Goal: Task Accomplishment & Management: Use online tool/utility

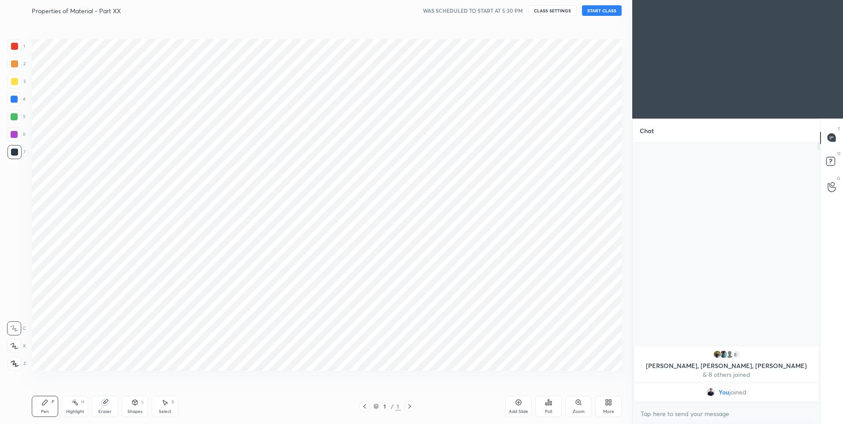
scroll to position [43729, 43499]
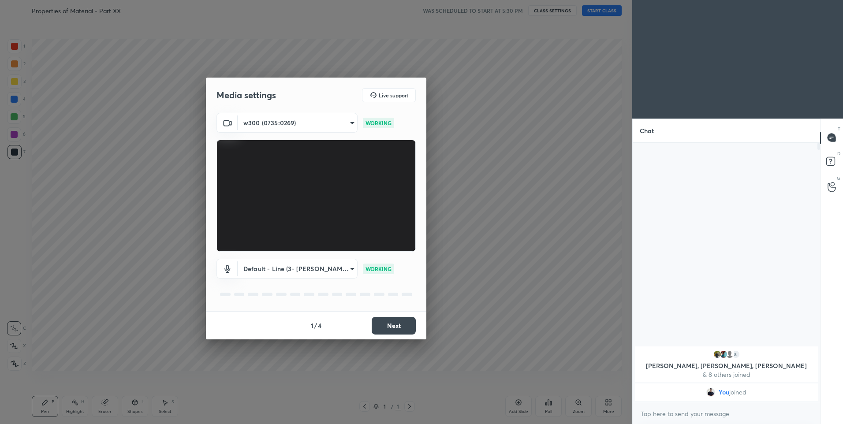
click at [389, 329] on button "Next" at bounding box center [394, 326] width 44 height 18
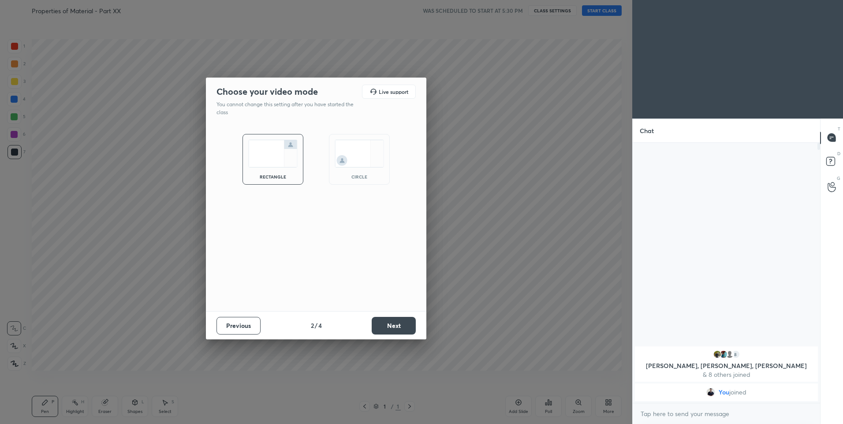
click at [392, 321] on button "Next" at bounding box center [394, 326] width 44 height 18
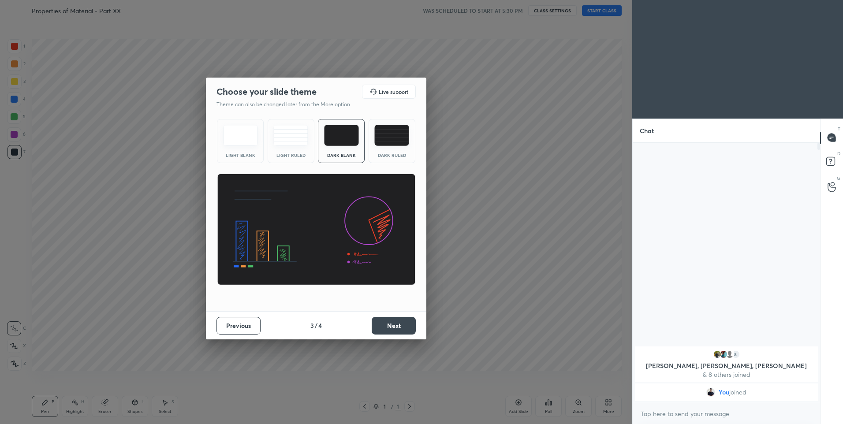
click at [393, 165] on div "Light Blank Light Ruled Dark Blank Dark Ruled" at bounding box center [316, 214] width 220 height 196
drag, startPoint x: 393, startPoint y: 149, endPoint x: 386, endPoint y: 270, distance: 120.6
click at [393, 149] on div "Dark Ruled" at bounding box center [392, 141] width 47 height 44
click at [391, 318] on button "Next" at bounding box center [394, 326] width 44 height 18
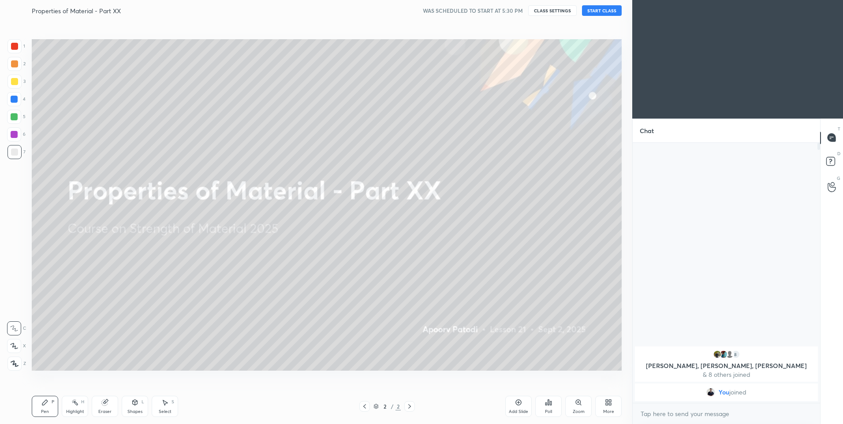
click at [594, 11] on button "START CLASS" at bounding box center [602, 10] width 40 height 11
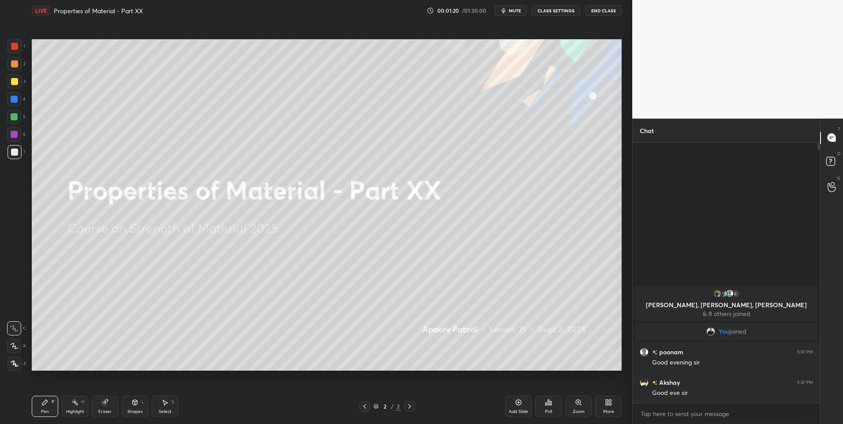
click at [15, 343] on div at bounding box center [14, 346] width 14 height 14
click at [15, 62] on div at bounding box center [14, 63] width 7 height 7
click at [612, 411] on div "More" at bounding box center [608, 412] width 11 height 4
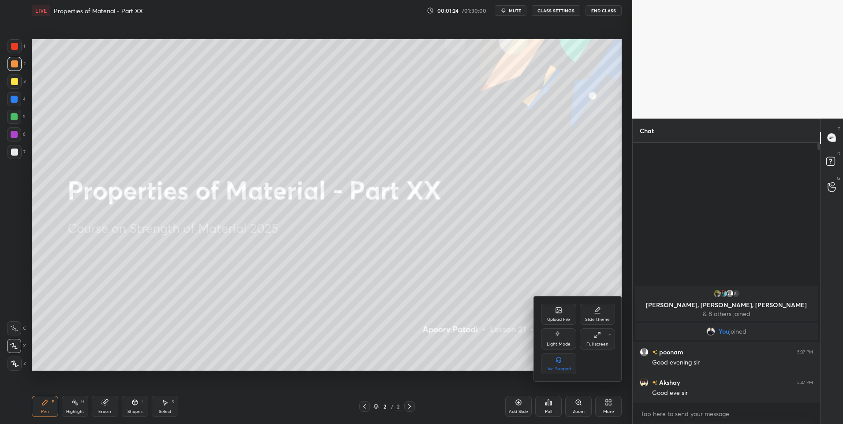
click at [554, 317] on div "Upload File" at bounding box center [558, 319] width 23 height 4
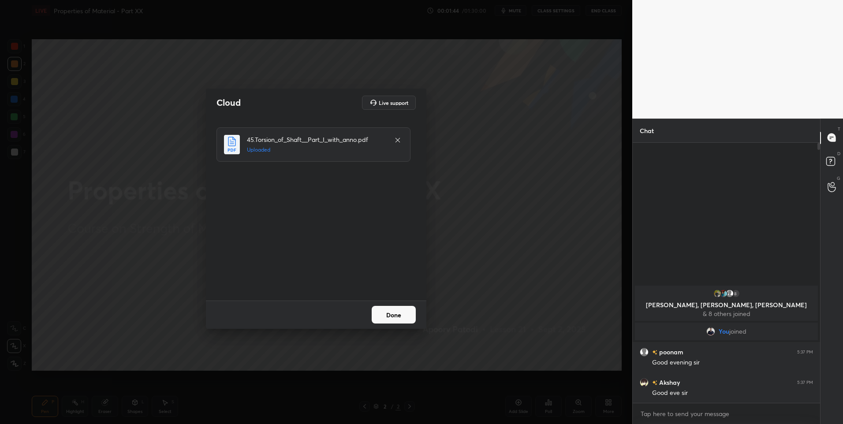
click at [388, 313] on button "Done" at bounding box center [394, 315] width 44 height 18
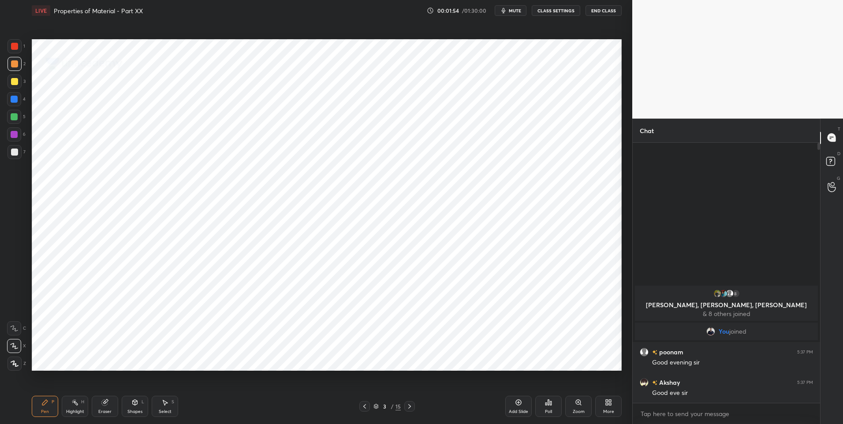
click at [407, 406] on icon at bounding box center [409, 406] width 7 height 7
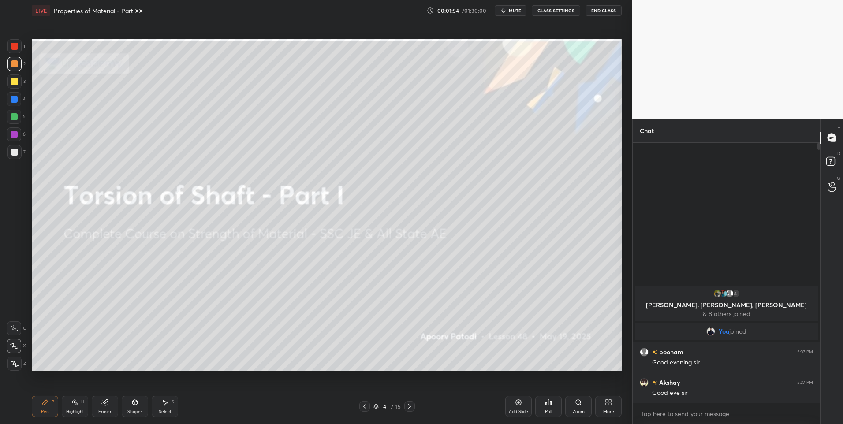
click at [411, 405] on icon at bounding box center [409, 406] width 7 height 7
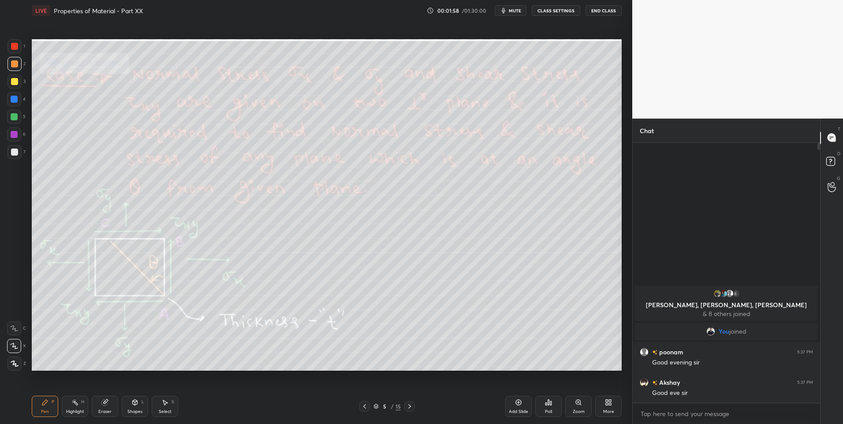
click at [404, 408] on div at bounding box center [409, 406] width 11 height 11
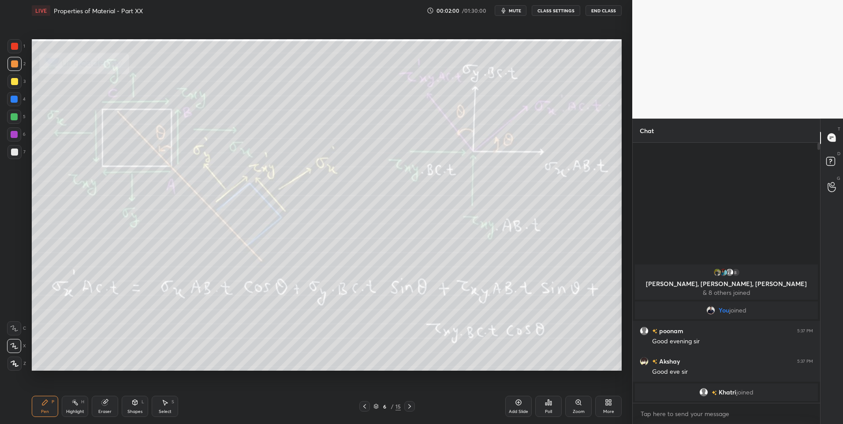
click at [405, 406] on div at bounding box center [409, 406] width 11 height 11
click at [407, 405] on icon at bounding box center [409, 406] width 7 height 7
click at [407, 407] on icon at bounding box center [409, 406] width 7 height 7
click at [406, 407] on icon at bounding box center [409, 406] width 7 height 7
click at [406, 406] on icon at bounding box center [409, 406] width 7 height 7
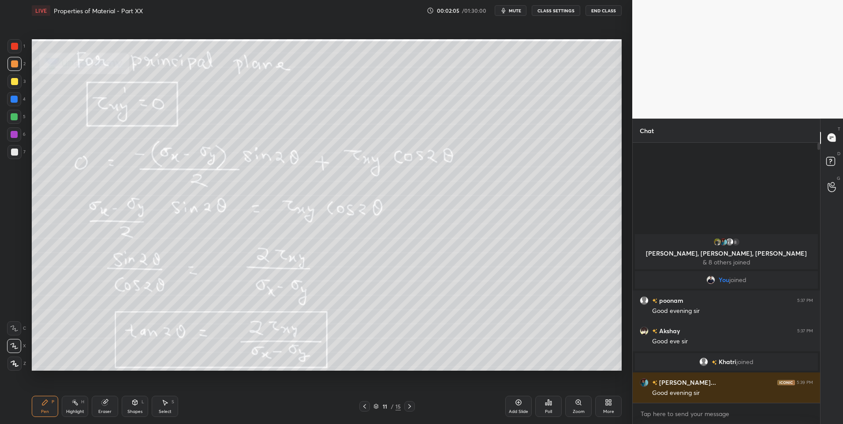
click at [407, 407] on icon at bounding box center [409, 406] width 7 height 7
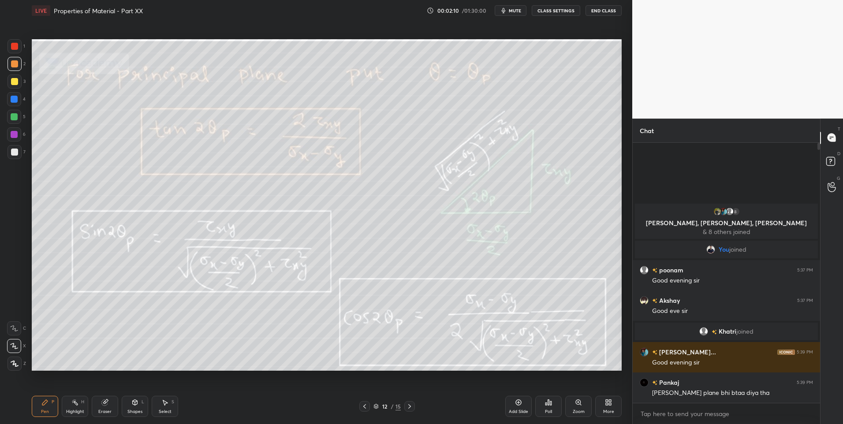
click at [407, 406] on icon at bounding box center [409, 406] width 7 height 7
click at [411, 406] on icon at bounding box center [409, 406] width 7 height 7
click at [411, 408] on icon at bounding box center [409, 406] width 7 height 7
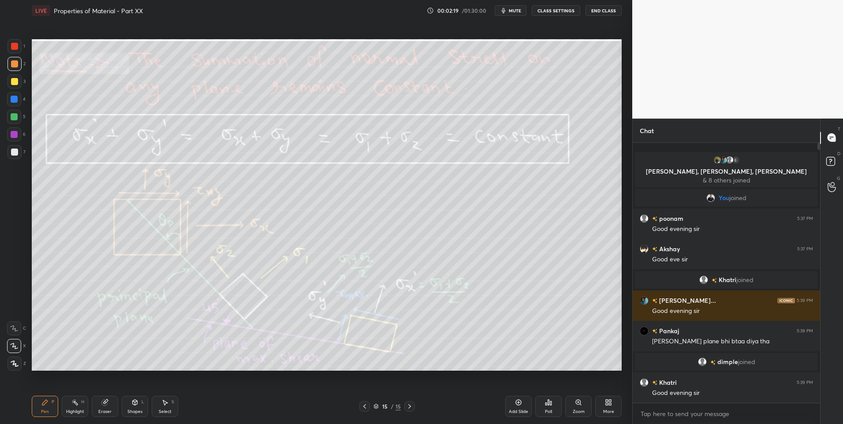
click at [513, 405] on div "Add Slide" at bounding box center [518, 406] width 26 height 21
click at [53, 401] on div "P" at bounding box center [53, 402] width 3 height 4
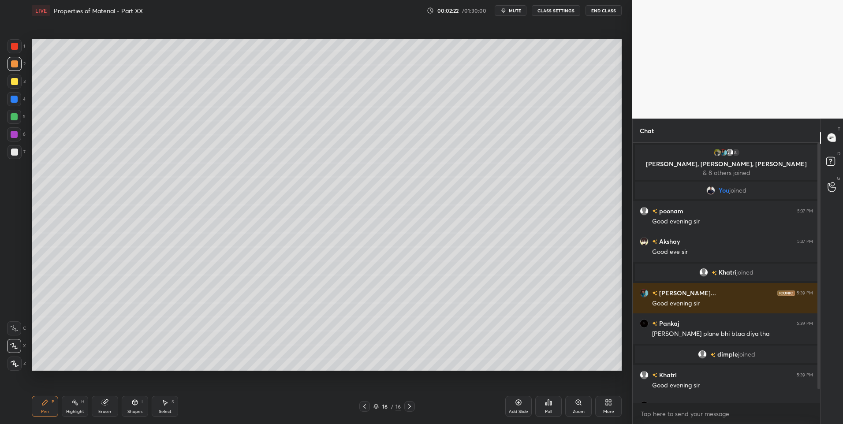
click at [11, 154] on div at bounding box center [14, 152] width 7 height 7
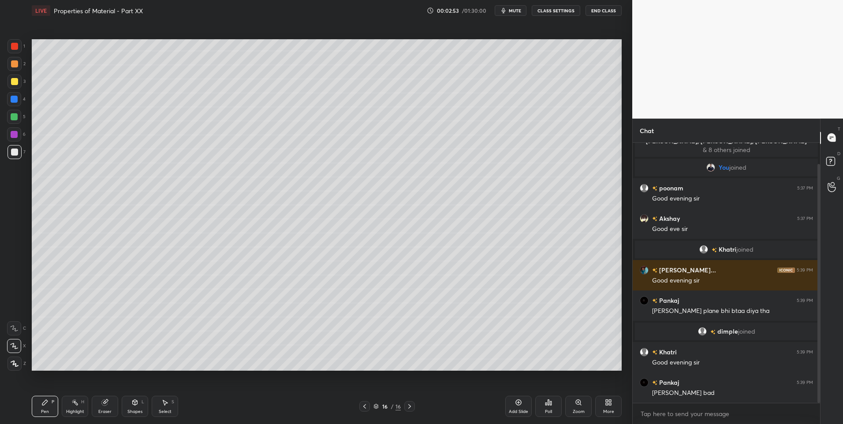
click at [164, 407] on div "Select S" at bounding box center [165, 406] width 26 height 21
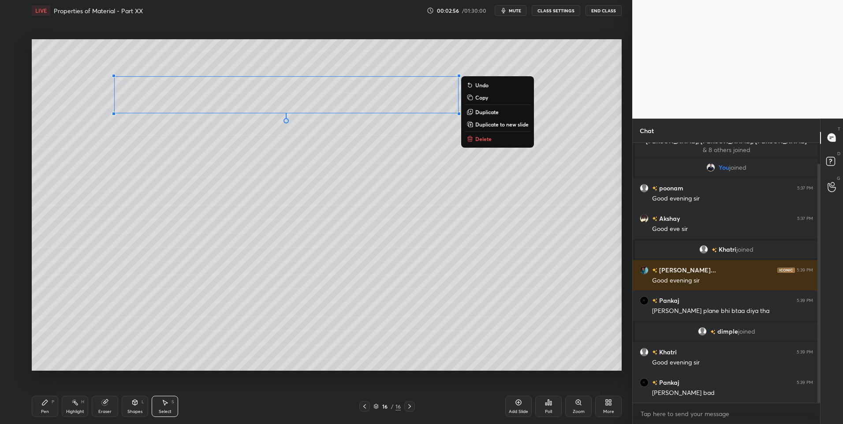
click at [486, 113] on p "Duplicate" at bounding box center [486, 111] width 23 height 7
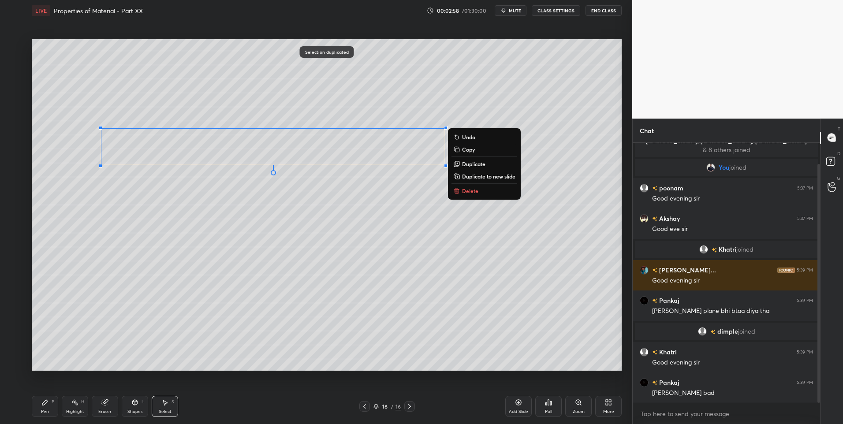
click at [259, 244] on div "0 ° Undo Copy Duplicate Duplicate to new slide Delete" at bounding box center [327, 205] width 590 height 332
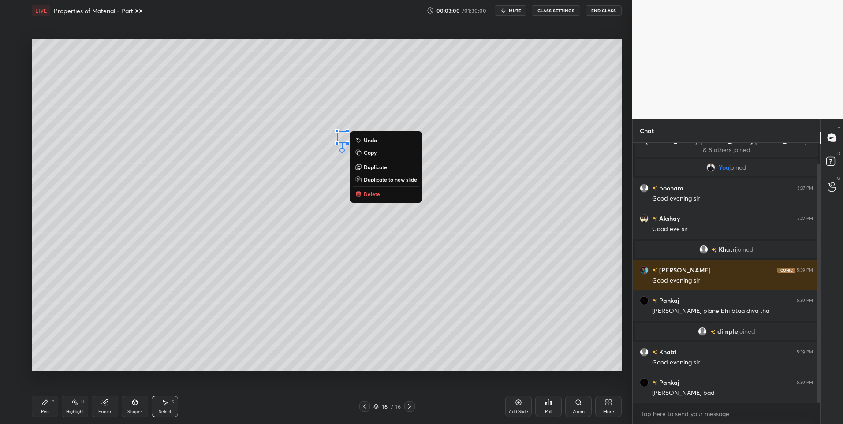
click at [383, 193] on button "Delete" at bounding box center [386, 194] width 66 height 11
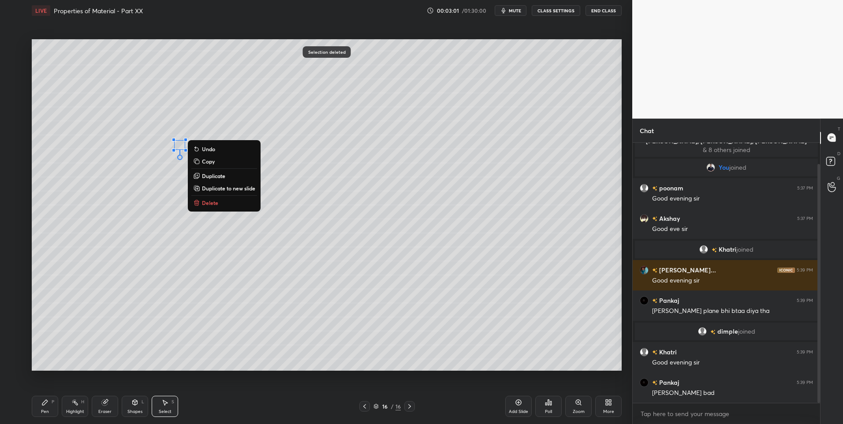
click at [225, 198] on button "Delete" at bounding box center [224, 203] width 66 height 11
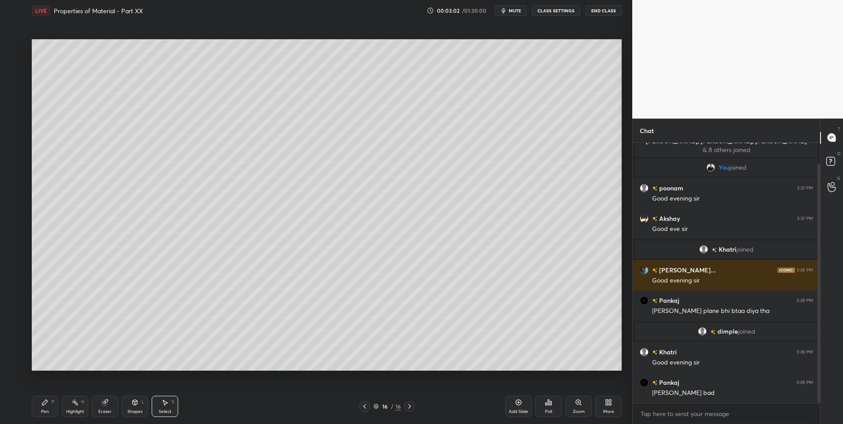
click at [48, 407] on div "Pen P" at bounding box center [45, 406] width 26 height 21
click at [168, 403] on icon at bounding box center [165, 402] width 5 height 5
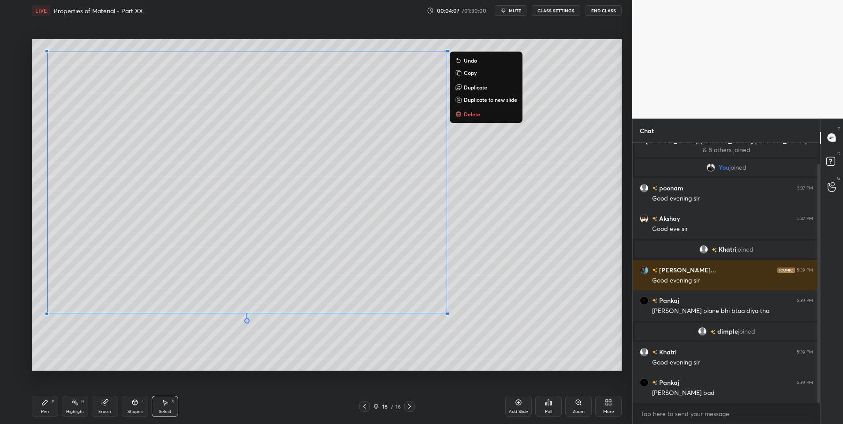
click at [412, 355] on div "0 ° Undo Copy Duplicate Duplicate to new slide Delete" at bounding box center [327, 205] width 590 height 332
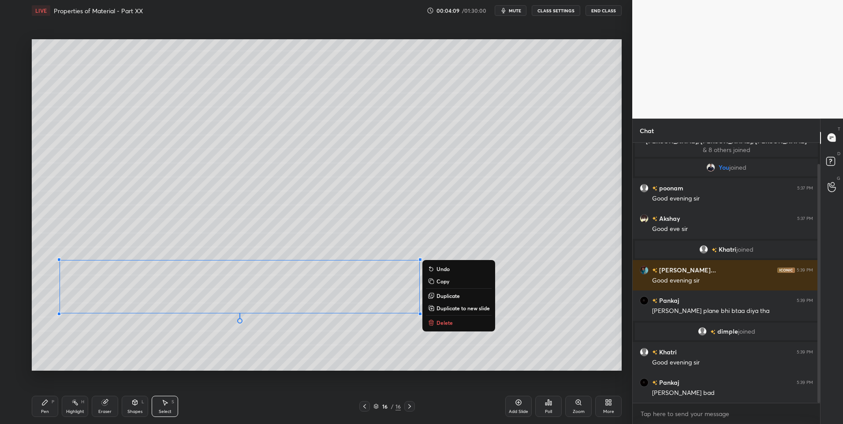
click at [443, 294] on p "Duplicate" at bounding box center [448, 295] width 23 height 7
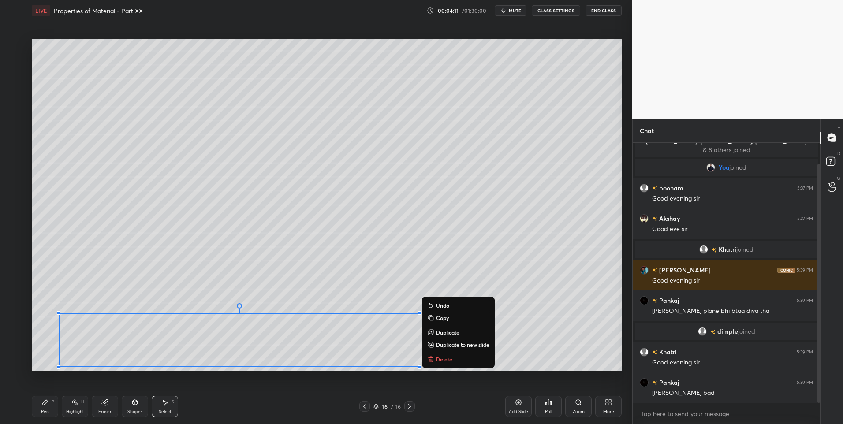
click at [534, 224] on div "0 ° Undo Copy Duplicate Duplicate to new slide Delete" at bounding box center [327, 205] width 590 height 332
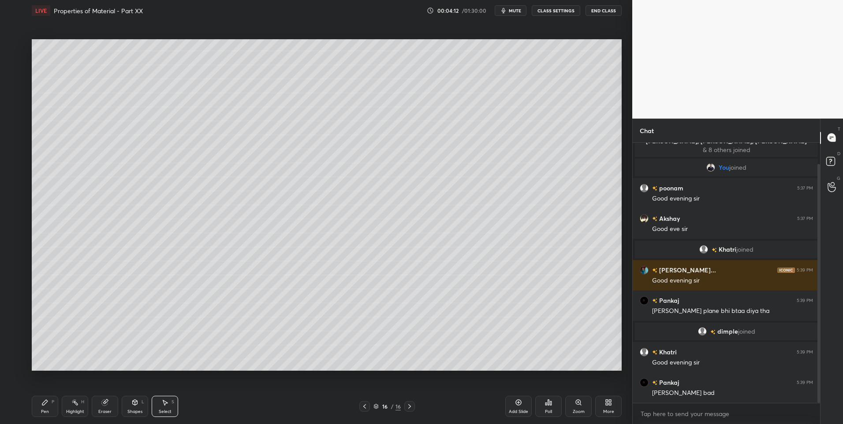
click at [108, 410] on div "Eraser" at bounding box center [104, 412] width 13 height 4
click at [53, 406] on div "Pen P" at bounding box center [45, 406] width 26 height 21
click at [53, 403] on div "P" at bounding box center [53, 402] width 3 height 4
click at [15, 62] on div at bounding box center [14, 63] width 7 height 7
click at [514, 405] on div "Add Slide" at bounding box center [518, 406] width 26 height 21
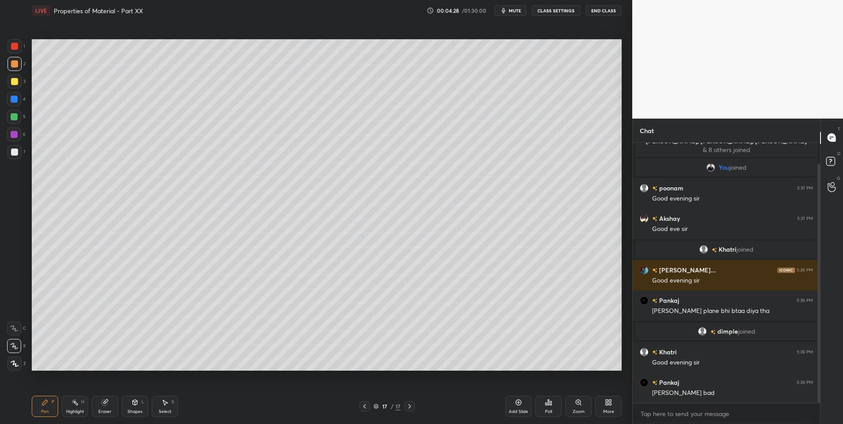
click at [368, 407] on div at bounding box center [364, 406] width 11 height 11
click at [409, 406] on icon at bounding box center [409, 406] width 7 height 7
click at [14, 154] on div at bounding box center [14, 152] width 7 height 7
click at [17, 116] on div at bounding box center [14, 116] width 7 height 7
click at [134, 407] on div "Shapes L" at bounding box center [135, 406] width 26 height 21
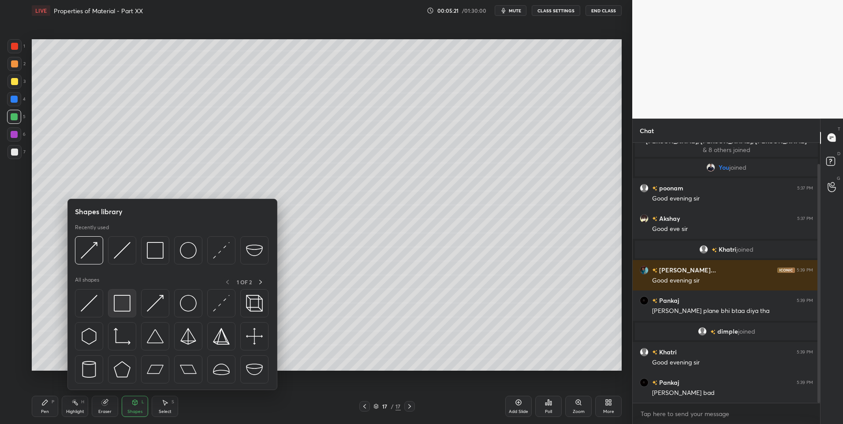
click at [127, 303] on img at bounding box center [122, 303] width 17 height 17
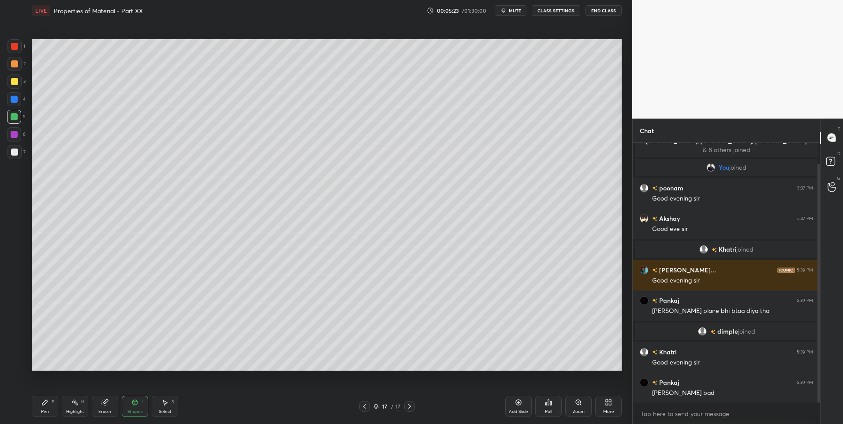
click at [79, 410] on div "Highlight" at bounding box center [75, 412] width 18 height 4
click at [42, 413] on div "Pen" at bounding box center [45, 412] width 8 height 4
click at [12, 154] on div at bounding box center [14, 152] width 7 height 7
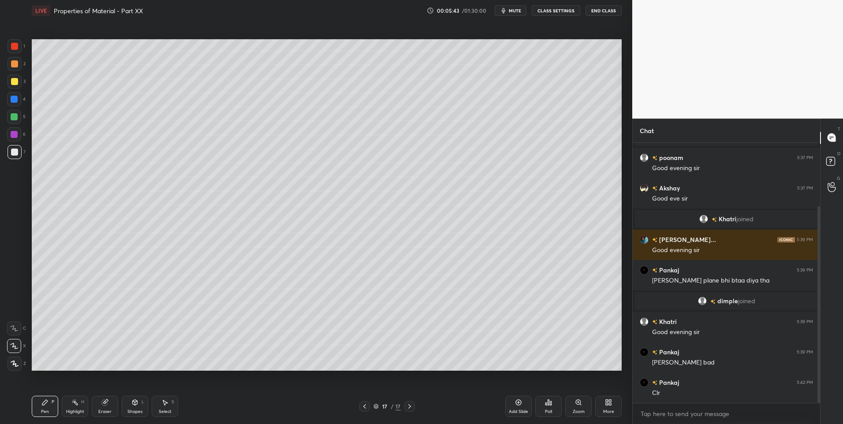
scroll to position [84, 0]
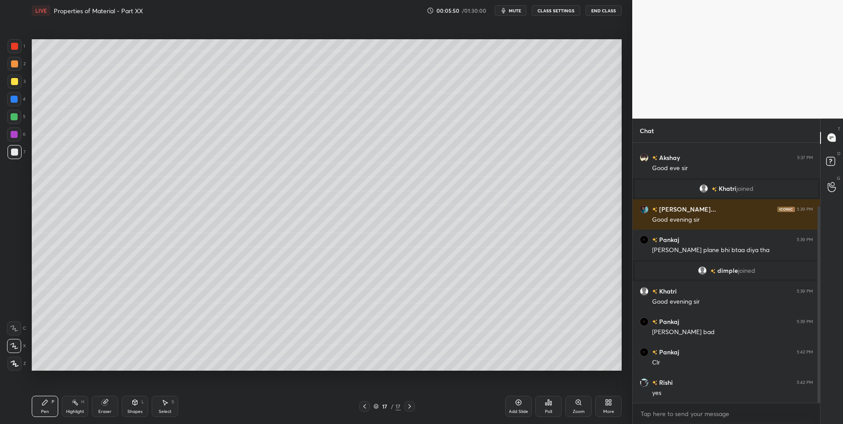
click at [362, 407] on icon at bounding box center [364, 406] width 7 height 7
click at [410, 410] on icon at bounding box center [409, 406] width 7 height 7
click at [368, 407] on div at bounding box center [364, 406] width 11 height 11
click at [73, 410] on div "Highlight" at bounding box center [75, 412] width 18 height 4
click at [409, 407] on icon at bounding box center [409, 406] width 3 height 4
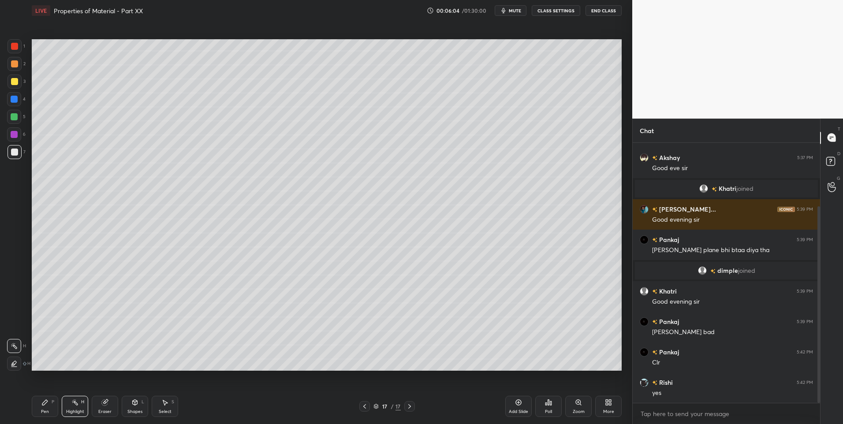
click at [45, 410] on div "Pen" at bounding box center [45, 412] width 8 height 4
click at [44, 403] on icon at bounding box center [44, 402] width 5 height 5
click at [412, 408] on icon at bounding box center [409, 406] width 7 height 7
click at [410, 407] on icon at bounding box center [409, 406] width 7 height 7
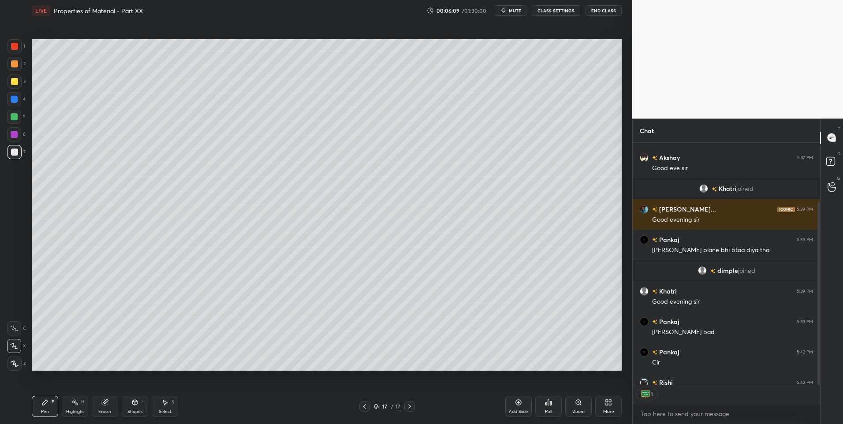
click at [605, 403] on icon at bounding box center [608, 402] width 7 height 7
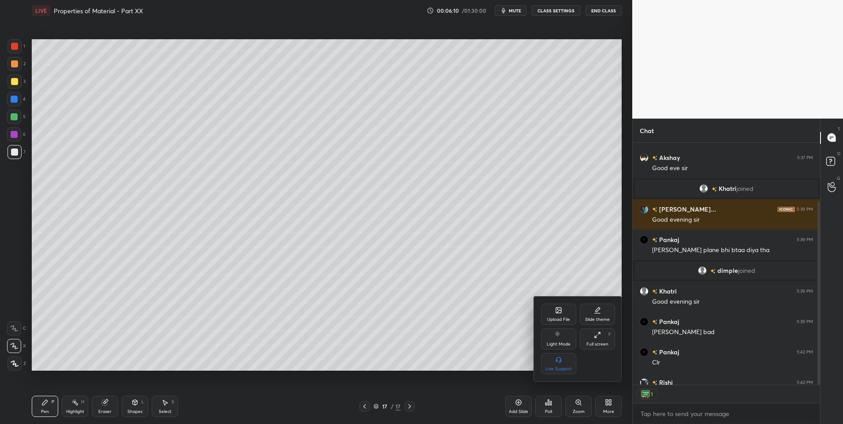
click at [559, 310] on icon at bounding box center [558, 310] width 5 height 5
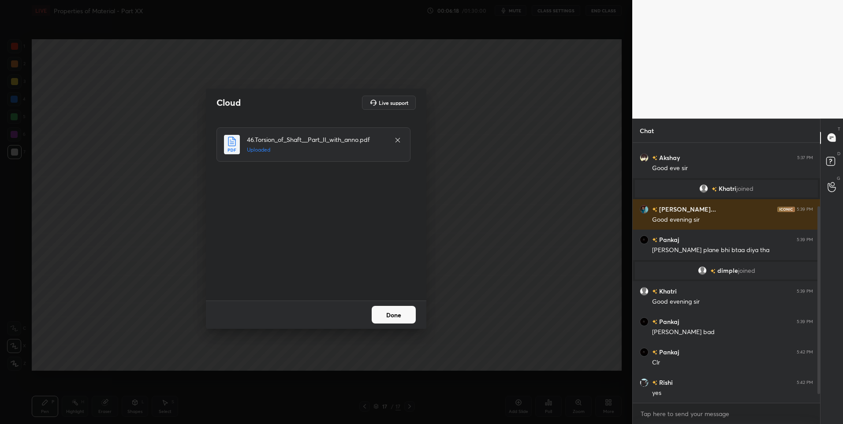
scroll to position [258, 185]
click at [401, 316] on button "Done" at bounding box center [394, 315] width 44 height 18
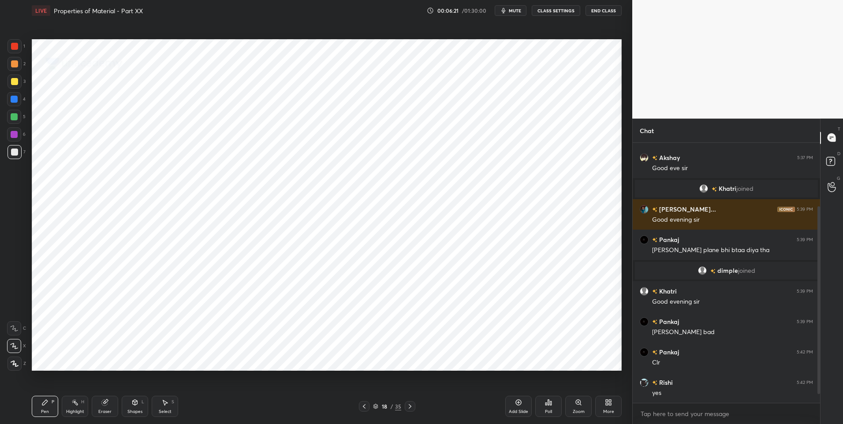
click at [411, 406] on icon at bounding box center [410, 406] width 7 height 7
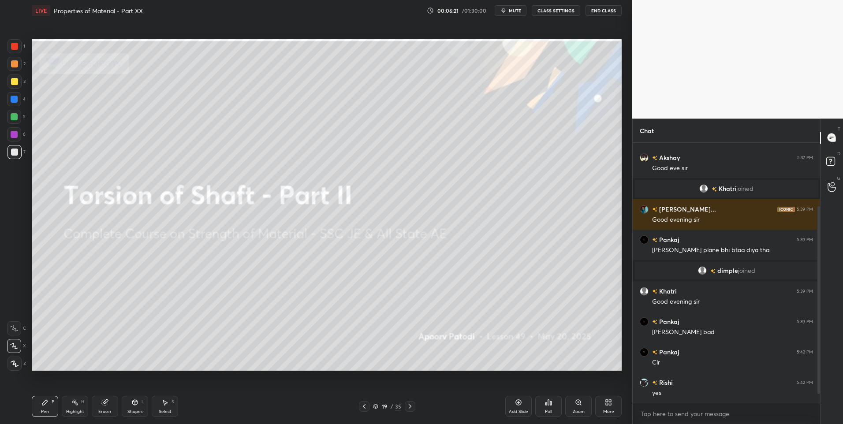
click at [410, 409] on icon at bounding box center [410, 406] width 7 height 7
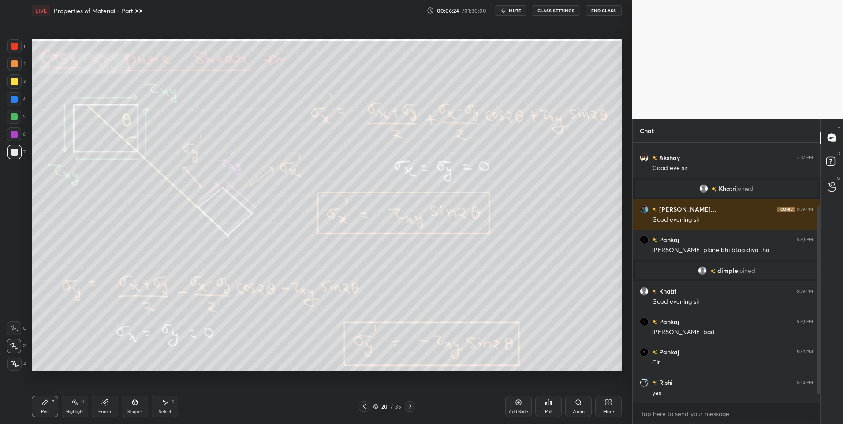
click at [363, 405] on icon at bounding box center [364, 406] width 7 height 7
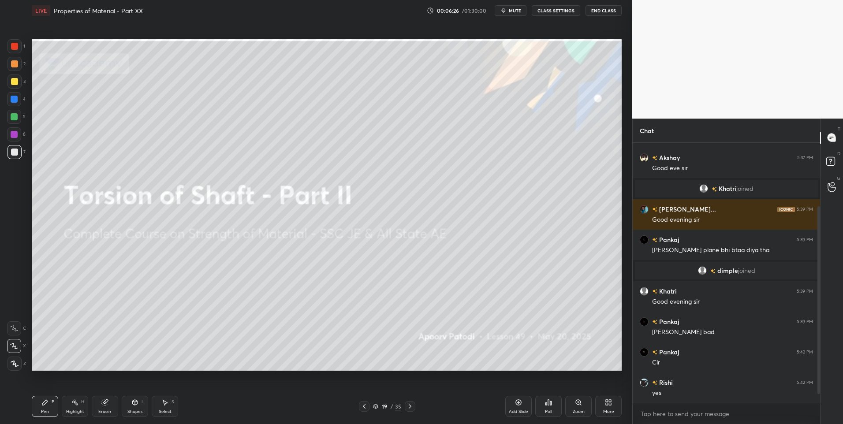
click at [361, 406] on icon at bounding box center [364, 406] width 7 height 7
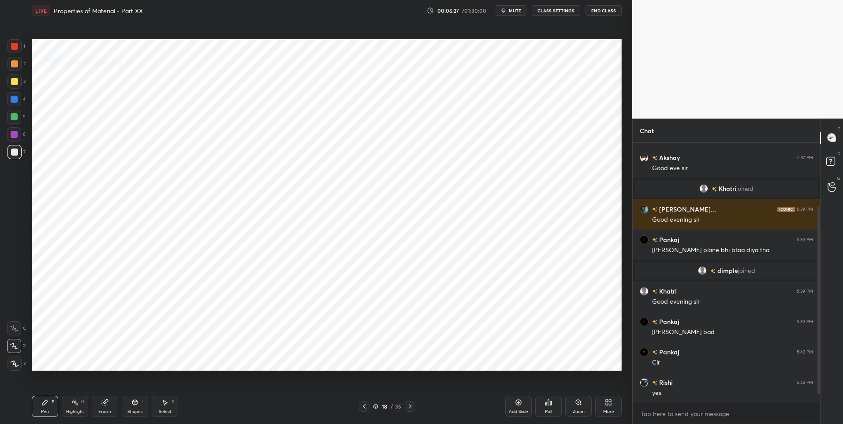
click at [408, 410] on icon at bounding box center [410, 406] width 7 height 7
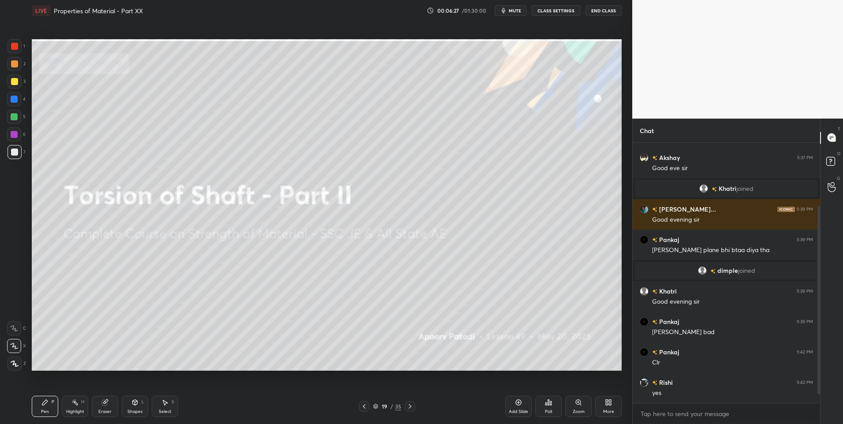
click at [518, 403] on icon at bounding box center [518, 402] width 7 height 7
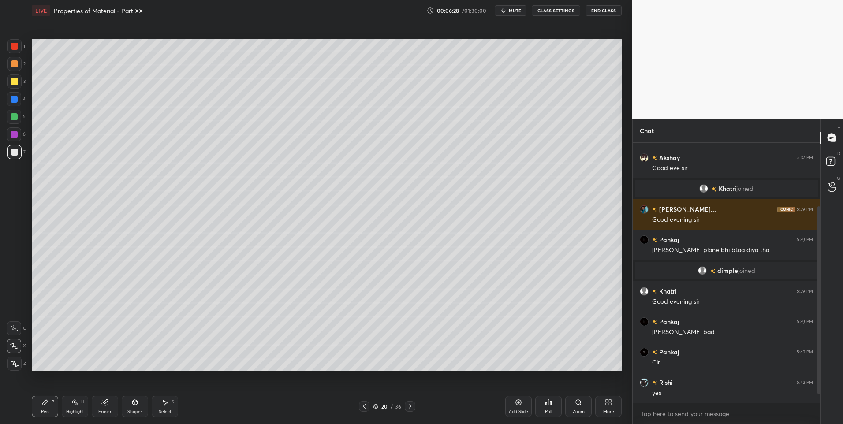
click at [131, 407] on div "Shapes L" at bounding box center [135, 406] width 26 height 21
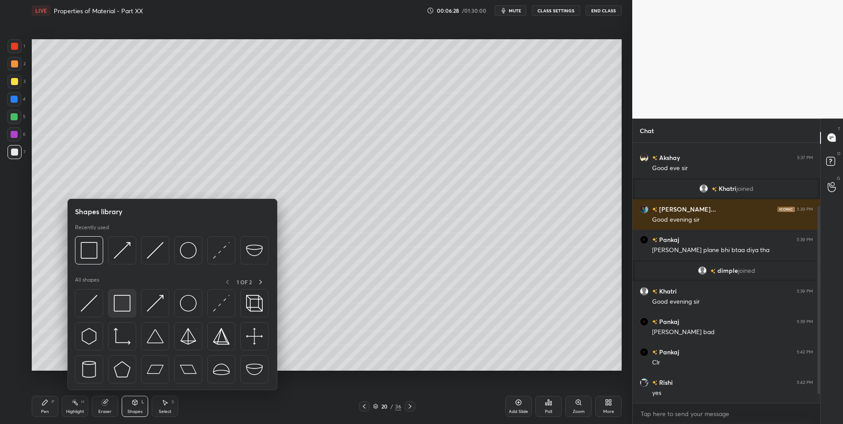
click at [126, 304] on img at bounding box center [122, 303] width 17 height 17
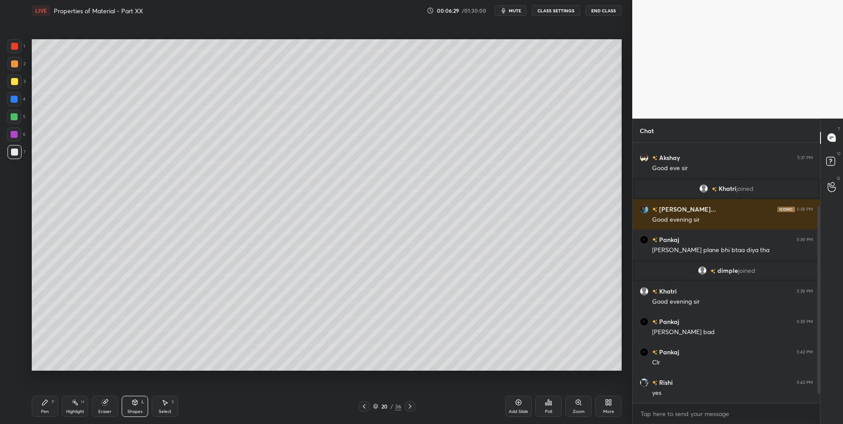
click at [18, 153] on div at bounding box center [14, 152] width 14 height 14
click at [140, 406] on div "Shapes L" at bounding box center [135, 406] width 26 height 21
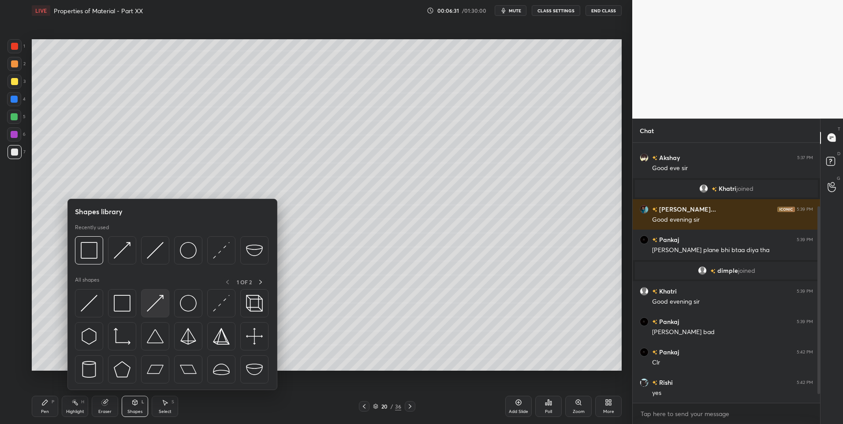
click at [151, 307] on img at bounding box center [155, 303] width 17 height 17
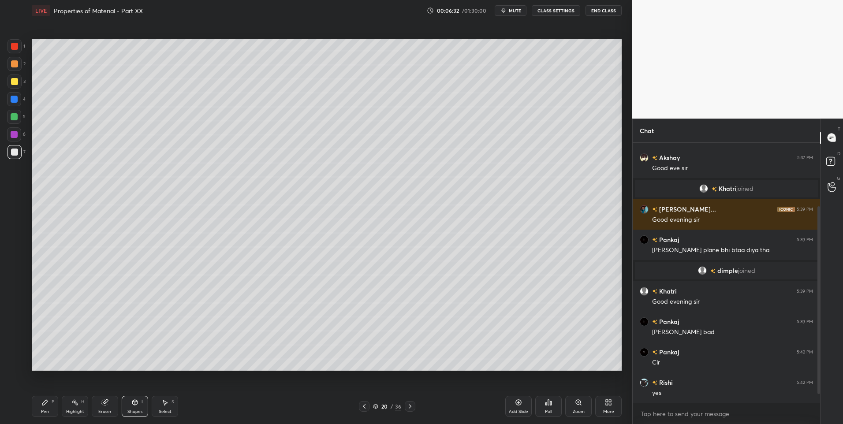
click at [16, 117] on div at bounding box center [14, 116] width 7 height 7
click at [43, 410] on div "Pen" at bounding box center [45, 412] width 8 height 4
click at [408, 404] on icon at bounding box center [410, 406] width 7 height 7
click at [360, 405] on div at bounding box center [364, 406] width 11 height 11
click at [13, 63] on div at bounding box center [14, 63] width 7 height 7
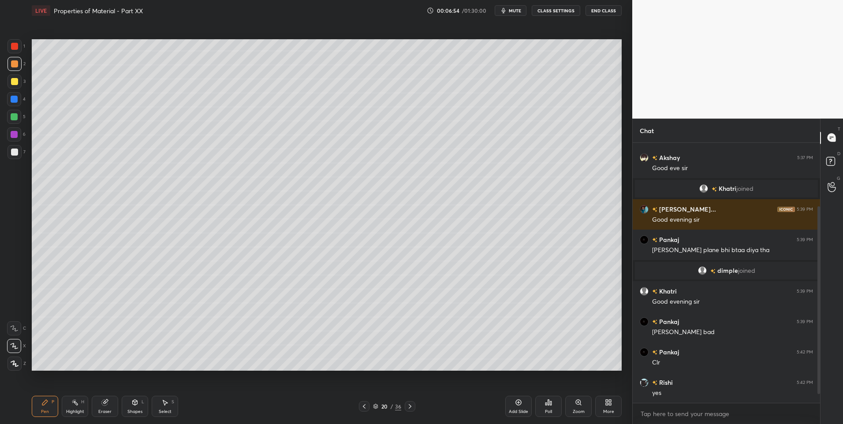
click at [138, 414] on div "Shapes" at bounding box center [134, 412] width 15 height 4
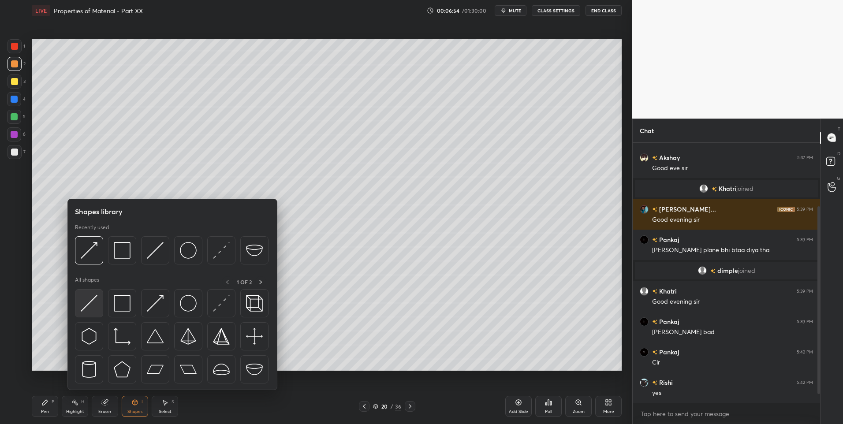
click at [97, 309] on div at bounding box center [89, 303] width 28 height 28
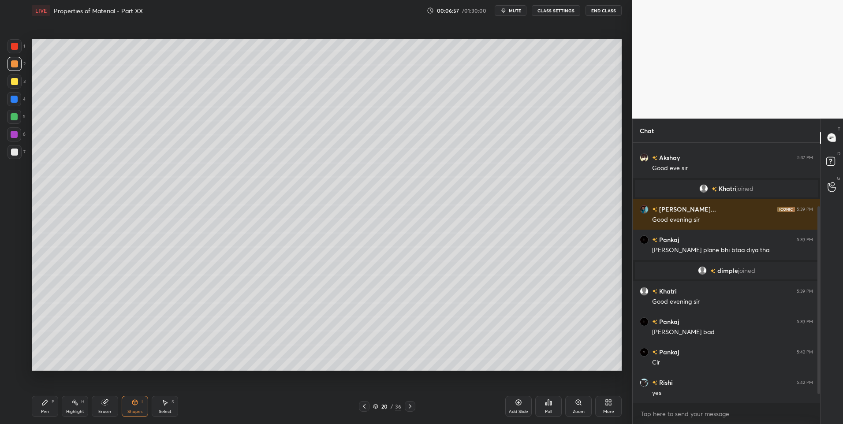
click at [57, 400] on div "Pen P" at bounding box center [45, 406] width 26 height 21
click at [136, 401] on icon at bounding box center [135, 401] width 5 height 1
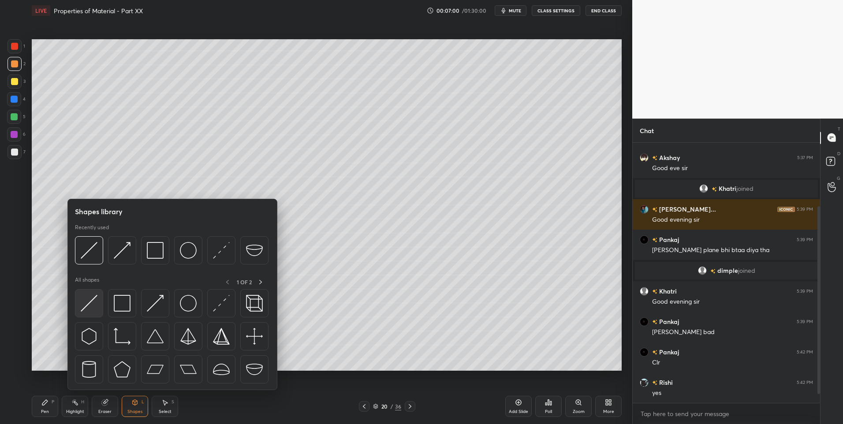
click at [90, 309] on img at bounding box center [89, 303] width 17 height 17
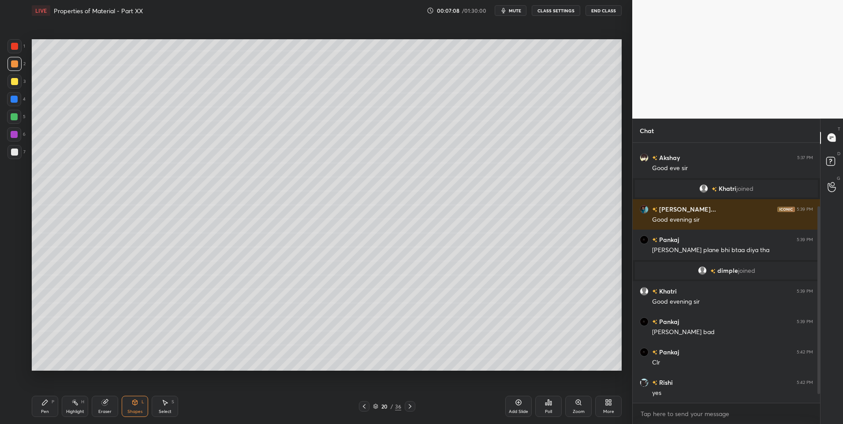
click at [45, 404] on icon at bounding box center [44, 402] width 5 height 5
click at [16, 153] on div at bounding box center [14, 152] width 7 height 7
click at [361, 408] on icon at bounding box center [364, 406] width 7 height 7
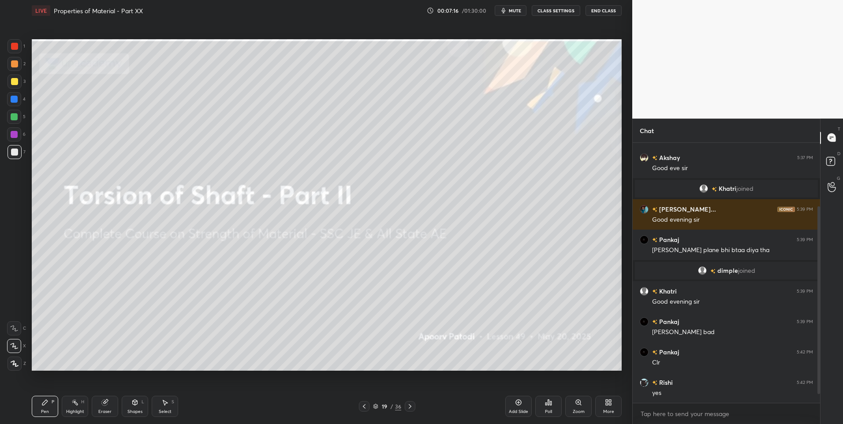
click at [366, 406] on icon at bounding box center [364, 406] width 7 height 7
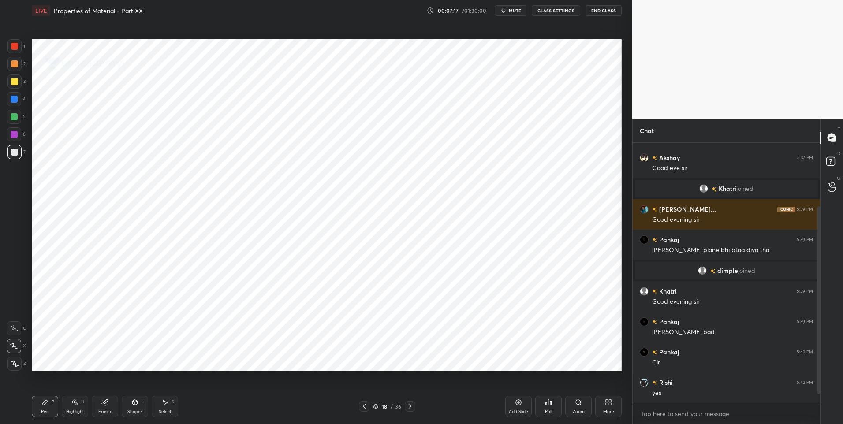
click at [367, 407] on icon at bounding box center [364, 406] width 7 height 7
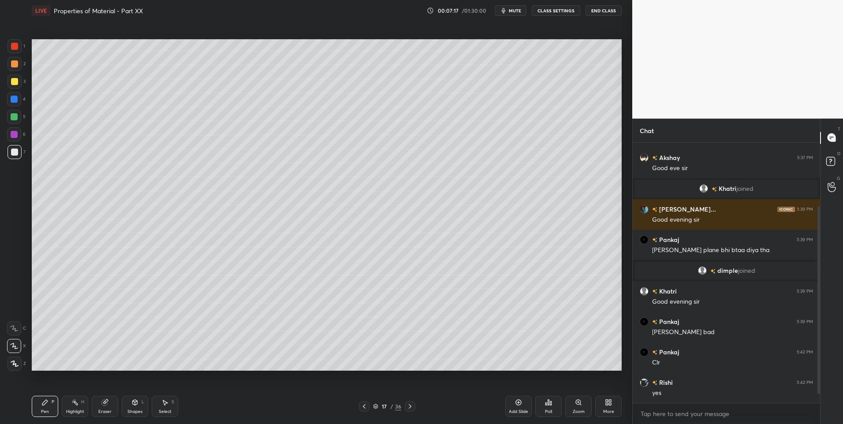
click at [361, 408] on icon at bounding box center [364, 406] width 7 height 7
click at [168, 415] on div "Select S" at bounding box center [165, 406] width 26 height 21
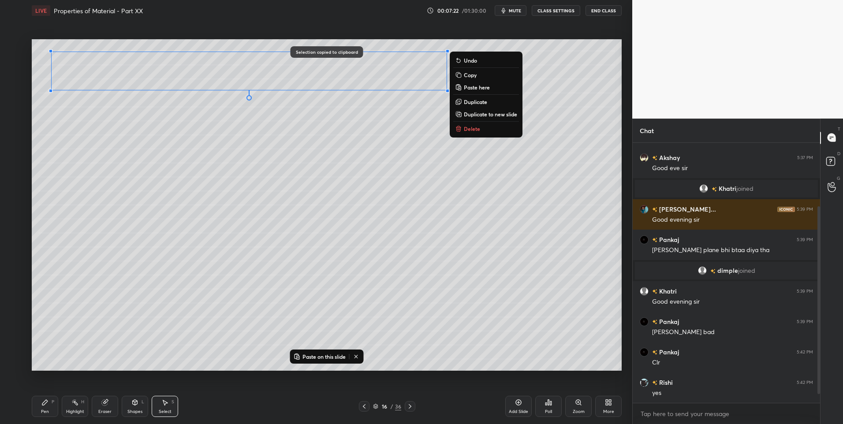
click at [411, 408] on icon at bounding box center [410, 406] width 7 height 7
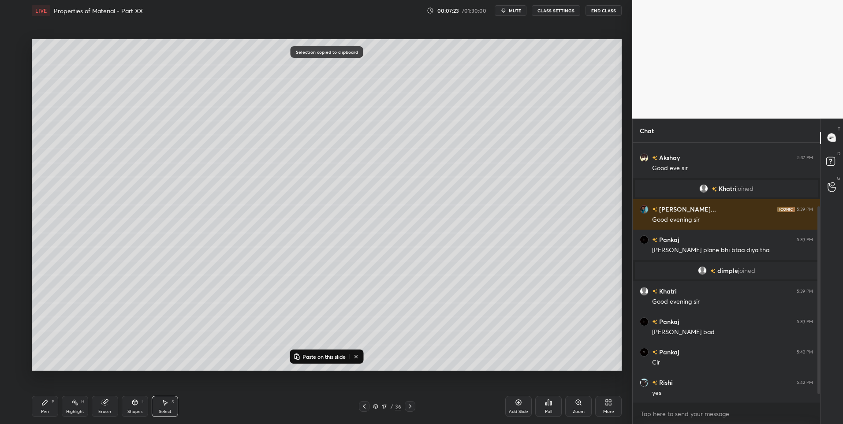
click at [408, 405] on icon at bounding box center [410, 406] width 7 height 7
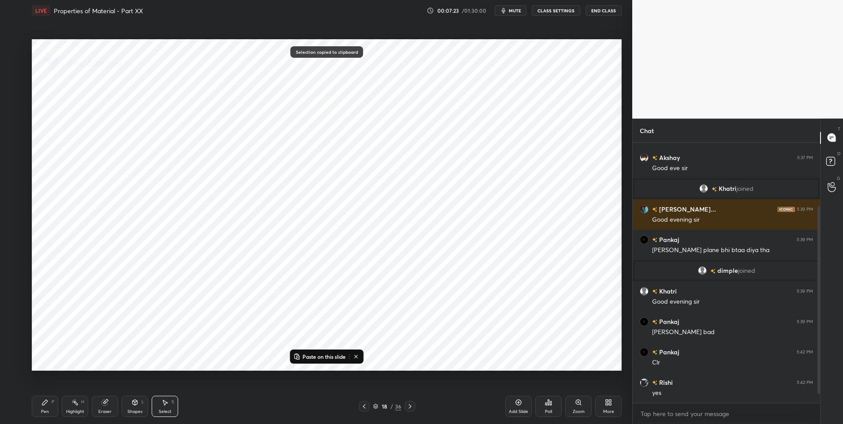
click at [409, 407] on icon at bounding box center [410, 406] width 7 height 7
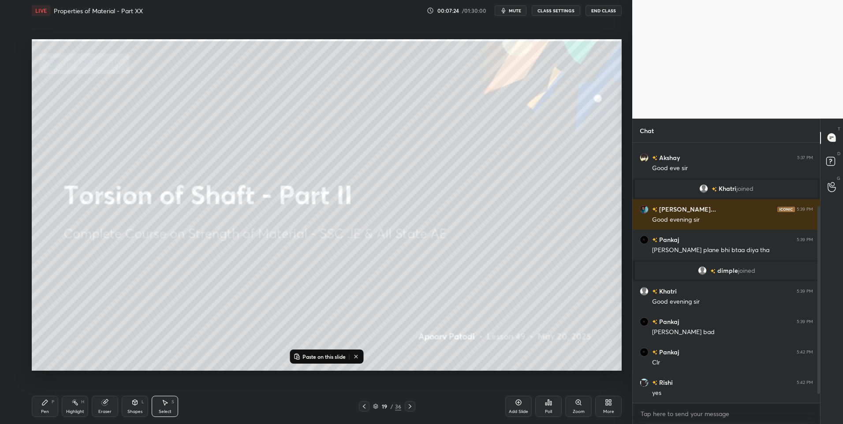
click at [408, 409] on icon at bounding box center [410, 406] width 7 height 7
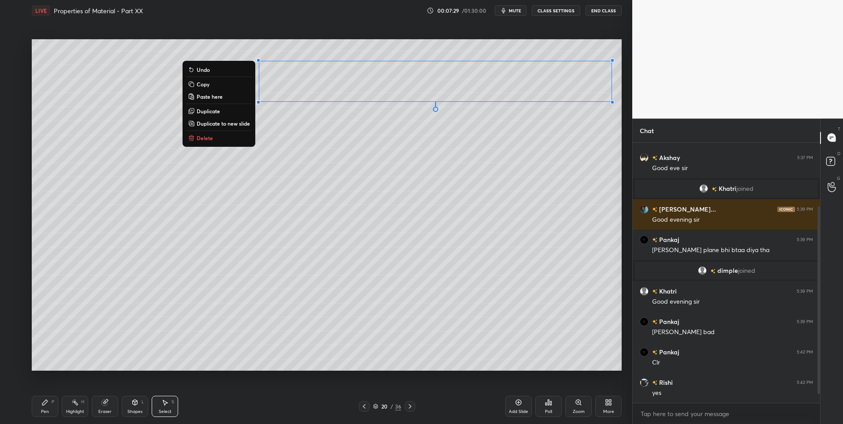
click at [374, 246] on div "0 ° Undo Copy Paste here Duplicate Duplicate to new slide Delete" at bounding box center [327, 205] width 590 height 332
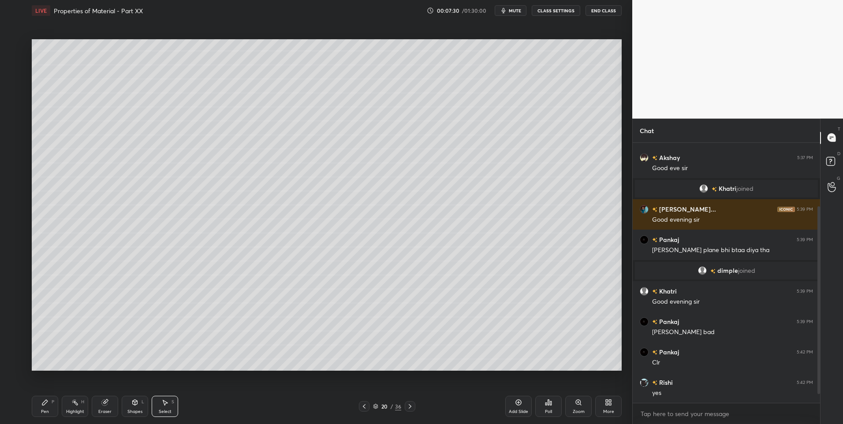
click at [53, 406] on div "Pen P" at bounding box center [45, 406] width 26 height 21
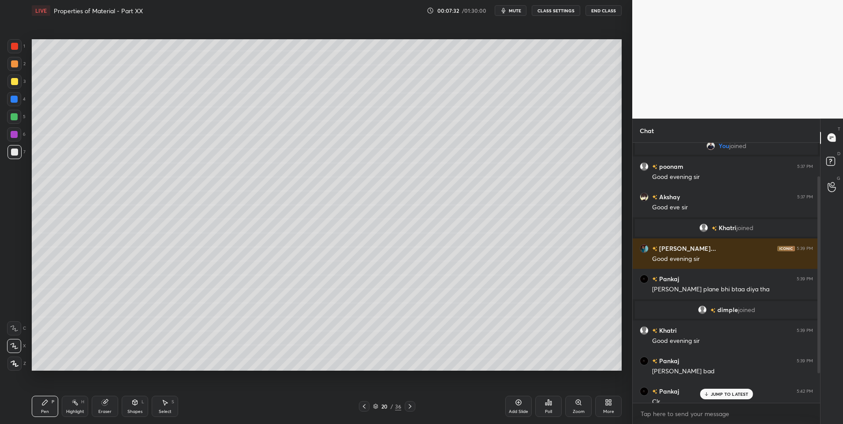
scroll to position [84, 0]
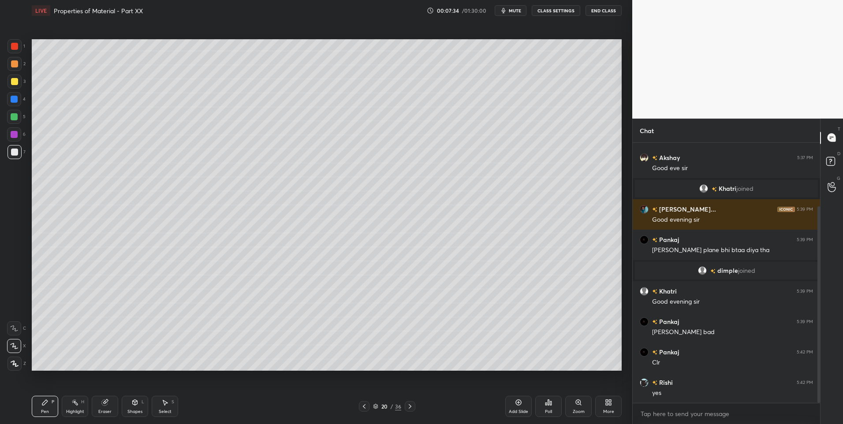
click at [14, 116] on div at bounding box center [14, 116] width 7 height 7
click at [75, 403] on rect at bounding box center [76, 403] width 4 height 4
click at [78, 405] on div "Highlight H" at bounding box center [75, 406] width 26 height 21
click at [45, 411] on div "Pen" at bounding box center [45, 412] width 8 height 4
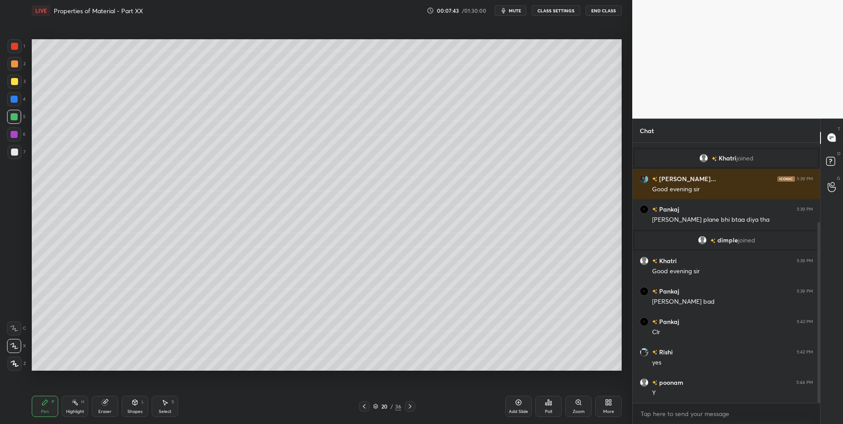
click at [12, 152] on div at bounding box center [14, 152] width 7 height 7
click at [73, 408] on div "Highlight H" at bounding box center [75, 406] width 26 height 21
click at [75, 408] on div "Highlight H" at bounding box center [75, 406] width 26 height 21
click at [44, 406] on icon at bounding box center [44, 402] width 7 height 7
click at [42, 407] on div "Pen P" at bounding box center [45, 406] width 26 height 21
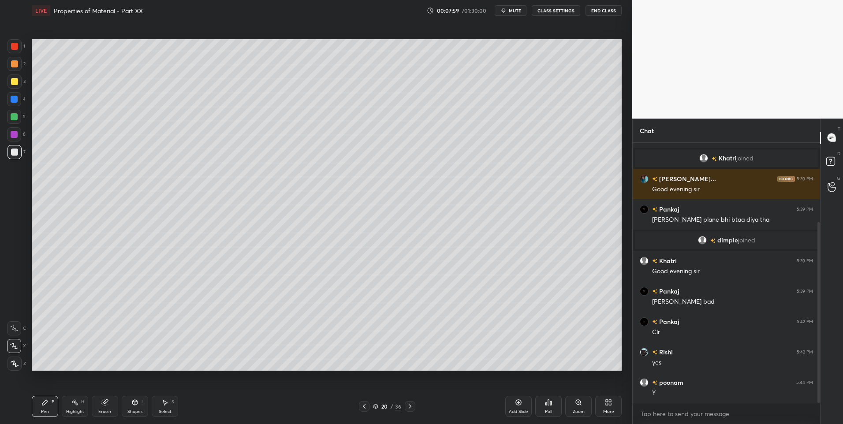
click at [135, 406] on icon at bounding box center [134, 402] width 7 height 7
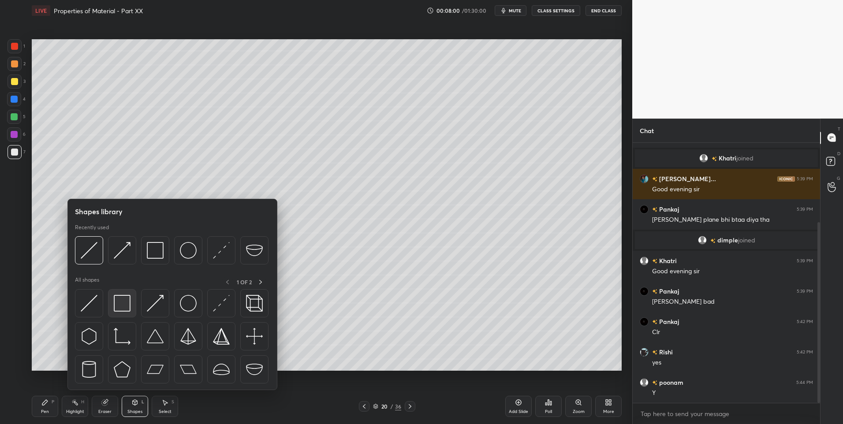
click at [125, 302] on img at bounding box center [122, 303] width 17 height 17
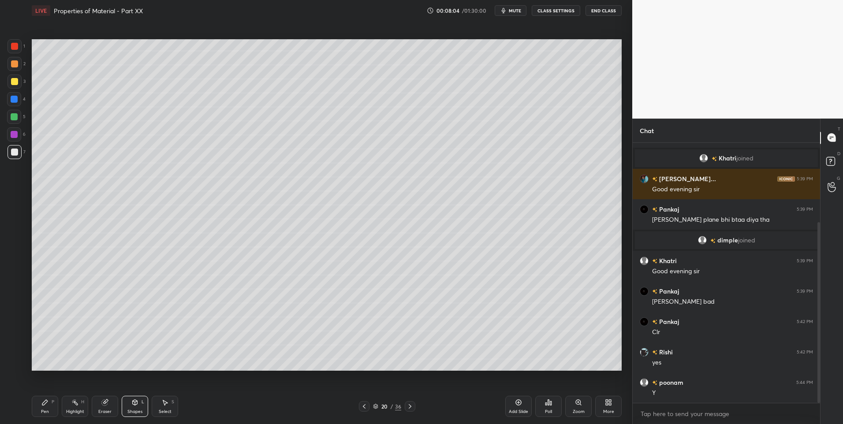
click at [46, 407] on div "Pen P" at bounding box center [45, 406] width 26 height 21
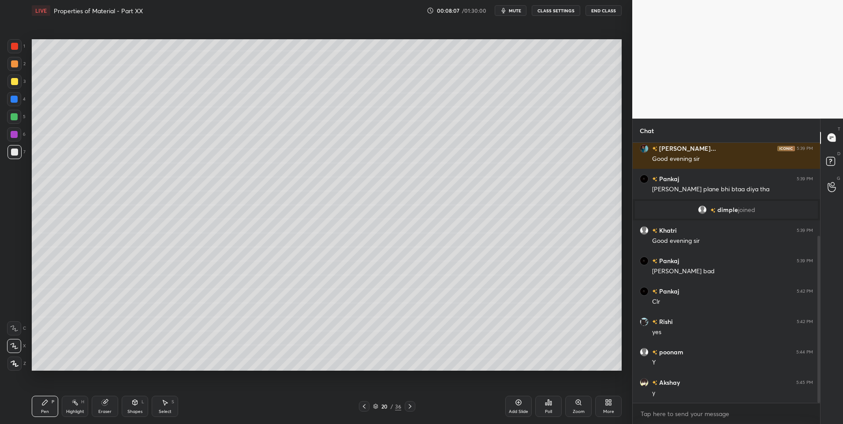
click at [10, 81] on div at bounding box center [14, 82] width 14 height 14
click at [75, 407] on div "Highlight H" at bounding box center [75, 406] width 26 height 21
click at [47, 410] on div "Pen" at bounding box center [45, 412] width 8 height 4
click at [44, 408] on div "Pen P" at bounding box center [45, 406] width 26 height 21
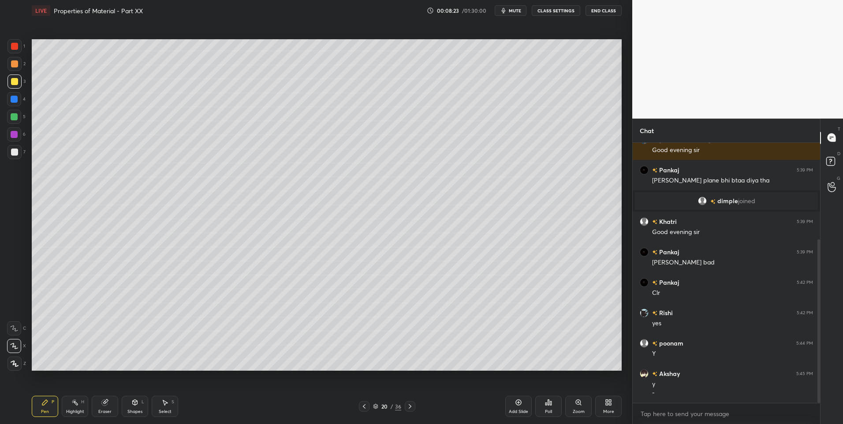
click at [137, 406] on icon at bounding box center [134, 402] width 7 height 7
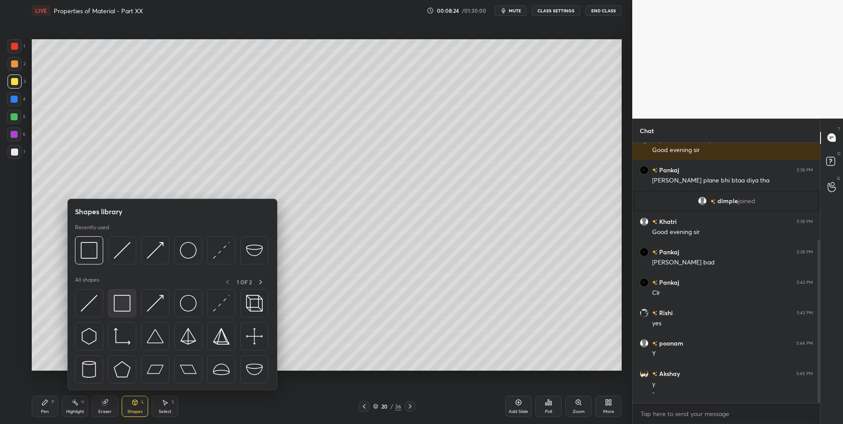
click at [122, 308] on img at bounding box center [122, 303] width 17 height 17
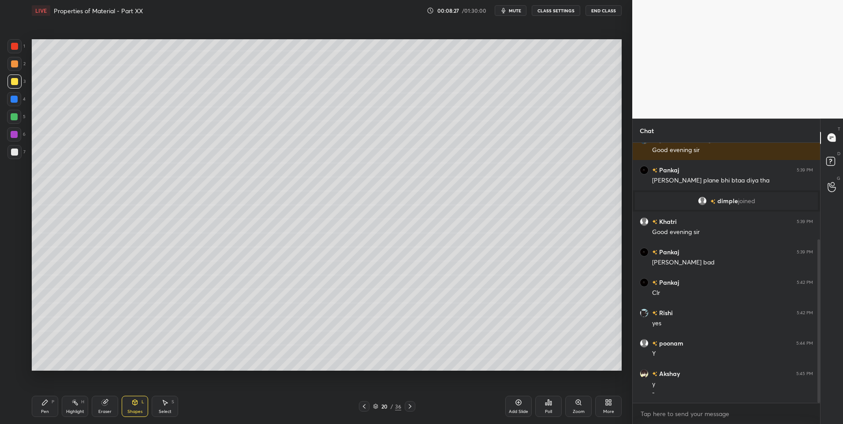
click at [76, 406] on icon at bounding box center [74, 402] width 7 height 7
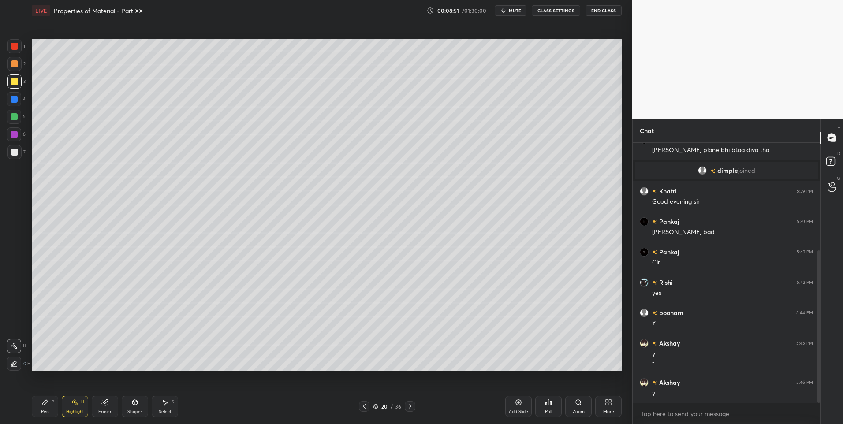
scroll to position [214, 0]
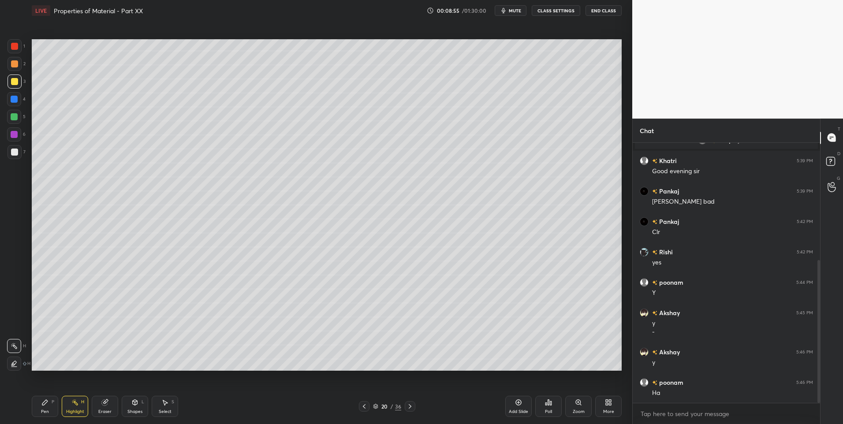
click at [133, 403] on icon at bounding box center [135, 402] width 5 height 5
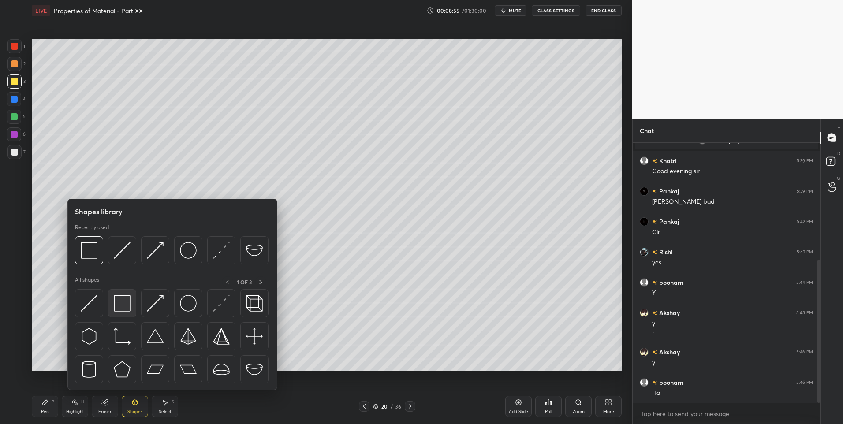
click at [123, 306] on img at bounding box center [122, 303] width 17 height 17
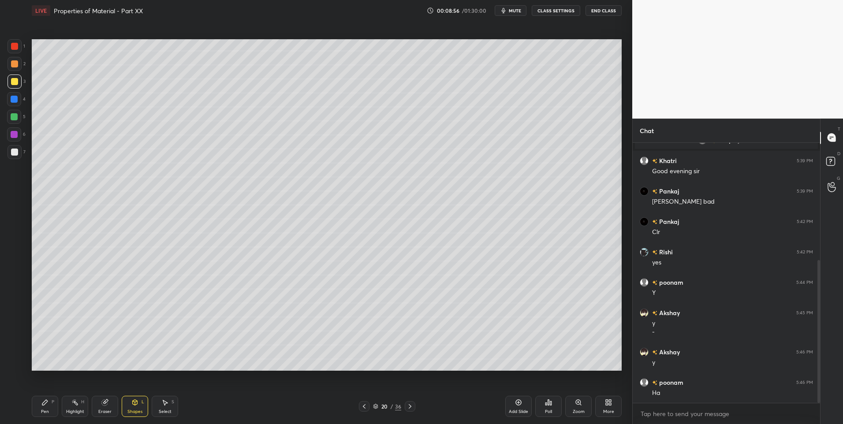
click at [15, 119] on div at bounding box center [14, 116] width 7 height 7
click at [141, 410] on div "Shapes" at bounding box center [134, 412] width 15 height 4
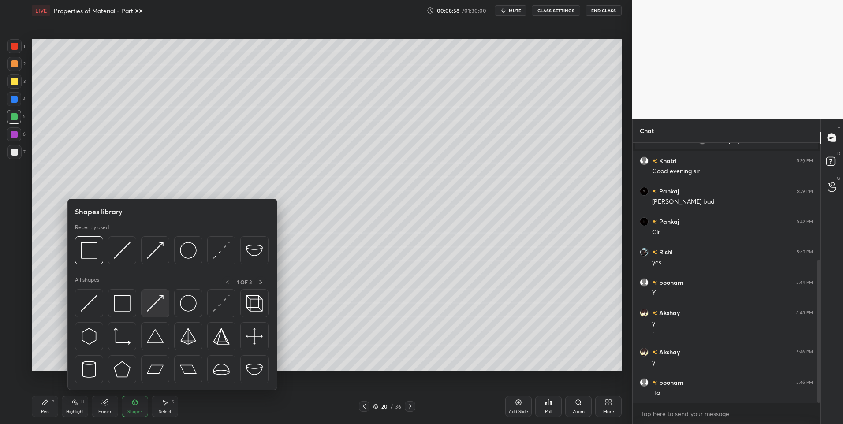
click at [165, 306] on div at bounding box center [155, 303] width 28 height 28
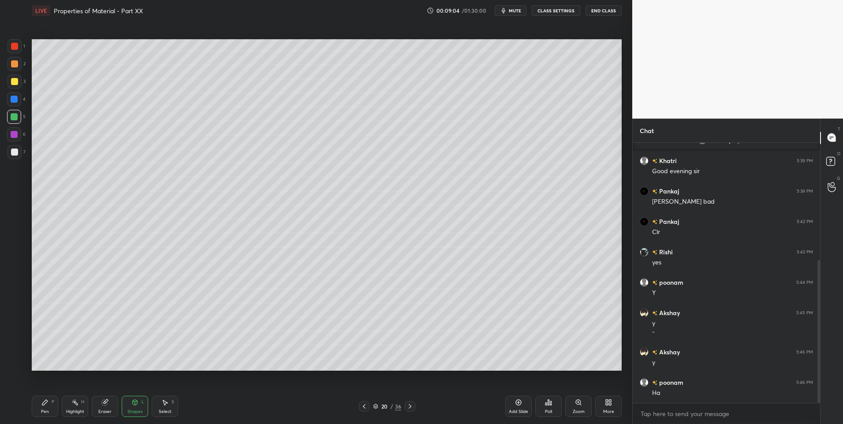
click at [136, 412] on div "Shapes" at bounding box center [134, 412] width 15 height 4
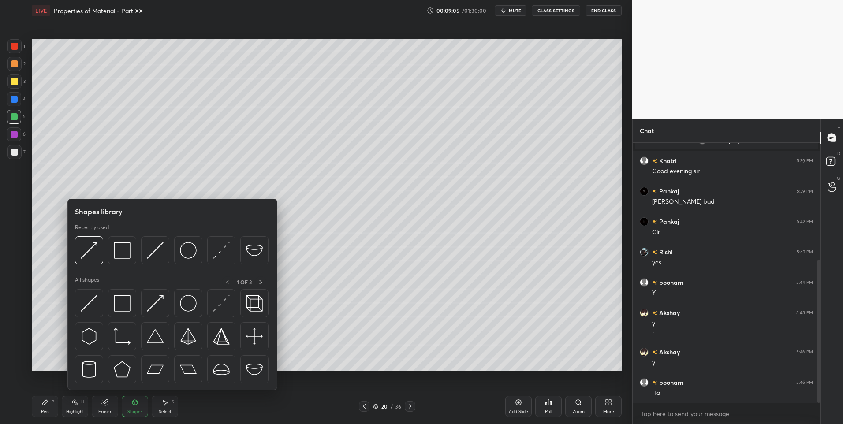
click at [86, 409] on div "Highlight H" at bounding box center [75, 406] width 26 height 21
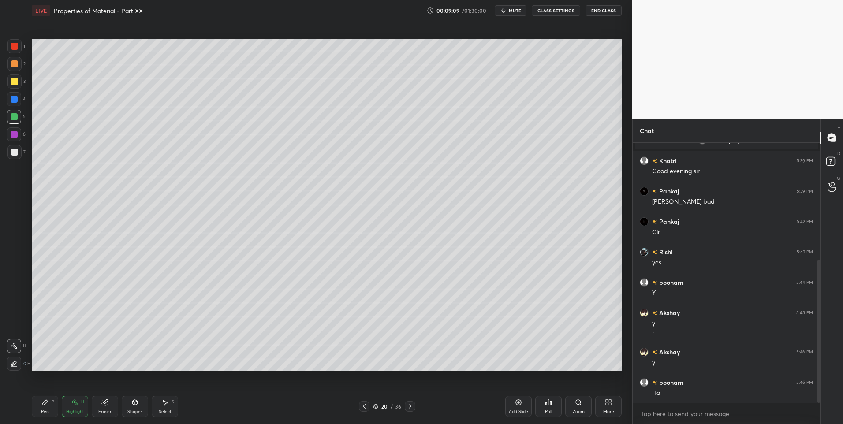
click at [134, 404] on icon at bounding box center [135, 402] width 5 height 5
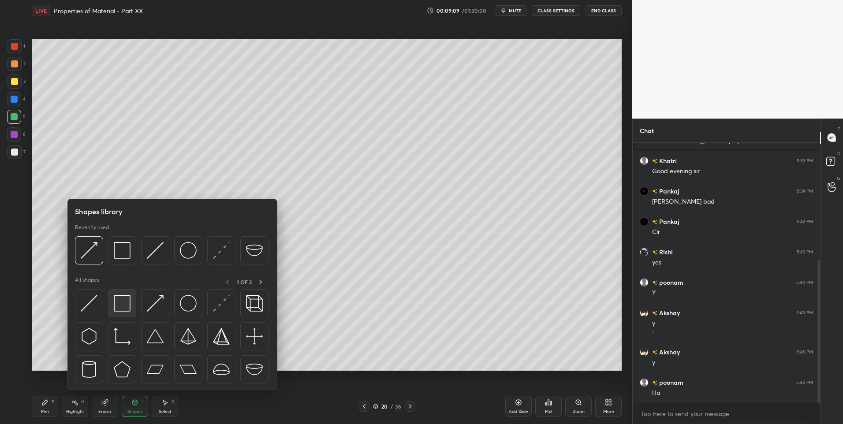
click at [123, 304] on img at bounding box center [122, 303] width 17 height 17
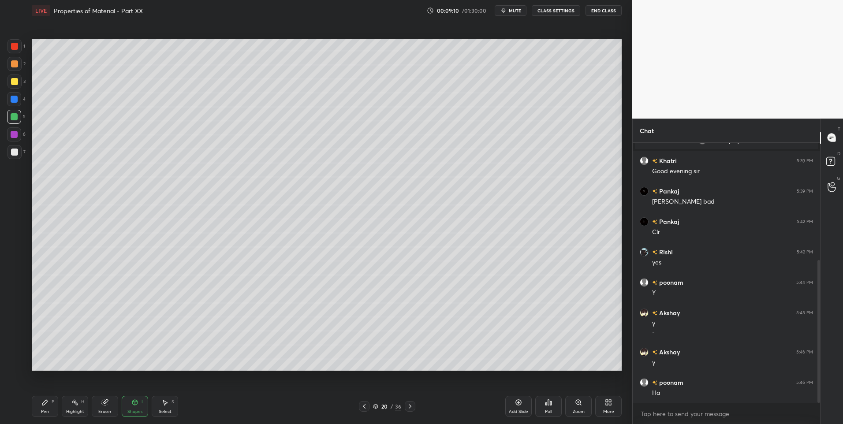
click at [135, 404] on icon at bounding box center [135, 402] width 5 height 5
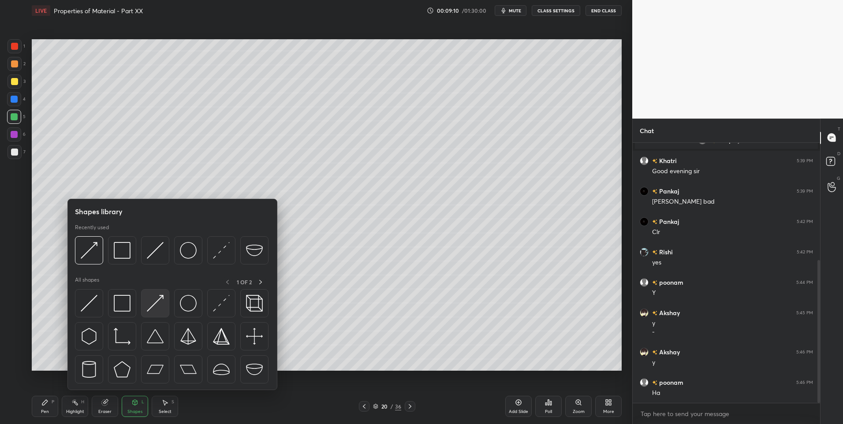
click at [159, 309] on img at bounding box center [155, 303] width 17 height 17
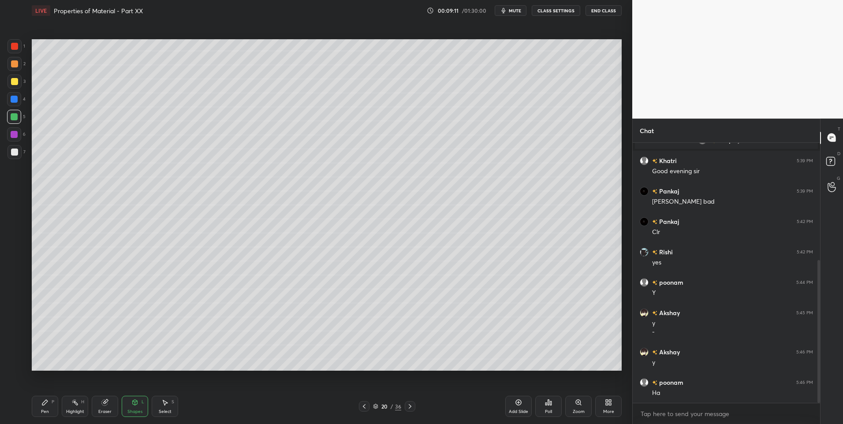
click at [17, 76] on div at bounding box center [14, 82] width 14 height 14
click at [173, 407] on div "Select S" at bounding box center [165, 406] width 26 height 21
click at [140, 407] on div "Shapes L" at bounding box center [135, 406] width 26 height 21
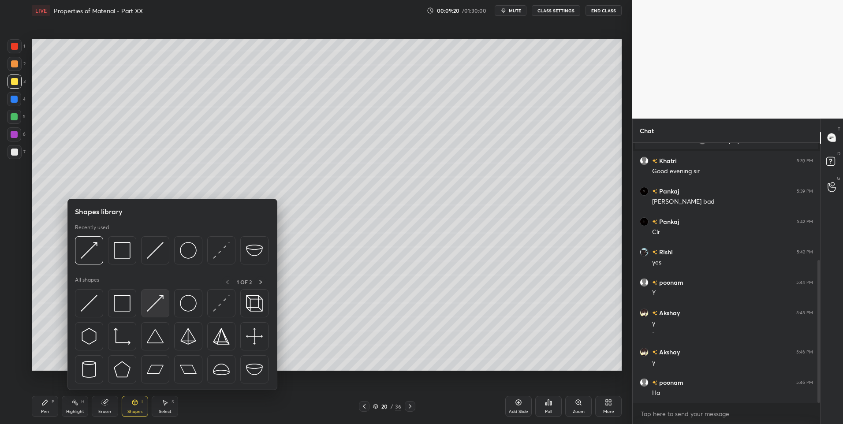
click at [149, 305] on img at bounding box center [155, 303] width 17 height 17
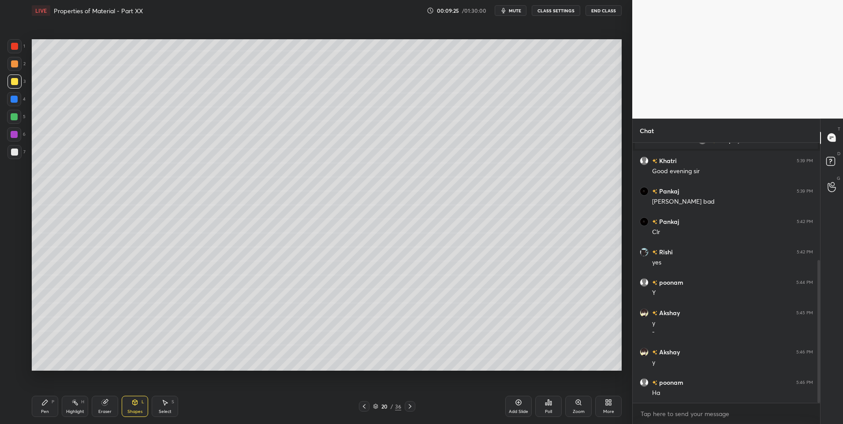
click at [168, 408] on div "Select S" at bounding box center [165, 406] width 26 height 21
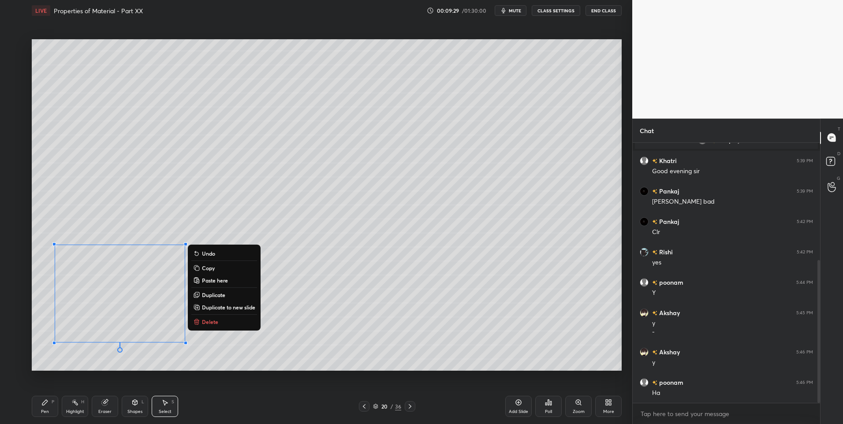
click at [73, 354] on div "0 ° Undo Copy Paste here Duplicate Duplicate to new slide Delete" at bounding box center [327, 205] width 590 height 332
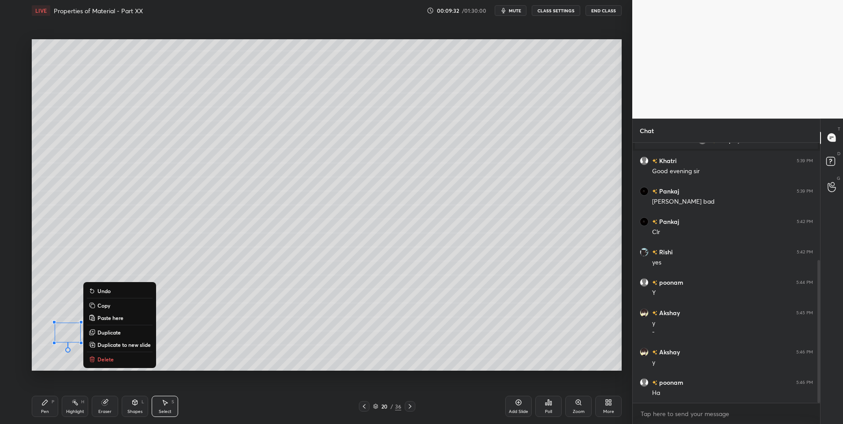
click at [121, 357] on button "Delete" at bounding box center [120, 359] width 66 height 11
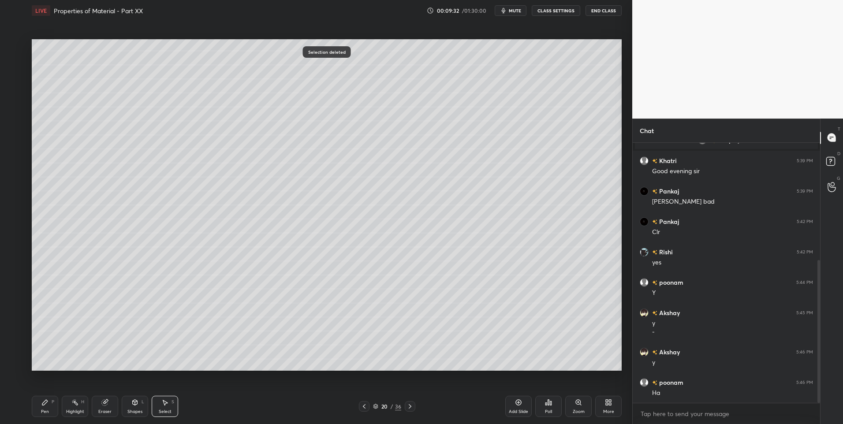
click at [134, 404] on icon at bounding box center [135, 402] width 5 height 5
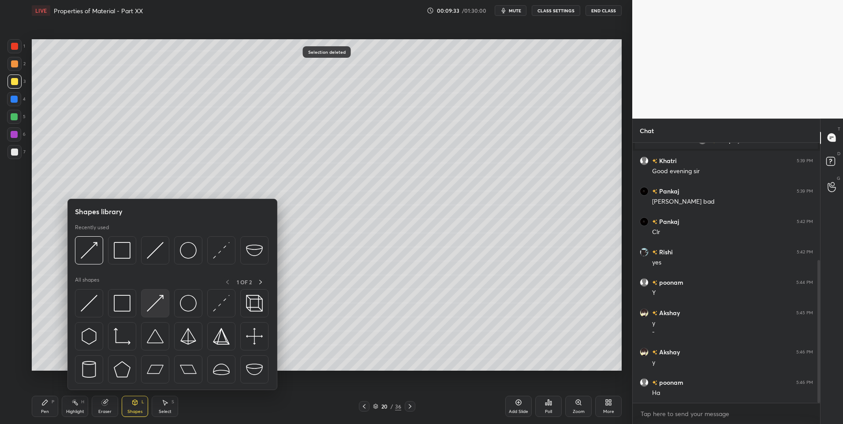
click at [153, 305] on img at bounding box center [155, 303] width 17 height 17
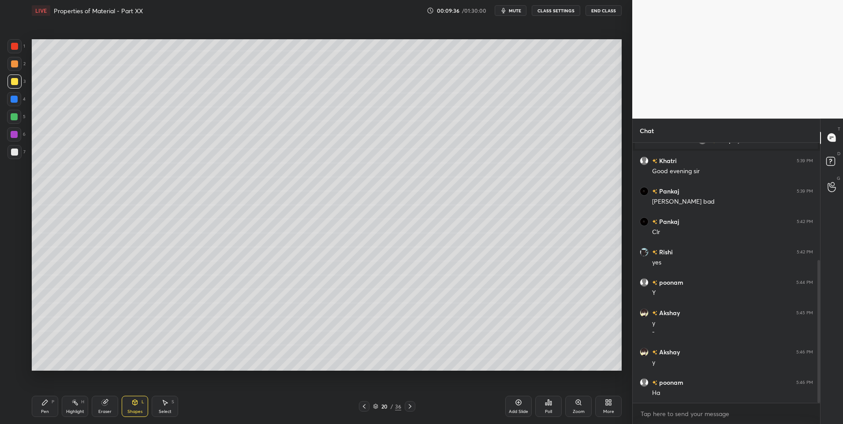
click at [76, 405] on rect at bounding box center [76, 403] width 4 height 4
click at [90, 405] on div "Pen P Highlight H Eraser Shapes L Select S" at bounding box center [150, 406] width 237 height 21
click at [138, 407] on div "Shapes L" at bounding box center [135, 406] width 26 height 21
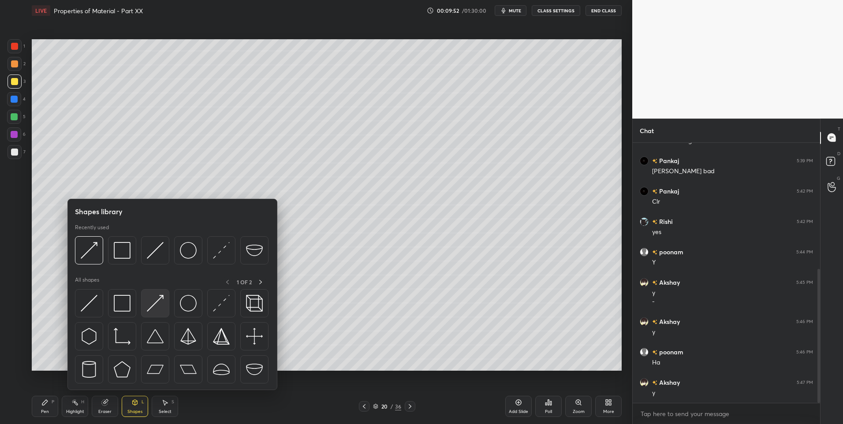
click at [156, 307] on img at bounding box center [155, 303] width 17 height 17
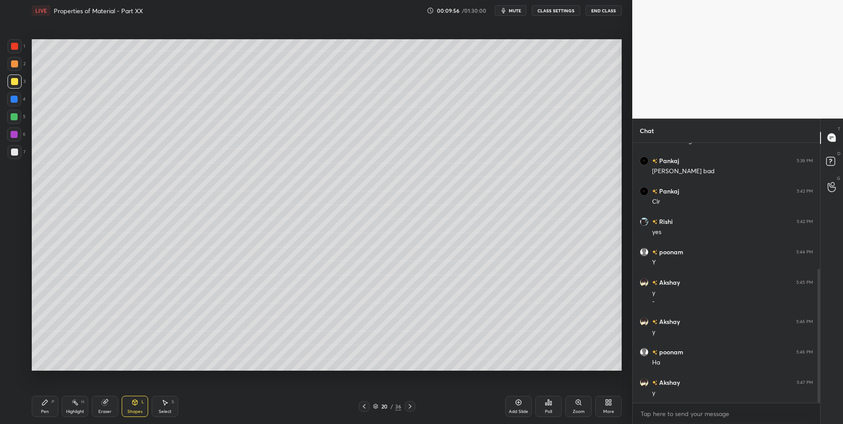
click at [73, 403] on icon at bounding box center [74, 402] width 7 height 7
click at [75, 400] on circle at bounding box center [75, 400] width 1 height 1
click at [47, 405] on icon at bounding box center [44, 402] width 7 height 7
click at [13, 151] on div at bounding box center [14, 152] width 7 height 7
click at [364, 403] on div at bounding box center [364, 406] width 11 height 11
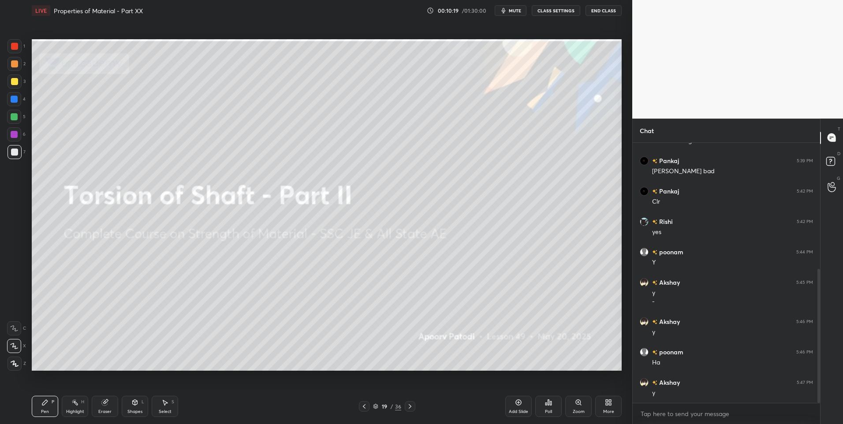
click at [366, 402] on div at bounding box center [364, 406] width 11 height 11
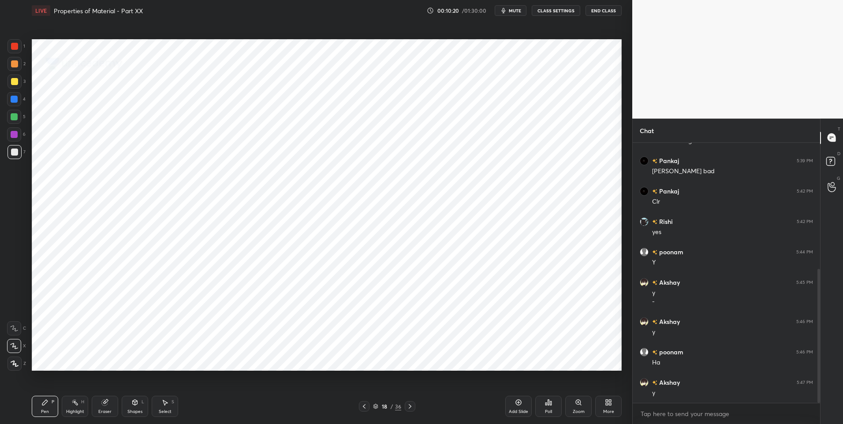
click at [366, 403] on icon at bounding box center [364, 406] width 7 height 7
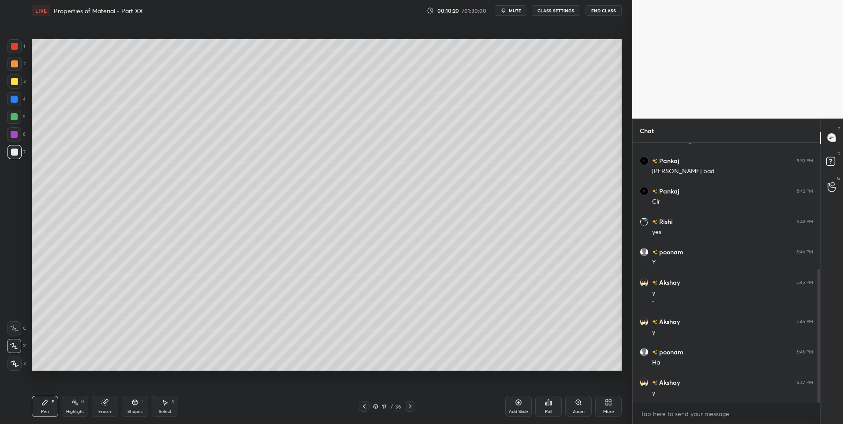
click at [366, 403] on icon at bounding box center [364, 406] width 7 height 7
click at [71, 405] on icon at bounding box center [74, 402] width 7 height 7
click at [167, 410] on div "Select" at bounding box center [165, 412] width 13 height 4
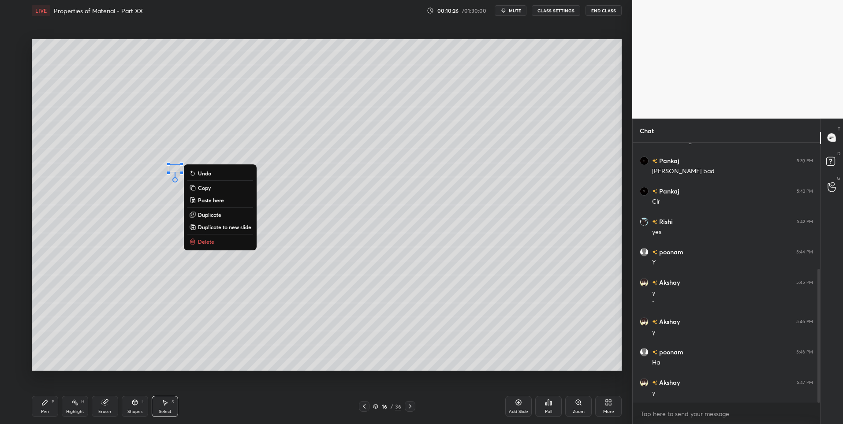
click at [81, 404] on div "H" at bounding box center [82, 402] width 3 height 4
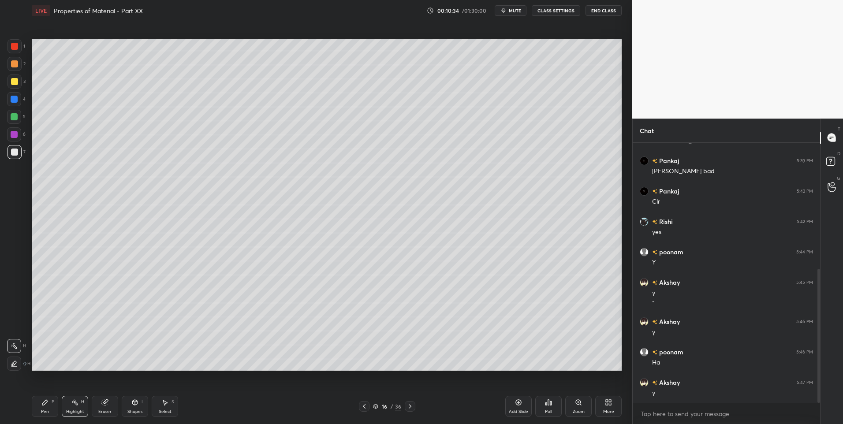
click at [411, 405] on icon at bounding box center [410, 406] width 7 height 7
click at [411, 408] on icon at bounding box center [410, 406] width 7 height 7
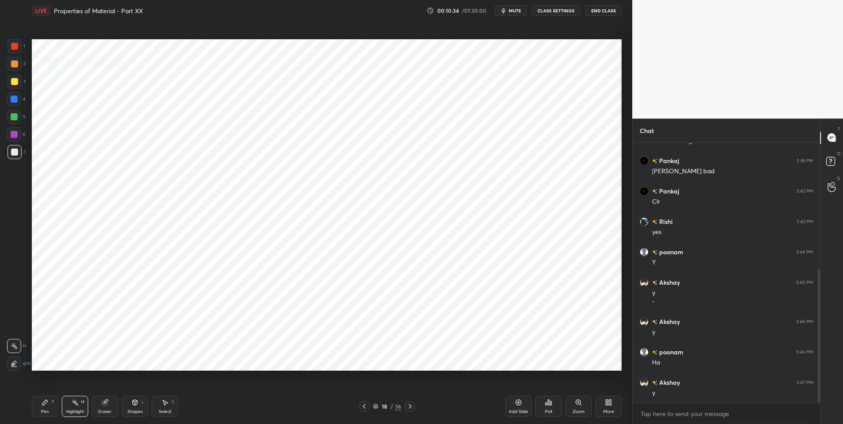
click at [412, 408] on icon at bounding box center [410, 406] width 7 height 7
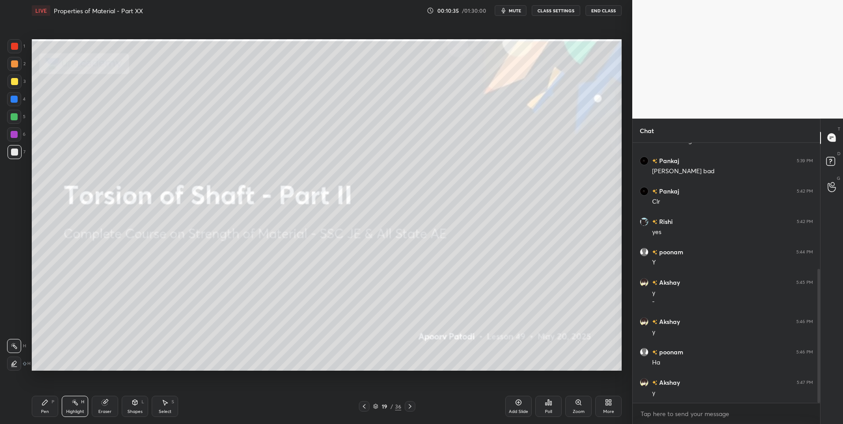
click at [412, 408] on icon at bounding box center [410, 406] width 7 height 7
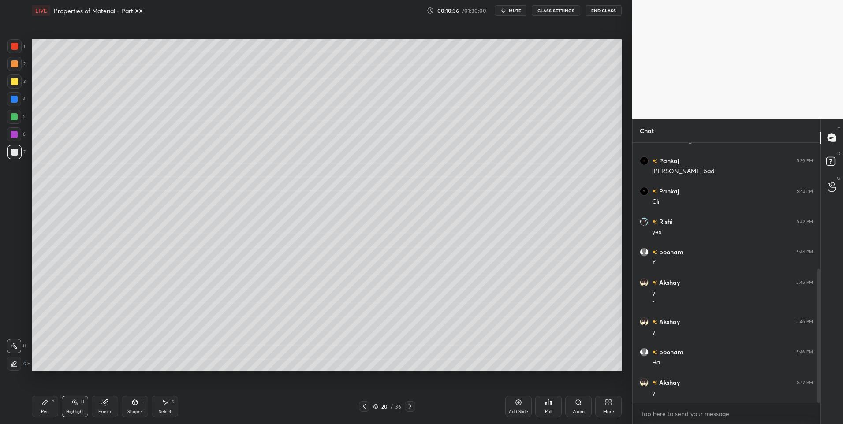
click at [45, 411] on div "Pen" at bounding box center [45, 412] width 8 height 4
click at [131, 401] on icon at bounding box center [134, 402] width 7 height 7
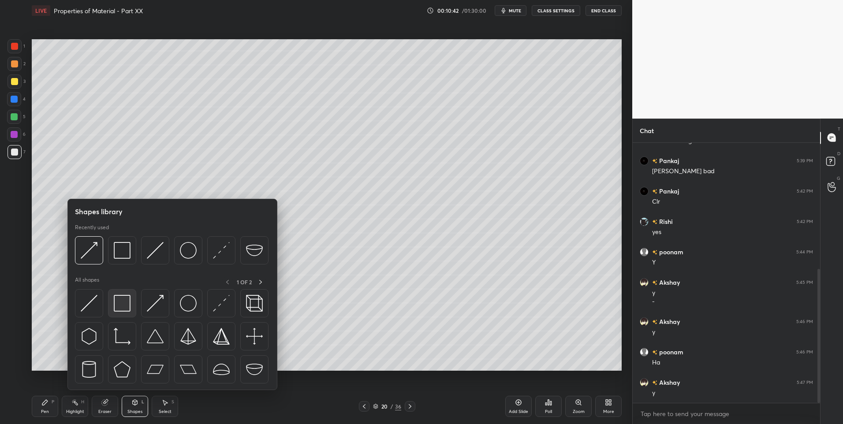
click at [125, 307] on img at bounding box center [122, 303] width 17 height 17
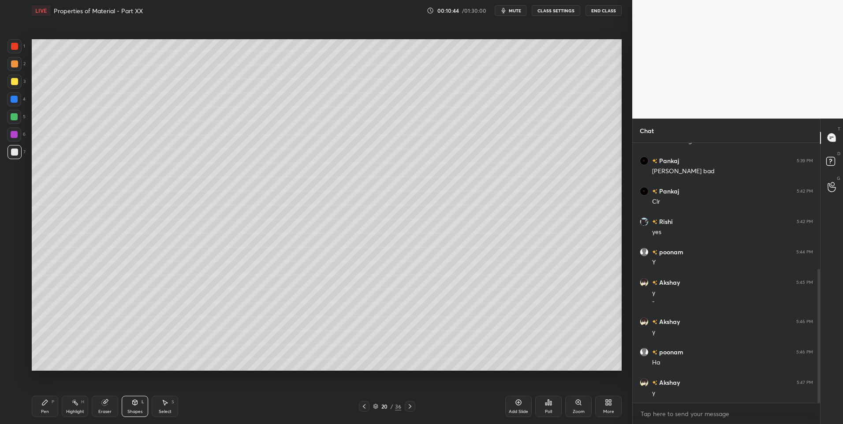
click at [167, 408] on div "Select S" at bounding box center [165, 406] width 26 height 21
click at [250, 332] on div "0 ° Undo Copy Paste here Duplicate Duplicate to new slide Delete" at bounding box center [327, 205] width 590 height 332
click at [140, 410] on div "Shapes" at bounding box center [134, 412] width 15 height 4
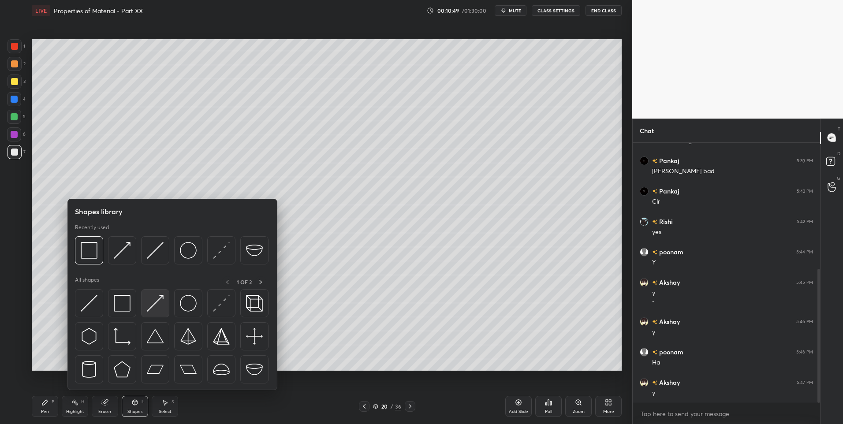
click at [159, 304] on img at bounding box center [155, 303] width 17 height 17
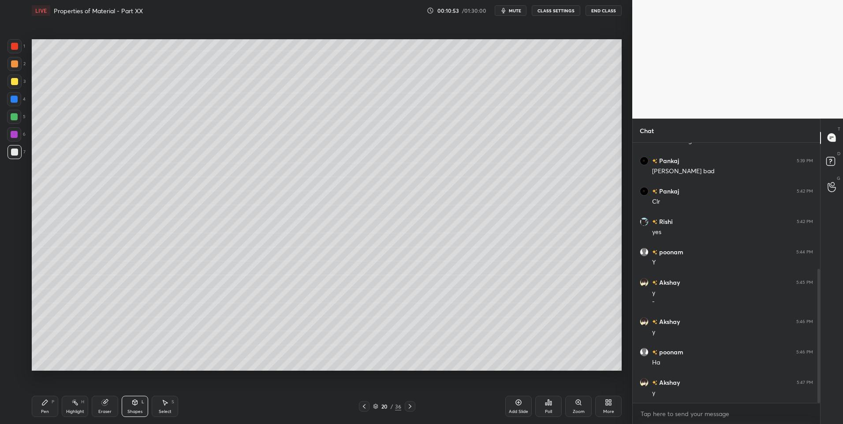
click at [49, 400] on div "Pen P" at bounding box center [45, 406] width 26 height 21
click at [72, 403] on icon at bounding box center [74, 402] width 7 height 7
click at [69, 404] on div "Highlight H" at bounding box center [75, 406] width 26 height 21
click at [48, 405] on icon at bounding box center [44, 402] width 7 height 7
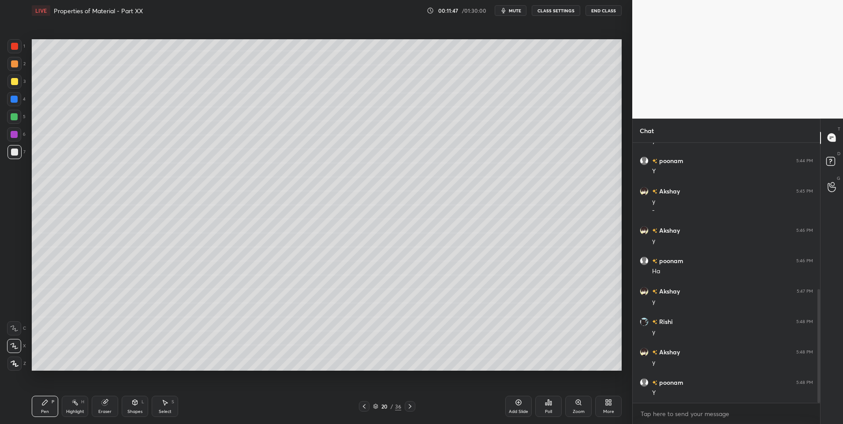
click at [515, 407] on div "Add Slide" at bounding box center [518, 406] width 26 height 21
click at [22, 121] on div "5" at bounding box center [16, 117] width 19 height 14
click at [366, 407] on icon at bounding box center [364, 406] width 7 height 7
click at [407, 407] on icon at bounding box center [409, 406] width 7 height 7
click at [365, 405] on icon at bounding box center [364, 406] width 3 height 4
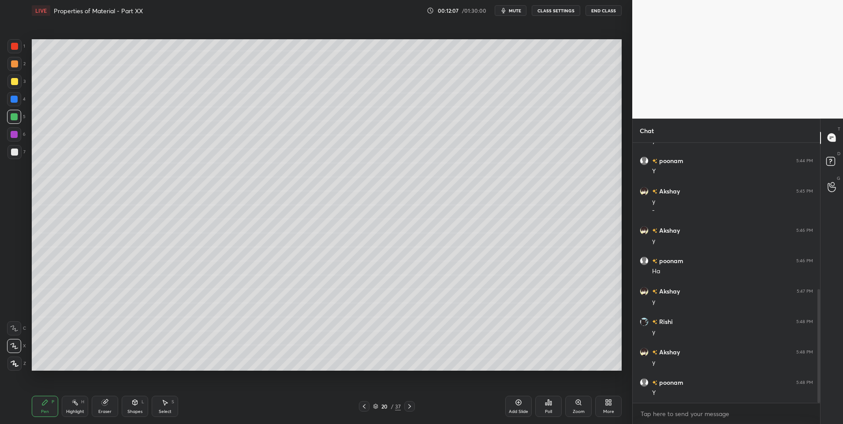
click at [80, 401] on div "Highlight H" at bounding box center [75, 406] width 26 height 21
click at [407, 406] on icon at bounding box center [409, 406] width 7 height 7
click at [45, 411] on div "Pen" at bounding box center [45, 412] width 8 height 4
click at [142, 406] on div "Shapes L" at bounding box center [135, 406] width 26 height 21
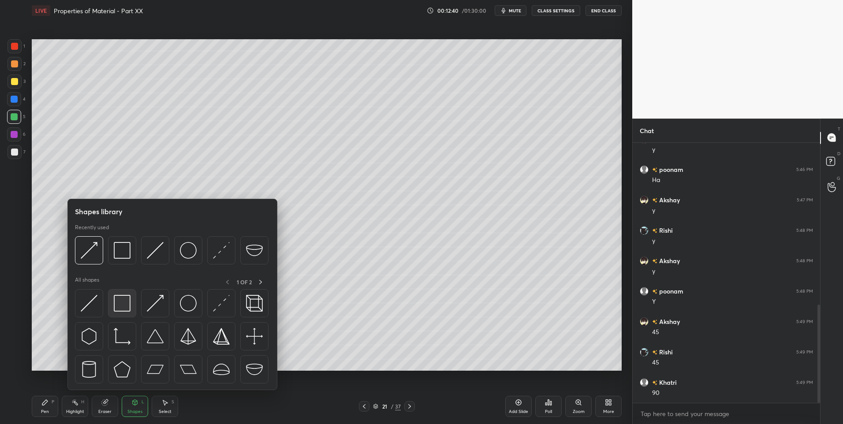
click at [124, 306] on img at bounding box center [122, 303] width 17 height 17
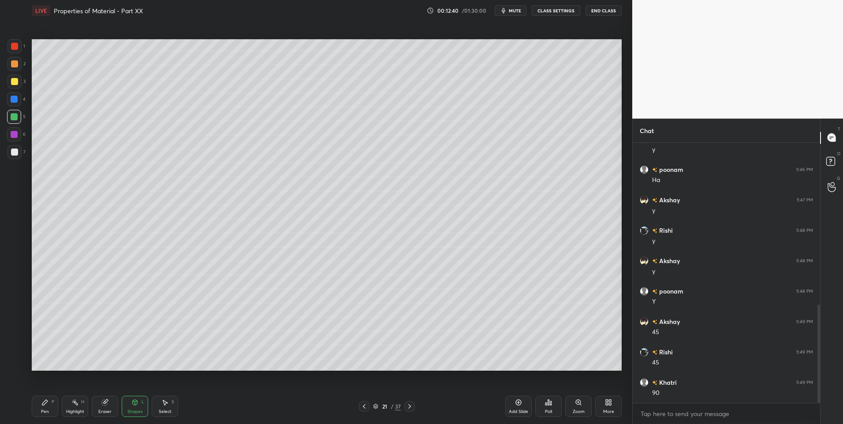
click at [14, 82] on div at bounding box center [14, 81] width 7 height 7
click at [140, 401] on div "Shapes L" at bounding box center [135, 406] width 26 height 21
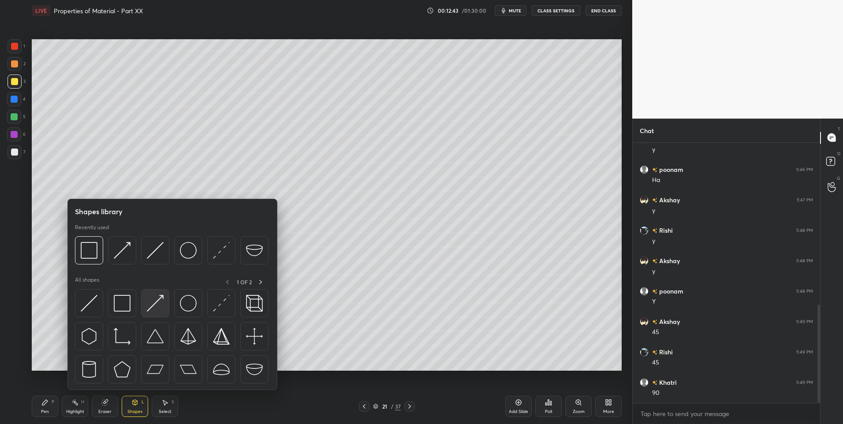
click at [152, 304] on img at bounding box center [155, 303] width 17 height 17
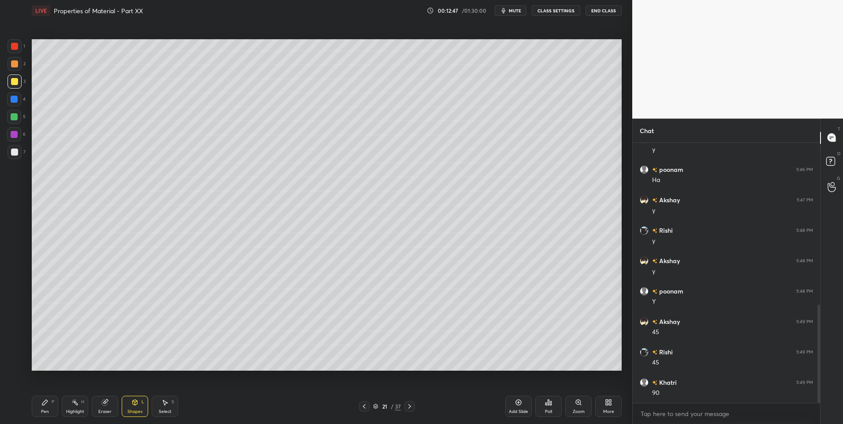
click at [141, 401] on div "Shapes L" at bounding box center [135, 406] width 26 height 21
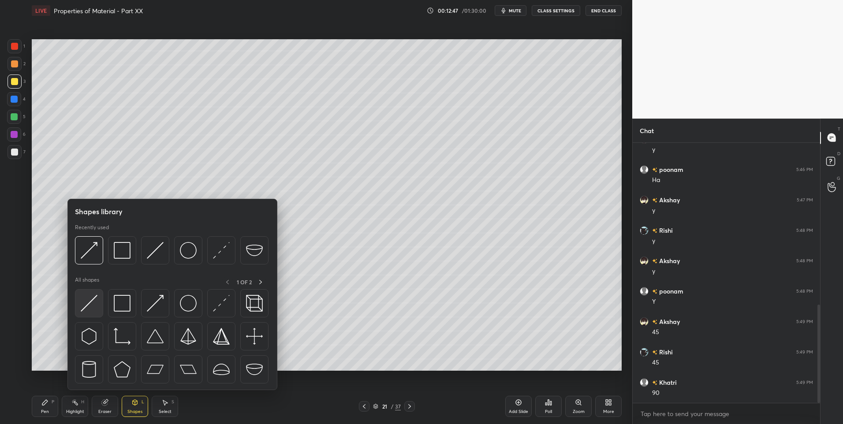
click at [98, 306] on div at bounding box center [89, 303] width 28 height 28
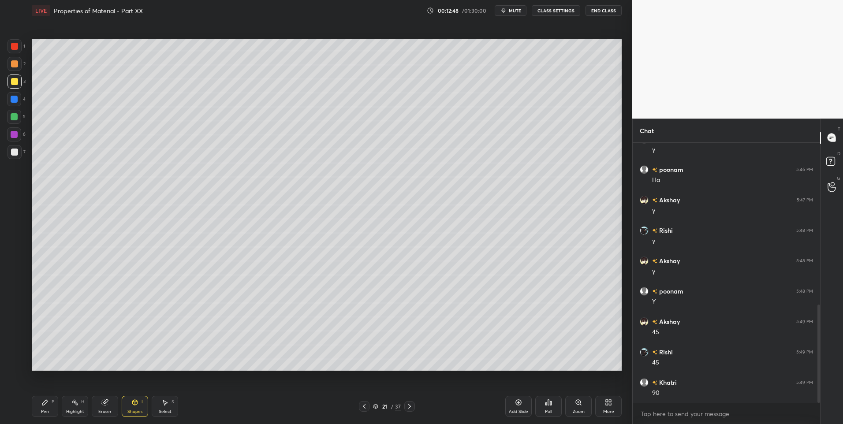
click at [13, 118] on div at bounding box center [14, 116] width 7 height 7
click at [41, 413] on div "Pen" at bounding box center [45, 412] width 8 height 4
click at [130, 401] on div "Shapes L" at bounding box center [135, 406] width 26 height 21
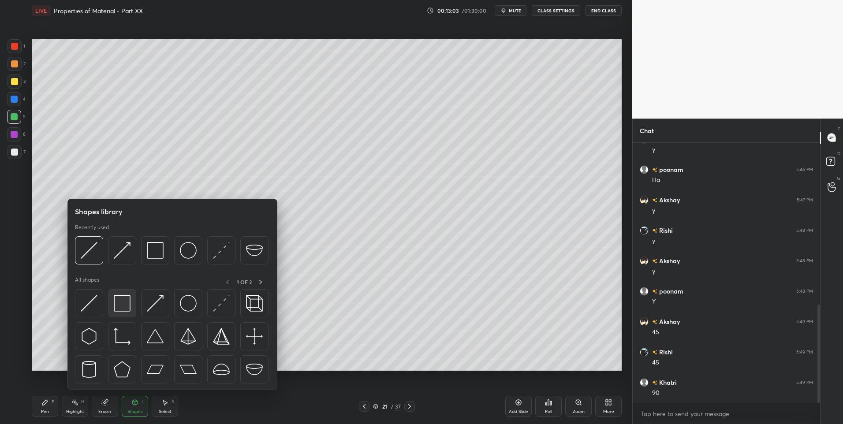
click at [117, 308] on img at bounding box center [122, 303] width 17 height 17
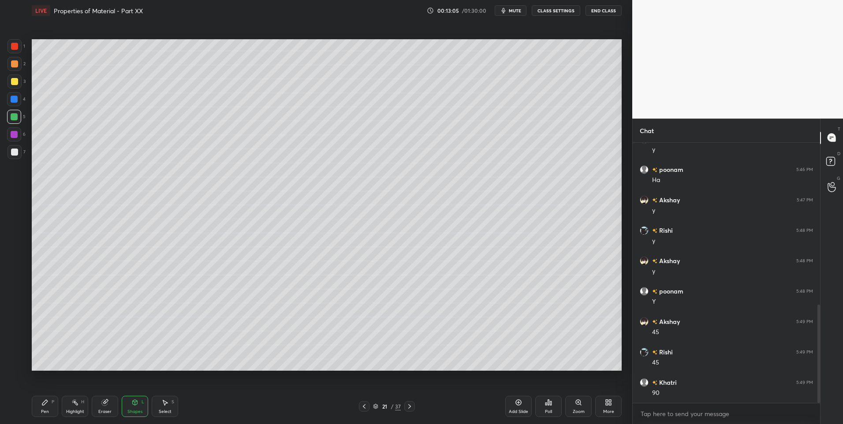
click at [13, 135] on div at bounding box center [14, 134] width 7 height 7
click at [132, 412] on div "Shapes" at bounding box center [134, 412] width 15 height 4
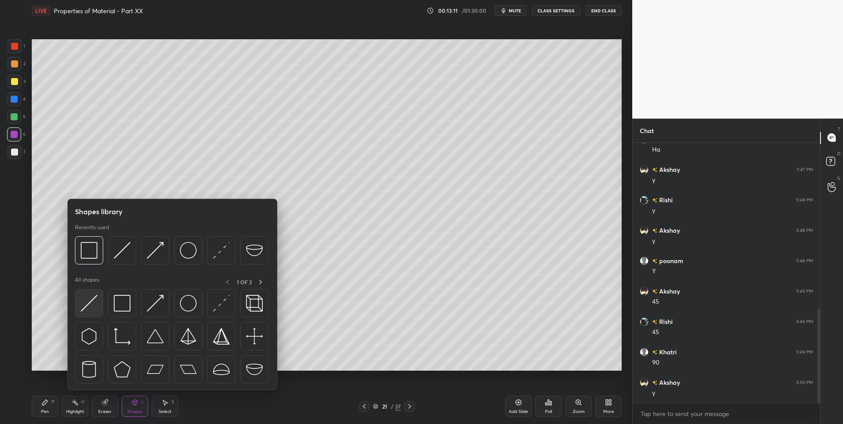
click at [88, 307] on img at bounding box center [89, 303] width 17 height 17
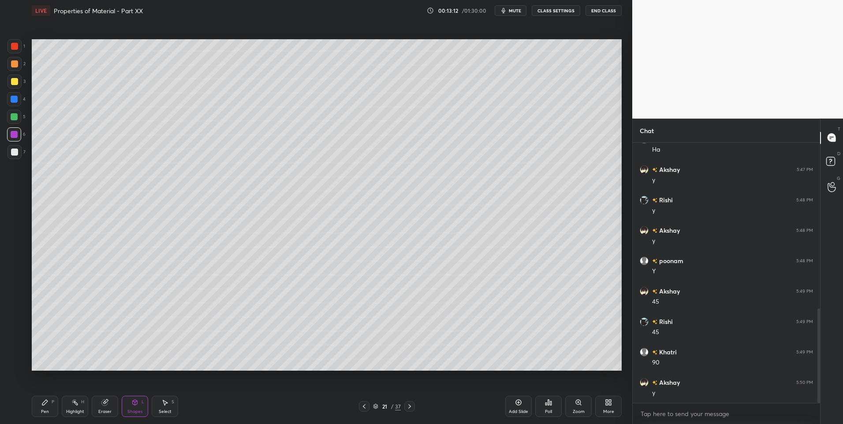
click at [10, 114] on div at bounding box center [14, 117] width 14 height 14
click at [45, 407] on div "Pen P" at bounding box center [45, 406] width 26 height 21
click at [71, 404] on div "Highlight H" at bounding box center [75, 406] width 26 height 21
click at [45, 406] on icon at bounding box center [44, 402] width 7 height 7
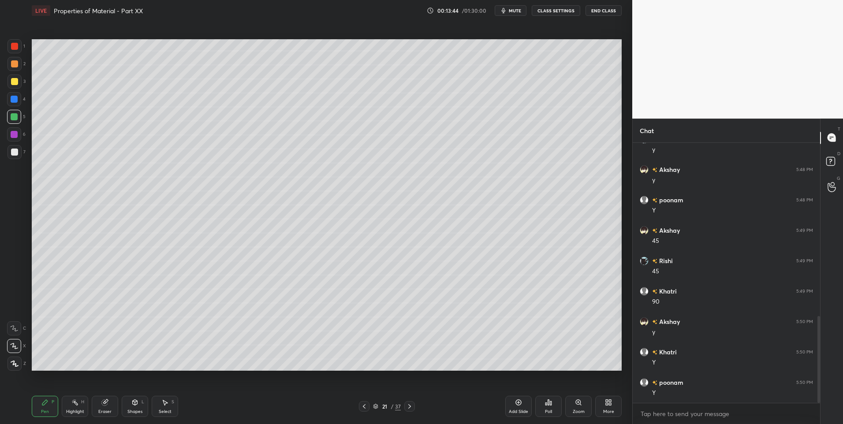
click at [14, 83] on div at bounding box center [14, 81] width 7 height 7
click at [68, 413] on div "Highlight" at bounding box center [75, 412] width 18 height 4
click at [74, 412] on div "Highlight" at bounding box center [75, 412] width 18 height 4
click at [46, 410] on div "Pen" at bounding box center [45, 412] width 8 height 4
click at [369, 406] on div at bounding box center [364, 406] width 11 height 11
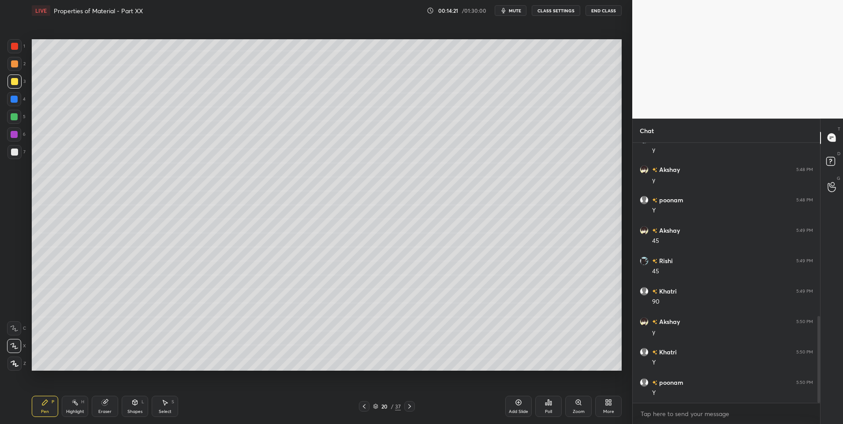
click at [84, 402] on div "H" at bounding box center [82, 402] width 3 height 4
click at [410, 404] on icon at bounding box center [409, 406] width 7 height 7
click at [411, 405] on icon at bounding box center [409, 406] width 7 height 7
click at [364, 407] on icon at bounding box center [364, 406] width 7 height 7
click at [512, 400] on div "Add Slide" at bounding box center [518, 406] width 26 height 21
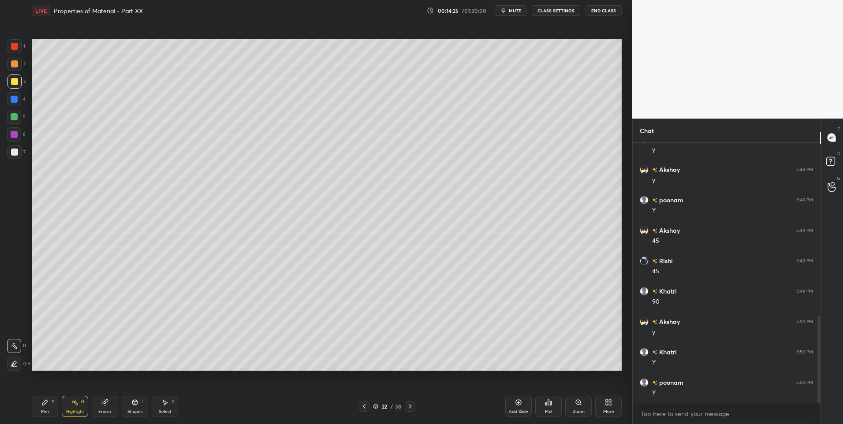
click at [55, 404] on div "Pen P" at bounding box center [45, 406] width 26 height 21
click at [15, 156] on div at bounding box center [14, 152] width 14 height 14
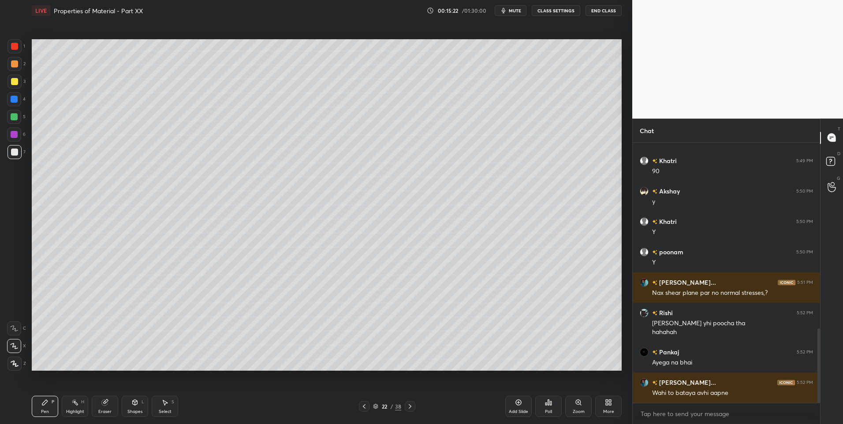
scroll to position [680, 0]
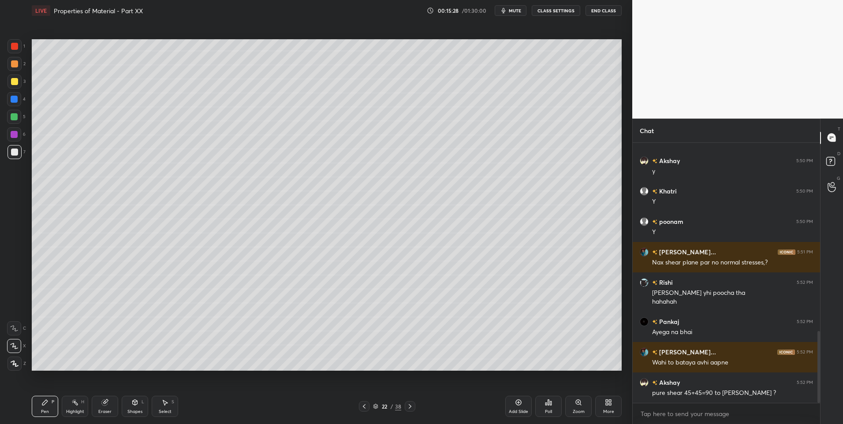
click at [161, 403] on icon at bounding box center [164, 402] width 7 height 7
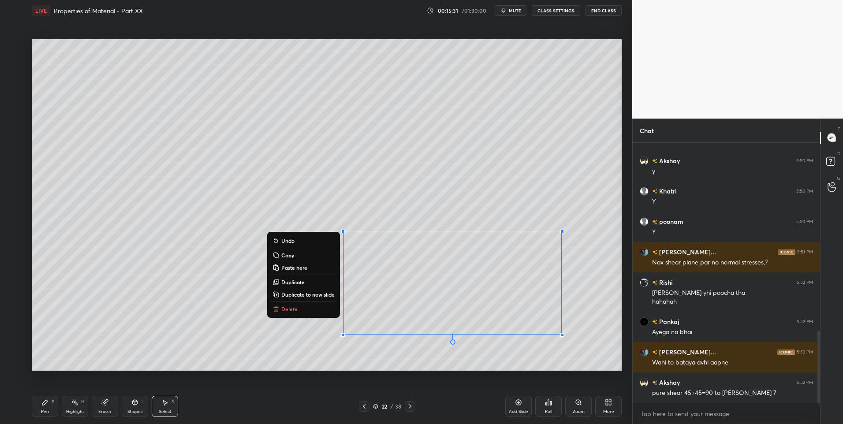
click at [313, 310] on button "Delete" at bounding box center [304, 309] width 66 height 11
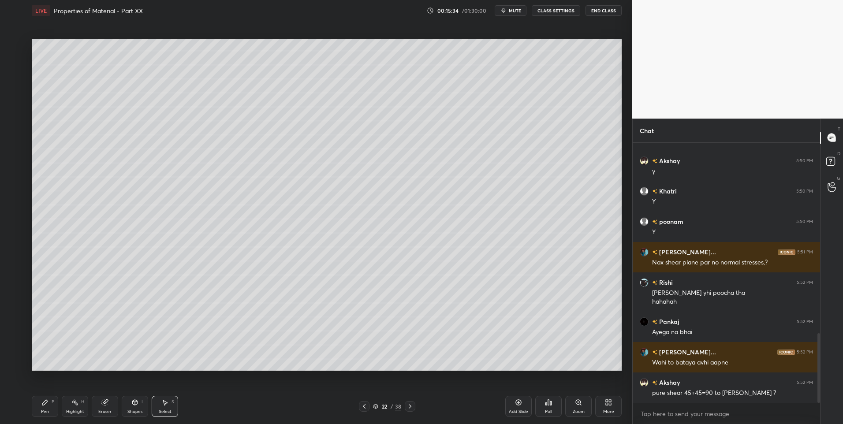
scroll to position [710, 0]
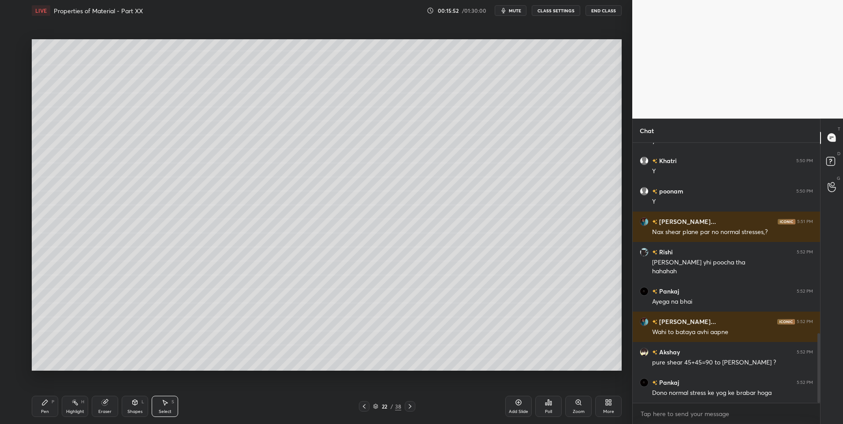
click at [142, 406] on div "Shapes L" at bounding box center [135, 406] width 26 height 21
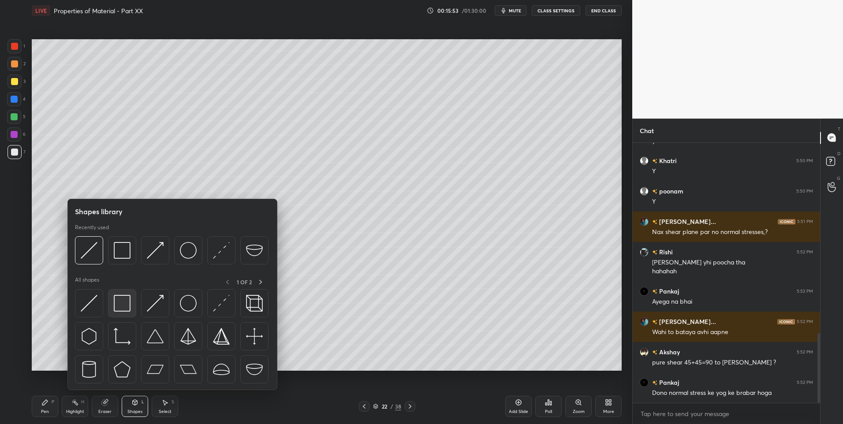
click at [121, 299] on img at bounding box center [122, 303] width 17 height 17
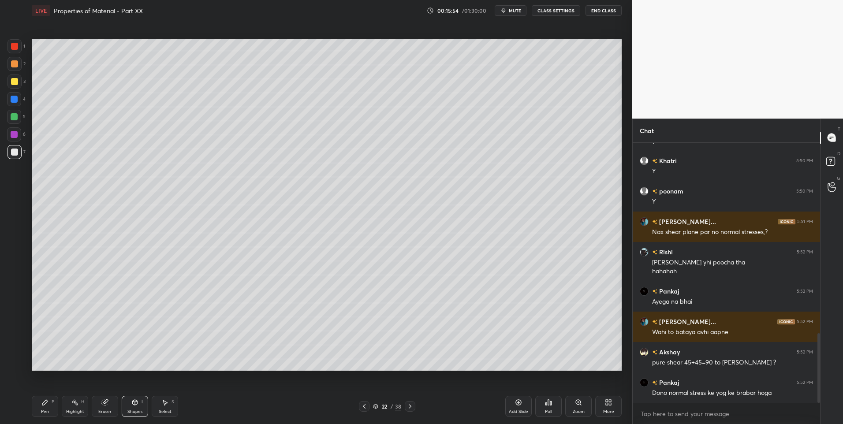
click at [164, 403] on icon at bounding box center [165, 402] width 5 height 5
click at [254, 191] on div "0 ° Undo Copy Paste here Duplicate Duplicate to new slide Delete" at bounding box center [327, 205] width 590 height 332
click at [46, 405] on icon at bounding box center [44, 402] width 7 height 7
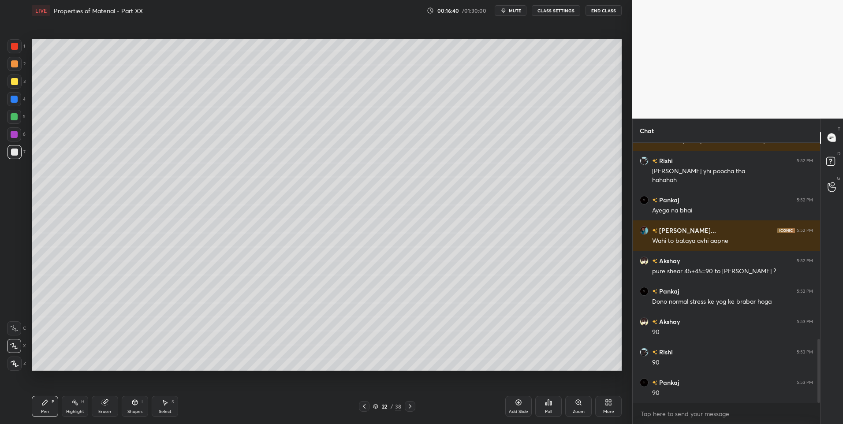
scroll to position [832, 0]
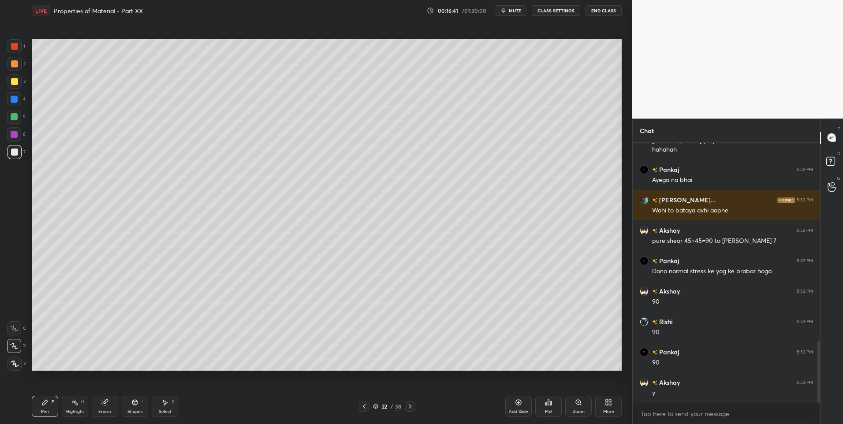
click at [78, 402] on icon at bounding box center [74, 402] width 7 height 7
click at [363, 406] on icon at bounding box center [364, 406] width 7 height 7
click at [370, 406] on div "21 / 38" at bounding box center [387, 406] width 56 height 11
click at [362, 406] on icon at bounding box center [364, 406] width 7 height 7
click at [410, 407] on icon at bounding box center [410, 406] width 3 height 4
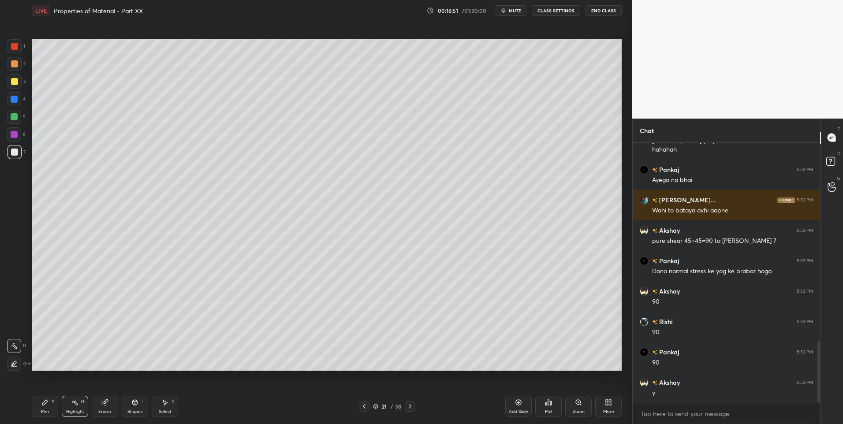
click at [410, 404] on icon at bounding box center [410, 406] width 7 height 7
click at [135, 410] on div "Shapes" at bounding box center [134, 412] width 15 height 4
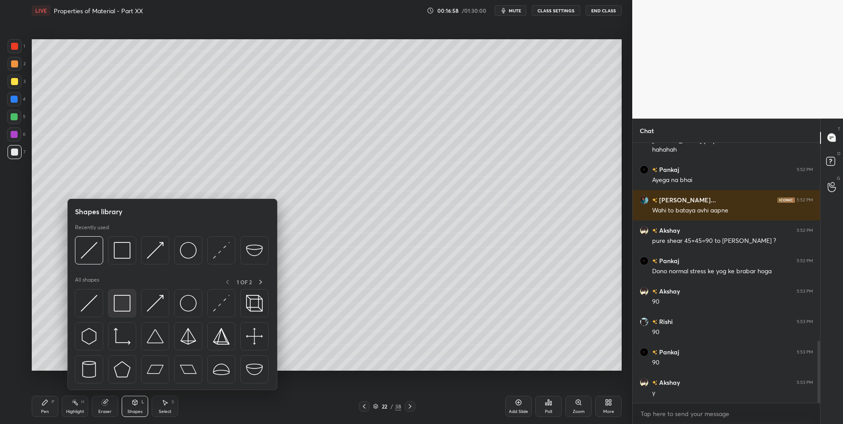
click at [121, 303] on img at bounding box center [122, 303] width 17 height 17
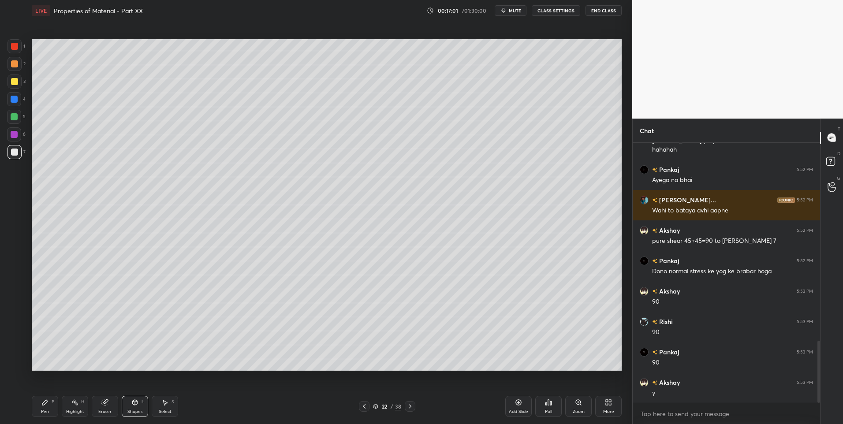
click at [45, 403] on icon at bounding box center [44, 402] width 5 height 5
click at [363, 403] on div at bounding box center [364, 406] width 11 height 11
click at [364, 404] on icon at bounding box center [364, 406] width 7 height 7
click at [365, 403] on icon at bounding box center [364, 406] width 7 height 7
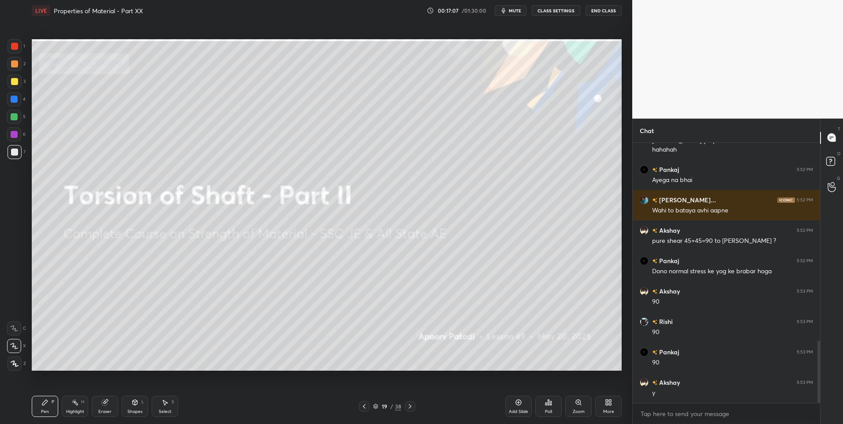
click at [407, 407] on icon at bounding box center [410, 406] width 7 height 7
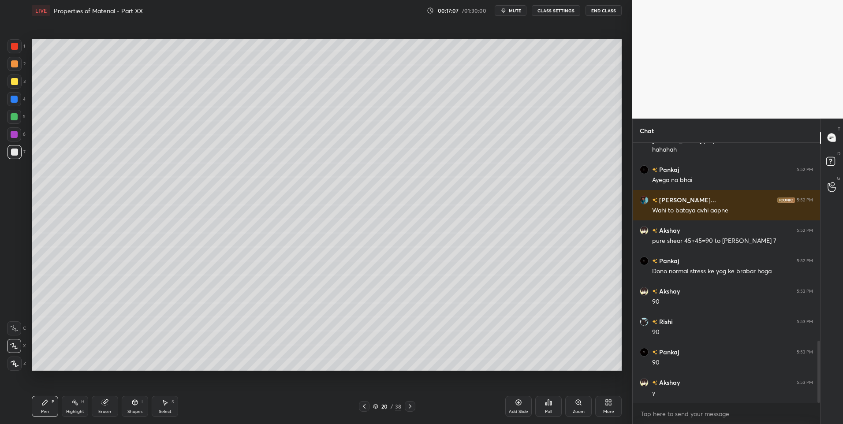
click at [75, 407] on div "Highlight H" at bounding box center [75, 406] width 26 height 21
click at [410, 404] on icon at bounding box center [410, 406] width 7 height 7
click at [411, 406] on icon at bounding box center [410, 406] width 7 height 7
click at [410, 407] on icon at bounding box center [410, 406] width 7 height 7
click at [363, 405] on icon at bounding box center [364, 406] width 7 height 7
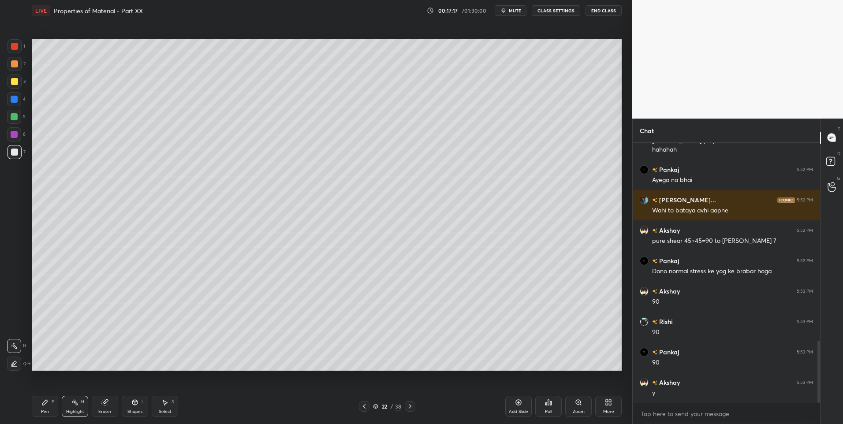
click at [511, 399] on div "Add Slide" at bounding box center [518, 406] width 26 height 21
click at [56, 409] on div "Pen P" at bounding box center [45, 406] width 26 height 21
click at [13, 83] on div at bounding box center [14, 81] width 7 height 7
click at [139, 410] on div "Shapes" at bounding box center [134, 412] width 15 height 4
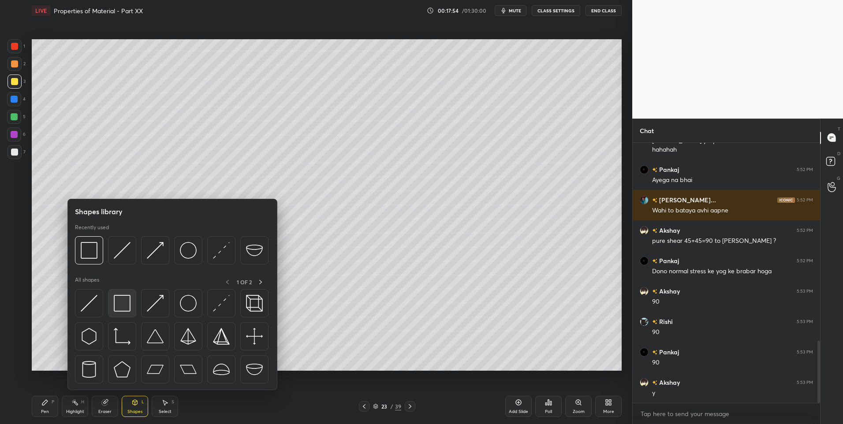
click at [123, 306] on img at bounding box center [122, 303] width 17 height 17
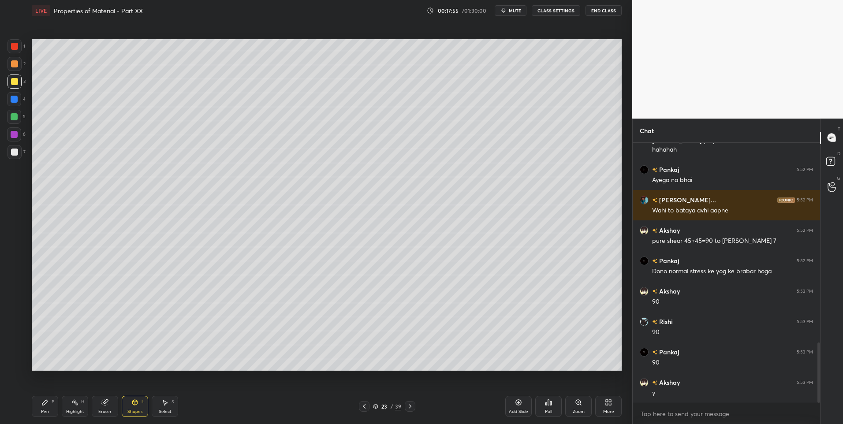
scroll to position [862, 0]
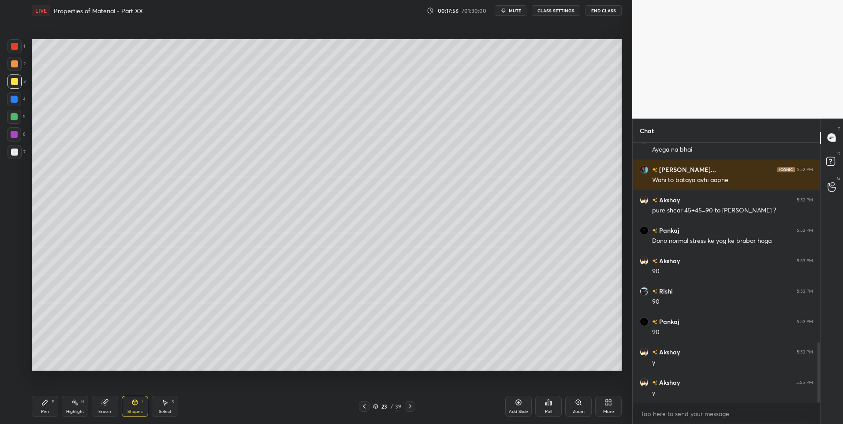
click at [43, 412] on div "Pen" at bounding box center [45, 412] width 8 height 4
click at [74, 403] on rect at bounding box center [76, 403] width 4 height 4
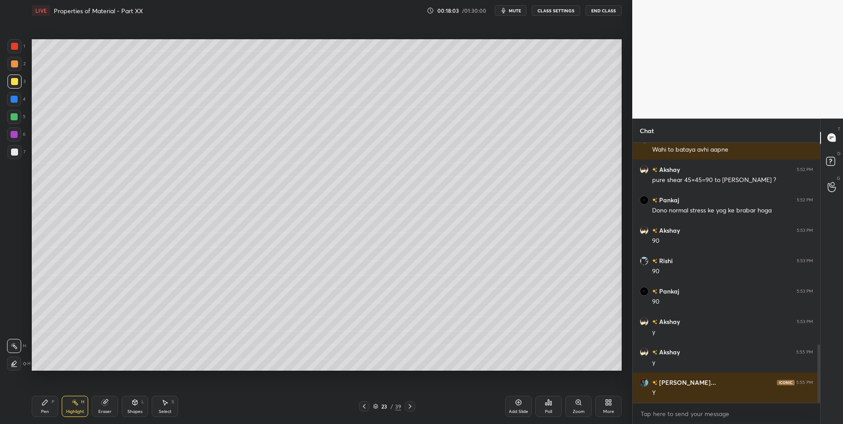
click at [49, 405] on div "Pen P" at bounding box center [45, 406] width 26 height 21
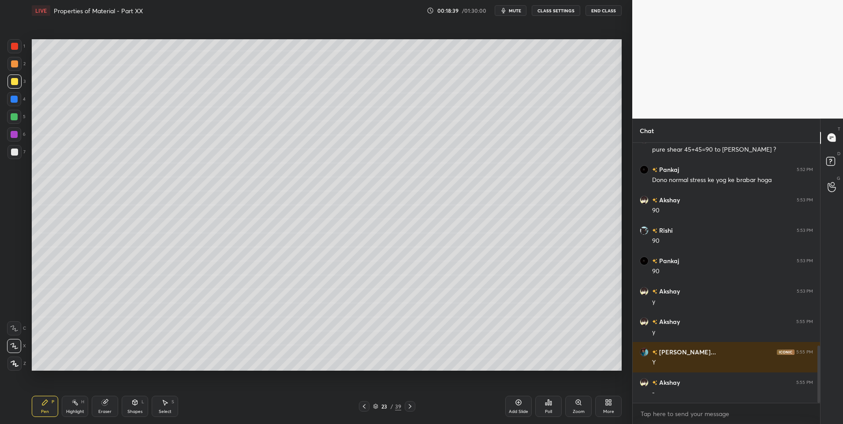
click at [112, 411] on div "Eraser" at bounding box center [105, 406] width 26 height 21
click at [16, 346] on icon at bounding box center [14, 346] width 5 height 4
click at [48, 402] on icon at bounding box center [44, 402] width 7 height 7
click at [19, 82] on div at bounding box center [14, 82] width 14 height 14
click at [365, 406] on icon at bounding box center [364, 406] width 7 height 7
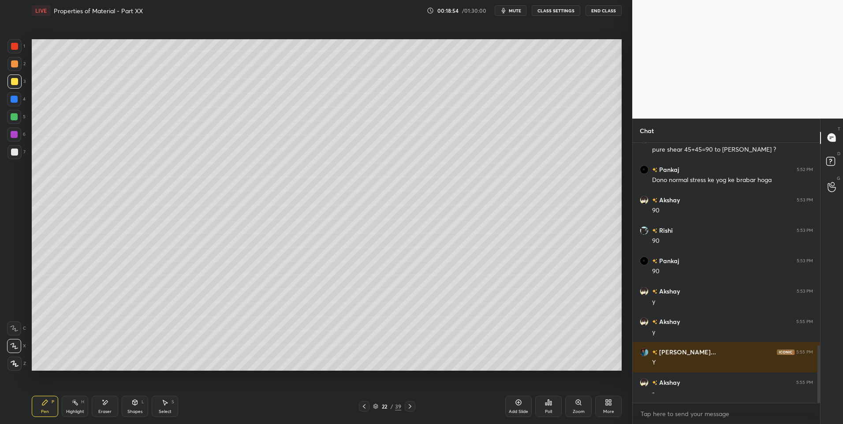
click at [365, 407] on icon at bounding box center [364, 406] width 7 height 7
click at [366, 409] on icon at bounding box center [364, 406] width 7 height 7
click at [366, 408] on icon at bounding box center [364, 406] width 7 height 7
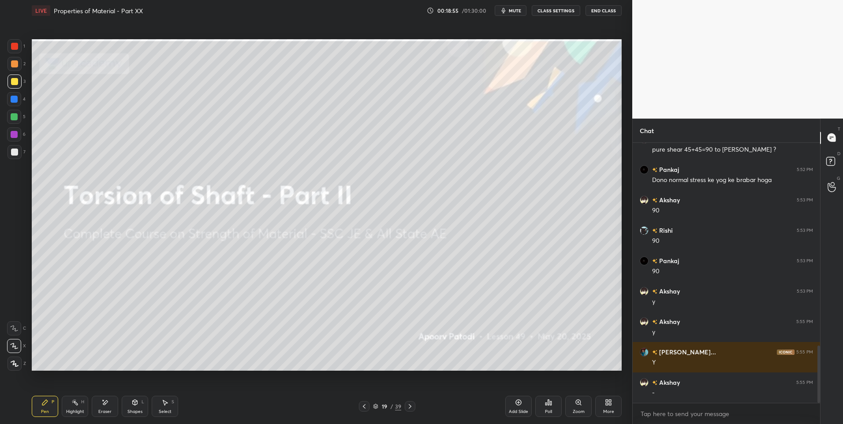
click at [367, 408] on icon at bounding box center [364, 406] width 7 height 7
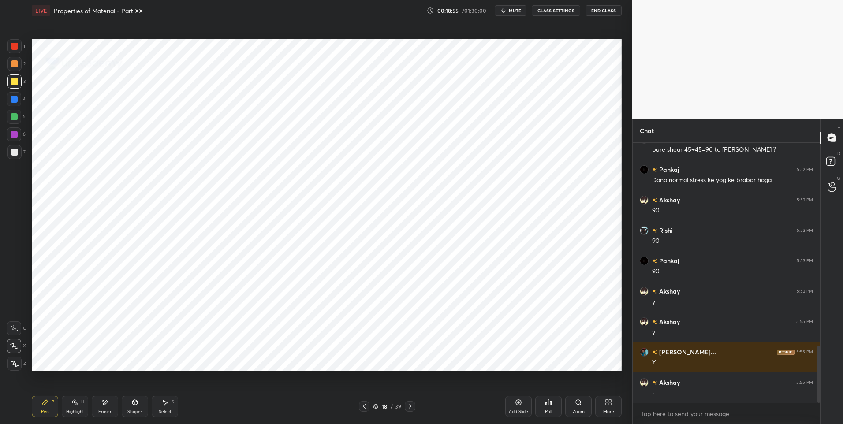
click at [367, 410] on icon at bounding box center [364, 406] width 7 height 7
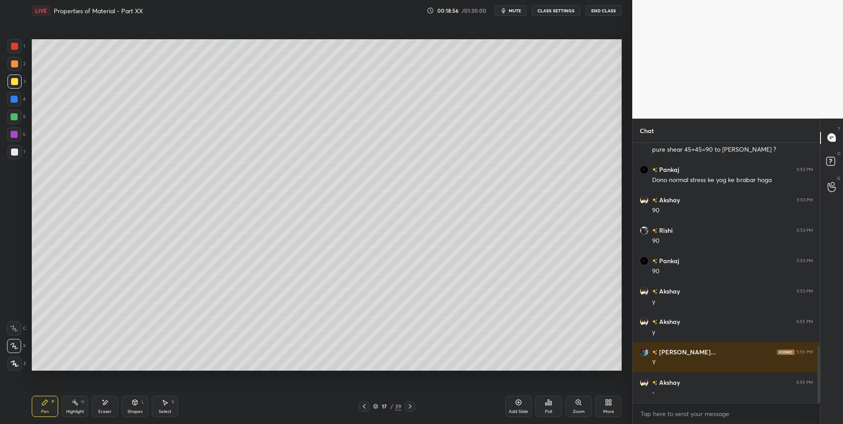
click at [366, 411] on div at bounding box center [364, 406] width 11 height 11
click at [74, 414] on div "Highlight" at bounding box center [75, 412] width 18 height 4
click at [78, 411] on div "Highlight" at bounding box center [75, 412] width 18 height 4
click at [415, 405] on div "16 / 39" at bounding box center [387, 406] width 237 height 11
click at [45, 411] on div "Pen" at bounding box center [45, 412] width 8 height 4
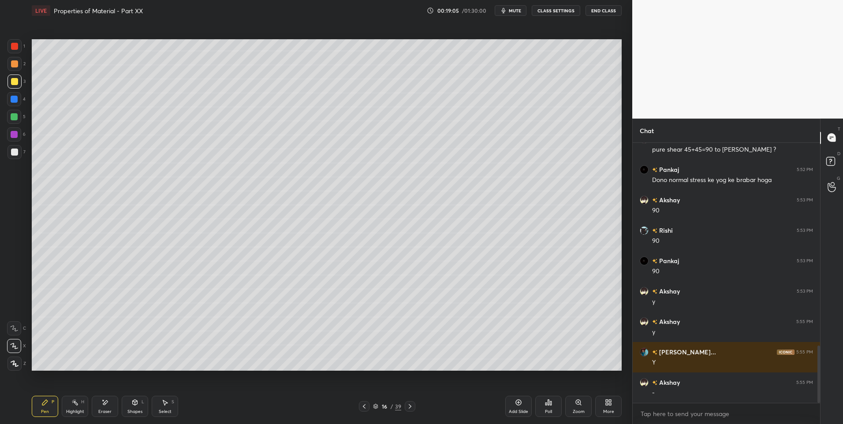
click at [410, 405] on icon at bounding box center [410, 406] width 7 height 7
click at [76, 407] on div "Highlight H" at bounding box center [75, 406] width 26 height 21
click at [165, 400] on icon at bounding box center [164, 402] width 7 height 7
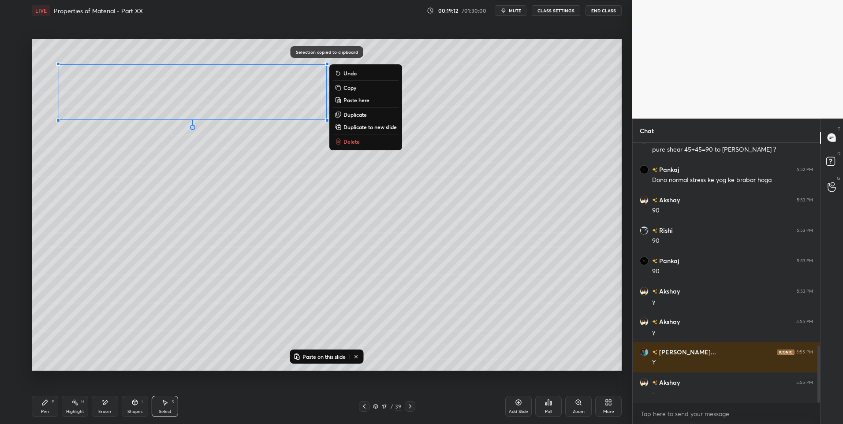
click at [411, 403] on icon at bounding box center [410, 406] width 7 height 7
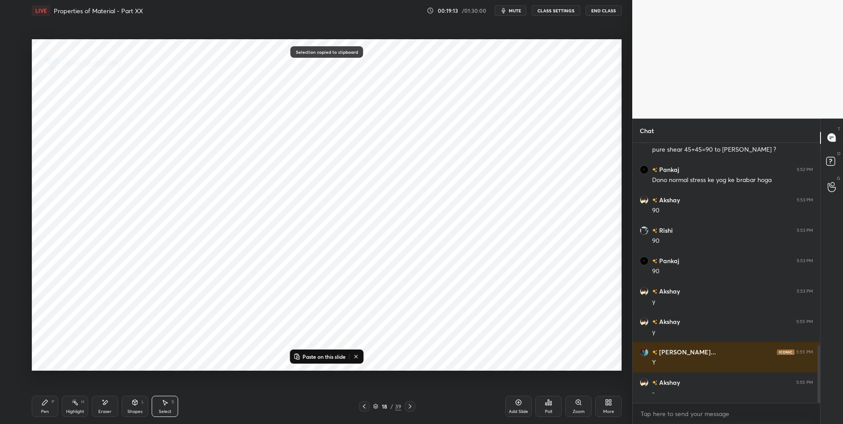
click at [413, 407] on icon at bounding box center [410, 406] width 7 height 7
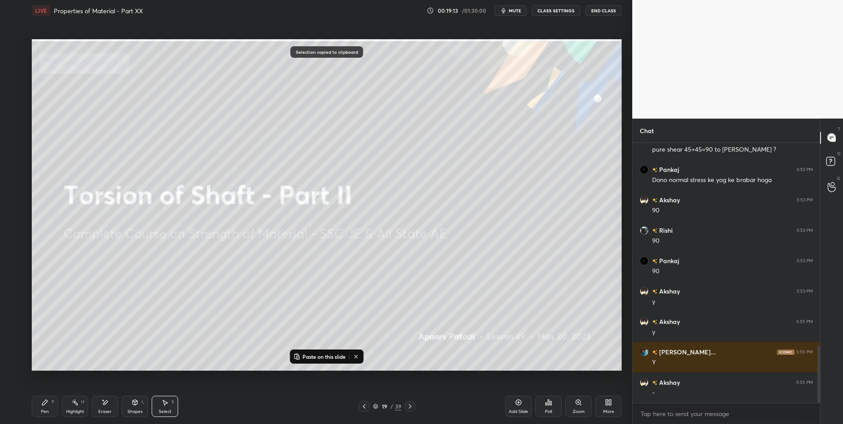
click at [415, 407] on div at bounding box center [410, 406] width 11 height 11
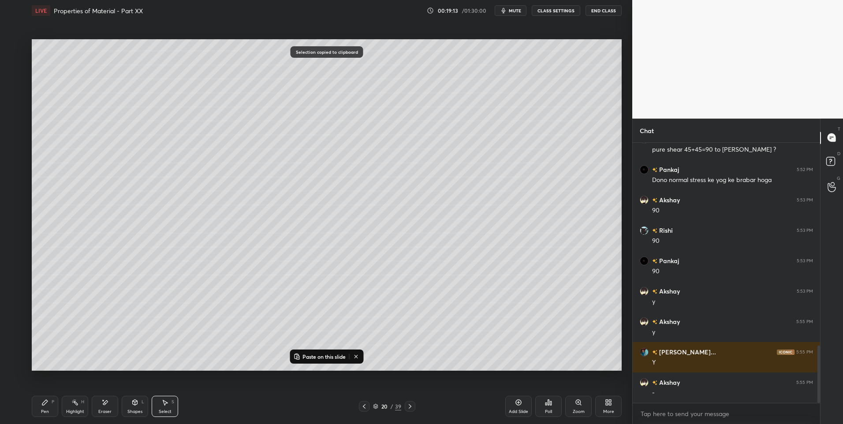
click at [415, 408] on div at bounding box center [410, 406] width 11 height 11
click at [415, 407] on div at bounding box center [410, 406] width 11 height 11
click at [411, 407] on icon at bounding box center [410, 406] width 7 height 7
click at [410, 406] on icon at bounding box center [410, 406] width 3 height 4
click at [411, 408] on icon at bounding box center [410, 406] width 7 height 7
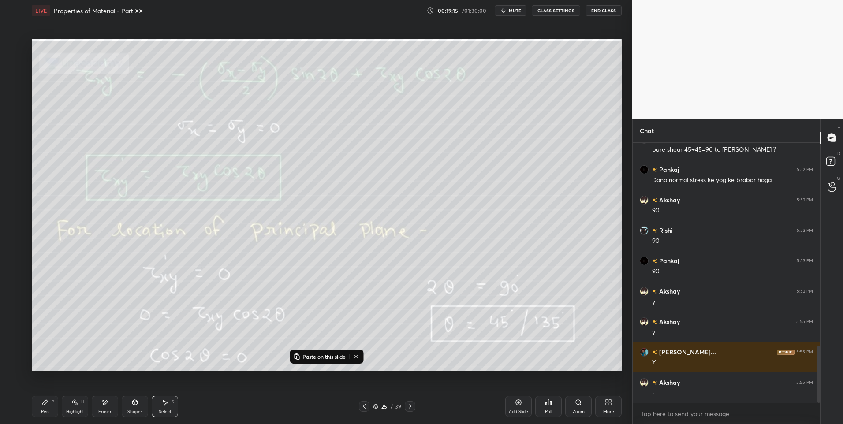
click at [367, 407] on icon at bounding box center [364, 406] width 7 height 7
click at [365, 407] on icon at bounding box center [364, 406] width 7 height 7
click at [519, 406] on icon at bounding box center [518, 402] width 7 height 7
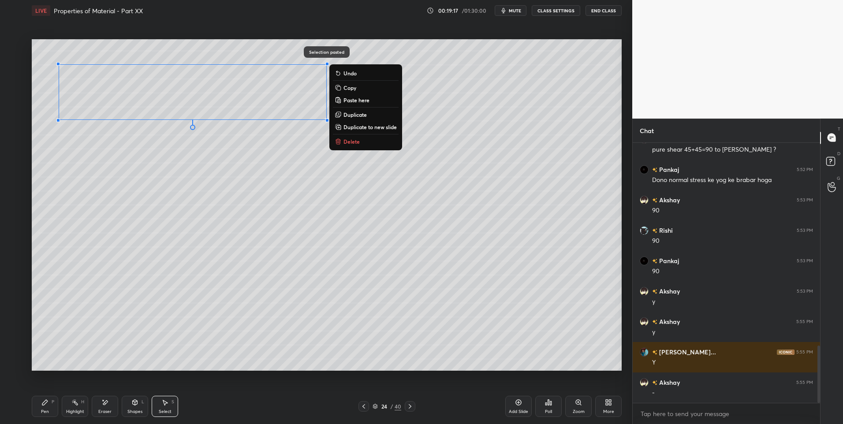
click at [317, 316] on div "0 ° Undo Copy Paste here Duplicate Duplicate to new slide Delete" at bounding box center [327, 205] width 590 height 332
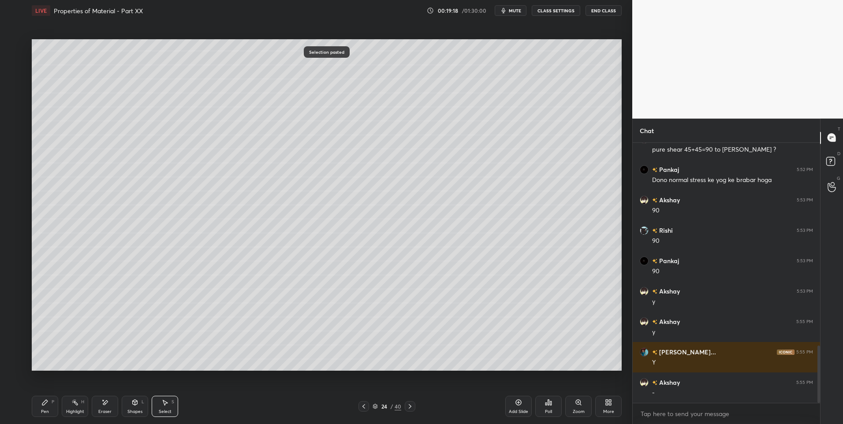
click at [43, 402] on icon at bounding box center [44, 402] width 7 height 7
click at [14, 149] on div at bounding box center [14, 152] width 7 height 7
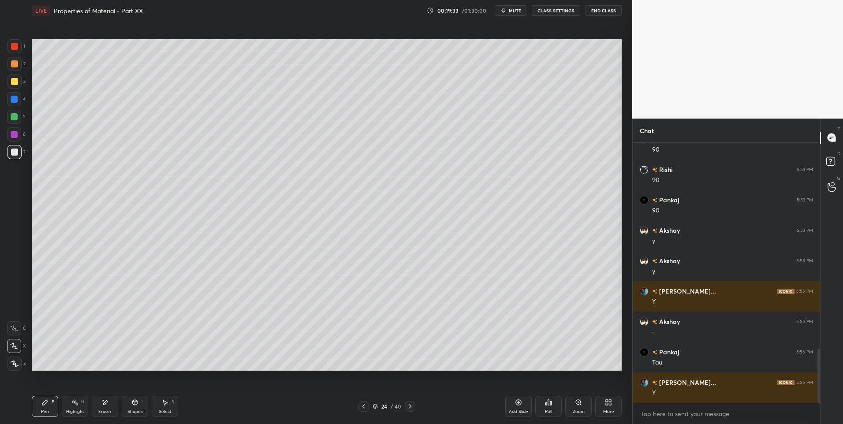
scroll to position [1014, 0]
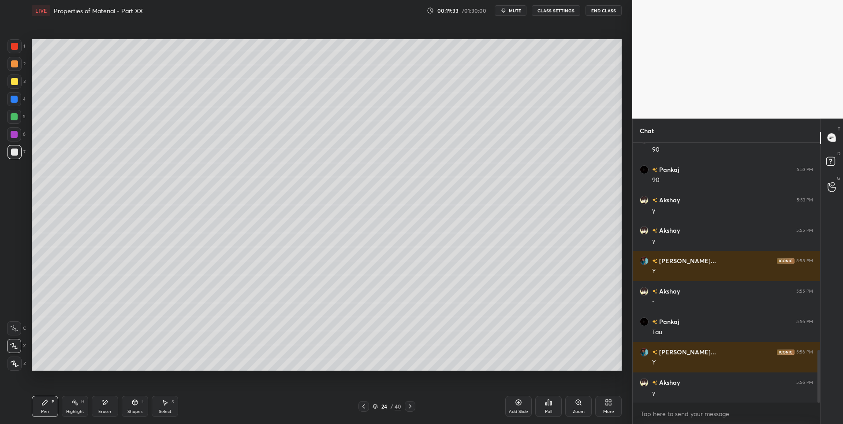
click at [78, 400] on icon at bounding box center [74, 402] width 7 height 7
click at [367, 405] on icon at bounding box center [363, 406] width 7 height 7
click at [366, 407] on icon at bounding box center [363, 406] width 7 height 7
click at [369, 406] on div at bounding box center [364, 406] width 11 height 11
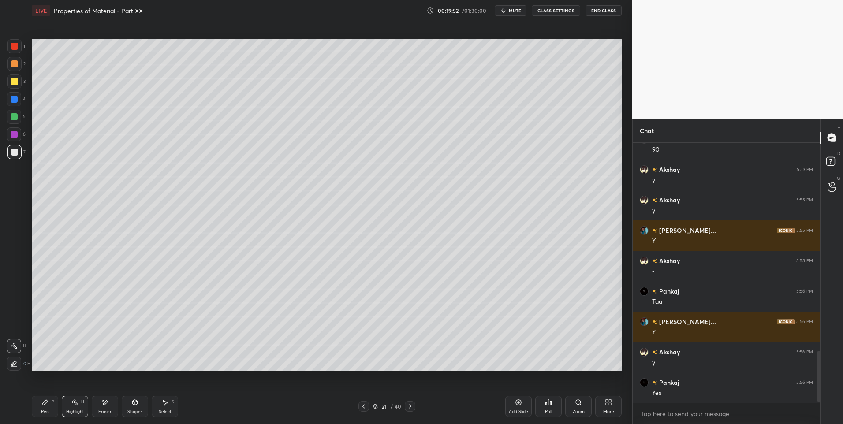
scroll to position [1075, 0]
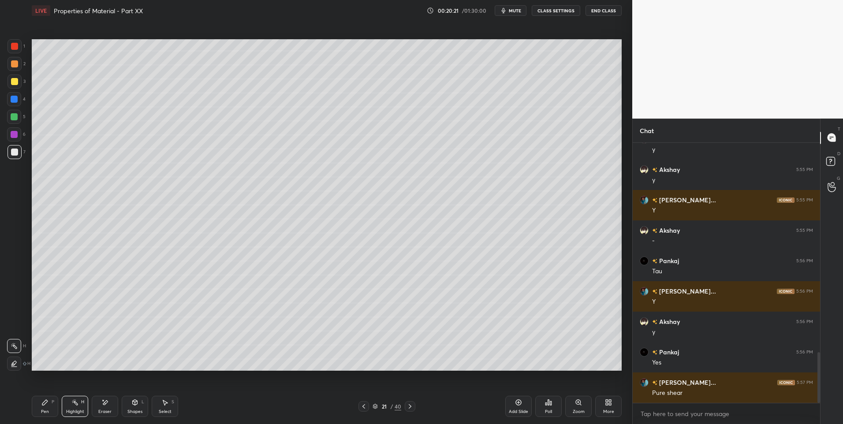
click at [411, 407] on icon at bounding box center [410, 406] width 7 height 7
click at [411, 407] on icon at bounding box center [410, 406] width 3 height 4
click at [412, 409] on icon at bounding box center [410, 406] width 7 height 7
click at [414, 411] on div at bounding box center [410, 406] width 11 height 11
click at [413, 407] on icon at bounding box center [410, 406] width 7 height 7
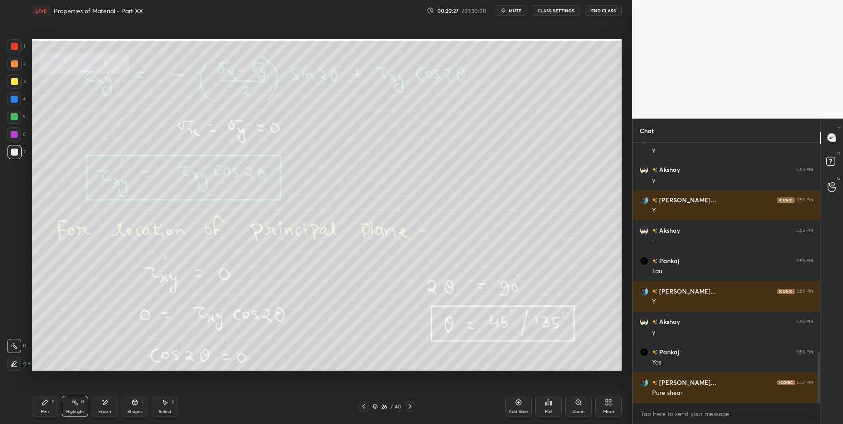
click at [414, 412] on div "Pen P Highlight H Eraser Shapes L Select S 26 / 40 Add Slide Poll Zoom More" at bounding box center [327, 406] width 590 height 35
click at [409, 407] on icon at bounding box center [410, 406] width 7 height 7
click at [368, 407] on div at bounding box center [364, 406] width 11 height 11
click at [369, 408] on div at bounding box center [364, 406] width 11 height 11
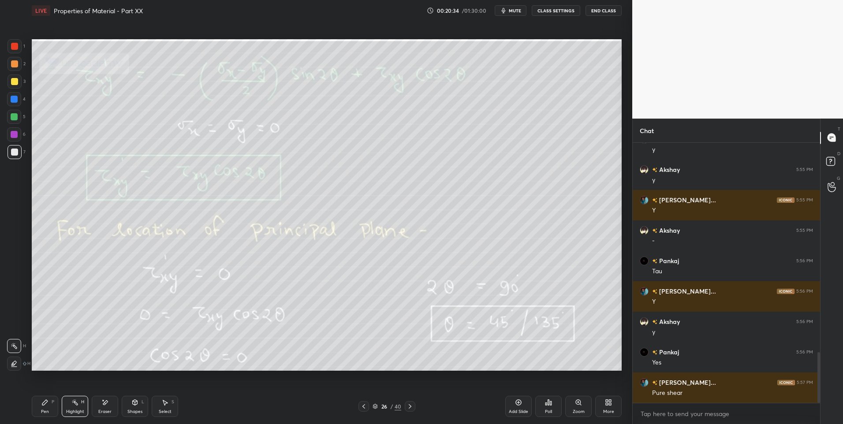
click at [368, 408] on div at bounding box center [364, 406] width 11 height 11
click at [371, 407] on div "25 / 40" at bounding box center [387, 406] width 57 height 11
click at [364, 406] on icon at bounding box center [363, 406] width 3 height 4
click at [137, 404] on icon at bounding box center [135, 402] width 5 height 5
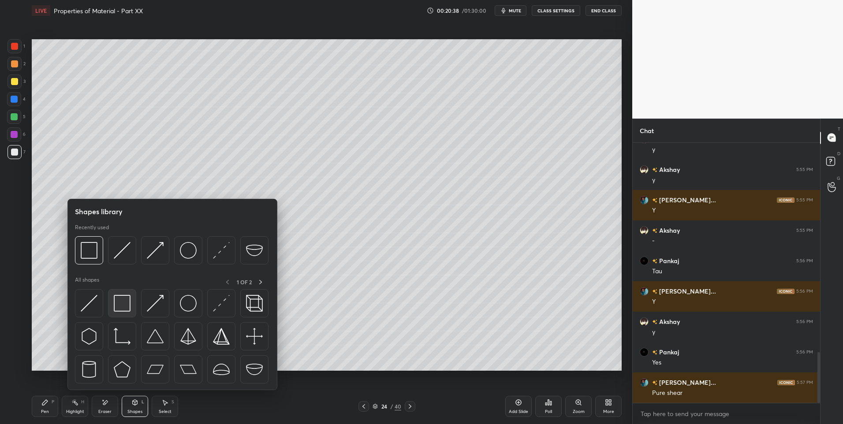
click at [121, 307] on img at bounding box center [122, 303] width 17 height 17
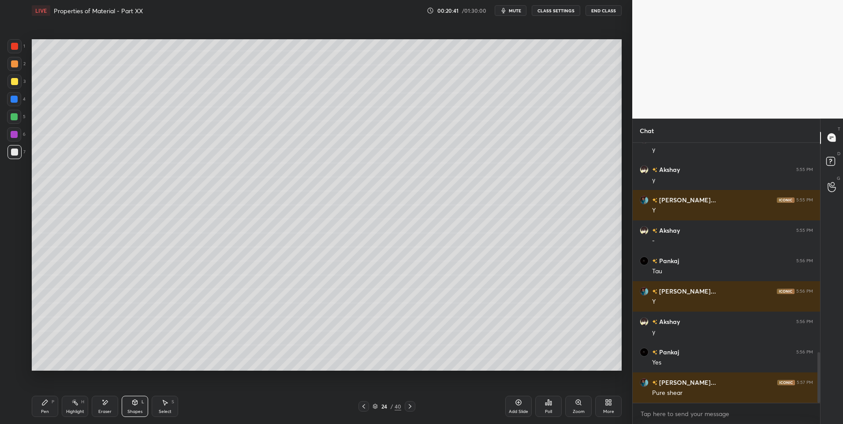
click at [139, 407] on div "Shapes L" at bounding box center [135, 406] width 26 height 21
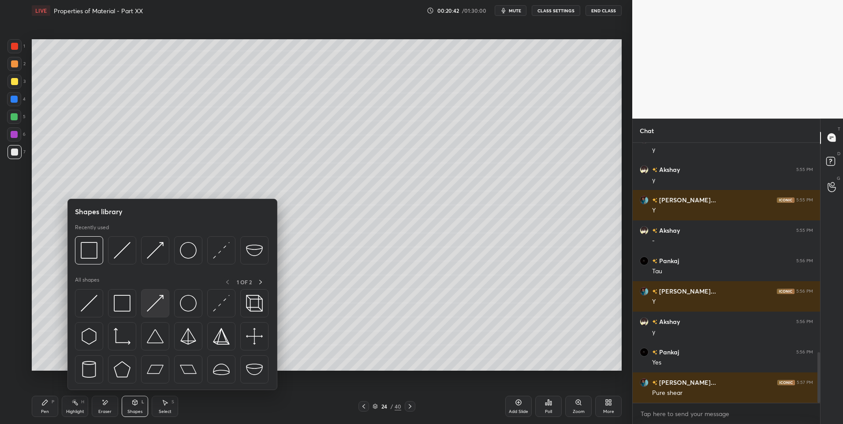
click at [159, 306] on img at bounding box center [155, 303] width 17 height 17
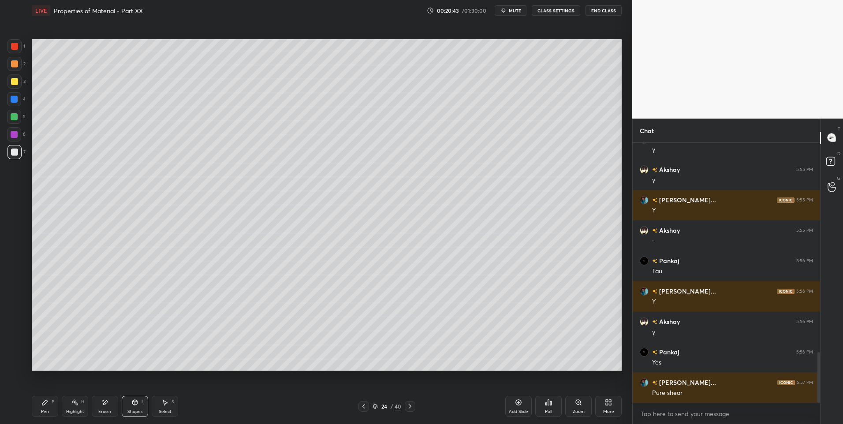
click at [15, 82] on div at bounding box center [14, 81] width 7 height 7
click at [48, 407] on div "Pen P" at bounding box center [45, 406] width 26 height 21
click at [140, 407] on div "Shapes L" at bounding box center [135, 406] width 26 height 21
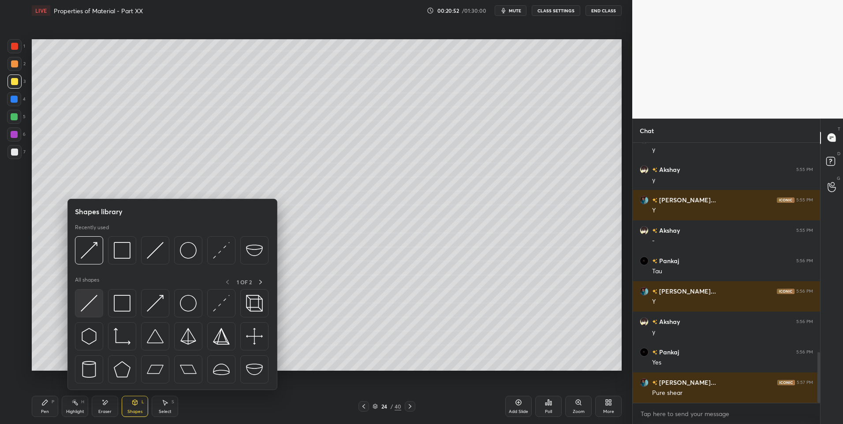
click at [96, 303] on img at bounding box center [89, 303] width 17 height 17
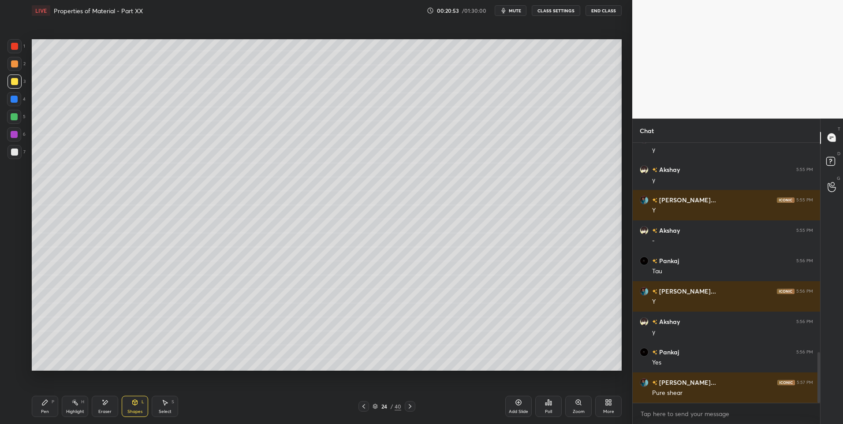
click at [12, 114] on div at bounding box center [14, 116] width 7 height 7
click at [42, 410] on div "Pen" at bounding box center [45, 412] width 8 height 4
click at [130, 404] on div "Shapes L" at bounding box center [135, 406] width 26 height 21
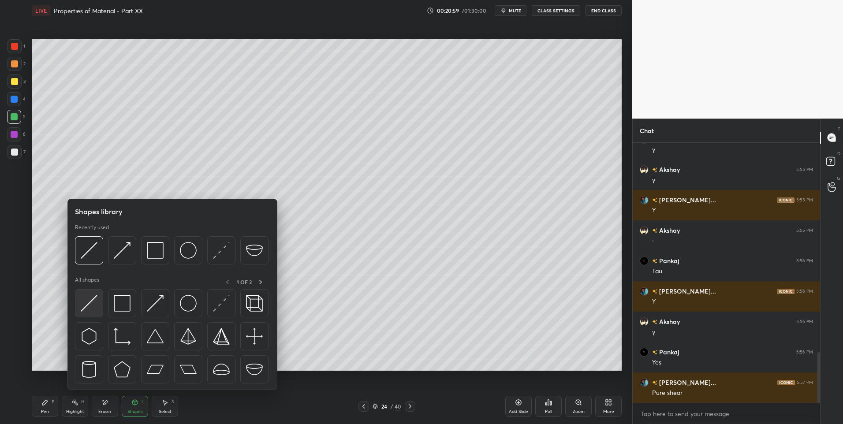
click at [94, 299] on img at bounding box center [89, 303] width 17 height 17
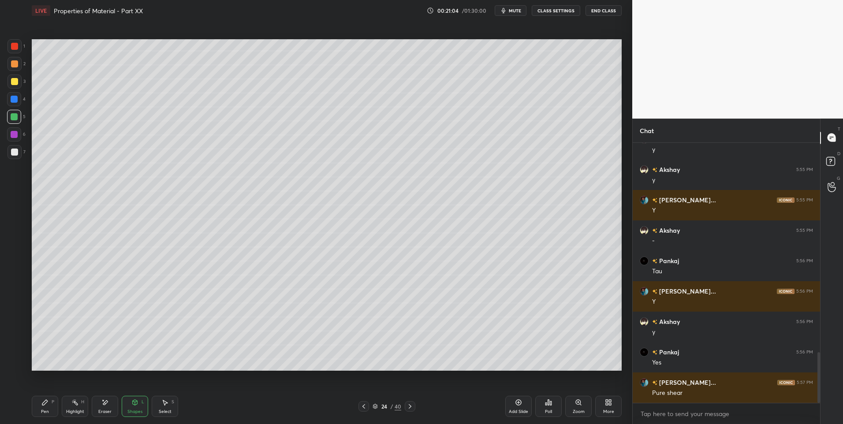
click at [132, 405] on icon at bounding box center [134, 402] width 7 height 7
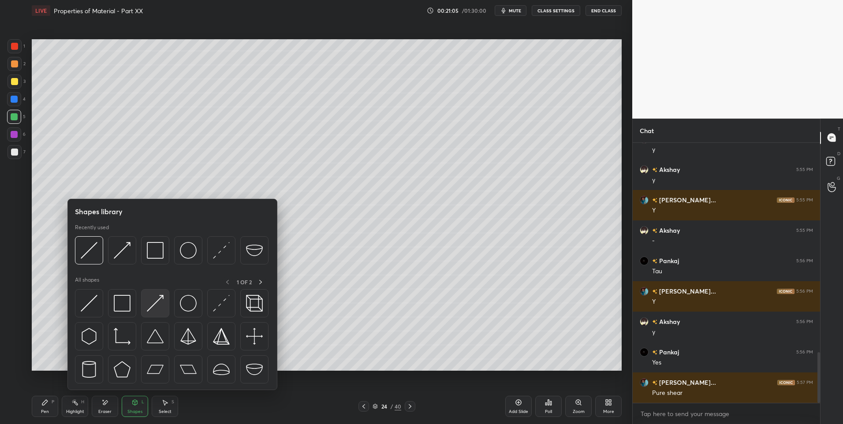
click at [160, 301] on img at bounding box center [155, 303] width 17 height 17
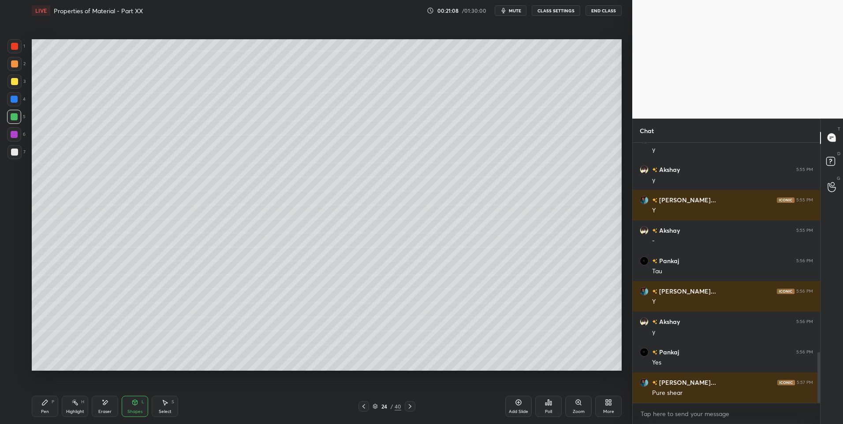
click at [46, 410] on div "Pen" at bounding box center [45, 412] width 8 height 4
click at [134, 410] on div "Shapes" at bounding box center [134, 412] width 15 height 4
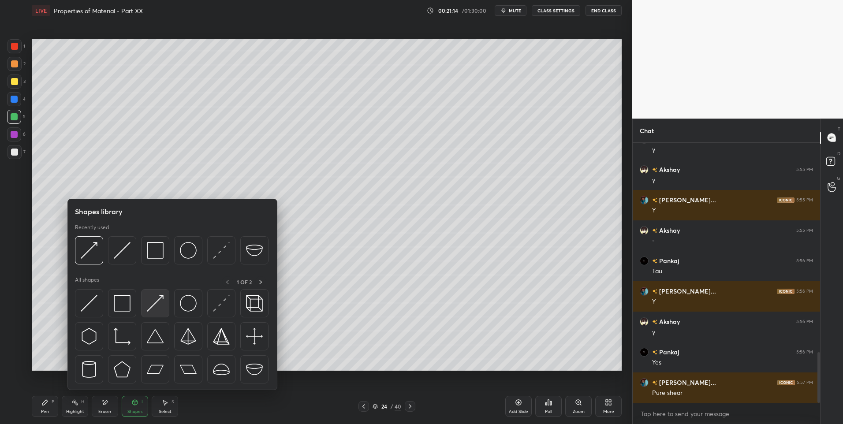
click at [163, 303] on img at bounding box center [155, 303] width 17 height 17
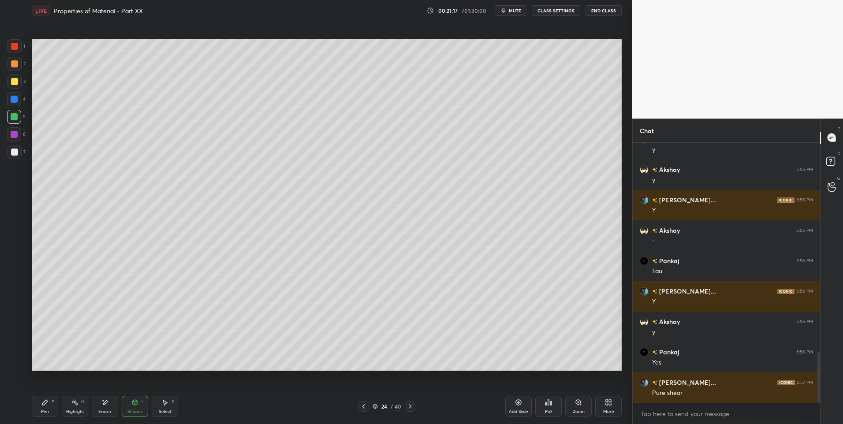
click at [49, 408] on div "Pen P" at bounding box center [45, 406] width 26 height 21
click at [147, 411] on div "Shapes L" at bounding box center [135, 406] width 26 height 21
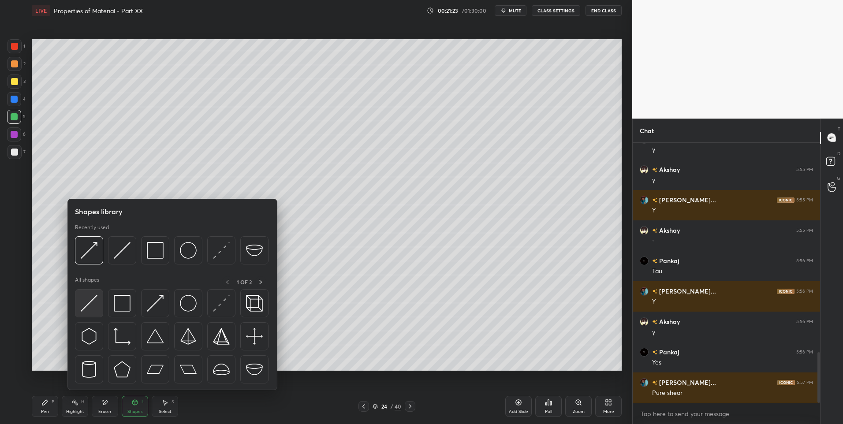
click at [87, 306] on img at bounding box center [89, 303] width 17 height 17
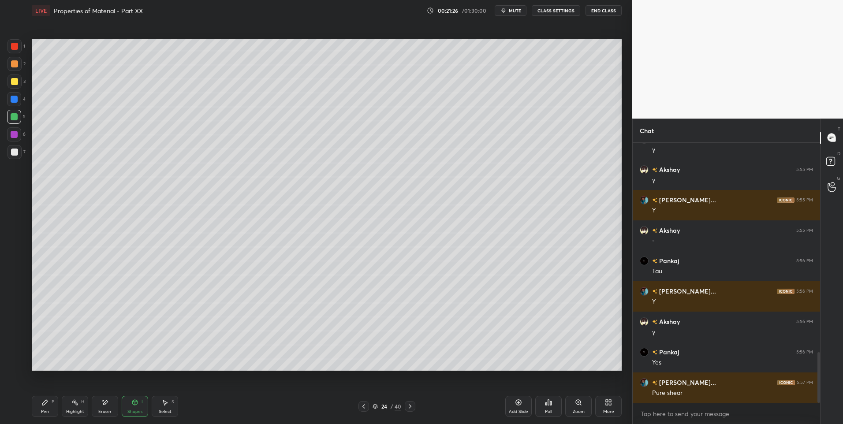
click at [139, 404] on div "Shapes L" at bounding box center [135, 406] width 26 height 21
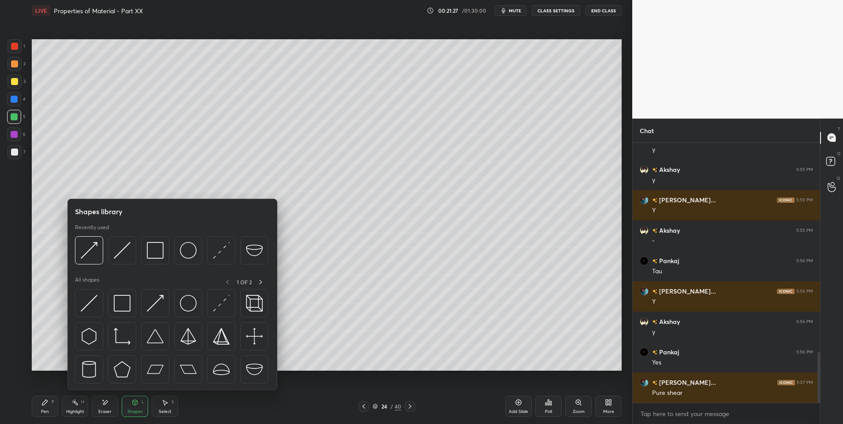
click at [159, 413] on div "Select" at bounding box center [165, 412] width 13 height 4
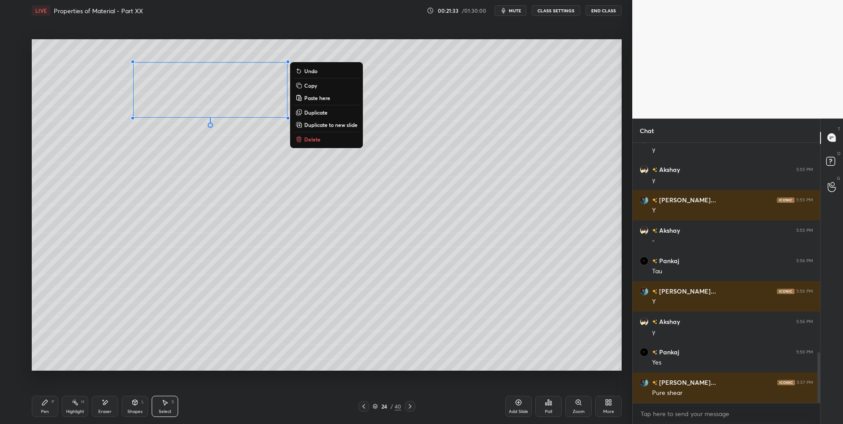
click at [417, 336] on div "0 ° Undo Copy Paste here Duplicate Duplicate to new slide Delete" at bounding box center [327, 205] width 590 height 332
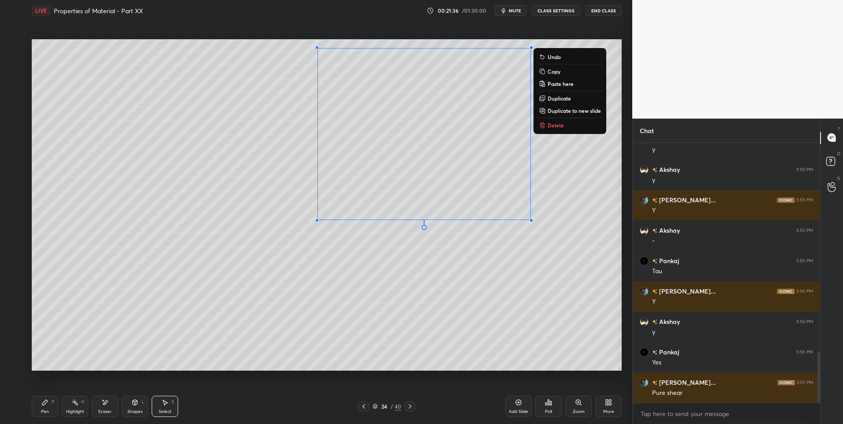
click at [556, 99] on p "Duplicate" at bounding box center [559, 98] width 23 height 7
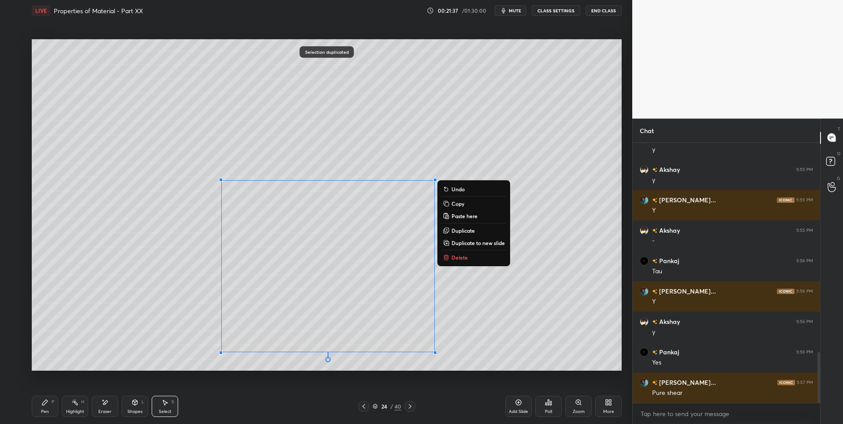
click at [543, 317] on div "0 ° Undo Copy Paste here Duplicate Duplicate to new slide Delete" at bounding box center [327, 205] width 590 height 332
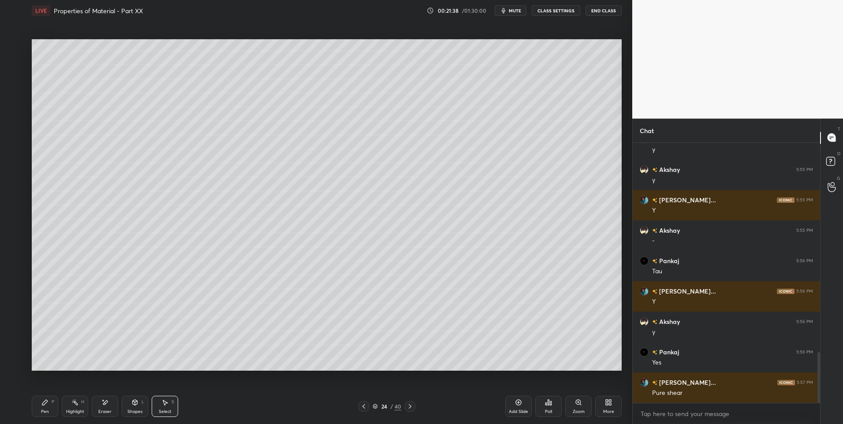
click at [45, 404] on icon at bounding box center [44, 402] width 5 height 5
click at [105, 408] on div "Eraser" at bounding box center [105, 406] width 26 height 21
click at [147, 407] on div "Shapes L" at bounding box center [135, 406] width 26 height 21
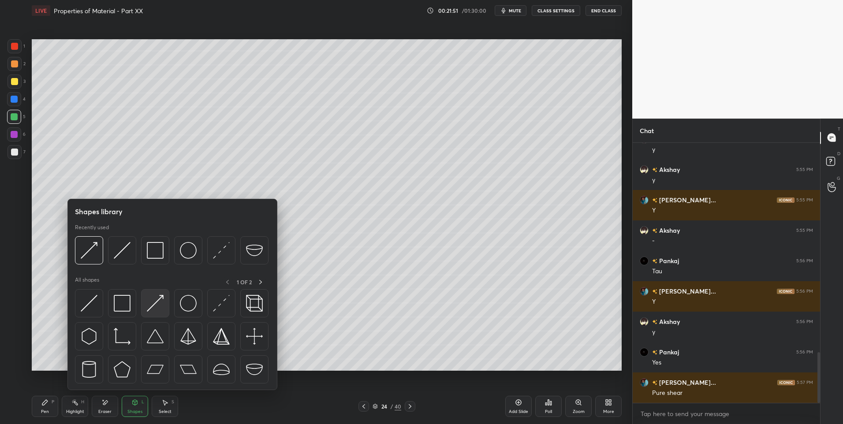
click at [151, 306] on img at bounding box center [155, 303] width 17 height 17
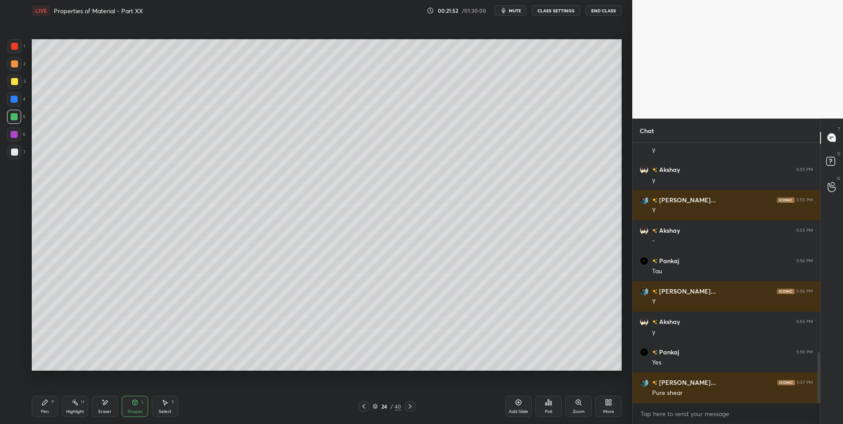
click at [15, 86] on div at bounding box center [14, 82] width 14 height 14
click at [48, 407] on div "Pen P" at bounding box center [45, 406] width 26 height 21
click at [367, 405] on icon at bounding box center [363, 406] width 7 height 7
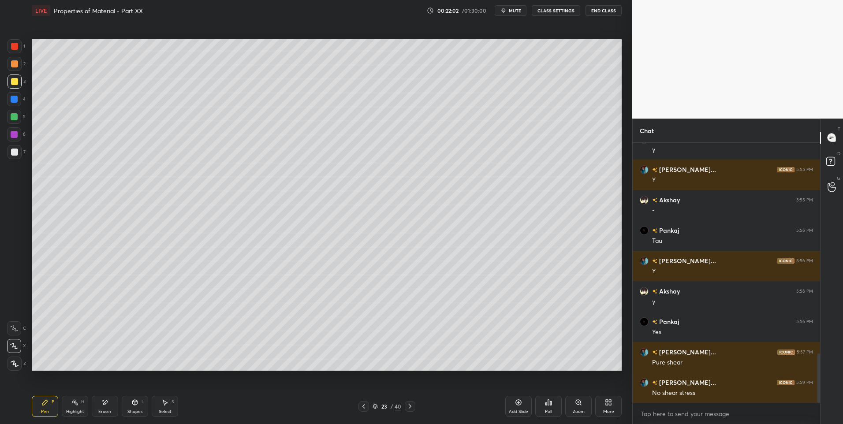
click at [411, 404] on icon at bounding box center [410, 406] width 7 height 7
click at [102, 410] on div "Eraser" at bounding box center [104, 412] width 13 height 4
click at [127, 402] on div "Shapes L" at bounding box center [135, 406] width 26 height 21
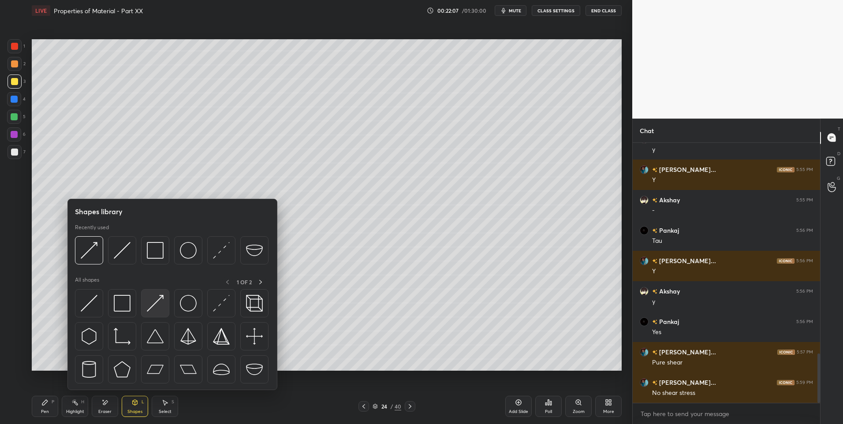
click at [153, 300] on img at bounding box center [155, 303] width 17 height 17
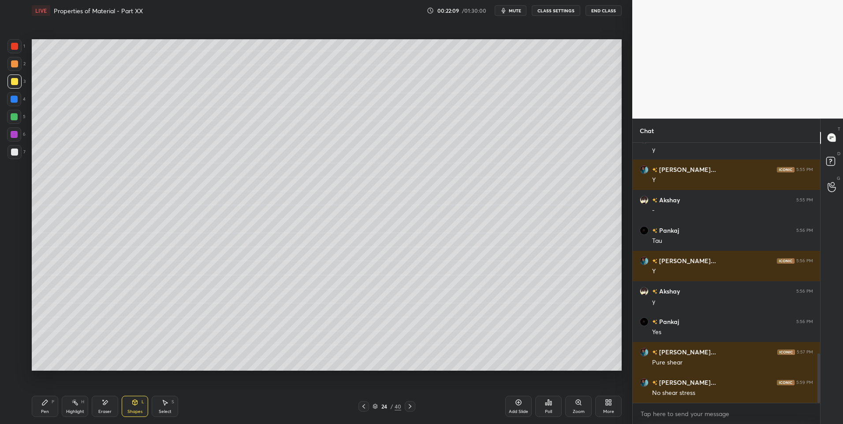
click at [39, 403] on div "Pen P" at bounding box center [45, 406] width 26 height 21
click at [123, 409] on div "Shapes L" at bounding box center [135, 406] width 26 height 21
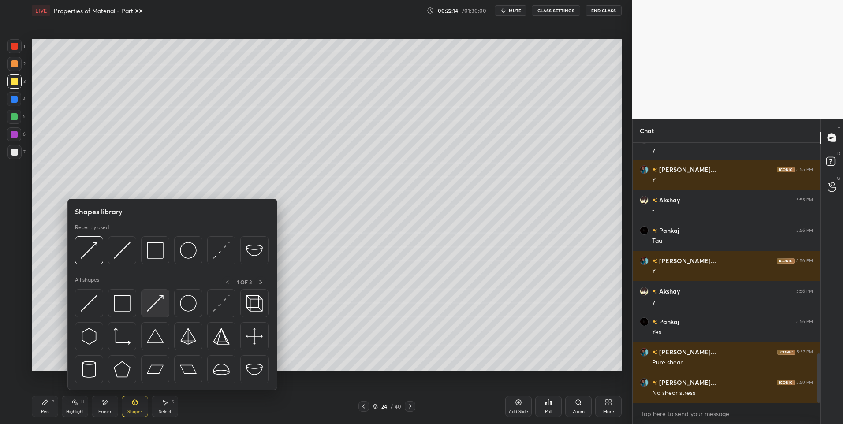
click at [150, 314] on div at bounding box center [155, 303] width 28 height 28
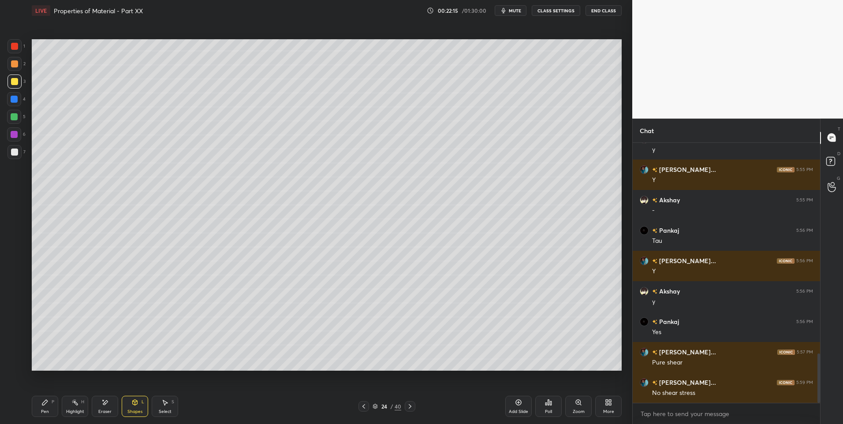
click at [16, 151] on div at bounding box center [14, 152] width 7 height 7
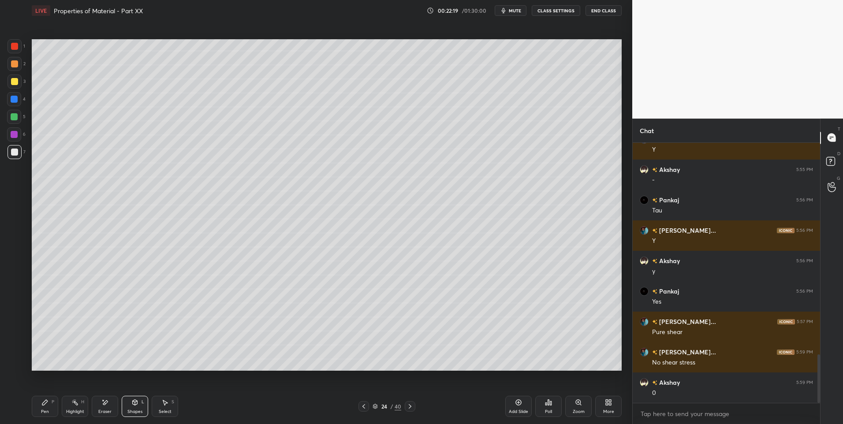
click at [48, 404] on icon at bounding box center [44, 402] width 7 height 7
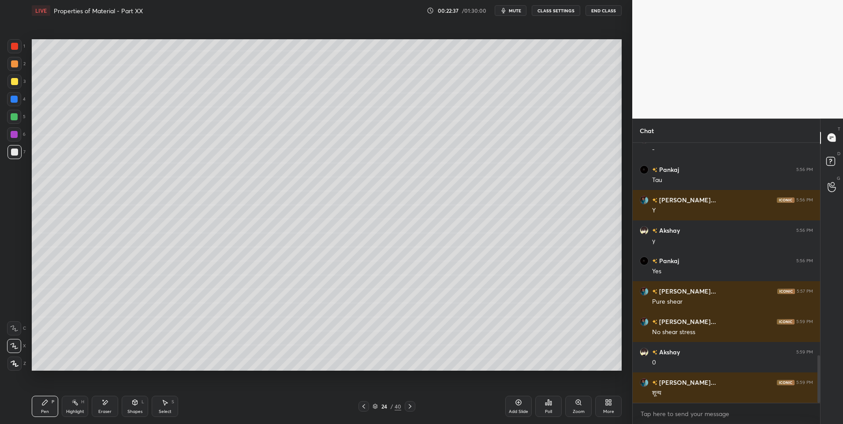
click at [12, 132] on div at bounding box center [14, 134] width 7 height 7
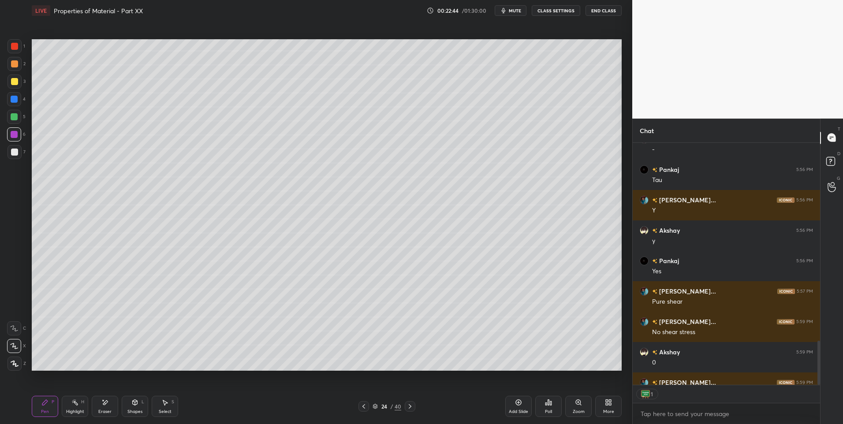
scroll to position [239, 185]
click at [105, 411] on div "Eraser" at bounding box center [104, 412] width 13 height 4
click at [77, 411] on div "Highlight" at bounding box center [75, 412] width 18 height 4
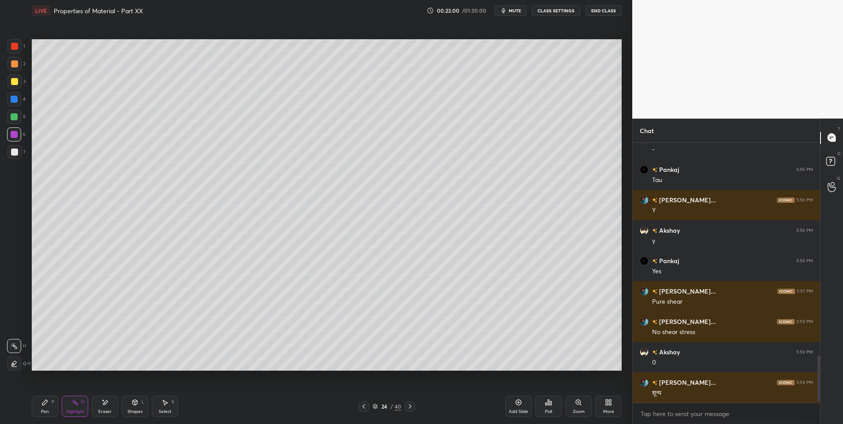
scroll to position [1197, 0]
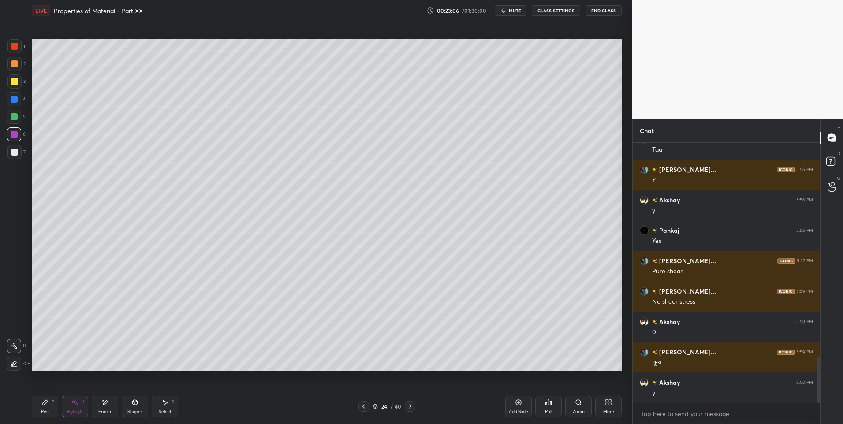
click at [407, 408] on icon at bounding box center [410, 406] width 7 height 7
click at [407, 411] on div at bounding box center [410, 406] width 11 height 11
click at [409, 408] on icon at bounding box center [410, 406] width 7 height 7
click at [411, 405] on icon at bounding box center [410, 406] width 7 height 7
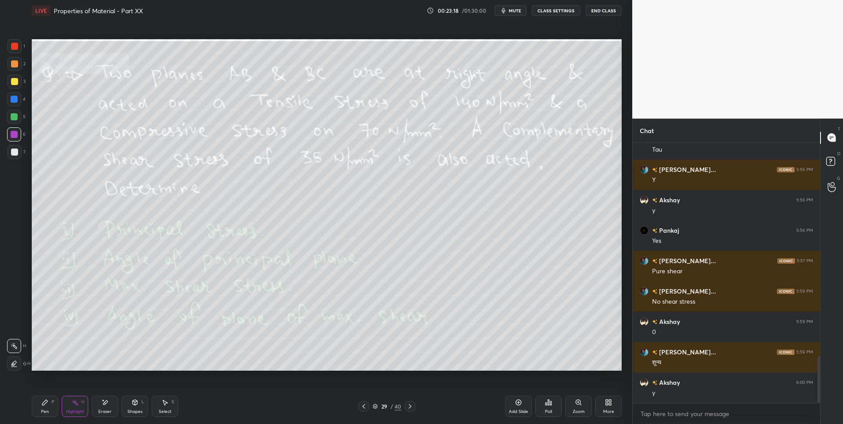
click at [365, 406] on icon at bounding box center [363, 406] width 7 height 7
click at [46, 411] on div "Pen" at bounding box center [45, 412] width 8 height 4
click at [11, 123] on div at bounding box center [14, 117] width 14 height 14
click at [16, 123] on div at bounding box center [14, 117] width 14 height 14
click at [366, 404] on icon at bounding box center [363, 406] width 7 height 7
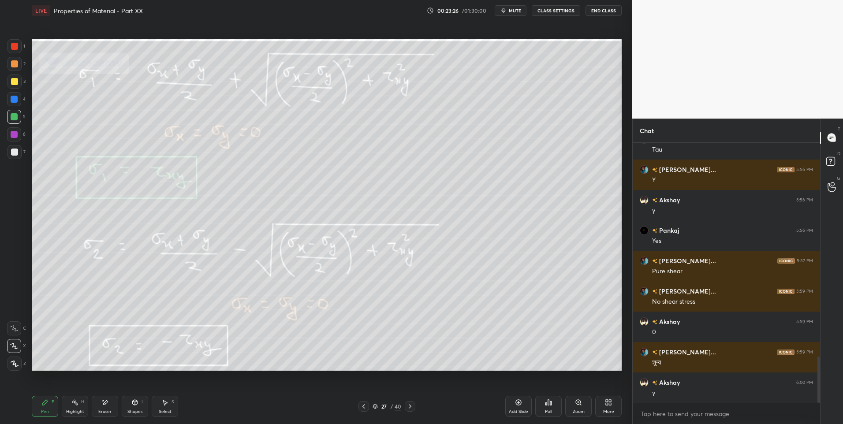
click at [364, 406] on icon at bounding box center [363, 406] width 7 height 7
click at [365, 406] on icon at bounding box center [363, 406] width 7 height 7
click at [366, 406] on icon at bounding box center [363, 406] width 7 height 7
click at [366, 405] on icon at bounding box center [363, 406] width 7 height 7
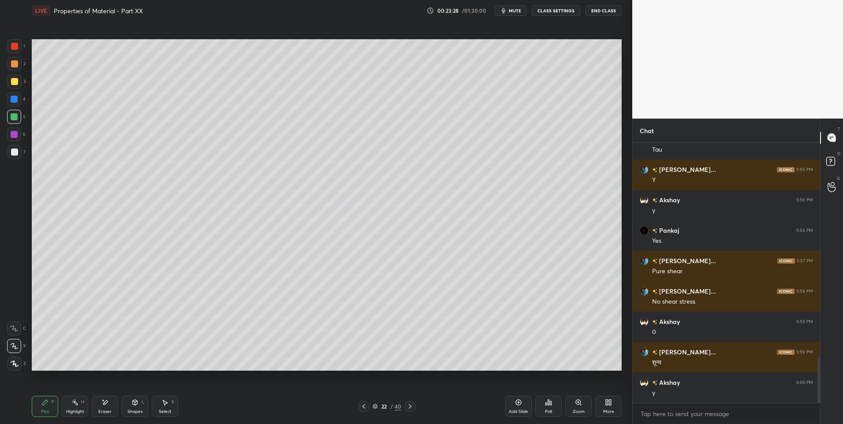
click at [367, 406] on div at bounding box center [364, 406] width 11 height 11
click at [367, 405] on div at bounding box center [364, 406] width 11 height 11
click at [368, 406] on div at bounding box center [364, 406] width 11 height 11
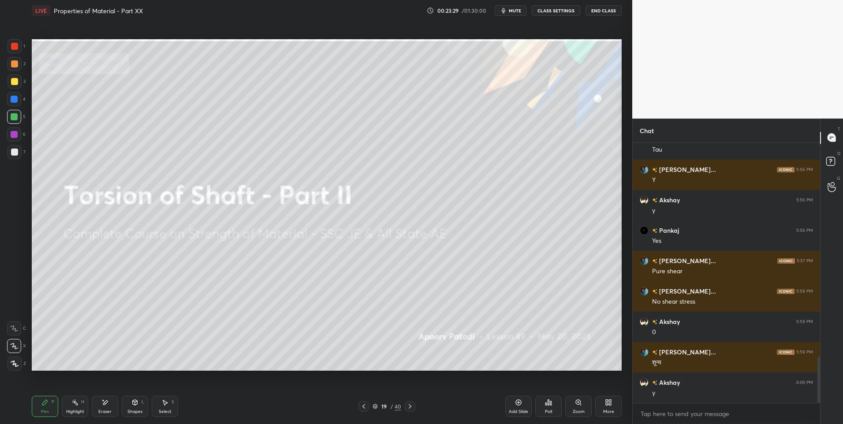
click at [366, 407] on icon at bounding box center [363, 406] width 7 height 7
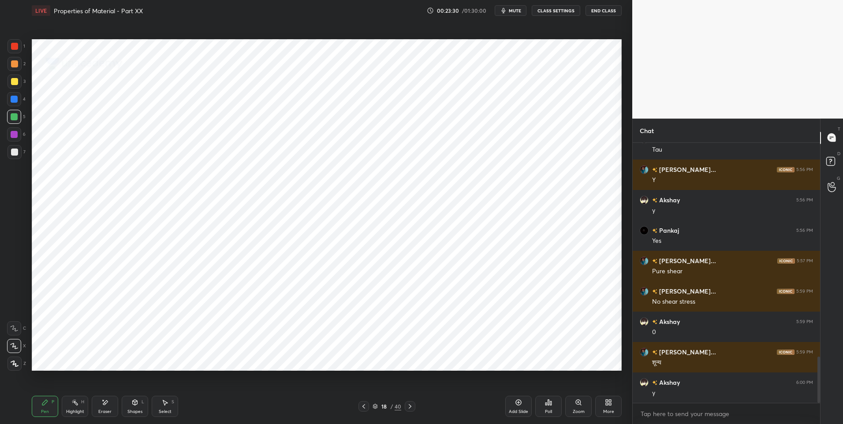
click at [410, 407] on icon at bounding box center [410, 406] width 7 height 7
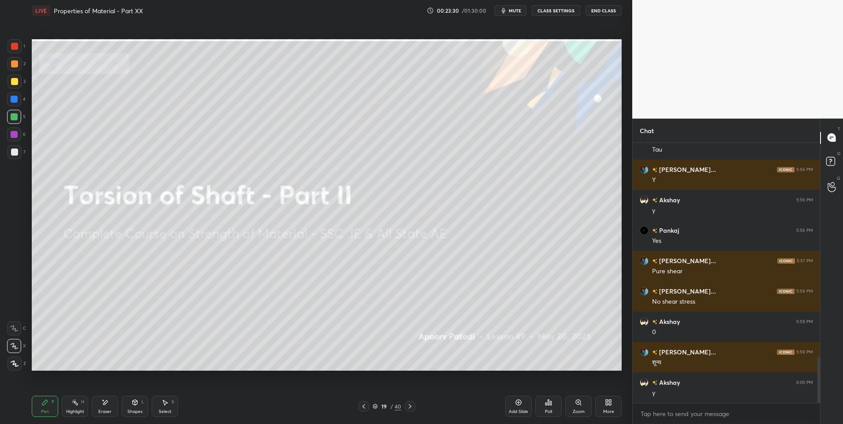
click at [409, 408] on icon at bounding box center [410, 406] width 7 height 7
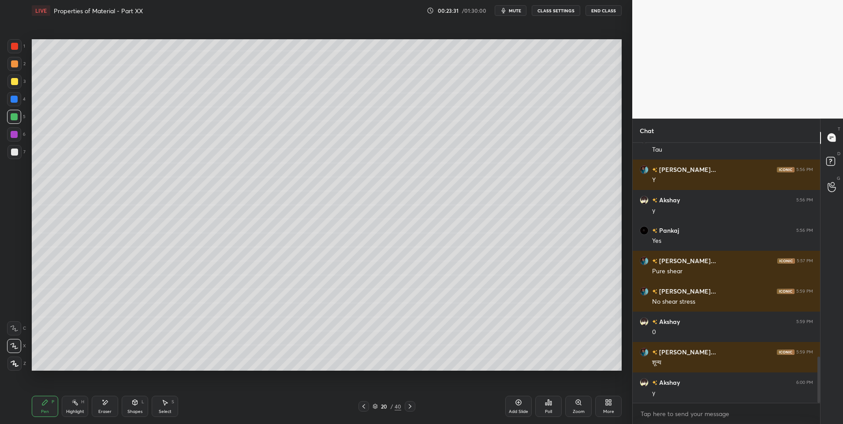
scroll to position [1227, 0]
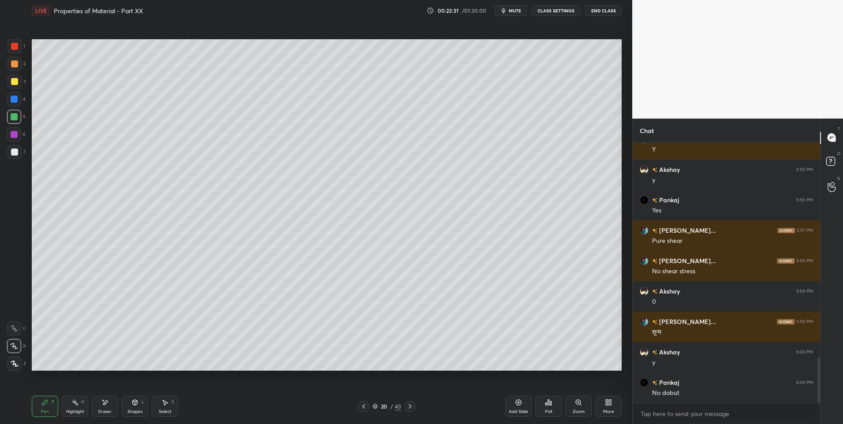
click at [407, 408] on icon at bounding box center [410, 406] width 7 height 7
click at [362, 407] on icon at bounding box center [363, 406] width 7 height 7
click at [366, 407] on icon at bounding box center [363, 406] width 7 height 7
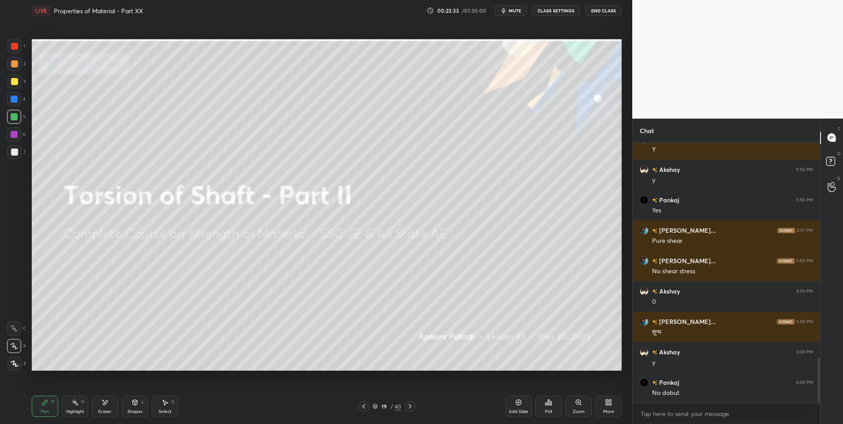
click at [365, 406] on icon at bounding box center [363, 406] width 7 height 7
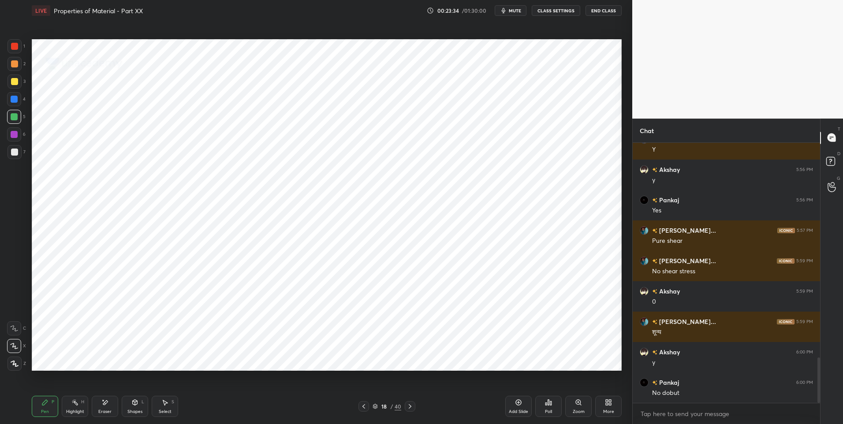
click at [366, 408] on icon at bounding box center [363, 406] width 7 height 7
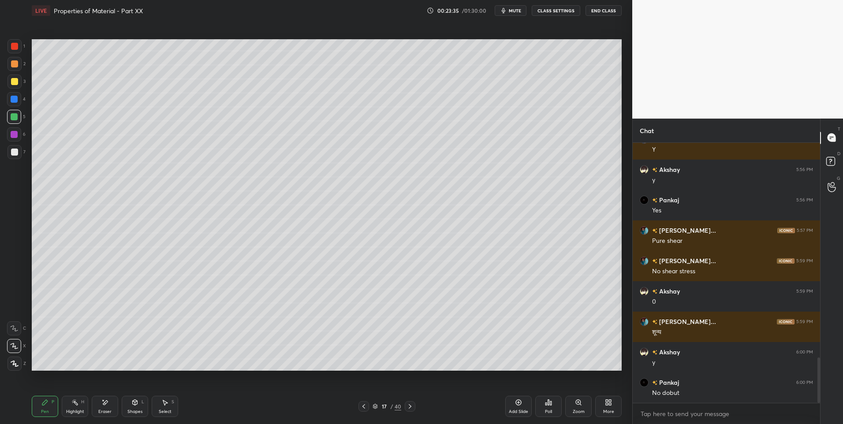
click at [367, 408] on icon at bounding box center [363, 406] width 7 height 7
click at [367, 407] on icon at bounding box center [363, 406] width 7 height 7
click at [410, 404] on icon at bounding box center [410, 406] width 7 height 7
click at [69, 410] on div "Highlight" at bounding box center [75, 412] width 18 height 4
click at [136, 412] on div "Shapes" at bounding box center [134, 412] width 15 height 4
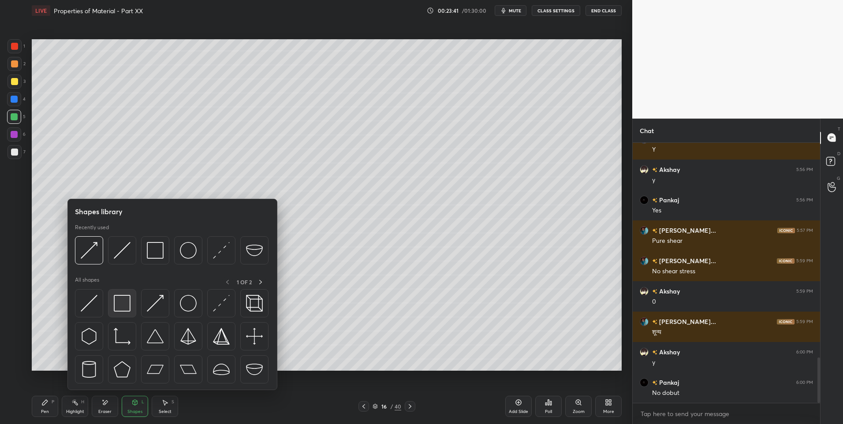
click at [122, 307] on img at bounding box center [122, 303] width 17 height 17
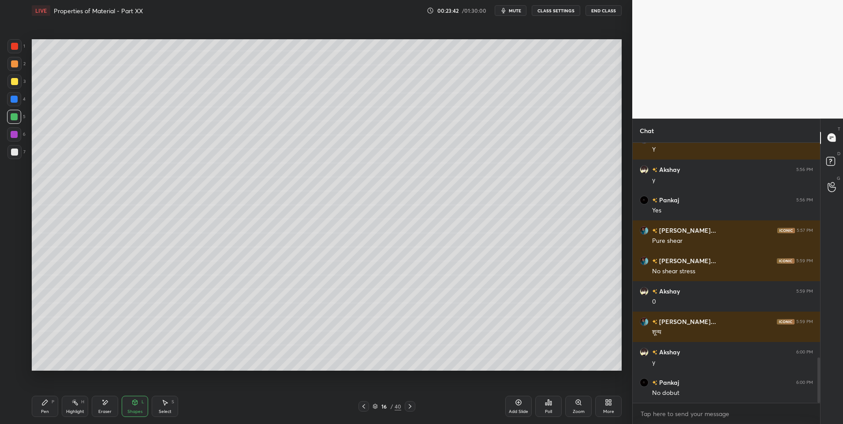
click at [16, 66] on div at bounding box center [14, 63] width 7 height 7
click at [131, 404] on icon at bounding box center [134, 402] width 7 height 7
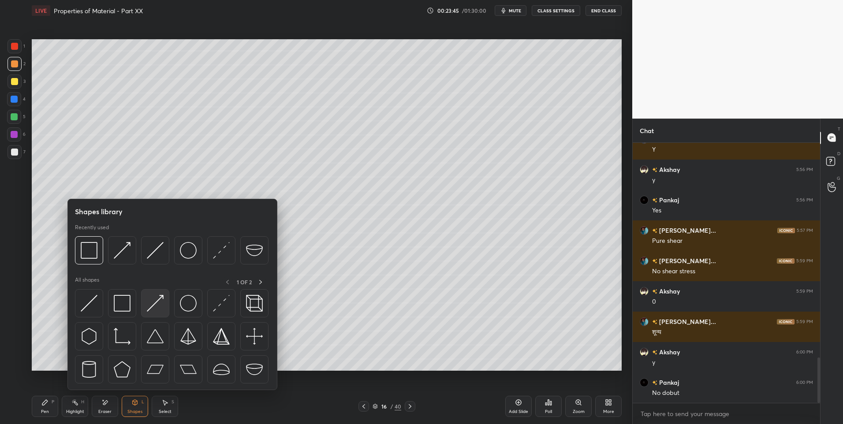
click at [162, 304] on img at bounding box center [155, 303] width 17 height 17
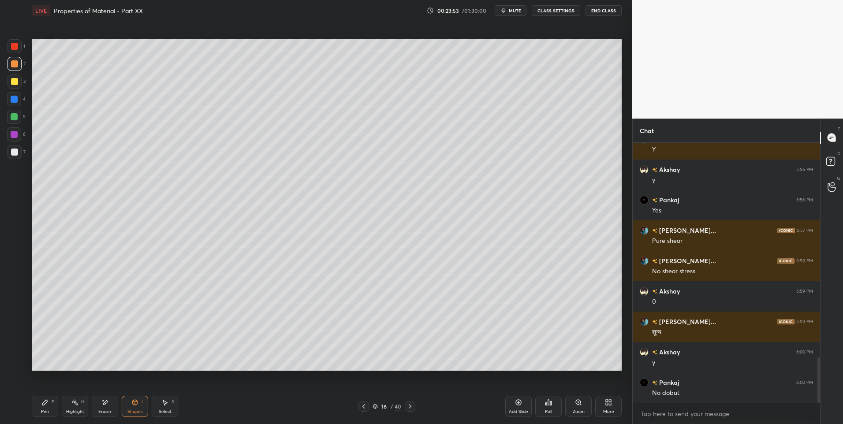
click at [48, 410] on div "Pen" at bounding box center [45, 412] width 8 height 4
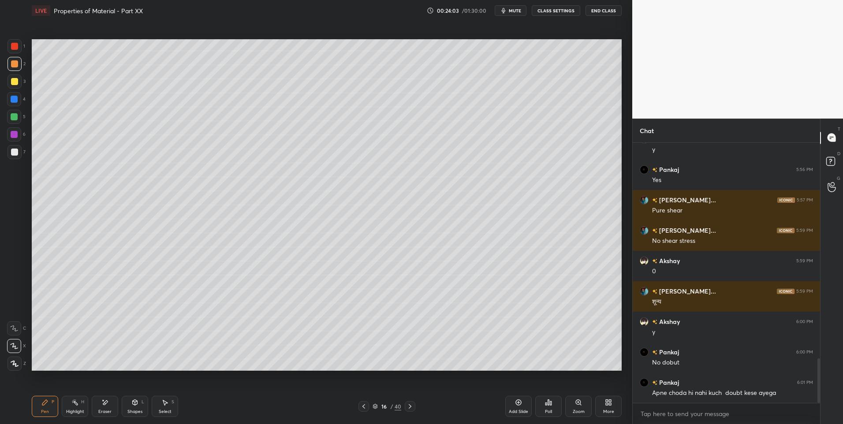
click at [103, 408] on div "Eraser" at bounding box center [105, 406] width 26 height 21
click at [45, 408] on div "Pen P" at bounding box center [45, 406] width 26 height 21
click at [46, 410] on div "Pen" at bounding box center [45, 412] width 8 height 4
click at [86, 405] on div "Highlight H" at bounding box center [75, 406] width 26 height 21
click at [137, 406] on icon at bounding box center [134, 402] width 7 height 7
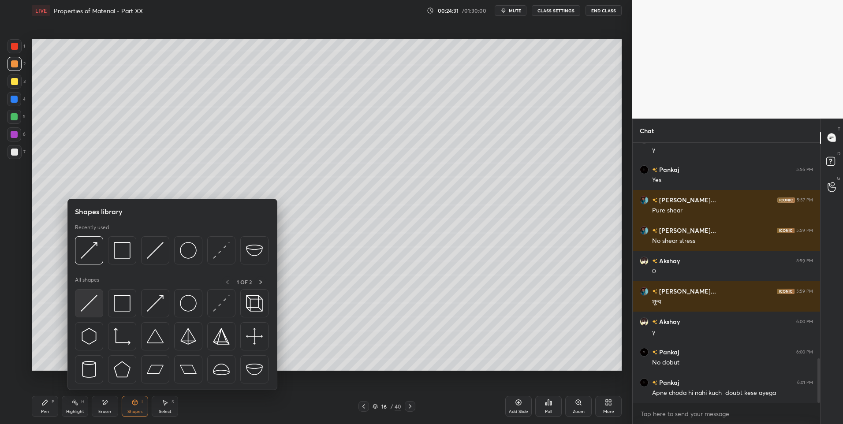
click at [92, 305] on img at bounding box center [89, 303] width 17 height 17
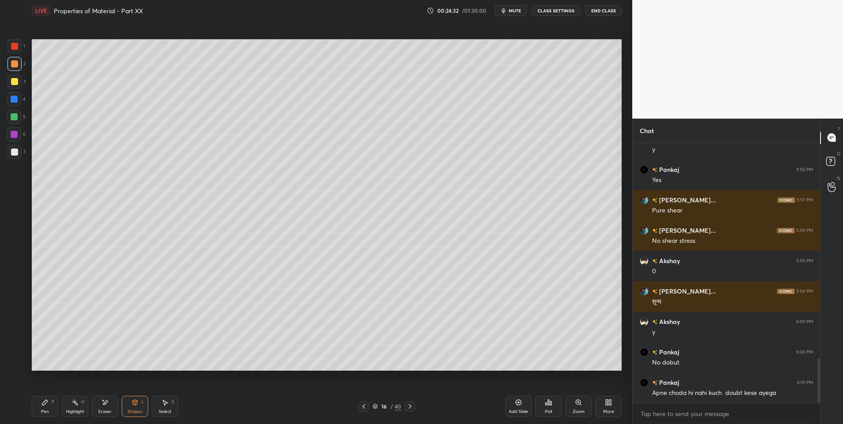
click at [12, 114] on div at bounding box center [14, 116] width 7 height 7
click at [43, 410] on div "Pen" at bounding box center [45, 412] width 8 height 4
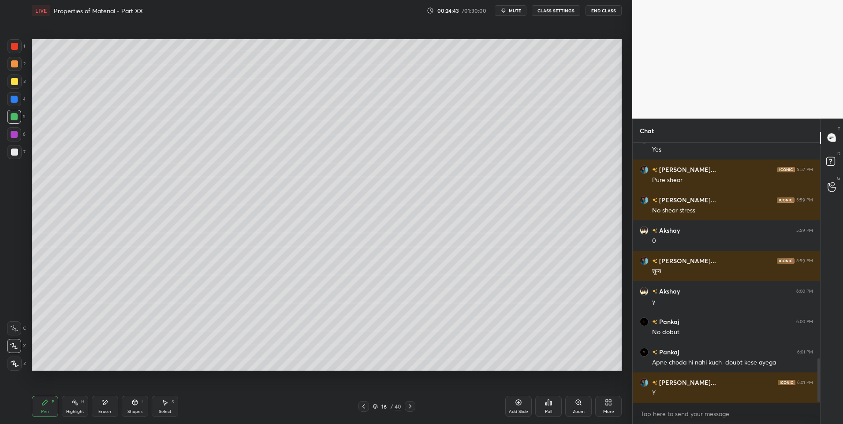
click at [14, 139] on div at bounding box center [14, 134] width 14 height 14
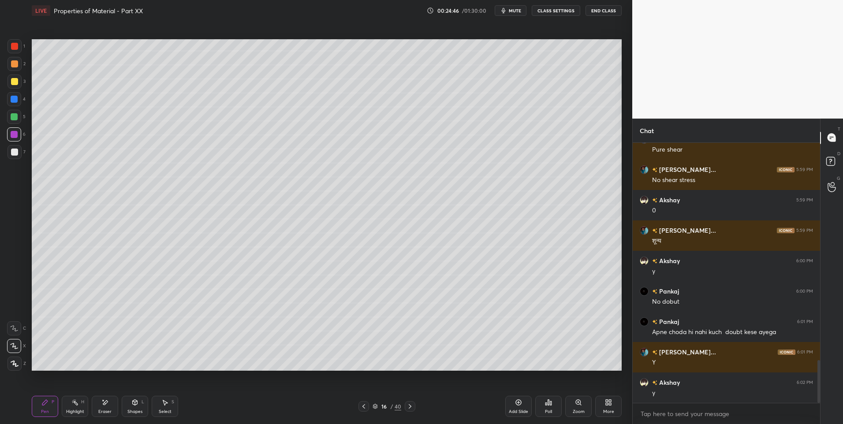
click at [409, 407] on icon at bounding box center [410, 406] width 7 height 7
click at [410, 407] on icon at bounding box center [410, 406] width 3 height 4
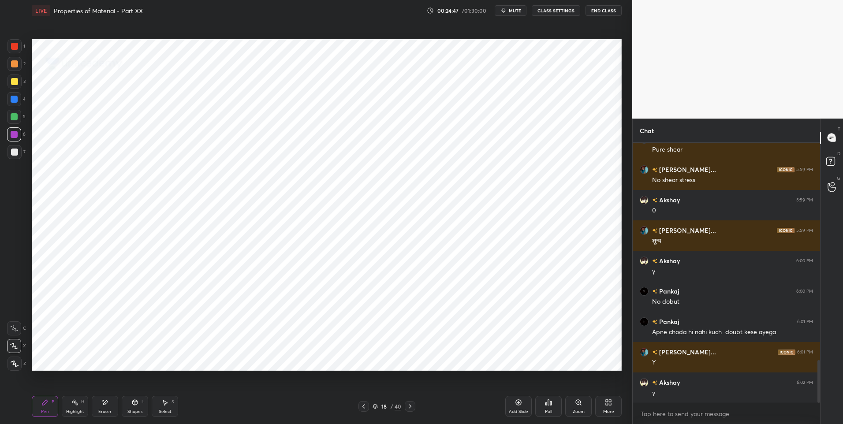
click at [411, 407] on icon at bounding box center [410, 406] width 7 height 7
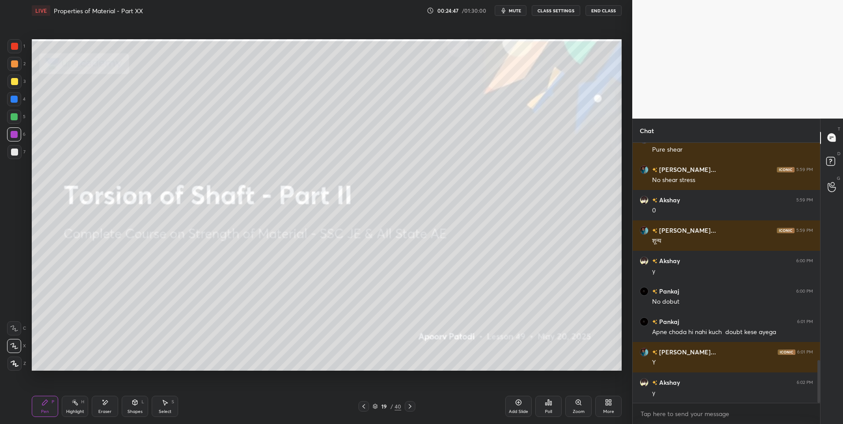
click at [410, 407] on icon at bounding box center [410, 406] width 7 height 7
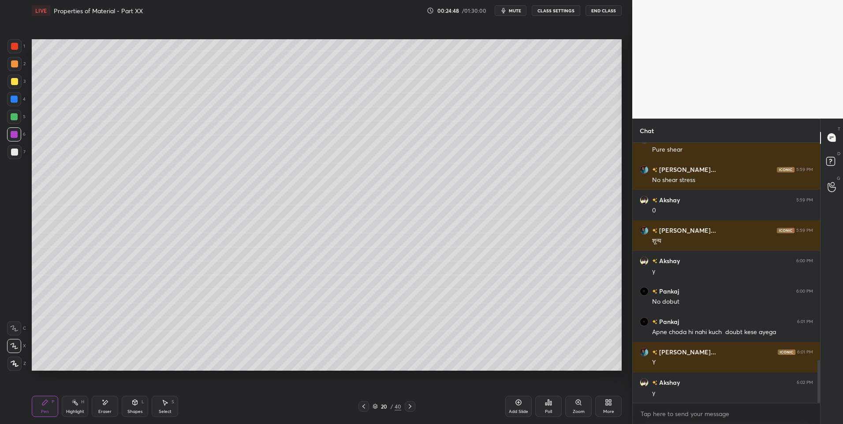
click at [411, 407] on icon at bounding box center [410, 406] width 7 height 7
click at [412, 407] on icon at bounding box center [410, 406] width 7 height 7
click at [411, 409] on icon at bounding box center [410, 406] width 7 height 7
click at [411, 407] on icon at bounding box center [410, 406] width 7 height 7
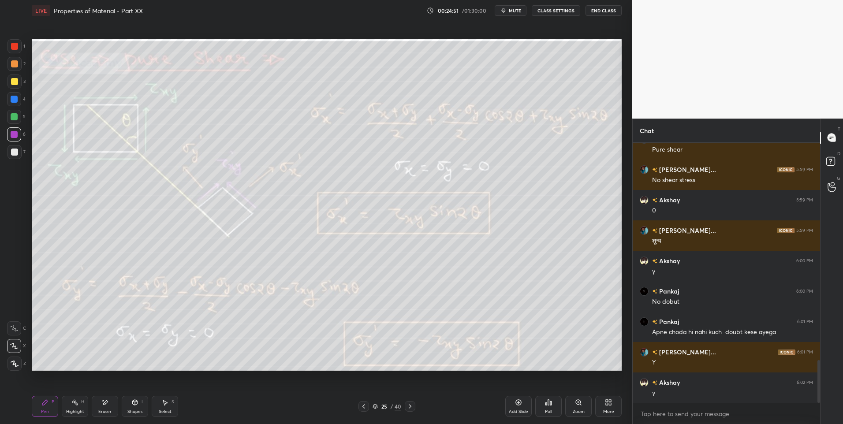
click at [409, 408] on icon at bounding box center [410, 406] width 3 height 4
click at [408, 409] on icon at bounding box center [410, 406] width 7 height 7
click at [409, 411] on div at bounding box center [410, 406] width 11 height 11
click at [72, 415] on div "Highlight H" at bounding box center [75, 406] width 26 height 21
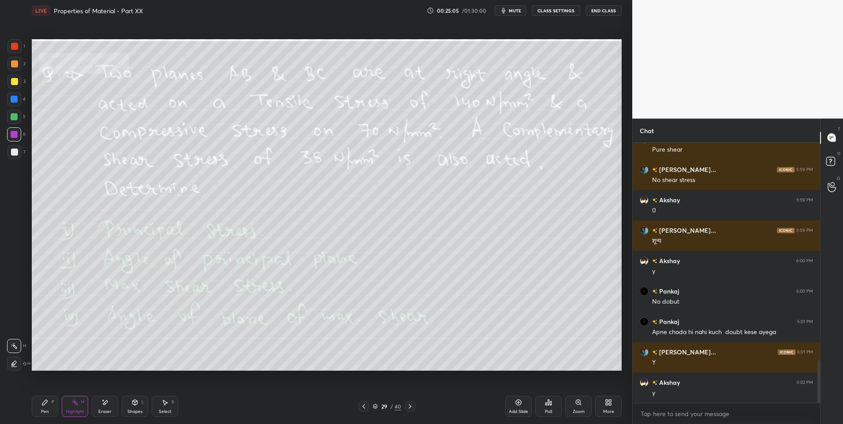
click at [138, 407] on div "Shapes L" at bounding box center [135, 406] width 26 height 21
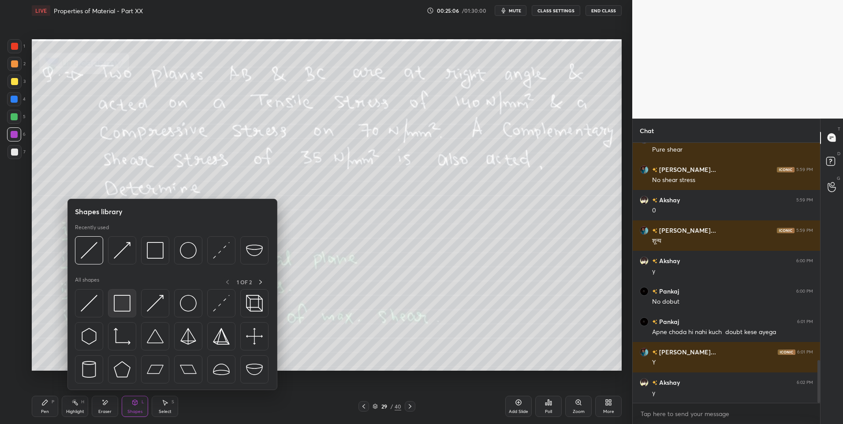
click at [115, 303] on img at bounding box center [122, 303] width 17 height 17
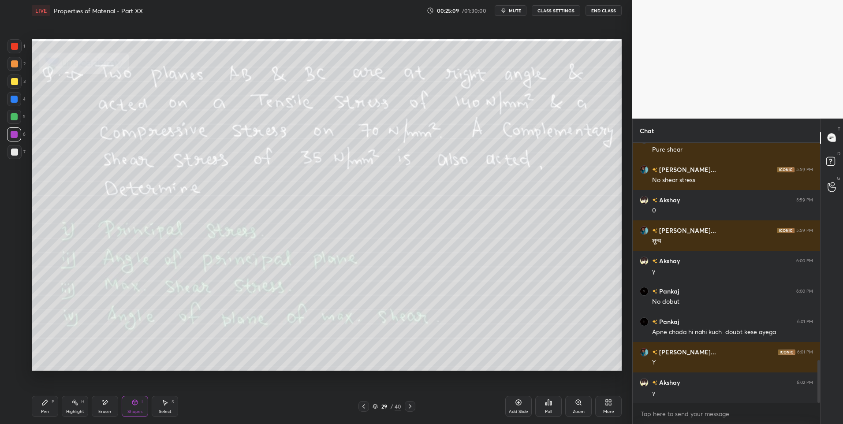
click at [142, 405] on div "Shapes L" at bounding box center [135, 406] width 26 height 21
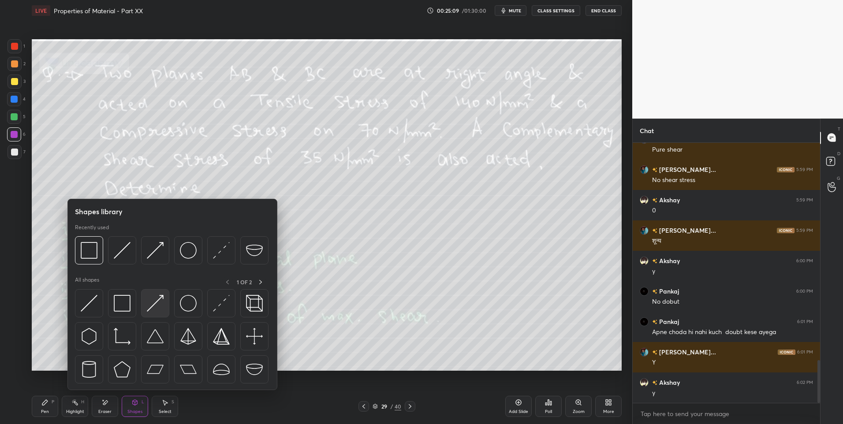
click at [160, 305] on img at bounding box center [155, 303] width 17 height 17
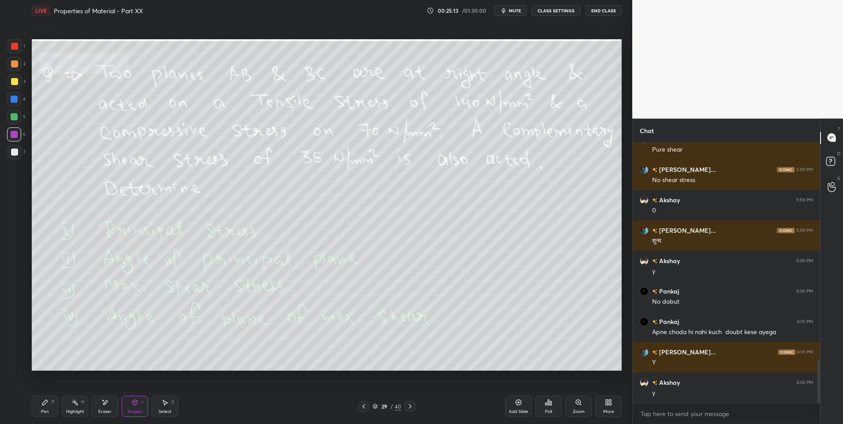
click at [49, 408] on div "Pen P" at bounding box center [45, 406] width 26 height 21
click at [12, 153] on div at bounding box center [14, 152] width 7 height 7
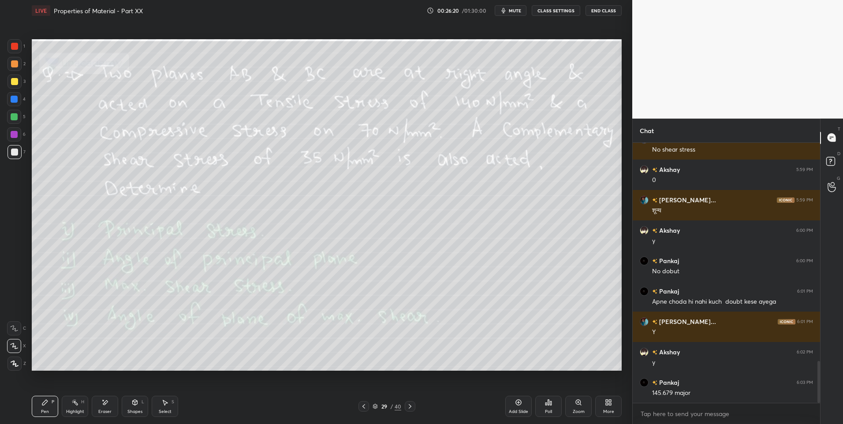
click at [37, 407] on div "Pen P" at bounding box center [45, 406] width 26 height 21
click at [106, 410] on div "Eraser" at bounding box center [104, 412] width 13 height 4
click at [46, 407] on div "Pen P" at bounding box center [45, 406] width 26 height 21
click at [15, 77] on div at bounding box center [14, 82] width 14 height 14
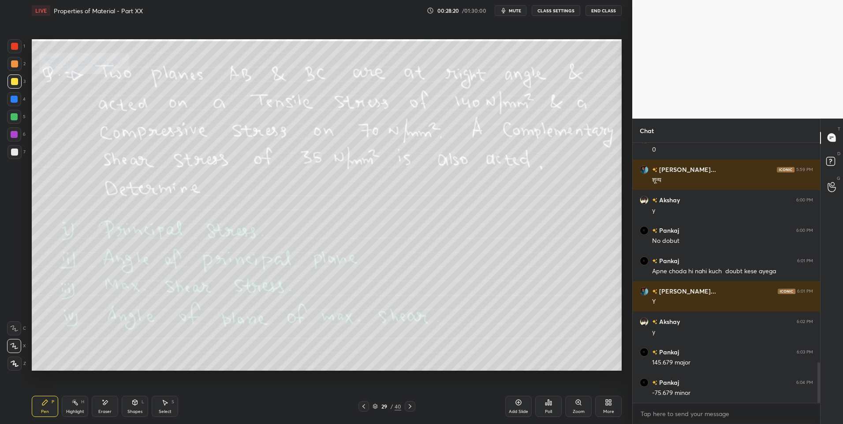
scroll to position [1410, 0]
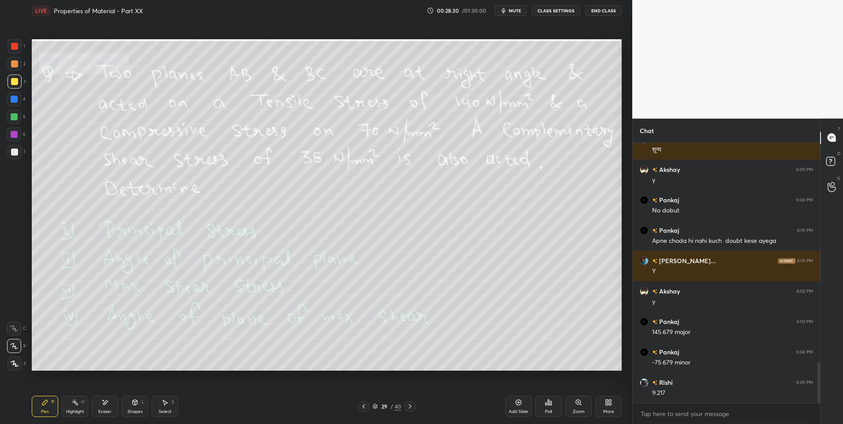
click at [102, 410] on div "Eraser" at bounding box center [104, 412] width 13 height 4
click at [52, 409] on div "Pen P" at bounding box center [45, 406] width 26 height 21
click at [51, 408] on div "Pen P" at bounding box center [45, 406] width 26 height 21
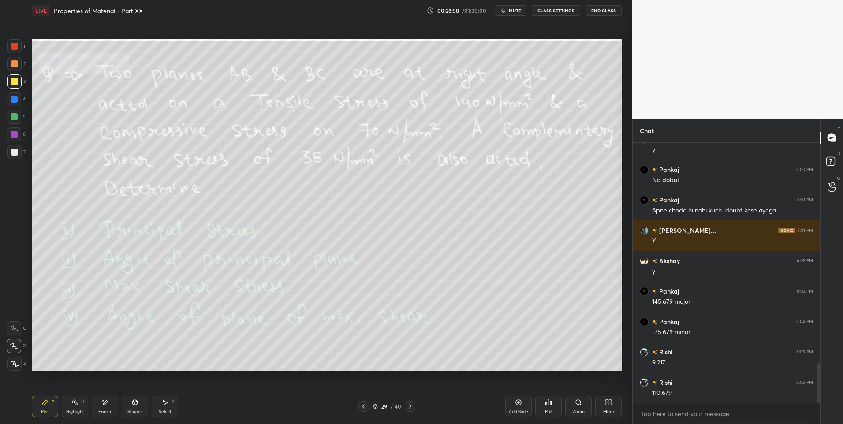
scroll to position [1471, 0]
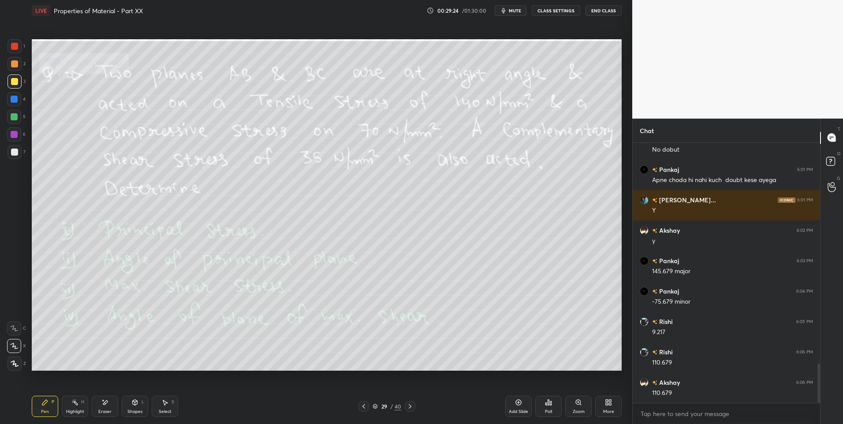
click at [68, 405] on div "Highlight H" at bounding box center [75, 406] width 26 height 21
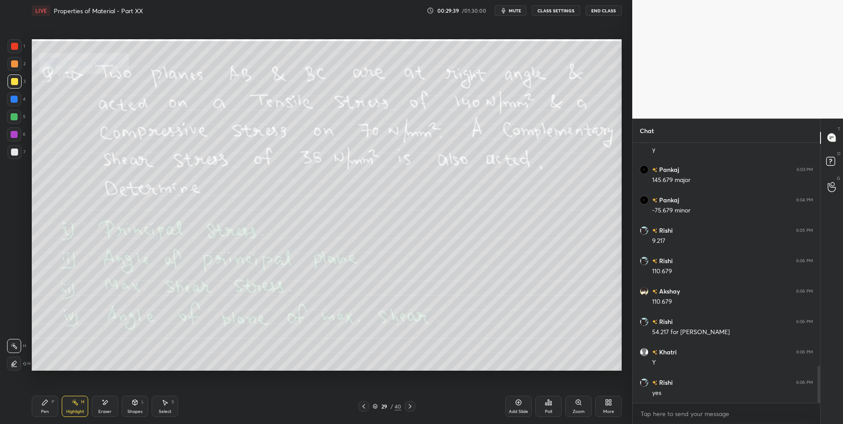
scroll to position [1583, 0]
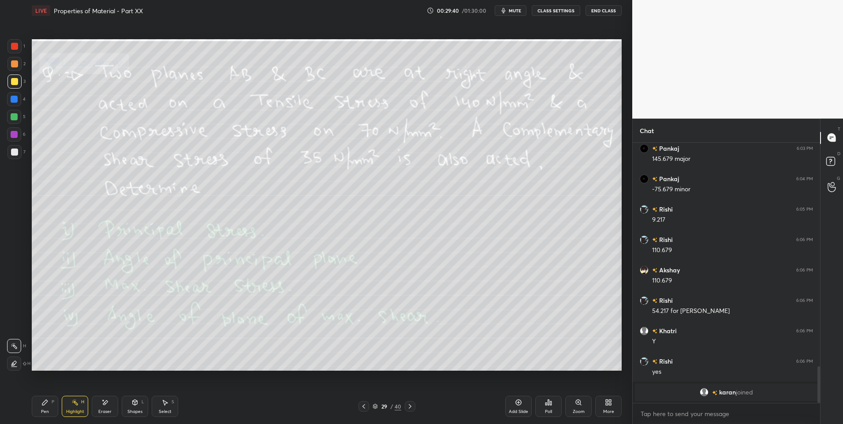
click at [45, 406] on div "Pen P" at bounding box center [45, 406] width 26 height 21
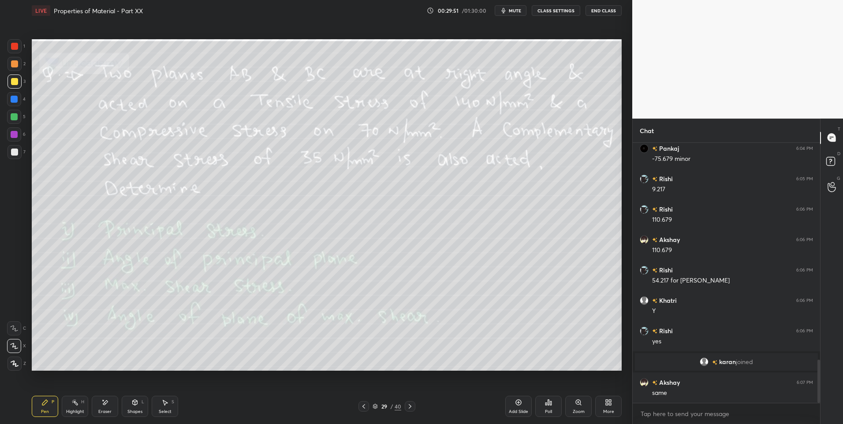
scroll to position [1312, 0]
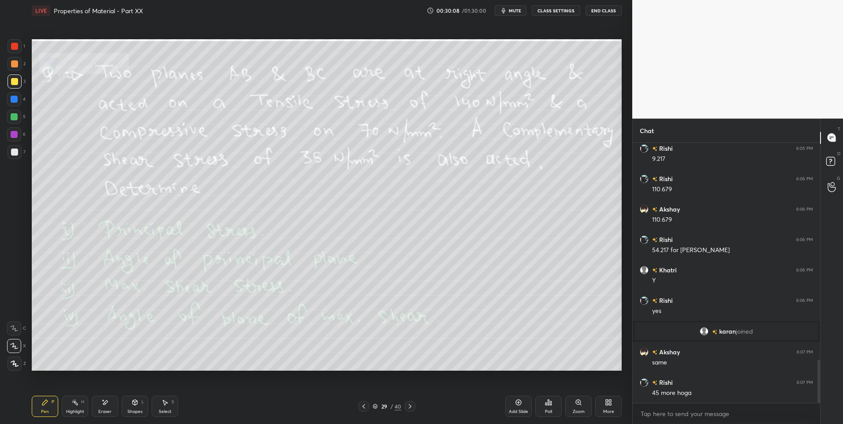
click at [108, 410] on div "Eraser" at bounding box center [104, 412] width 13 height 4
click at [82, 403] on div "H" at bounding box center [82, 402] width 3 height 4
click at [103, 404] on icon at bounding box center [105, 402] width 5 height 4
click at [71, 408] on div "Highlight H" at bounding box center [75, 406] width 26 height 21
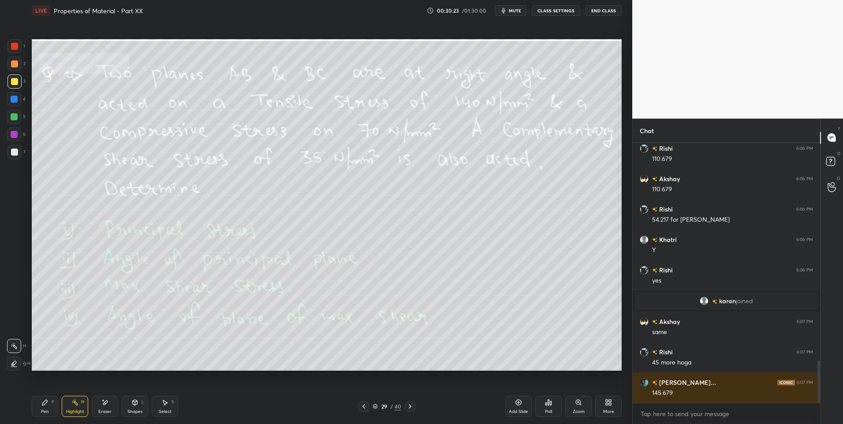
click at [409, 408] on icon at bounding box center [410, 406] width 3 height 4
click at [362, 407] on icon at bounding box center [363, 406] width 7 height 7
click at [411, 406] on icon at bounding box center [410, 406] width 3 height 4
click at [411, 407] on icon at bounding box center [410, 406] width 3 height 4
click at [414, 404] on div at bounding box center [410, 406] width 11 height 11
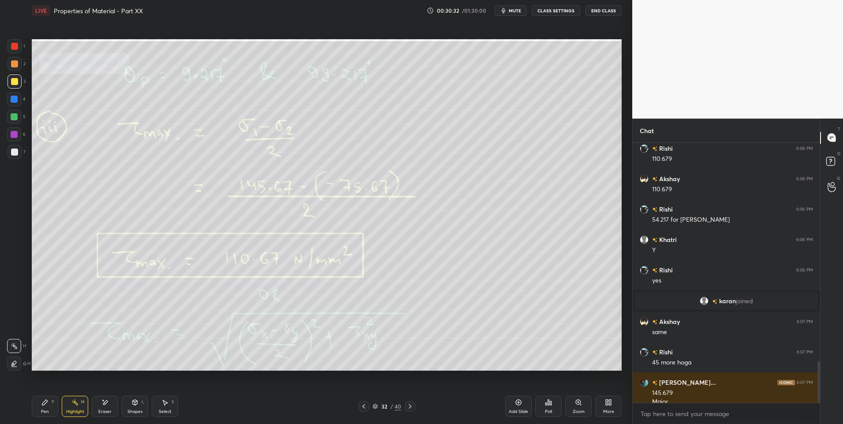
scroll to position [1352, 0]
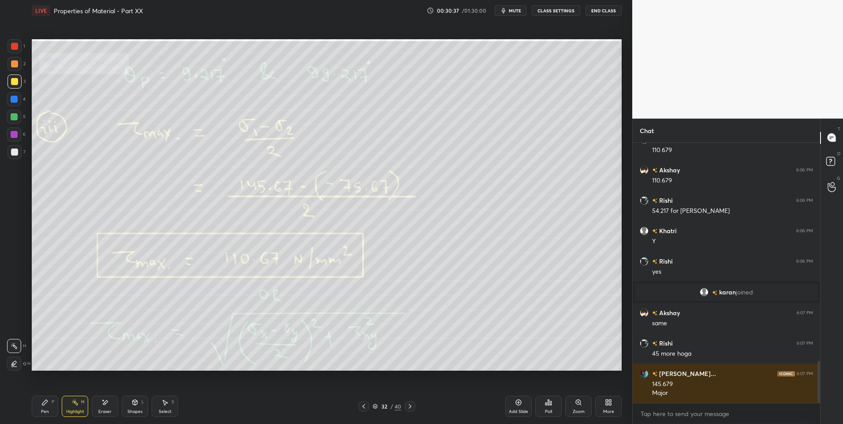
click at [413, 407] on icon at bounding box center [410, 406] width 7 height 7
click at [518, 402] on icon at bounding box center [518, 402] width 7 height 7
click at [149, 401] on div "Pen P Highlight H Eraser Shapes L Select S" at bounding box center [150, 406] width 237 height 21
click at [139, 411] on div "Shapes" at bounding box center [134, 412] width 15 height 4
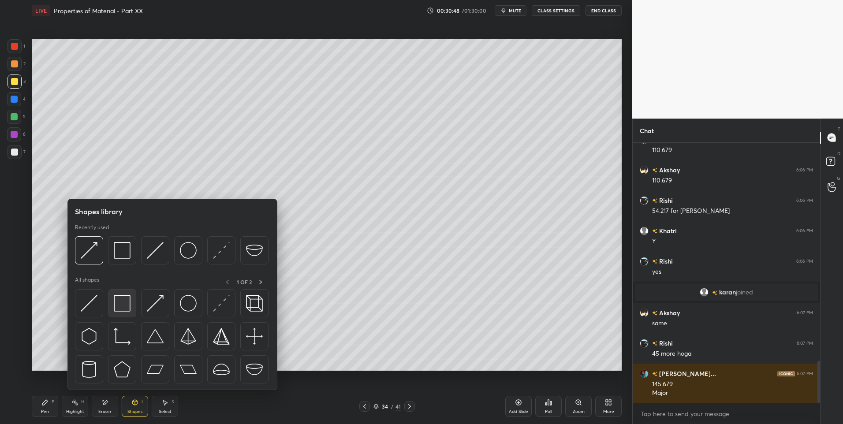
click at [121, 301] on img at bounding box center [122, 303] width 17 height 17
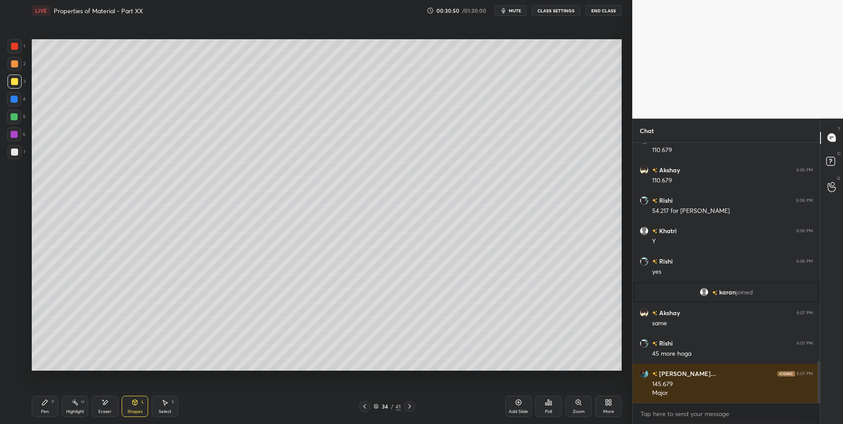
click at [365, 406] on icon at bounding box center [364, 406] width 3 height 4
click at [366, 406] on icon at bounding box center [364, 406] width 7 height 7
click at [366, 407] on icon at bounding box center [364, 406] width 7 height 7
click at [368, 407] on div at bounding box center [364, 406] width 11 height 11
click at [367, 409] on icon at bounding box center [364, 406] width 7 height 7
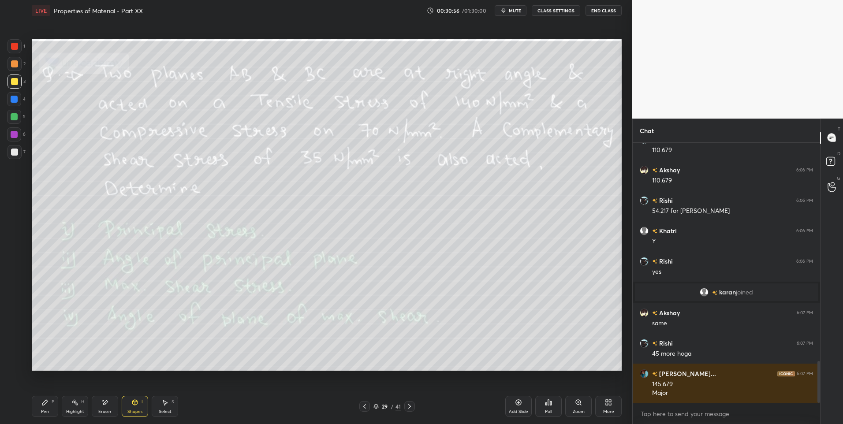
click at [407, 408] on icon at bounding box center [409, 406] width 7 height 7
click at [408, 411] on div at bounding box center [409, 406] width 11 height 11
click at [407, 411] on div at bounding box center [409, 406] width 11 height 11
click at [408, 412] on div "Pen P Highlight H Eraser Shapes L Select S 32 / 41 Add Slide Poll Zoom More" at bounding box center [327, 406] width 590 height 35
click at [413, 403] on div at bounding box center [409, 406] width 11 height 11
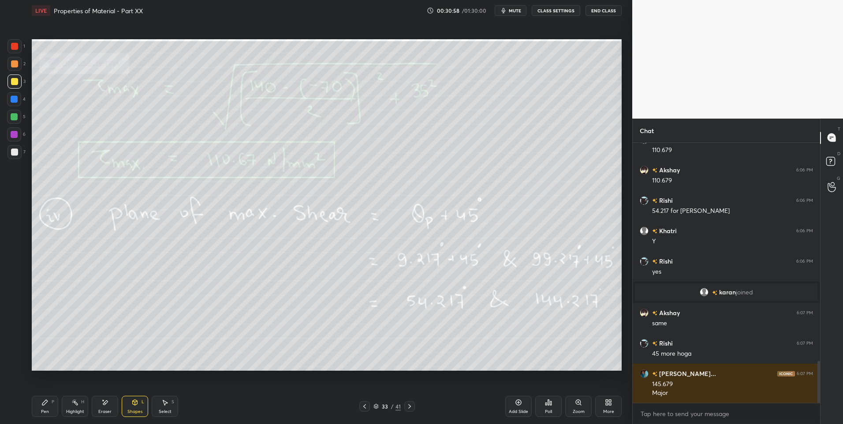
click at [413, 406] on div at bounding box center [409, 406] width 11 height 11
click at [134, 399] on icon at bounding box center [134, 402] width 7 height 7
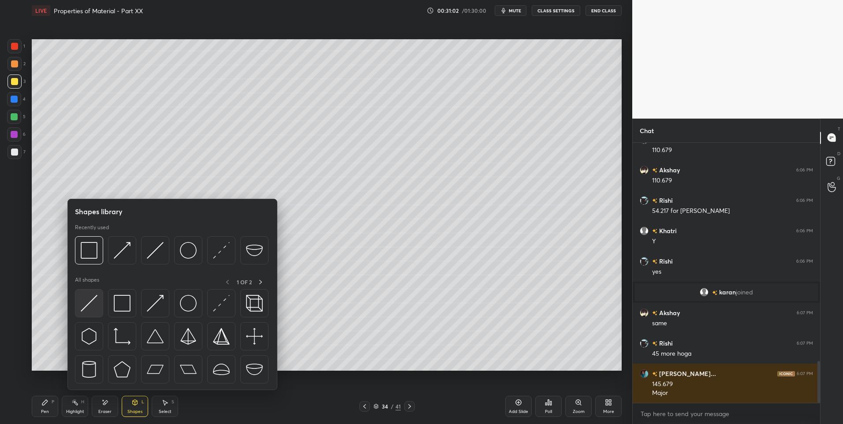
click at [88, 304] on img at bounding box center [89, 303] width 17 height 17
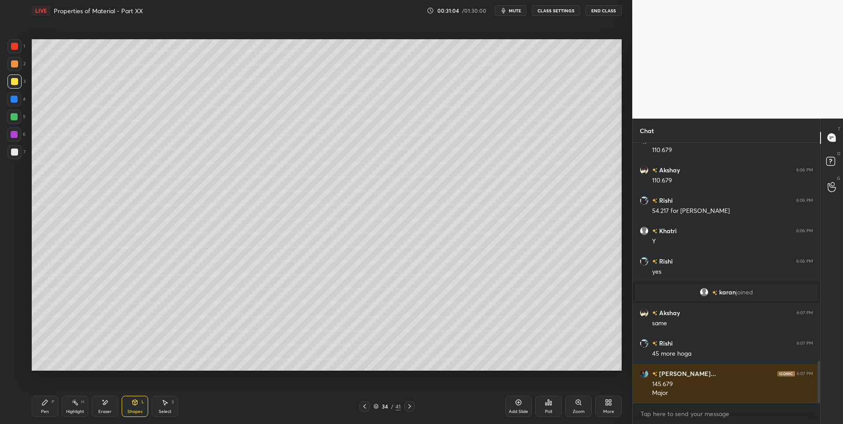
click at [142, 402] on div "L" at bounding box center [143, 402] width 3 height 4
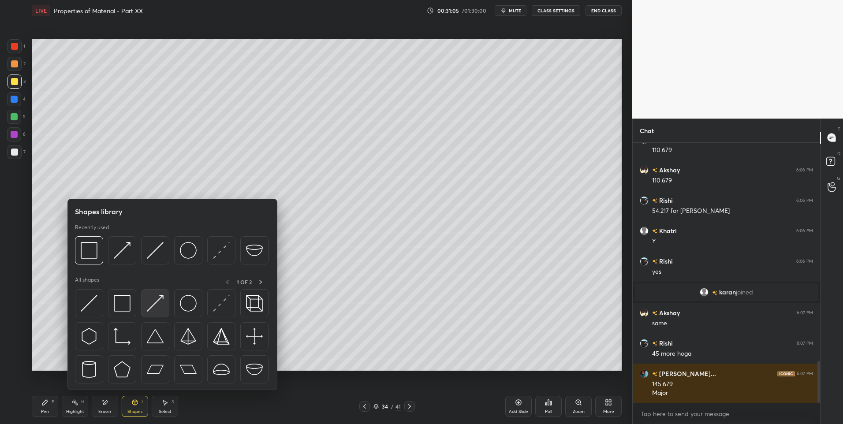
click at [156, 302] on img at bounding box center [155, 303] width 17 height 17
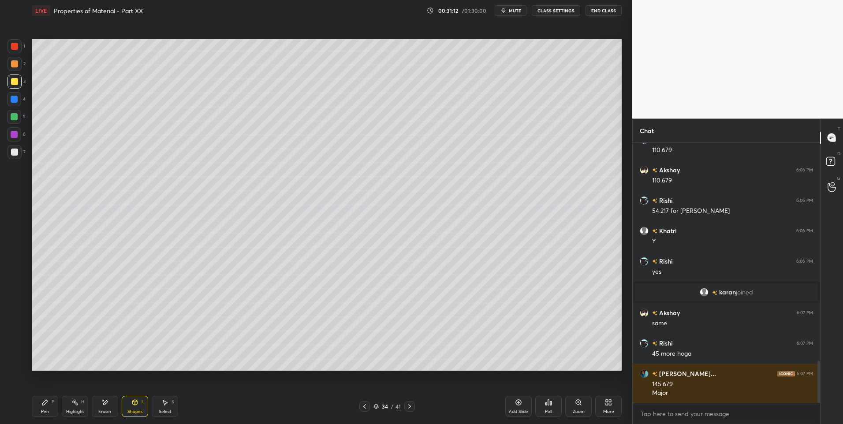
click at [132, 403] on icon at bounding box center [134, 402] width 7 height 7
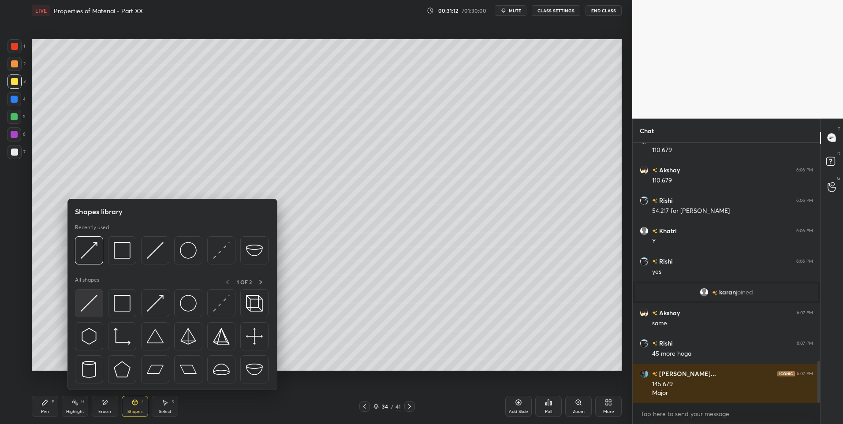
click at [93, 302] on img at bounding box center [89, 303] width 17 height 17
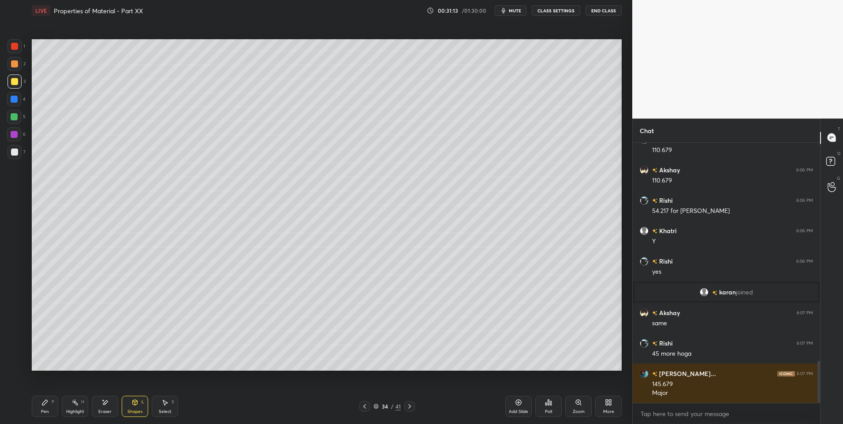
click at [15, 150] on div at bounding box center [14, 152] width 7 height 7
click at [39, 405] on div "Pen P" at bounding box center [45, 406] width 26 height 21
click at [368, 404] on icon at bounding box center [364, 406] width 7 height 7
click at [369, 405] on div at bounding box center [364, 406] width 11 height 11
click at [370, 406] on div at bounding box center [364, 406] width 11 height 11
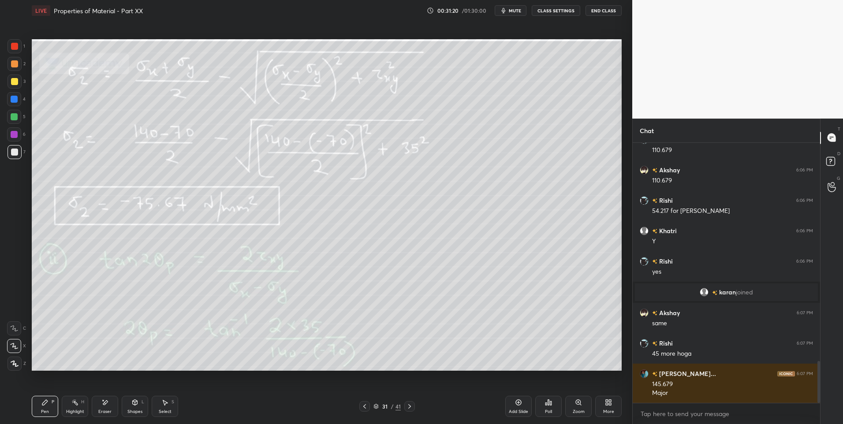
click at [370, 405] on div "31 / 41" at bounding box center [387, 406] width 56 height 11
click at [365, 407] on icon at bounding box center [364, 406] width 7 height 7
click at [366, 407] on icon at bounding box center [364, 406] width 7 height 7
click at [408, 406] on icon at bounding box center [409, 406] width 7 height 7
click at [408, 407] on icon at bounding box center [409, 406] width 7 height 7
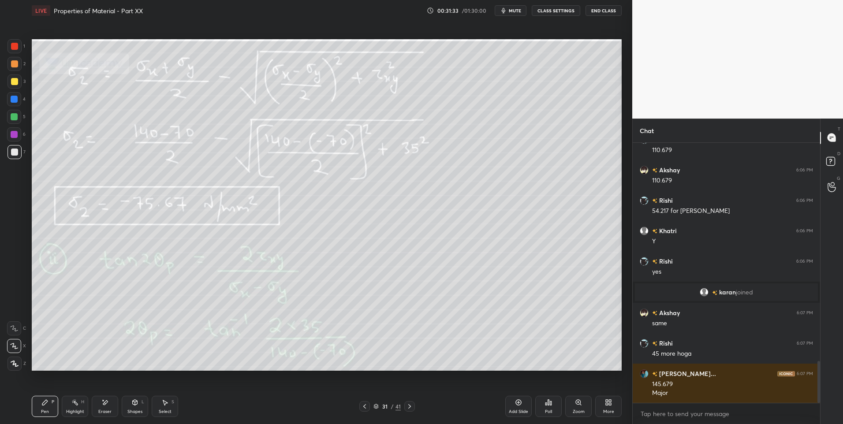
click at [408, 407] on icon at bounding box center [409, 406] width 7 height 7
click at [408, 406] on icon at bounding box center [409, 406] width 7 height 7
click at [409, 407] on icon at bounding box center [409, 406] width 7 height 7
click at [133, 416] on div "Shapes L" at bounding box center [135, 406] width 26 height 21
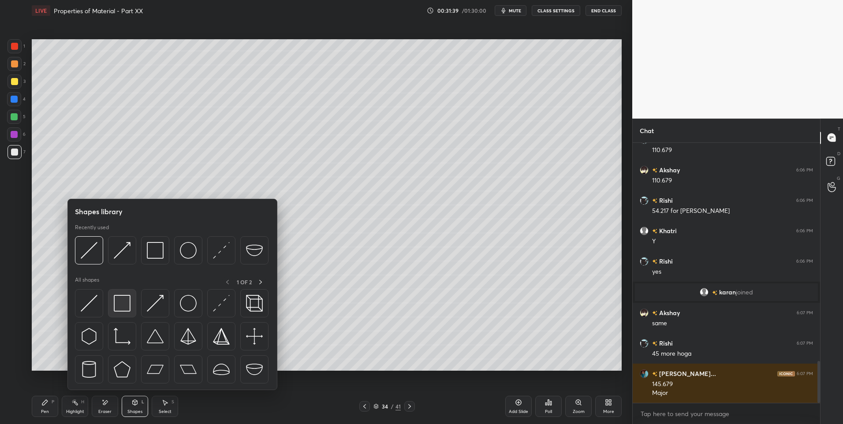
click at [121, 303] on img at bounding box center [122, 303] width 17 height 17
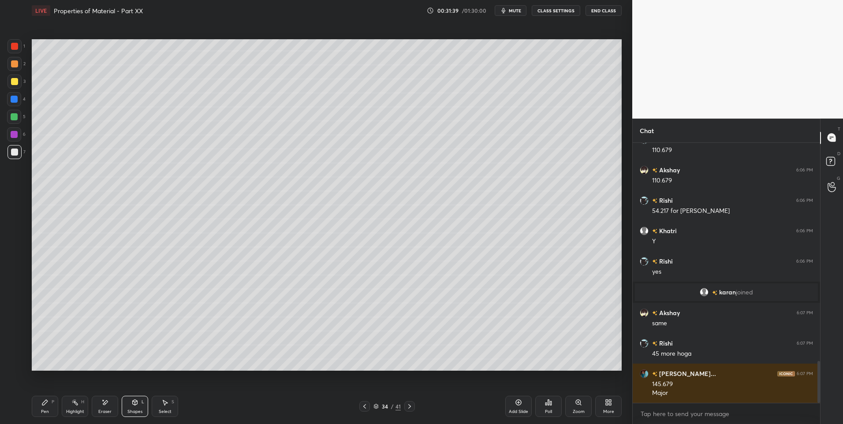
click at [130, 410] on div "Shapes" at bounding box center [134, 412] width 15 height 4
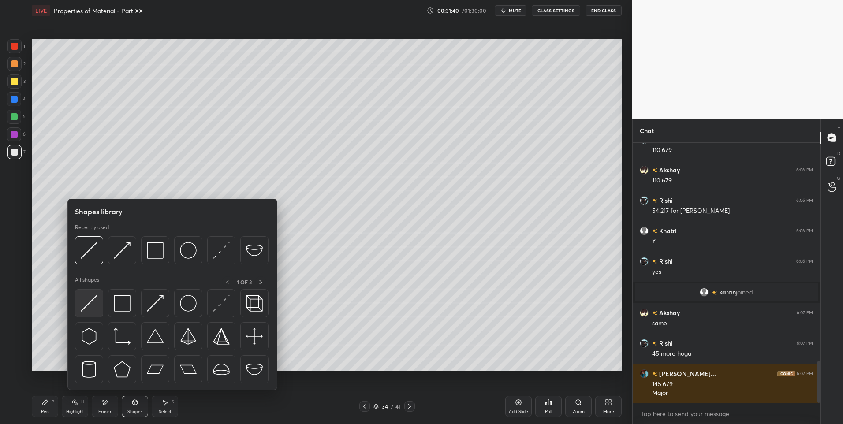
click at [91, 304] on img at bounding box center [89, 303] width 17 height 17
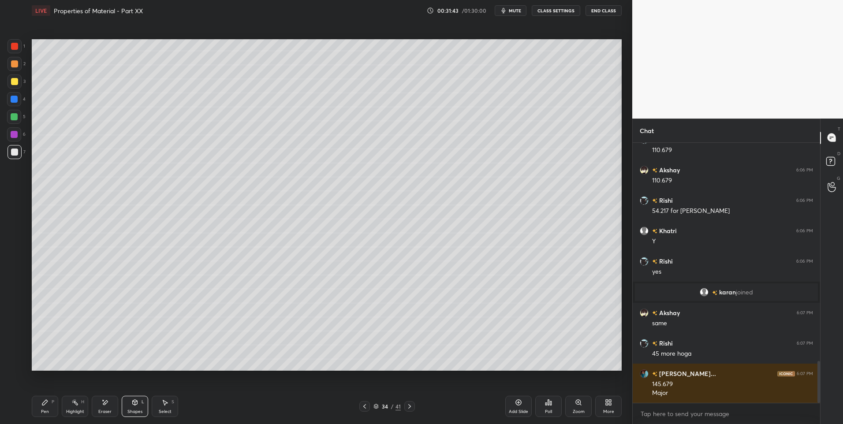
click at [143, 414] on div "Shapes L" at bounding box center [135, 406] width 26 height 21
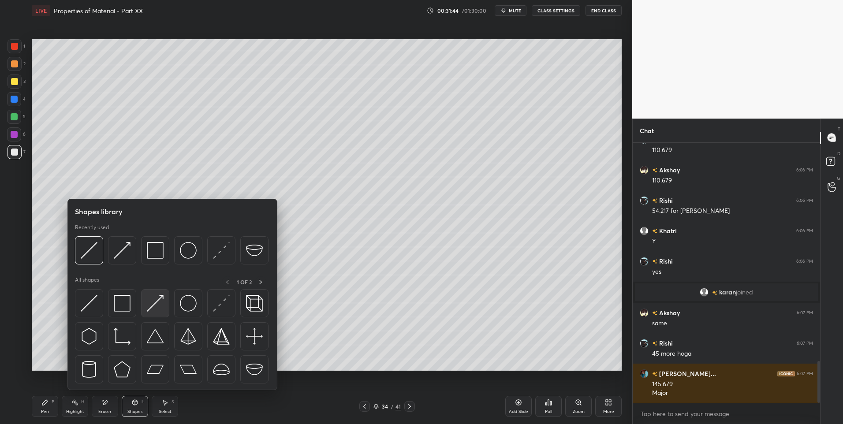
click at [157, 311] on img at bounding box center [155, 303] width 17 height 17
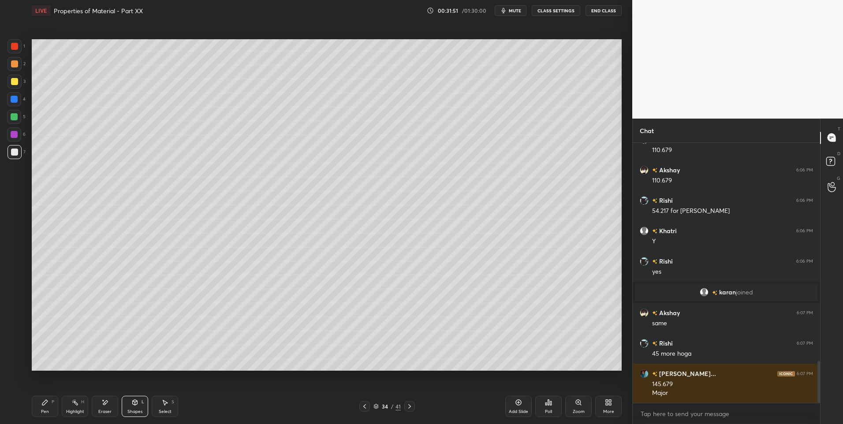
click at [43, 408] on div "Pen P" at bounding box center [45, 406] width 26 height 21
click at [364, 405] on icon at bounding box center [364, 406] width 7 height 7
click at [365, 406] on icon at bounding box center [364, 406] width 7 height 7
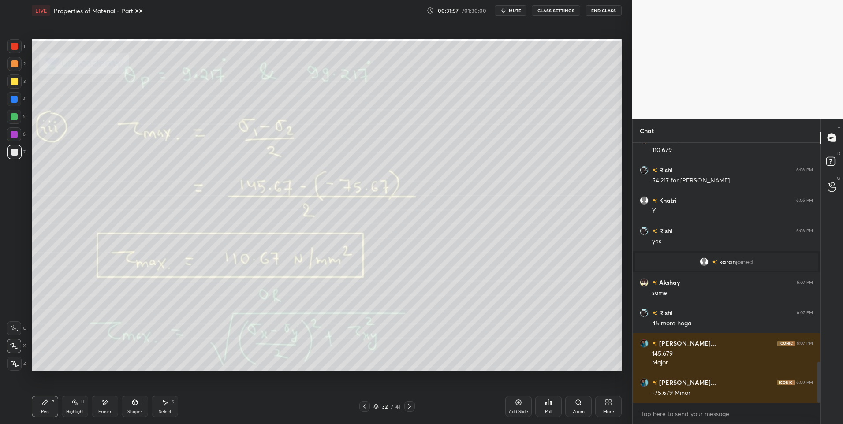
click at [365, 405] on icon at bounding box center [364, 406] width 3 height 4
click at [365, 408] on icon at bounding box center [364, 406] width 3 height 4
click at [363, 411] on div at bounding box center [364, 406] width 11 height 11
click at [77, 410] on div "Highlight" at bounding box center [75, 412] width 18 height 4
click at [408, 405] on icon at bounding box center [409, 406] width 3 height 4
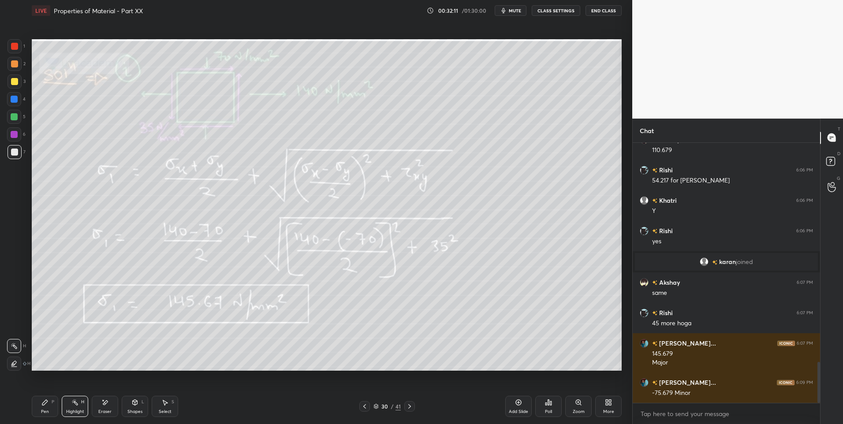
click at [407, 407] on icon at bounding box center [409, 406] width 7 height 7
click at [407, 406] on icon at bounding box center [409, 406] width 7 height 7
click at [408, 407] on icon at bounding box center [409, 406] width 7 height 7
click at [138, 403] on icon at bounding box center [134, 402] width 7 height 7
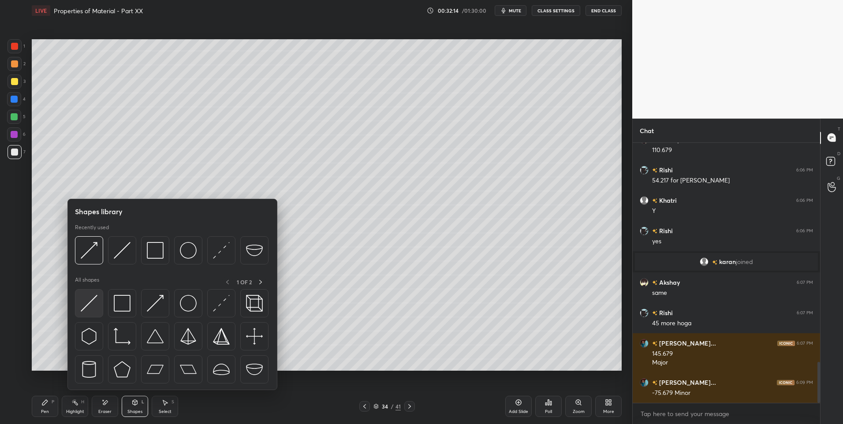
click at [89, 305] on img at bounding box center [89, 303] width 17 height 17
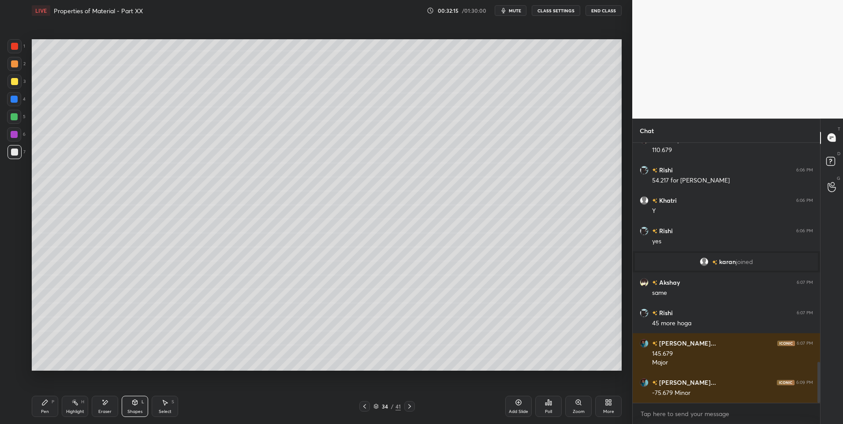
click at [15, 64] on div at bounding box center [14, 63] width 7 height 7
click at [41, 411] on div "Pen P" at bounding box center [45, 406] width 26 height 21
click at [131, 405] on div "Shapes L" at bounding box center [135, 406] width 26 height 21
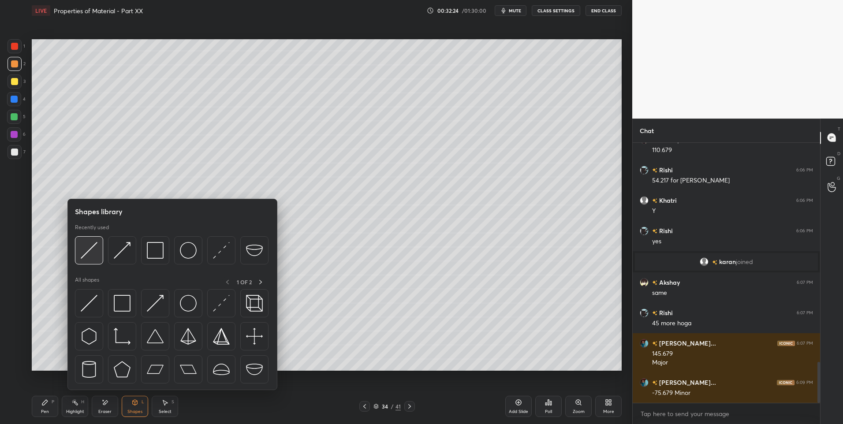
click at [94, 250] on img at bounding box center [89, 250] width 17 height 17
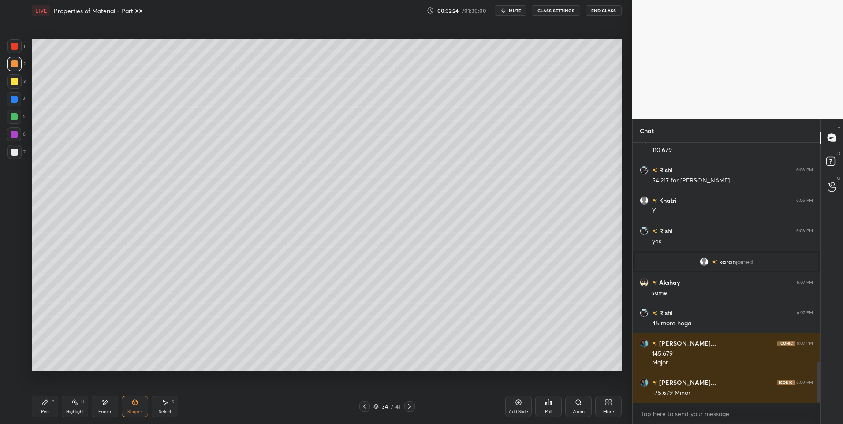
click at [15, 133] on div at bounding box center [14, 134] width 7 height 7
click at [38, 405] on div "Pen P" at bounding box center [45, 406] width 26 height 21
click at [80, 408] on div "Highlight H" at bounding box center [75, 406] width 26 height 21
click at [41, 408] on div "Pen P" at bounding box center [45, 406] width 26 height 21
click at [45, 405] on icon at bounding box center [44, 402] width 7 height 7
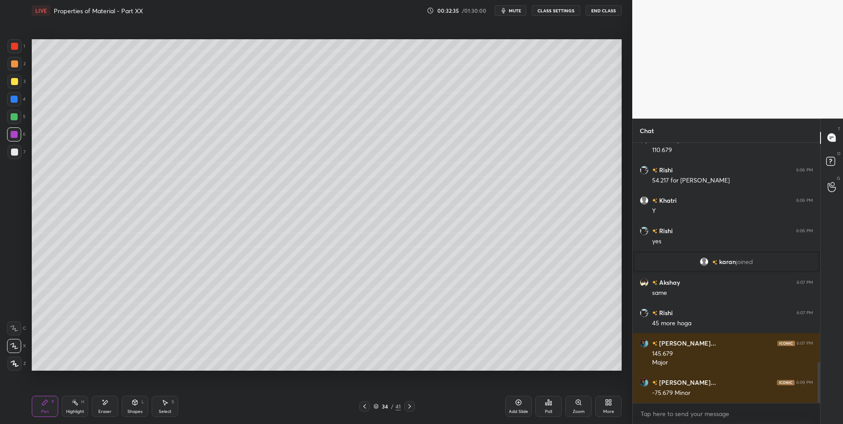
click at [139, 403] on div "Shapes L" at bounding box center [135, 406] width 26 height 21
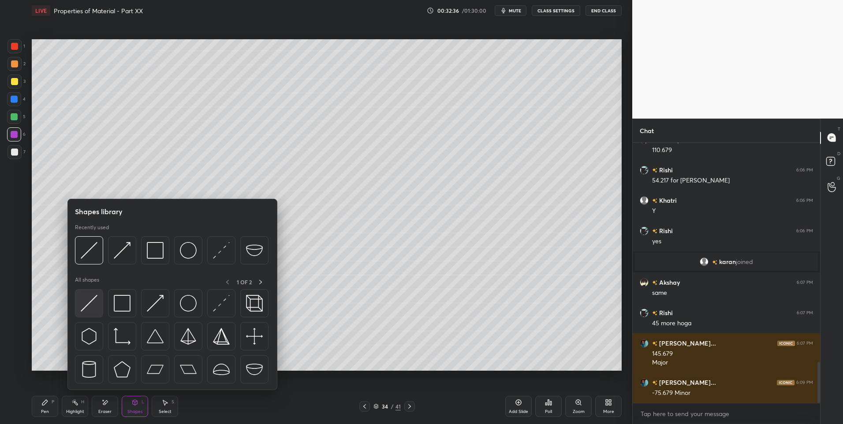
click at [86, 301] on img at bounding box center [89, 303] width 17 height 17
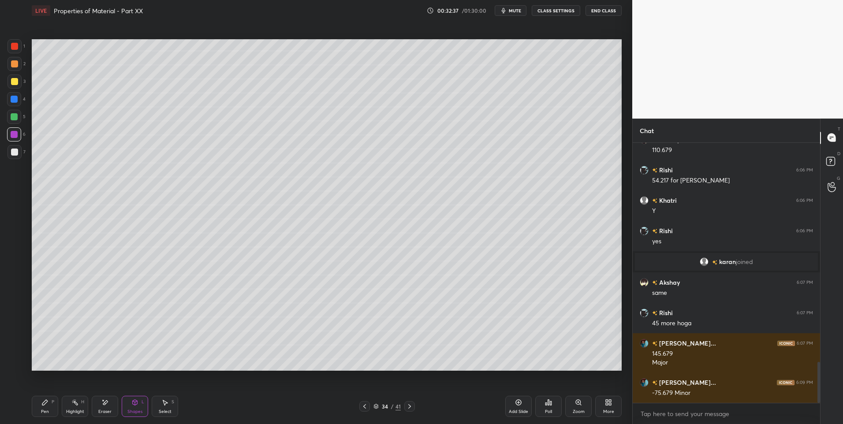
click at [17, 117] on div at bounding box center [14, 116] width 7 height 7
click at [130, 402] on div "Shapes L" at bounding box center [135, 406] width 26 height 21
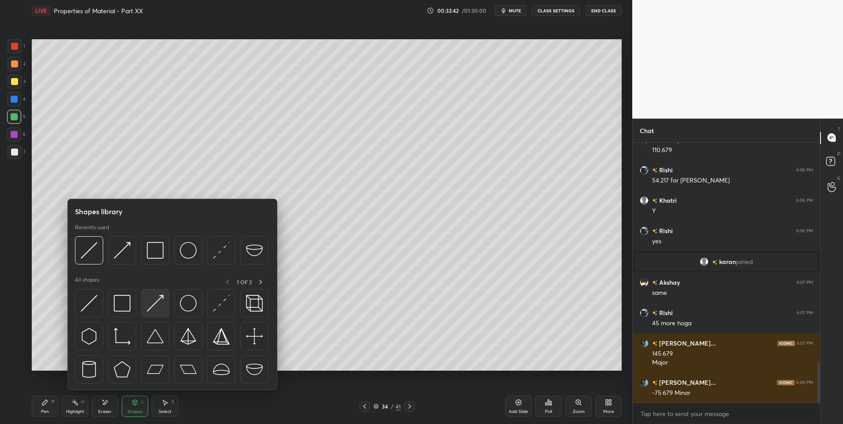
click at [156, 309] on img at bounding box center [155, 303] width 17 height 17
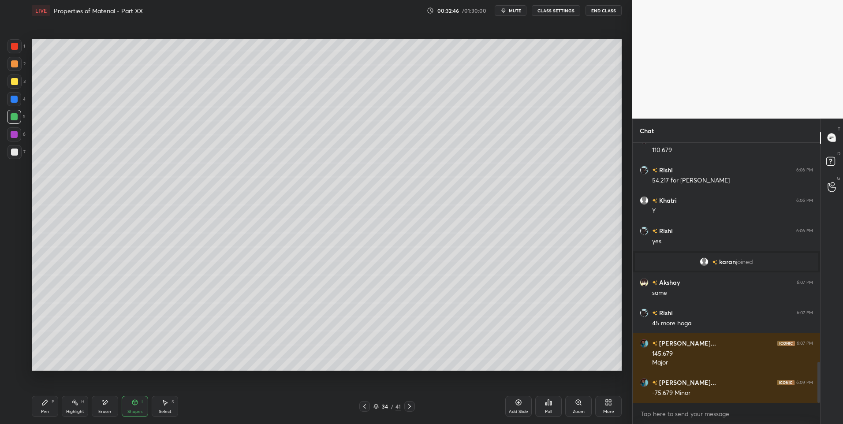
click at [44, 407] on div "Pen P" at bounding box center [45, 406] width 26 height 21
click at [367, 406] on icon at bounding box center [364, 406] width 7 height 7
click at [409, 405] on icon at bounding box center [409, 406] width 3 height 4
click at [129, 411] on div "Shapes" at bounding box center [134, 412] width 15 height 4
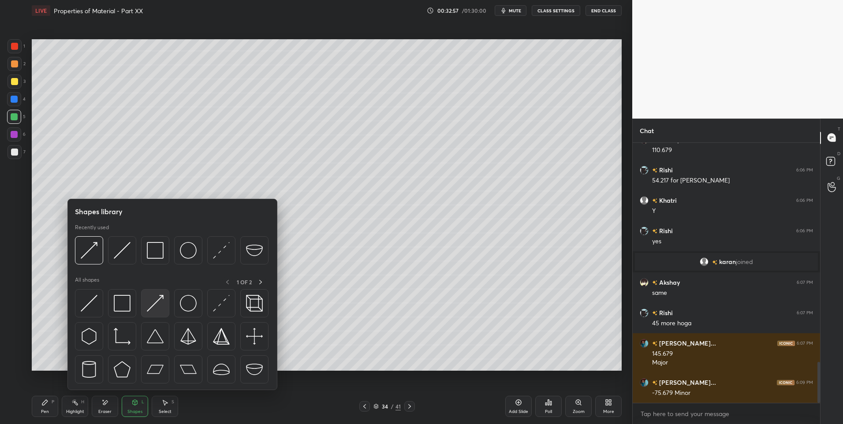
click at [159, 301] on img at bounding box center [155, 303] width 17 height 17
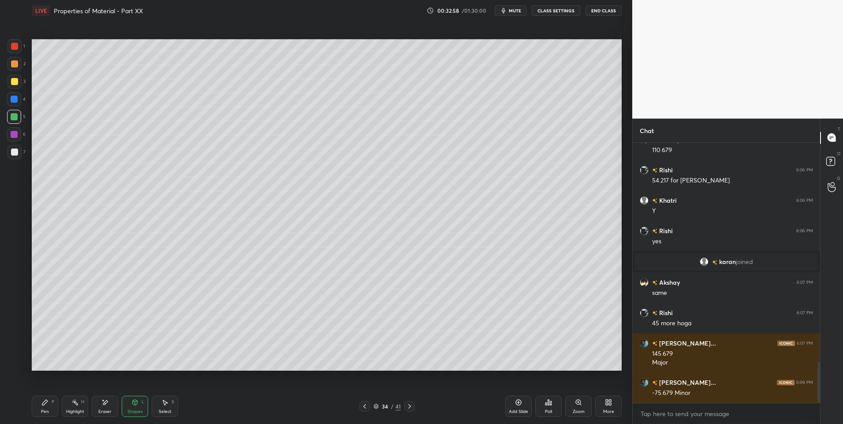
click at [18, 80] on div at bounding box center [14, 81] width 7 height 7
click at [41, 403] on icon at bounding box center [44, 402] width 7 height 7
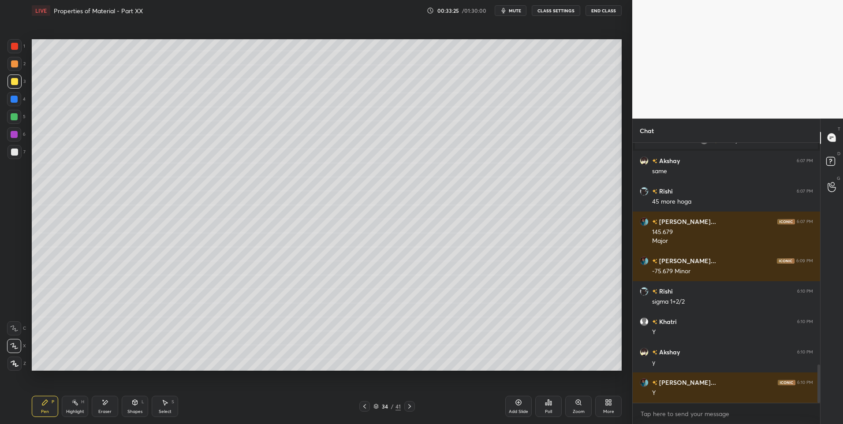
scroll to position [1534, 0]
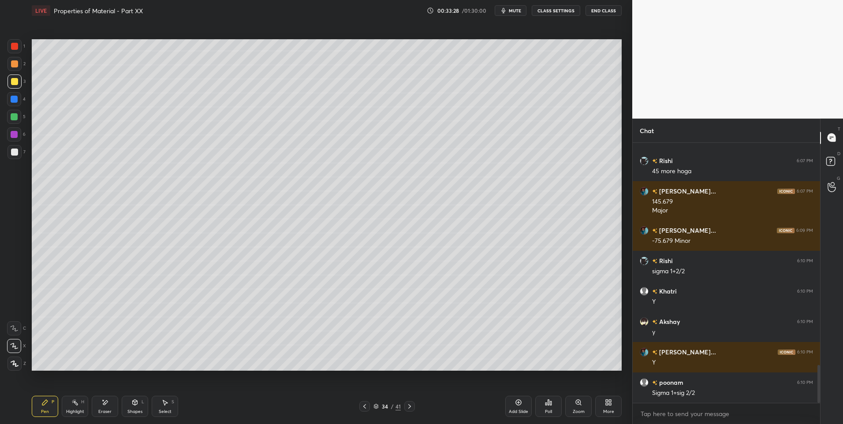
click at [82, 403] on div "H" at bounding box center [82, 402] width 3 height 4
click at [45, 411] on div "Pen" at bounding box center [45, 412] width 8 height 4
click at [49, 411] on div "Pen P" at bounding box center [45, 406] width 26 height 21
click at [414, 407] on div at bounding box center [409, 406] width 11 height 11
click at [72, 412] on div "Highlight" at bounding box center [75, 412] width 18 height 4
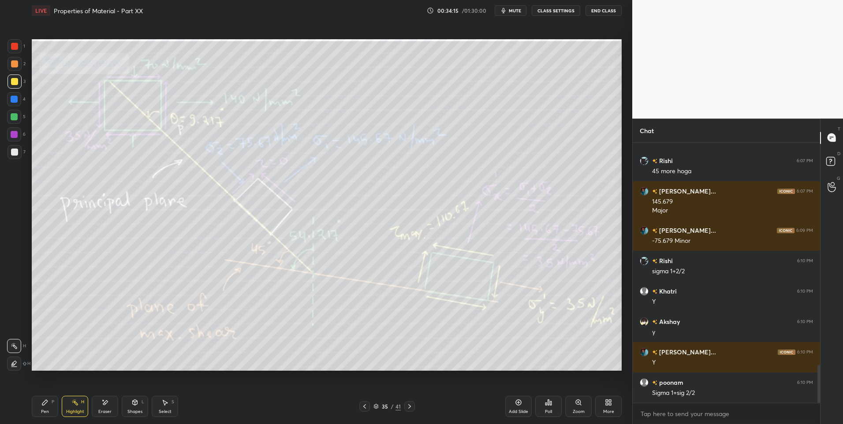
click at [411, 402] on div at bounding box center [409, 406] width 11 height 11
click at [77, 406] on div "Highlight H" at bounding box center [75, 406] width 26 height 21
click at [136, 406] on div "Shapes L" at bounding box center [135, 406] width 26 height 21
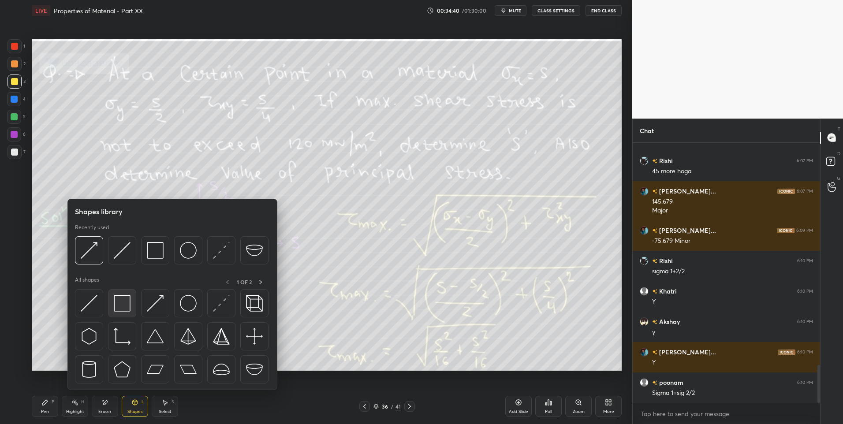
click at [117, 305] on img at bounding box center [122, 303] width 17 height 17
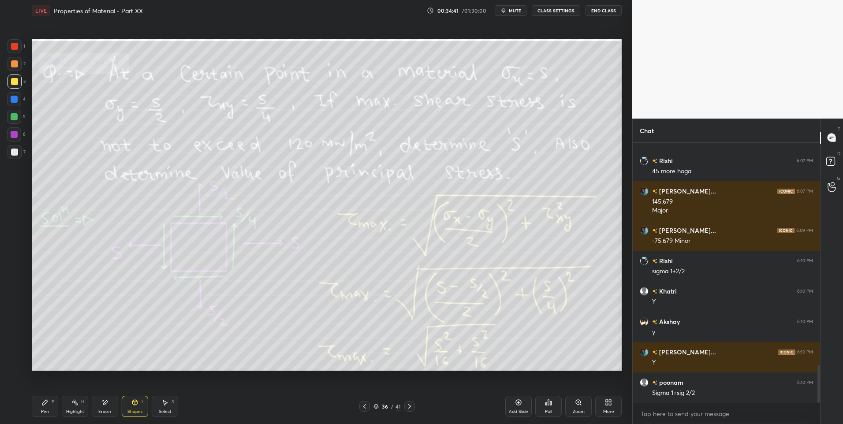
click at [14, 116] on div at bounding box center [14, 116] width 7 height 7
click at [17, 83] on div at bounding box center [14, 81] width 7 height 7
click at [139, 403] on div "Shapes L" at bounding box center [135, 406] width 26 height 21
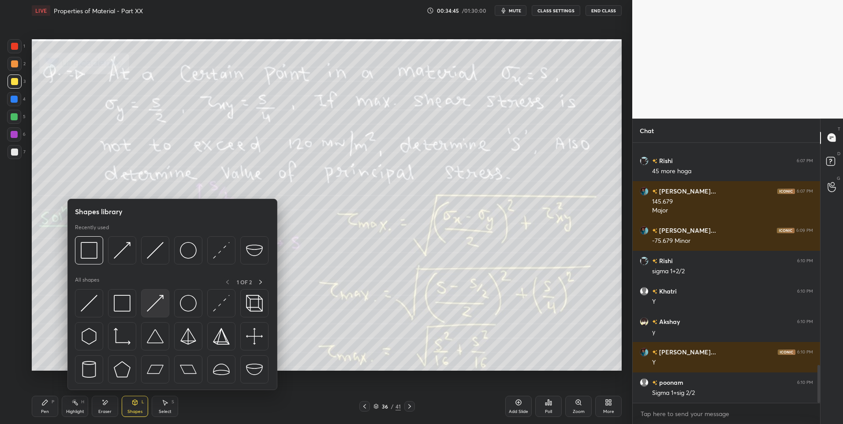
click at [149, 303] on img at bounding box center [155, 303] width 17 height 17
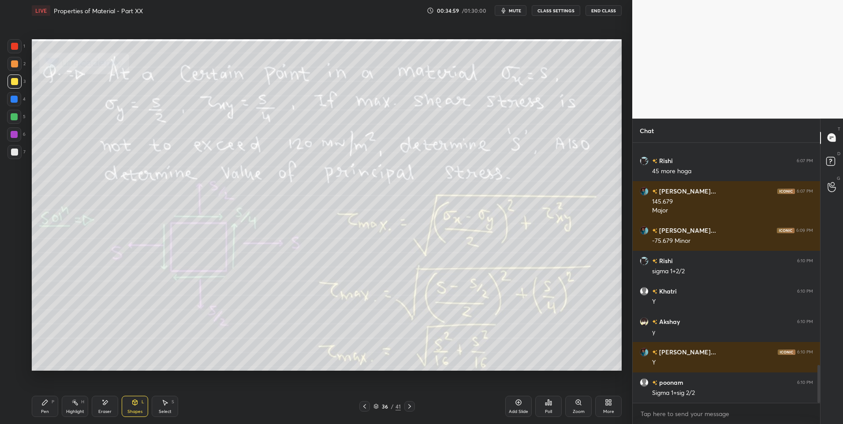
click at [36, 407] on div "Pen P" at bounding box center [45, 406] width 26 height 21
click at [165, 402] on icon at bounding box center [165, 402] width 5 height 5
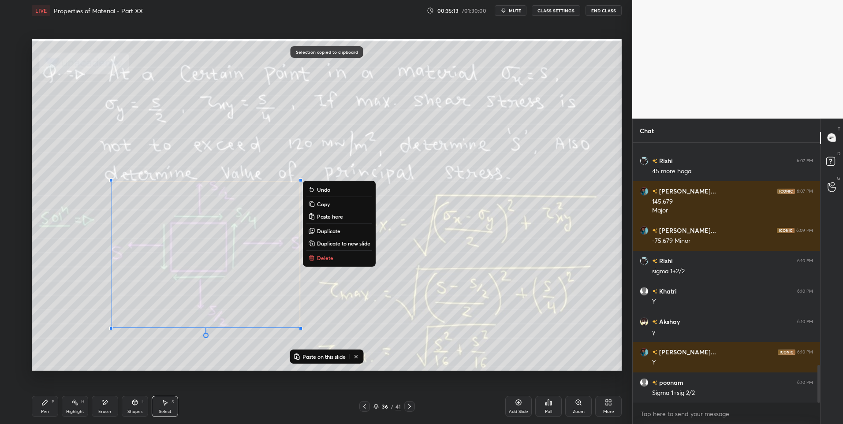
click at [368, 405] on div at bounding box center [364, 406] width 11 height 11
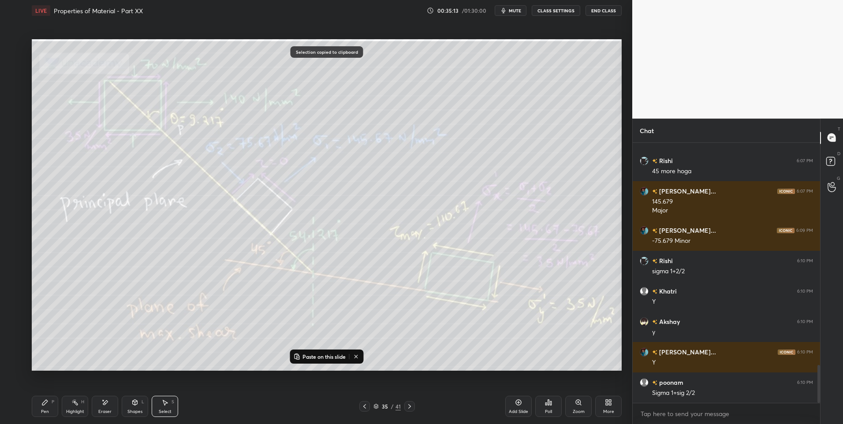
click at [521, 398] on div "Add Slide" at bounding box center [518, 406] width 26 height 21
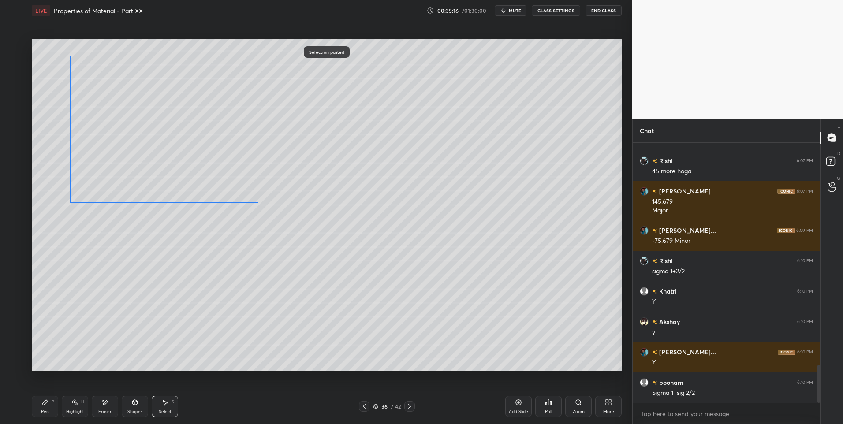
click at [190, 176] on div "0 ° Undo Copy Paste here Duplicate Duplicate to new slide Delete" at bounding box center [327, 205] width 590 height 332
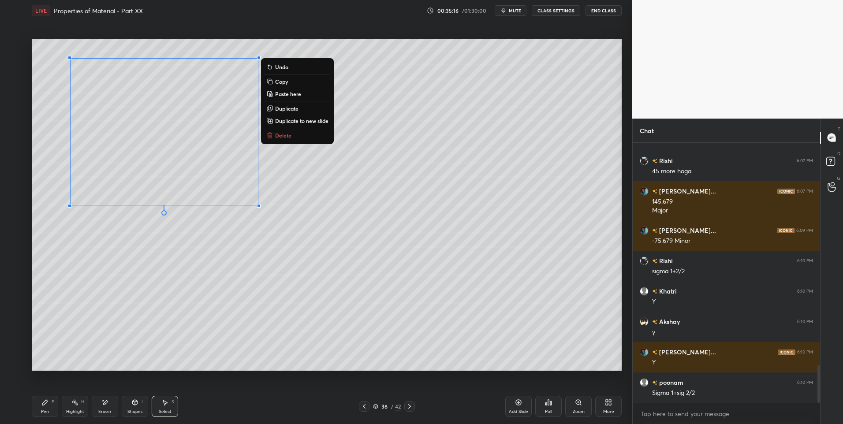
click at [236, 290] on div "0 ° Undo Copy Paste here Duplicate Duplicate to new slide Delete" at bounding box center [327, 205] width 590 height 332
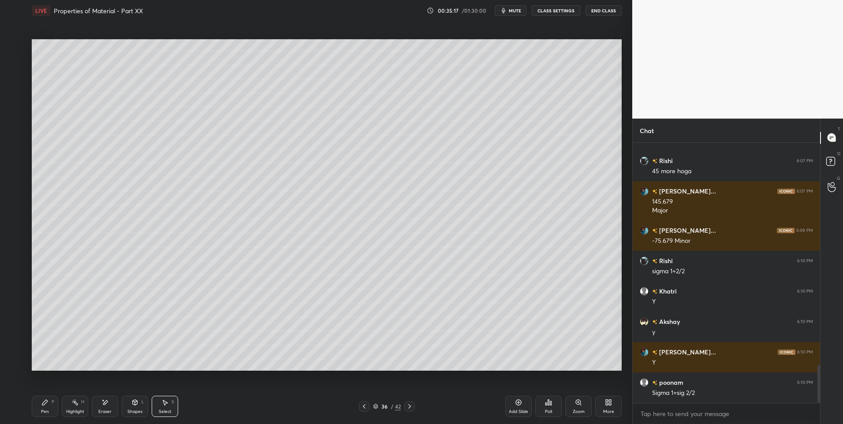
click at [362, 405] on icon at bounding box center [364, 406] width 7 height 7
click at [410, 403] on icon at bounding box center [409, 406] width 7 height 7
click at [411, 405] on icon at bounding box center [409, 406] width 7 height 7
click at [370, 409] on div "37 / 42" at bounding box center [387, 406] width 56 height 11
click at [370, 407] on div "37 / 42" at bounding box center [387, 406] width 56 height 11
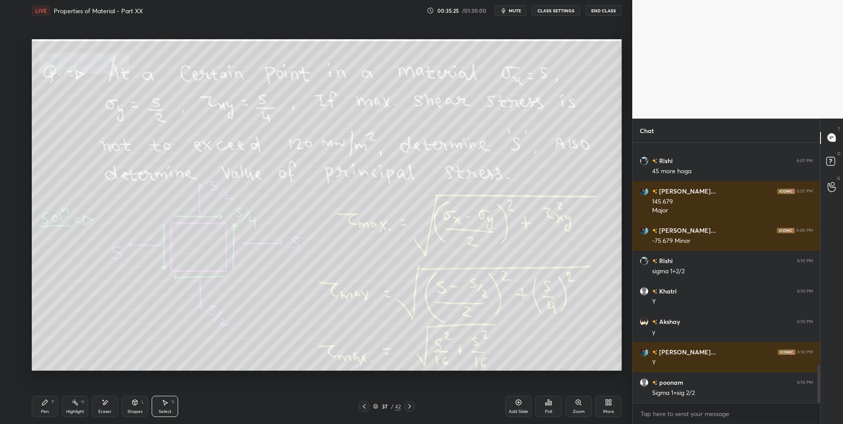
click at [366, 407] on icon at bounding box center [364, 406] width 7 height 7
click at [43, 411] on div "Pen" at bounding box center [45, 412] width 8 height 4
click at [408, 407] on icon at bounding box center [409, 406] width 7 height 7
click at [363, 407] on icon at bounding box center [364, 406] width 7 height 7
click at [411, 405] on icon at bounding box center [409, 406] width 7 height 7
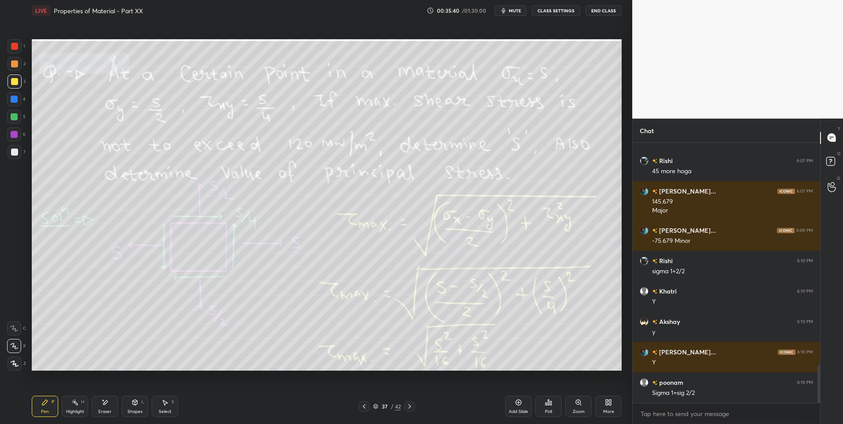
click at [368, 408] on div at bounding box center [364, 406] width 11 height 11
click at [17, 153] on div at bounding box center [14, 152] width 7 height 7
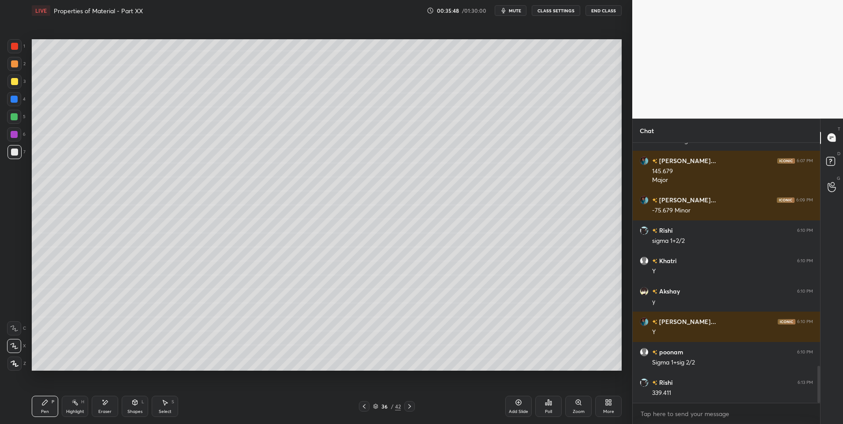
scroll to position [1595, 0]
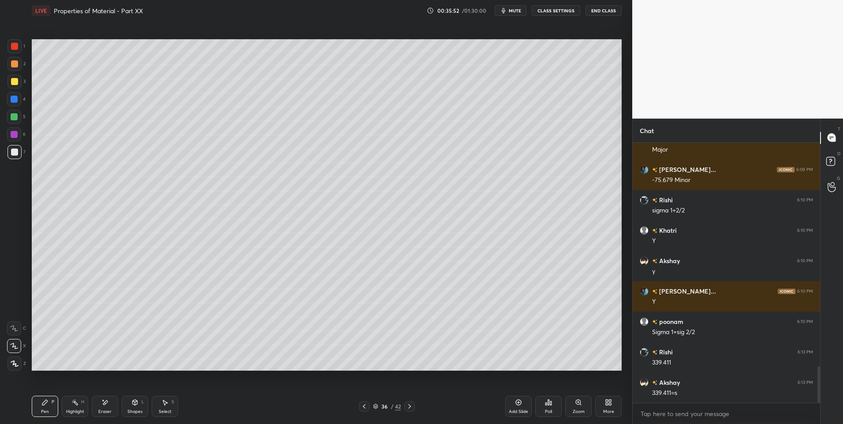
click at [412, 402] on div at bounding box center [409, 406] width 11 height 11
click at [412, 409] on icon at bounding box center [409, 406] width 7 height 7
click at [361, 403] on div at bounding box center [364, 406] width 11 height 11
click at [361, 404] on icon at bounding box center [364, 406] width 7 height 7
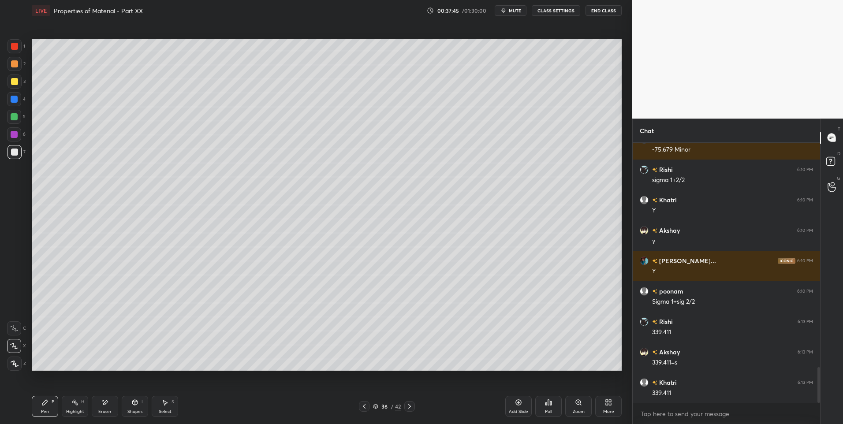
scroll to position [1656, 0]
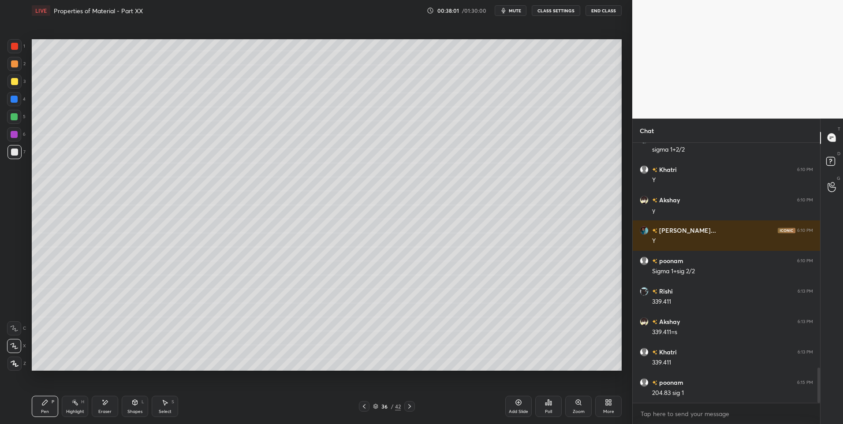
click at [410, 404] on icon at bounding box center [409, 406] width 7 height 7
click at [411, 404] on icon at bounding box center [409, 406] width 7 height 7
click at [367, 406] on icon at bounding box center [364, 406] width 7 height 7
click at [364, 407] on icon at bounding box center [364, 406] width 7 height 7
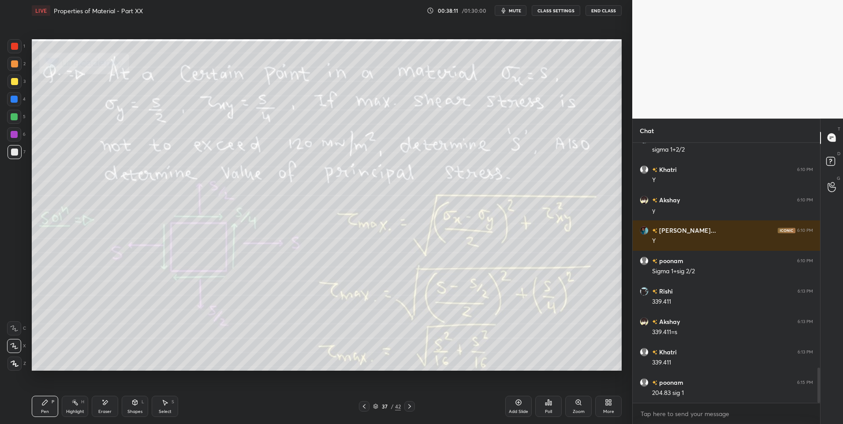
click at [363, 405] on icon at bounding box center [364, 406] width 7 height 7
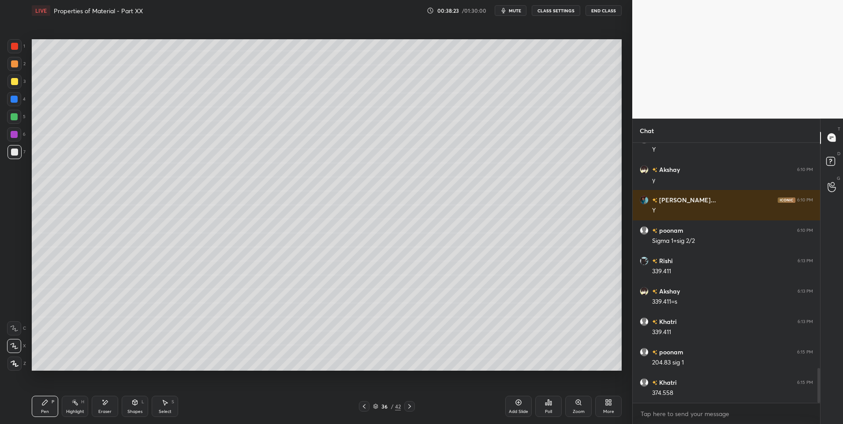
click at [72, 412] on div "Highlight" at bounding box center [75, 412] width 18 height 4
click at [407, 406] on icon at bounding box center [409, 406] width 7 height 7
click at [409, 405] on icon at bounding box center [409, 406] width 7 height 7
click at [410, 407] on icon at bounding box center [409, 406] width 7 height 7
click at [413, 407] on icon at bounding box center [409, 406] width 7 height 7
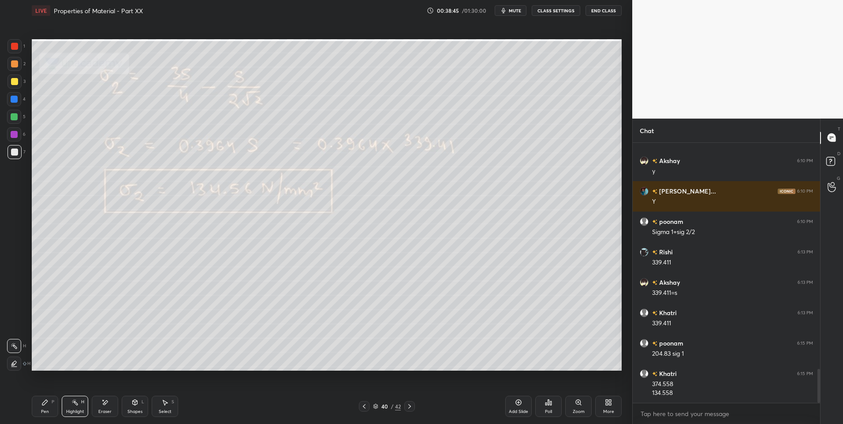
scroll to position [1725, 0]
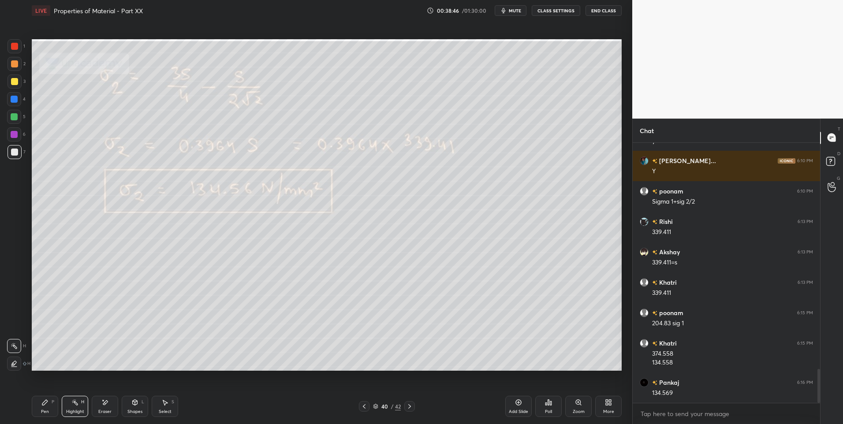
click at [414, 407] on div at bounding box center [409, 406] width 11 height 11
click at [132, 411] on div "Shapes" at bounding box center [134, 412] width 15 height 4
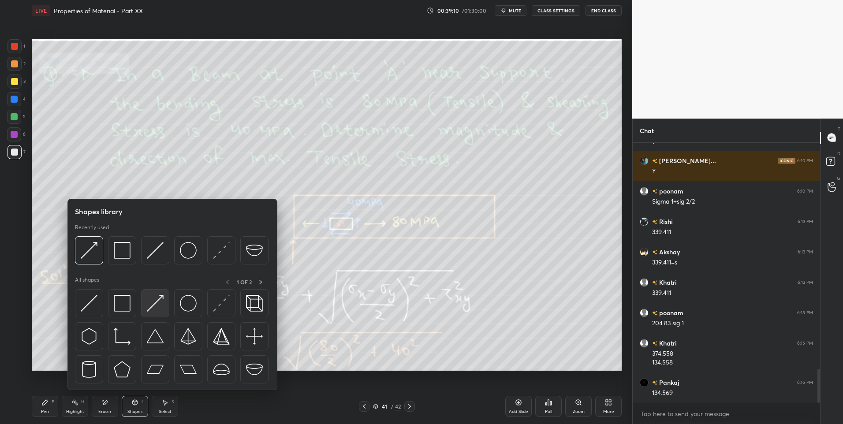
click at [151, 301] on img at bounding box center [155, 303] width 17 height 17
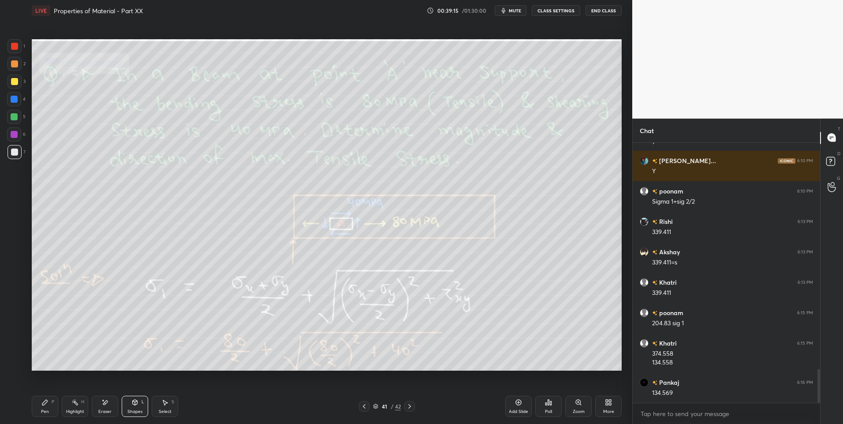
click at [51, 403] on div "Pen P" at bounding box center [45, 406] width 26 height 21
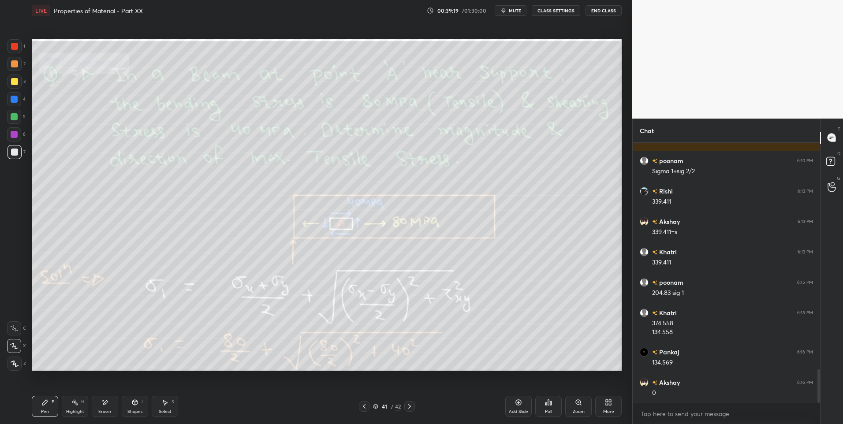
scroll to position [1786, 0]
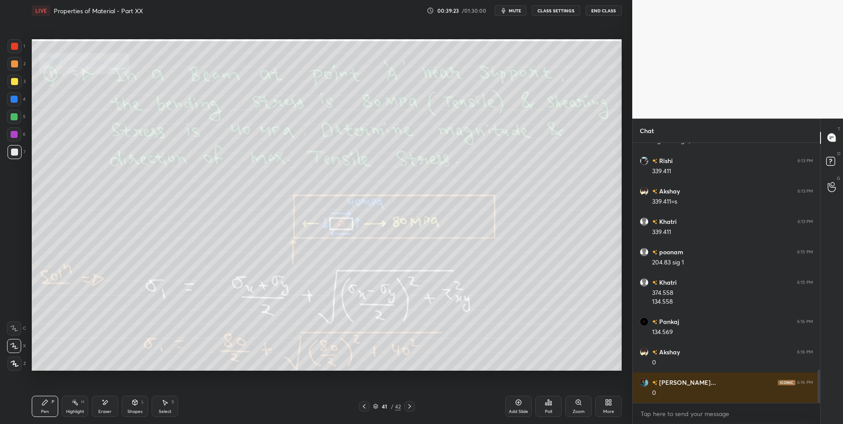
click at [80, 410] on div "Highlight" at bounding box center [75, 412] width 18 height 4
click at [111, 406] on div "Eraser" at bounding box center [105, 406] width 26 height 21
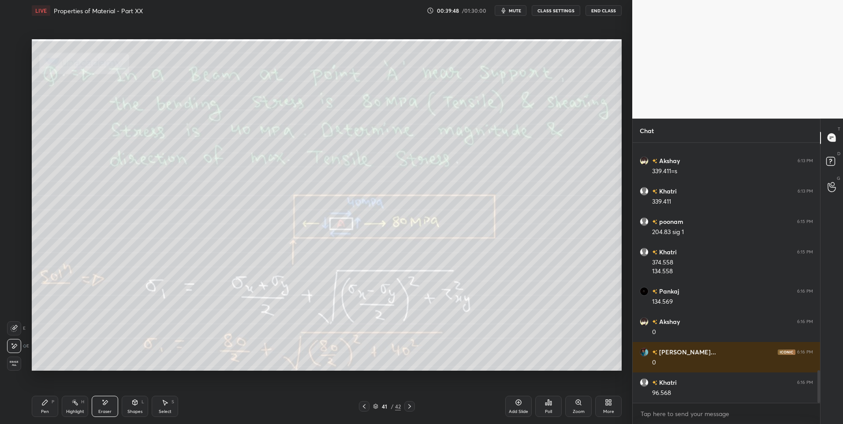
scroll to position [1847, 0]
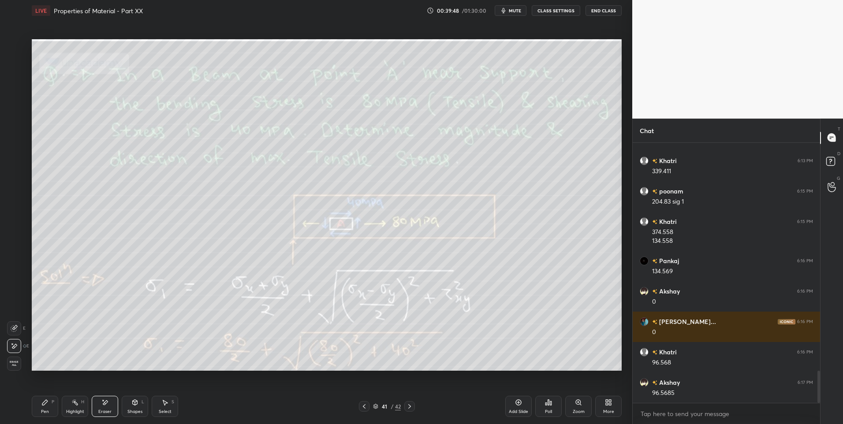
click at [410, 407] on icon at bounding box center [409, 406] width 3 height 4
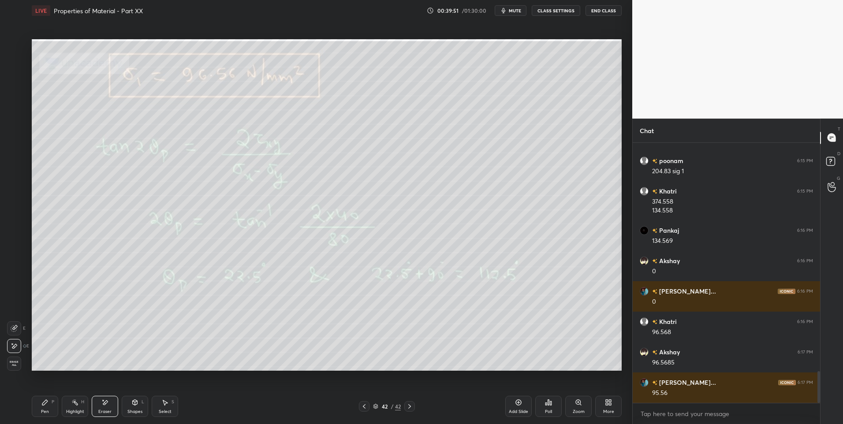
click at [32, 414] on div "Pen P" at bounding box center [45, 406] width 26 height 21
click at [47, 407] on div "Pen P" at bounding box center [45, 406] width 26 height 21
click at [367, 409] on icon at bounding box center [364, 406] width 7 height 7
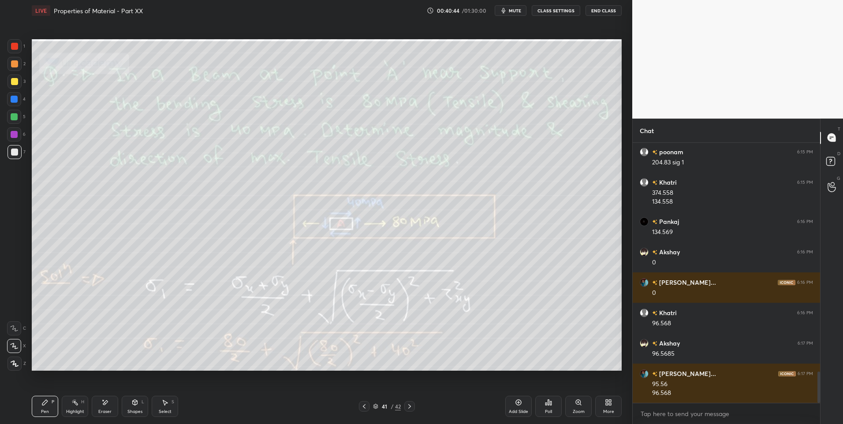
scroll to position [1917, 0]
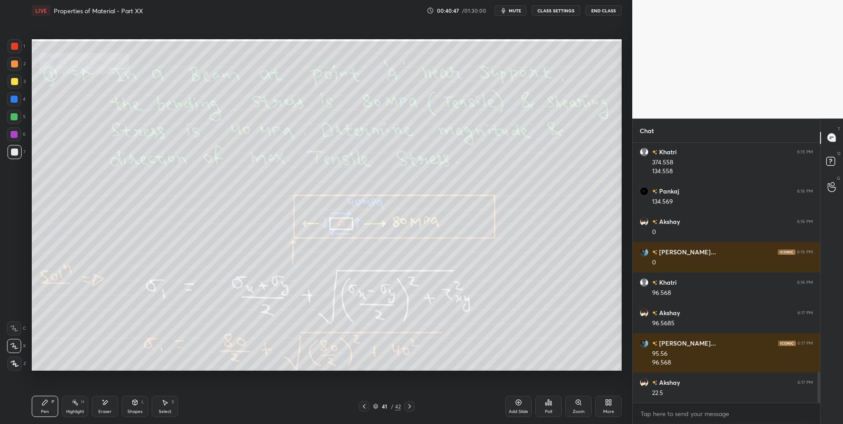
click at [411, 403] on icon at bounding box center [409, 406] width 7 height 7
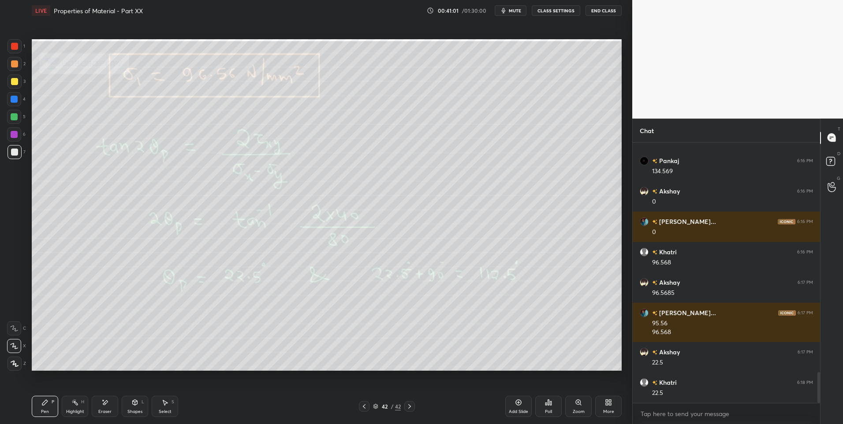
click at [16, 84] on div at bounding box center [14, 81] width 7 height 7
click at [410, 407] on icon at bounding box center [409, 406] width 7 height 7
click at [409, 409] on icon at bounding box center [409, 406] width 7 height 7
drag, startPoint x: 625, startPoint y: 402, endPoint x: 611, endPoint y: 405, distance: 14.4
click at [625, 403] on div "LIVE Properties of Material - Part XX 00:41:06 / 01:30:00 mute CLASS SETTINGS E…" at bounding box center [326, 212] width 597 height 424
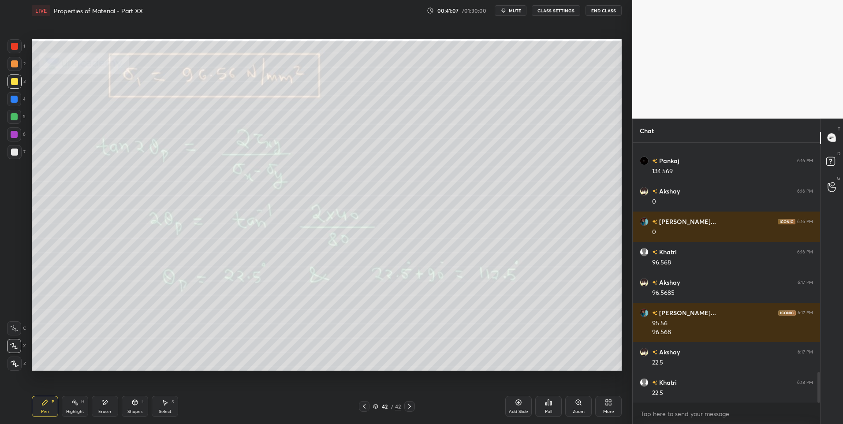
click at [609, 405] on icon at bounding box center [610, 404] width 2 height 2
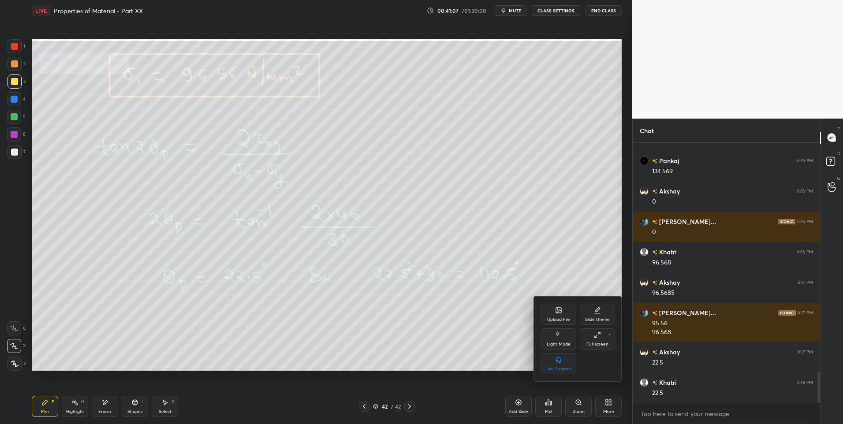
click at [555, 314] on div "Upload File" at bounding box center [558, 314] width 35 height 21
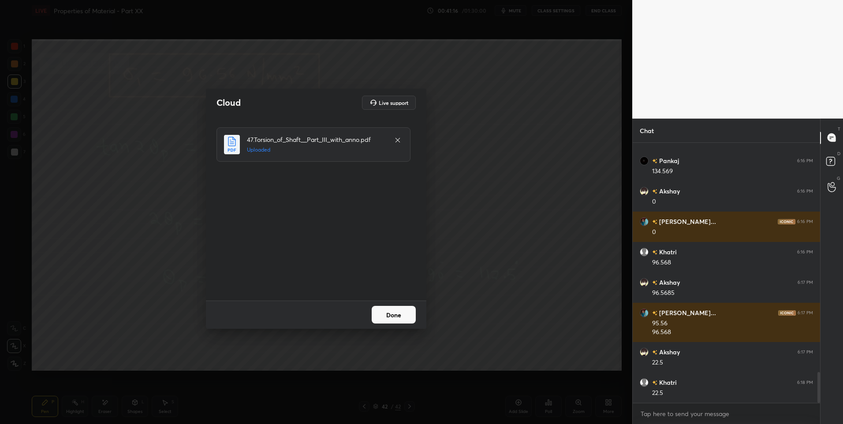
click at [396, 310] on button "Done" at bounding box center [394, 315] width 44 height 18
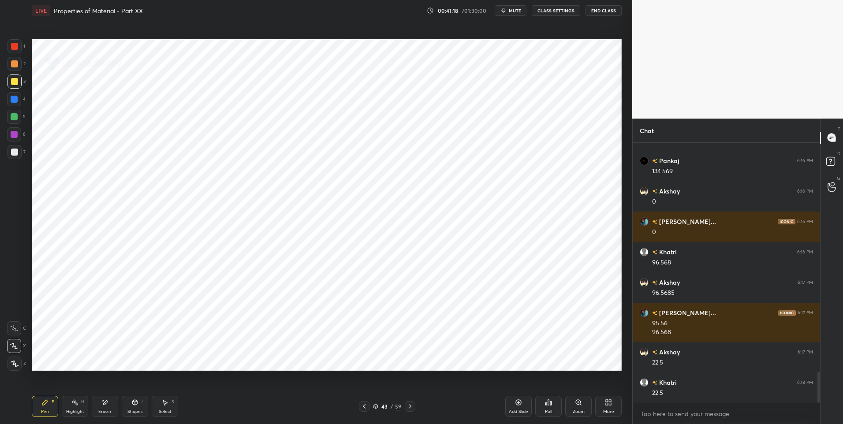
click at [411, 405] on icon at bounding box center [410, 406] width 7 height 7
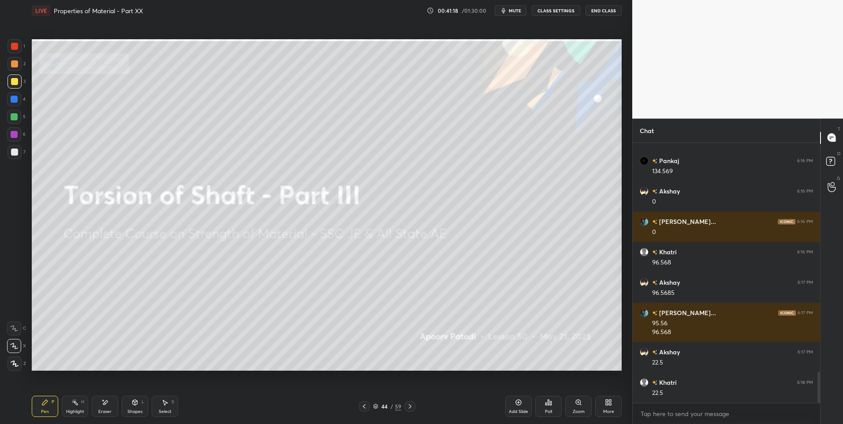
click at [411, 406] on icon at bounding box center [410, 406] width 7 height 7
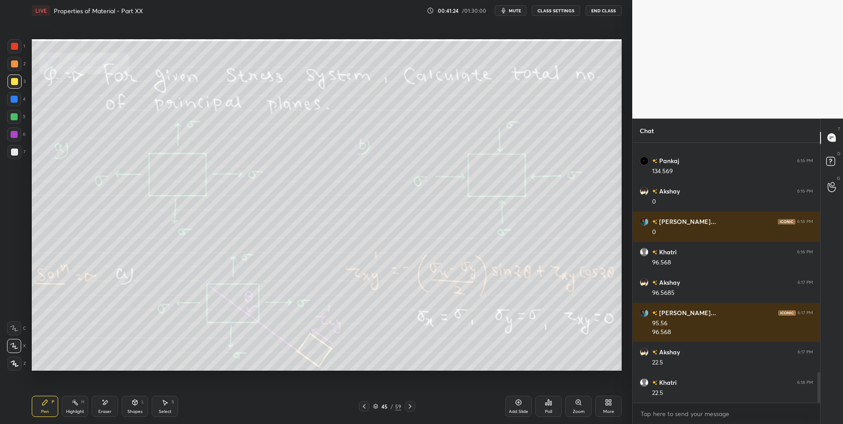
click at [72, 410] on div "Highlight" at bounding box center [75, 412] width 18 height 4
click at [139, 402] on div "Shapes L" at bounding box center [135, 406] width 26 height 21
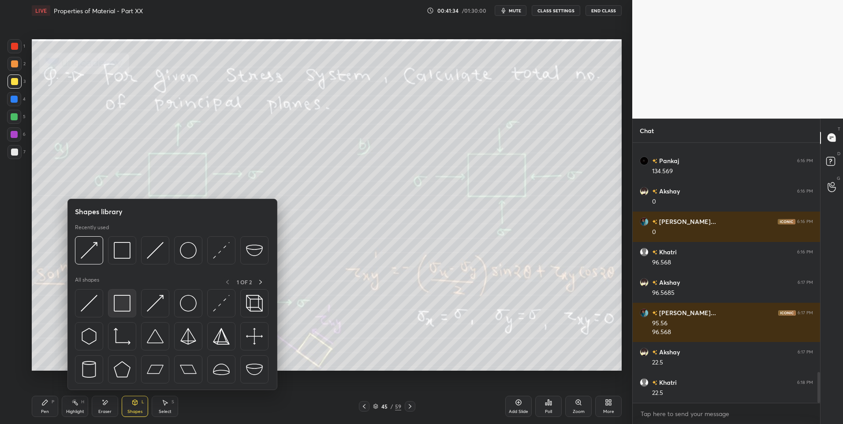
click at [122, 300] on img at bounding box center [122, 303] width 17 height 17
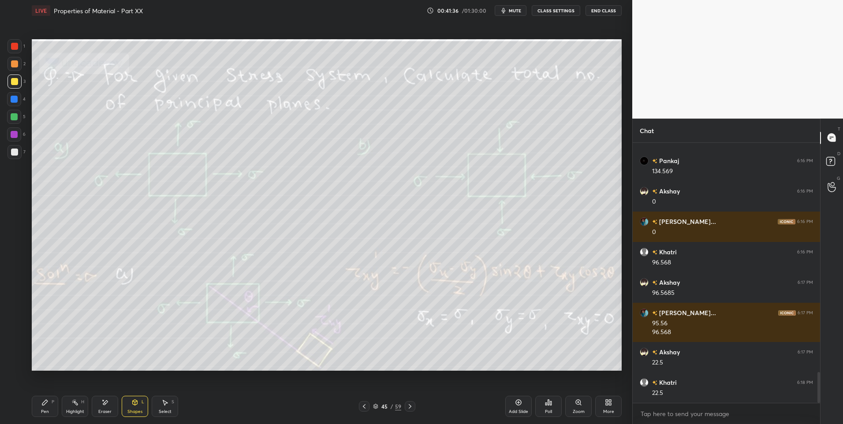
click at [14, 151] on div at bounding box center [14, 152] width 7 height 7
click at [137, 406] on icon at bounding box center [134, 402] width 7 height 7
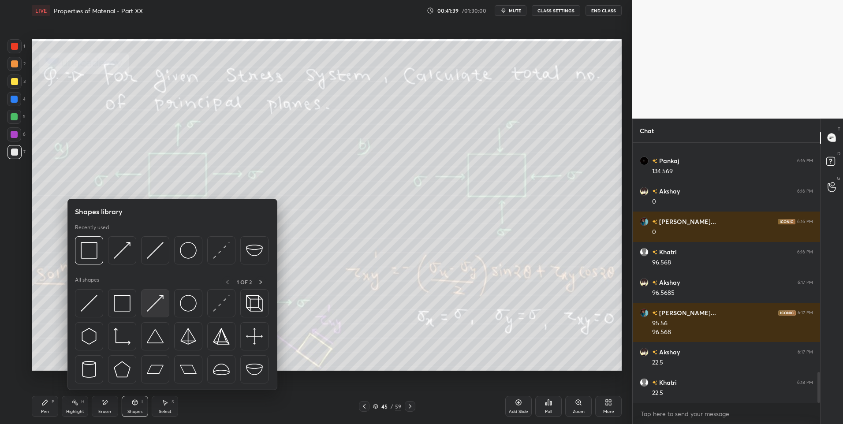
click at [149, 306] on img at bounding box center [155, 303] width 17 height 17
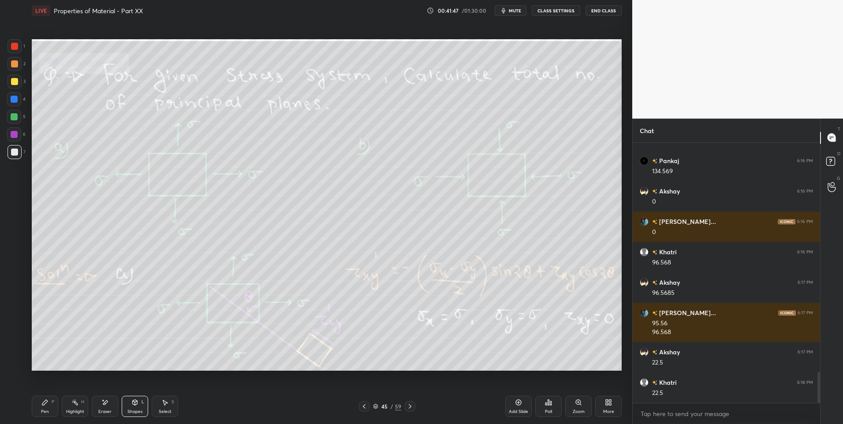
click at [46, 400] on icon at bounding box center [44, 402] width 5 height 5
click at [80, 403] on div "Highlight H" at bounding box center [75, 406] width 26 height 21
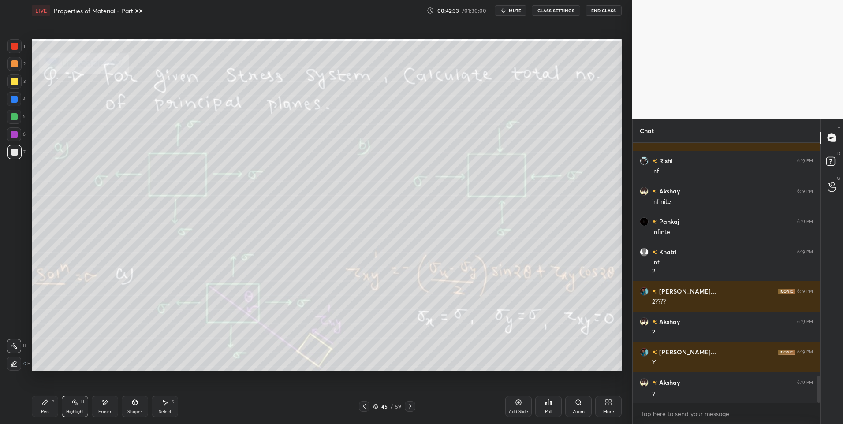
scroll to position [2260, 0]
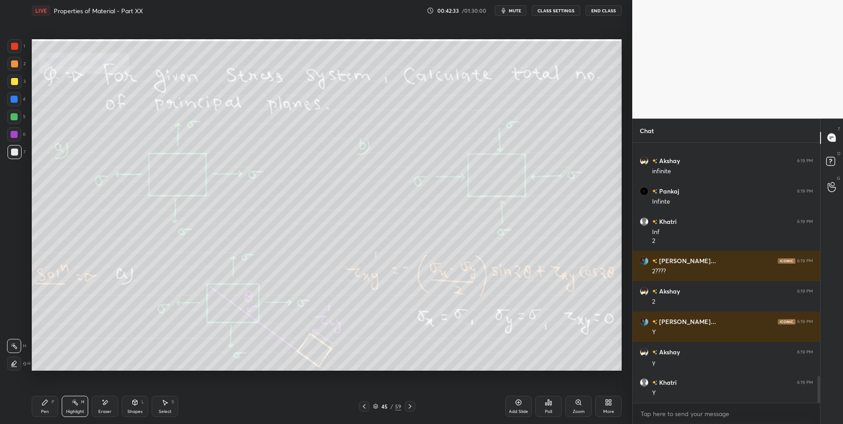
click at [44, 403] on icon at bounding box center [44, 402] width 5 height 5
click at [14, 79] on div at bounding box center [14, 81] width 7 height 7
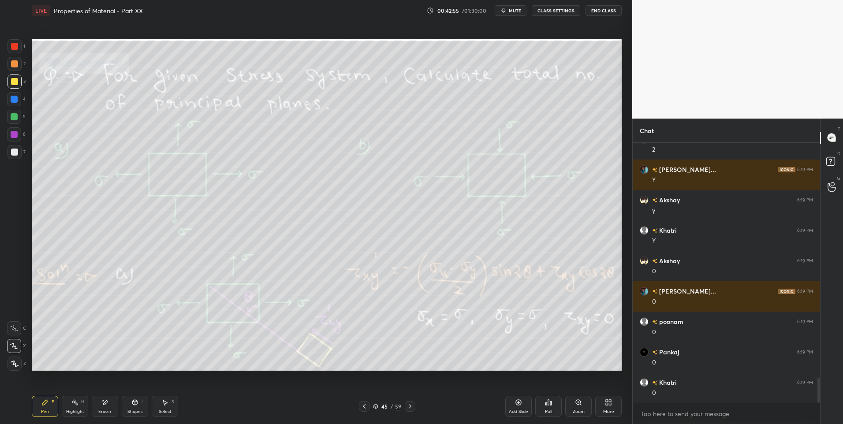
scroll to position [2434, 0]
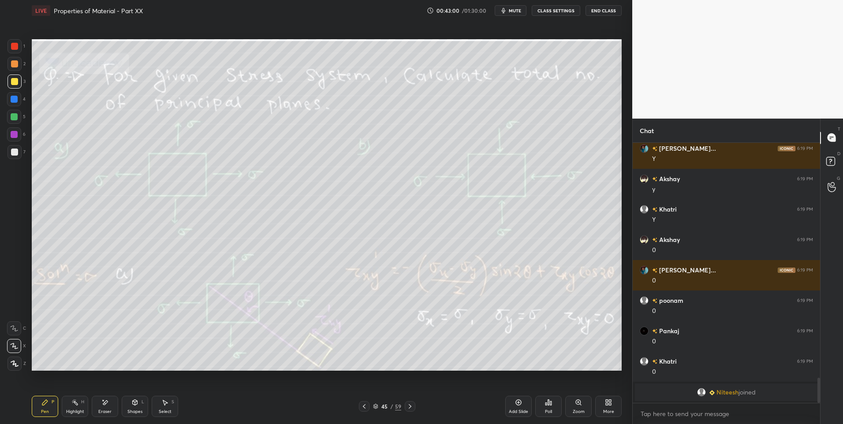
click at [365, 404] on icon at bounding box center [364, 406] width 7 height 7
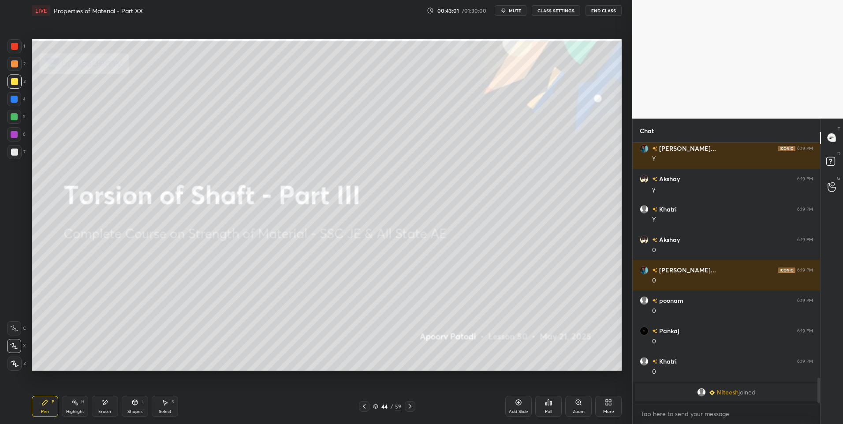
click at [367, 405] on icon at bounding box center [364, 406] width 7 height 7
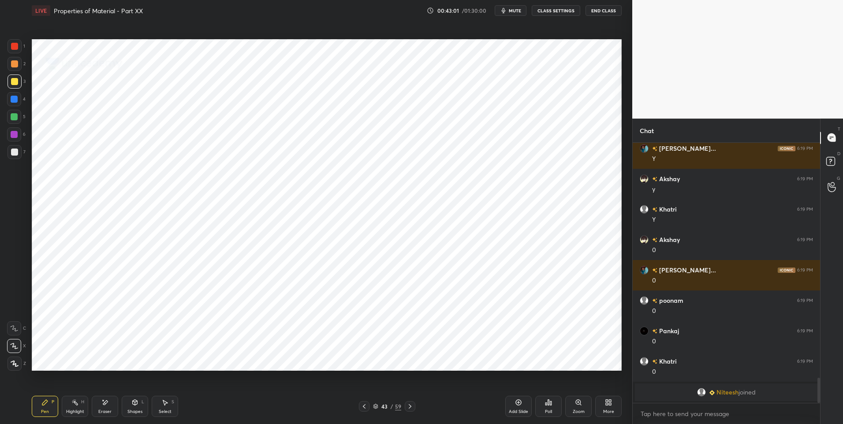
click at [408, 406] on icon at bounding box center [410, 406] width 7 height 7
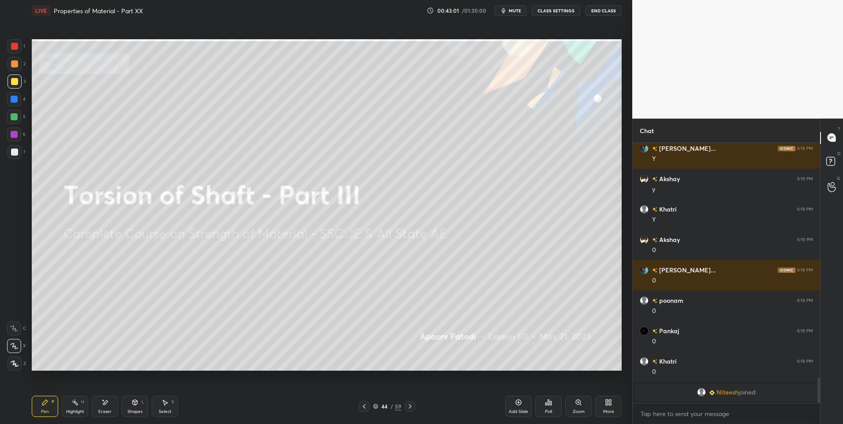
click at [409, 407] on icon at bounding box center [410, 406] width 7 height 7
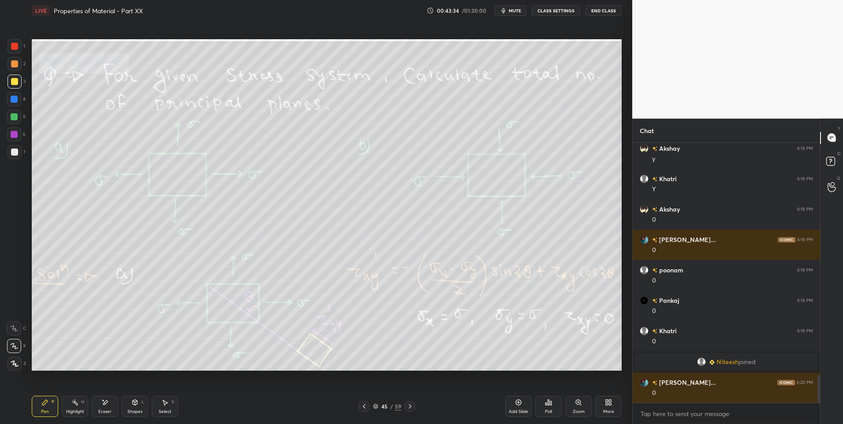
scroll to position [2176, 0]
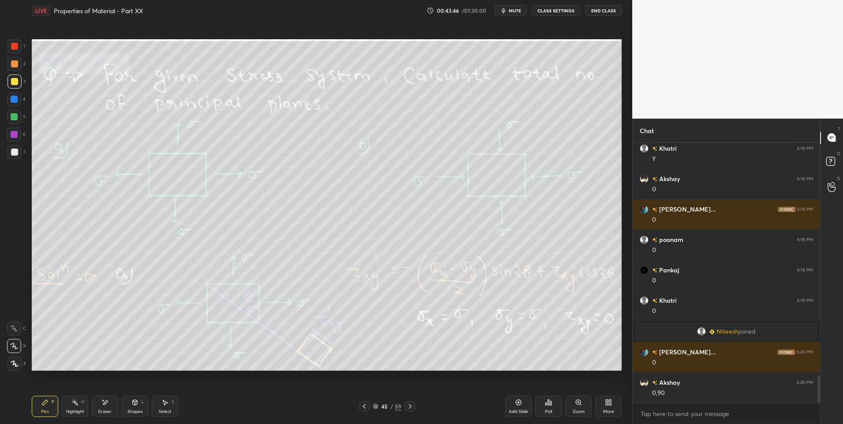
click at [104, 405] on icon at bounding box center [105, 402] width 5 height 4
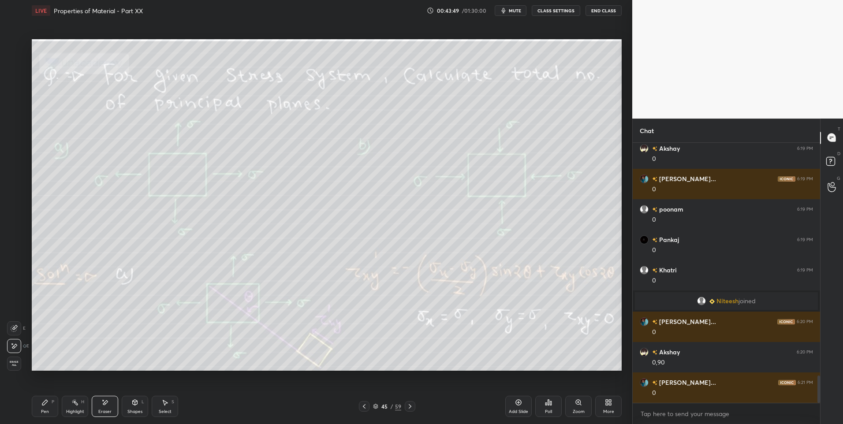
click at [67, 408] on div "Highlight H" at bounding box center [75, 406] width 26 height 21
click at [45, 410] on div "Pen" at bounding box center [45, 412] width 8 height 4
click at [71, 404] on div "Highlight H" at bounding box center [75, 406] width 26 height 21
click at [47, 402] on icon at bounding box center [44, 402] width 5 height 5
click at [72, 404] on icon at bounding box center [74, 402] width 7 height 7
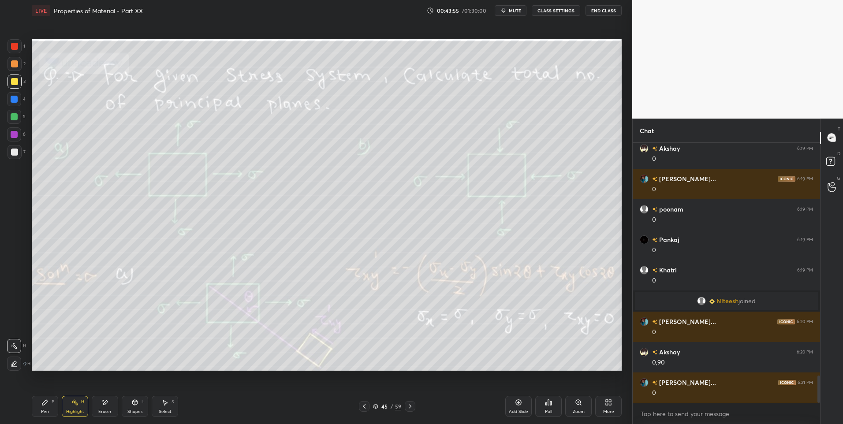
click at [75, 401] on icon at bounding box center [74, 402] width 7 height 7
click at [47, 415] on div "Pen P" at bounding box center [45, 406] width 26 height 21
click at [46, 413] on div "Pen" at bounding box center [45, 412] width 8 height 4
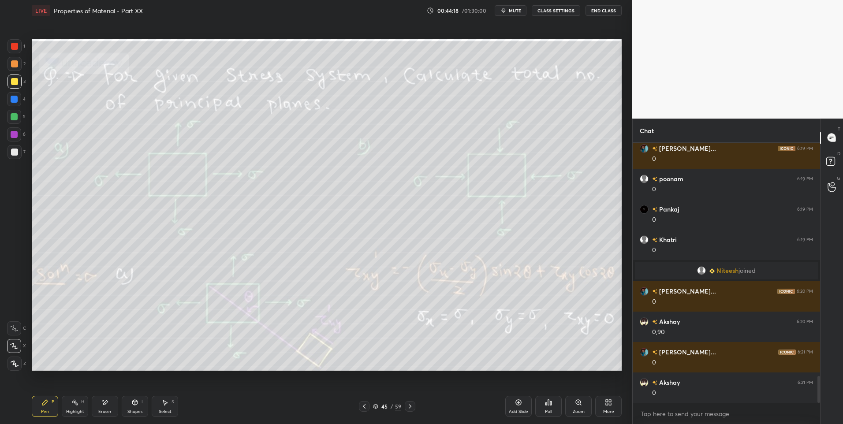
click at [79, 403] on div "Highlight H" at bounding box center [75, 406] width 26 height 21
click at [138, 407] on div "Shapes L" at bounding box center [135, 406] width 26 height 21
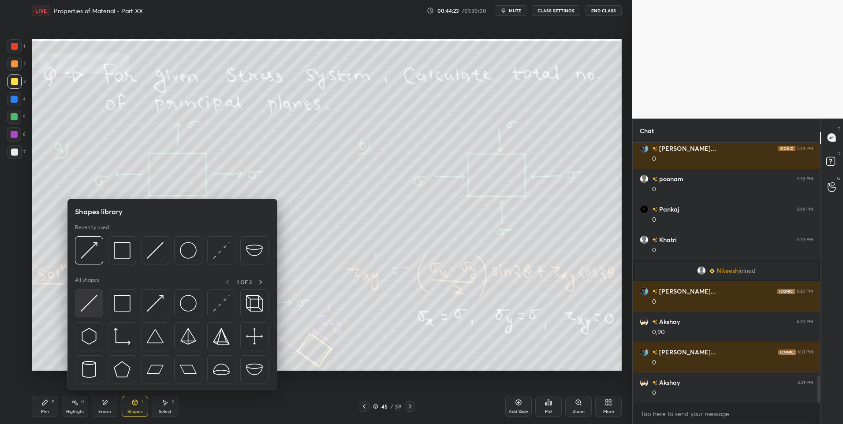
click at [94, 297] on img at bounding box center [89, 303] width 17 height 17
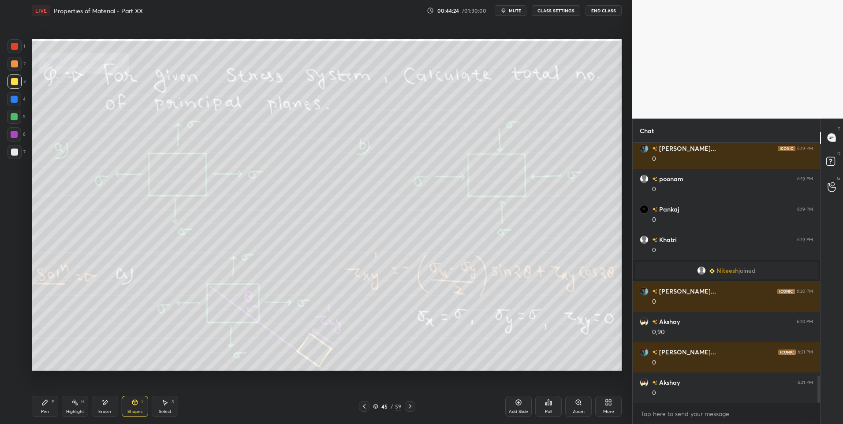
click at [12, 117] on div at bounding box center [14, 116] width 7 height 7
click at [49, 407] on div "Pen P" at bounding box center [45, 406] width 26 height 21
click at [78, 410] on div "Highlight" at bounding box center [75, 412] width 18 height 4
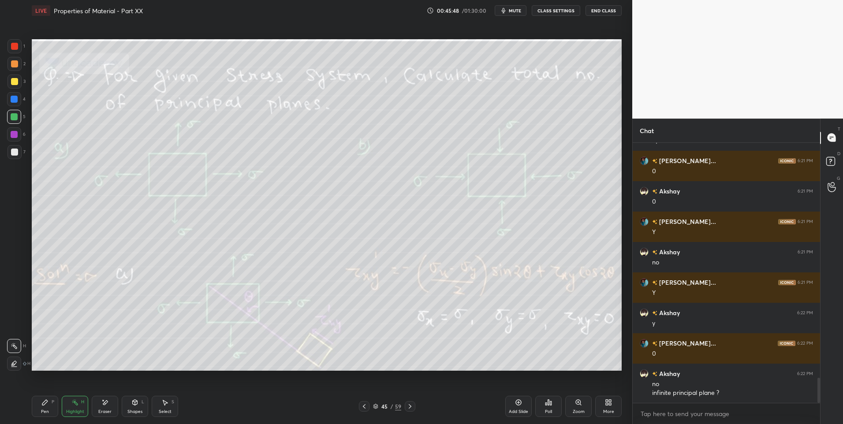
scroll to position [2459, 0]
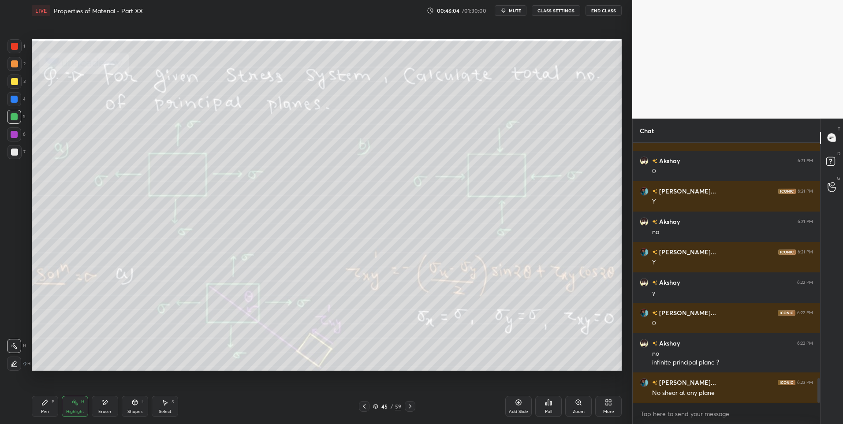
click at [166, 407] on div "Select S" at bounding box center [165, 406] width 26 height 21
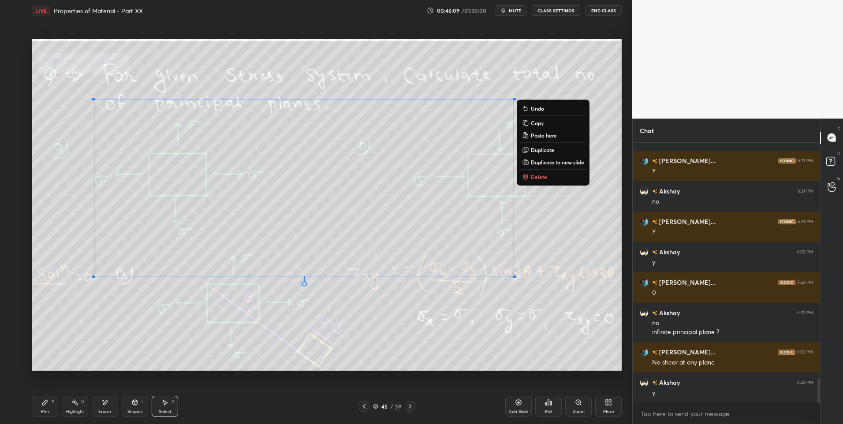
scroll to position [2520, 0]
click at [547, 176] on button "Delete" at bounding box center [553, 177] width 66 height 11
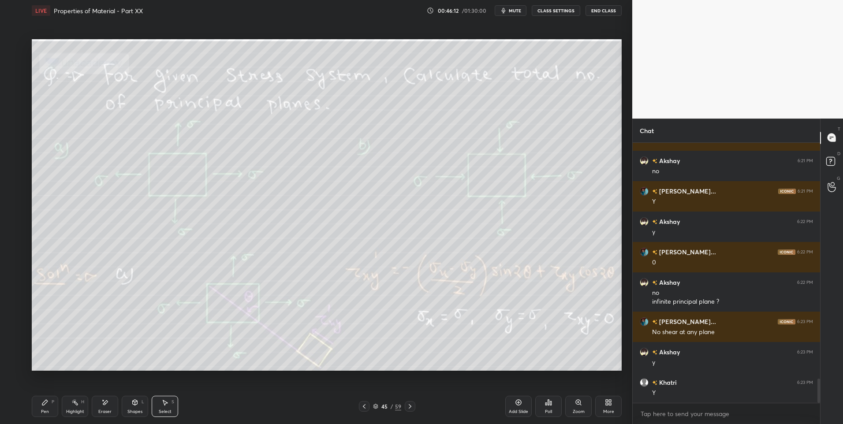
click at [38, 407] on div "Pen P" at bounding box center [45, 406] width 26 height 21
click at [12, 153] on div at bounding box center [14, 152] width 7 height 7
click at [76, 408] on div "Highlight H" at bounding box center [75, 406] width 26 height 21
click at [161, 407] on div "Select S" at bounding box center [165, 406] width 26 height 21
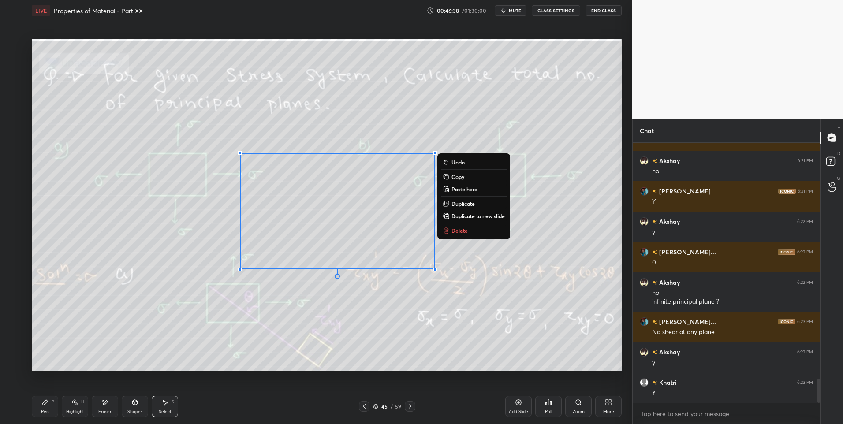
click at [470, 229] on button "Delete" at bounding box center [474, 230] width 66 height 11
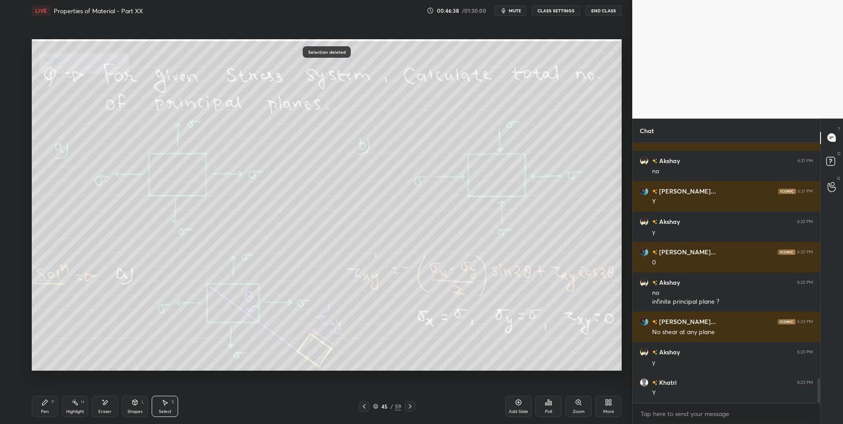
click at [399, 290] on div "0 ° Undo Copy Paste here Duplicate Duplicate to new slide Delete" at bounding box center [327, 205] width 590 height 332
click at [72, 408] on div "Highlight H" at bounding box center [75, 406] width 26 height 21
click at [49, 399] on div "Pen P" at bounding box center [45, 406] width 26 height 21
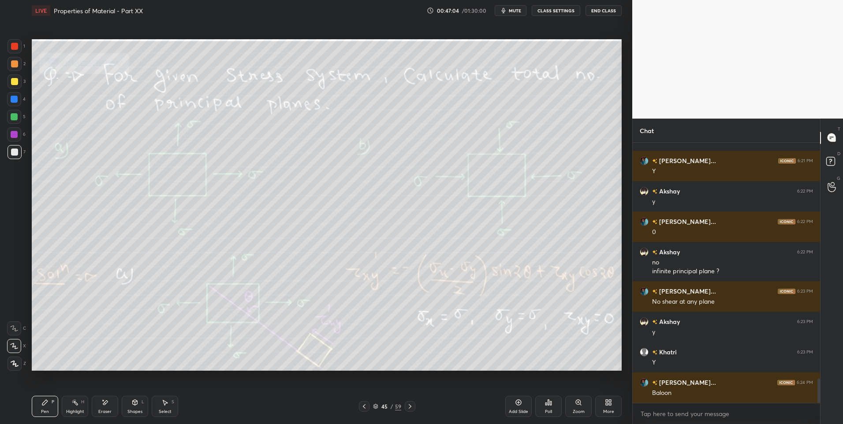
click at [138, 401] on icon at bounding box center [134, 402] width 7 height 7
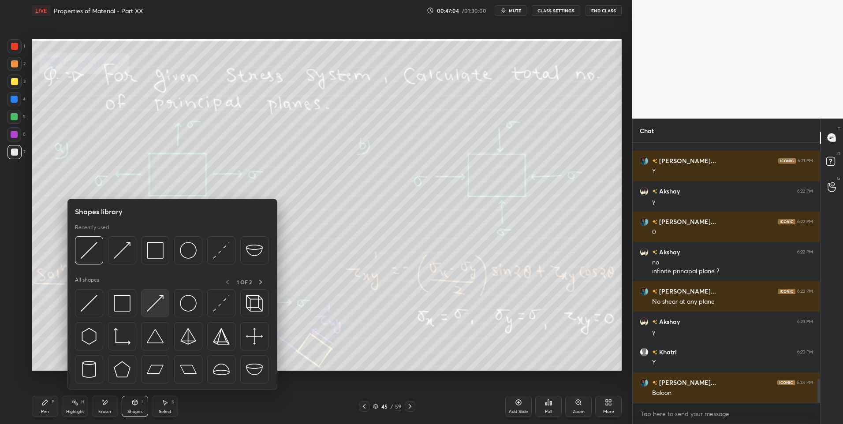
click at [159, 299] on img at bounding box center [155, 303] width 17 height 17
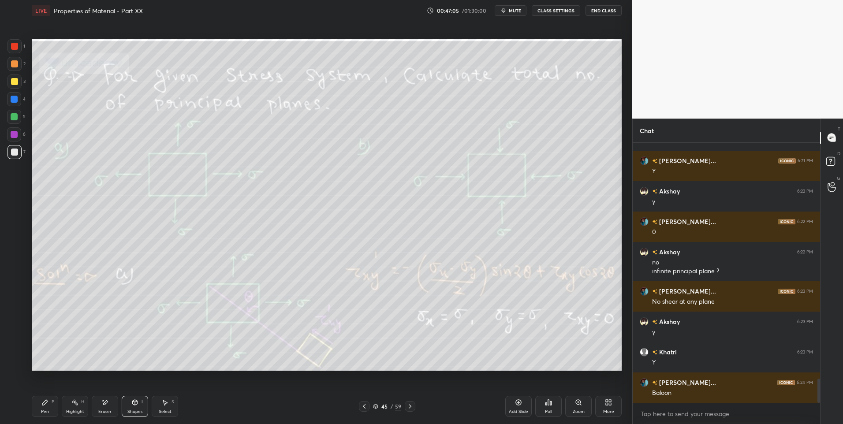
click at [15, 64] on div at bounding box center [14, 63] width 7 height 7
click at [48, 400] on icon at bounding box center [44, 402] width 7 height 7
click at [76, 406] on div "Highlight H" at bounding box center [75, 406] width 26 height 21
click at [165, 410] on div "Select" at bounding box center [165, 412] width 13 height 4
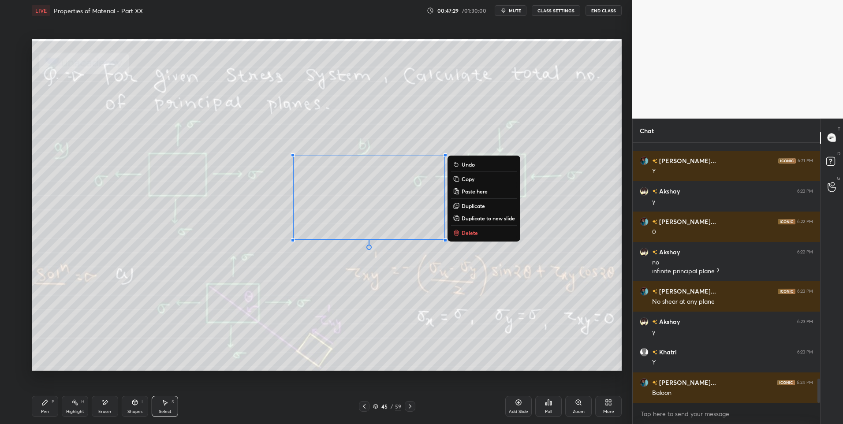
click at [480, 231] on button "Delete" at bounding box center [484, 233] width 66 height 11
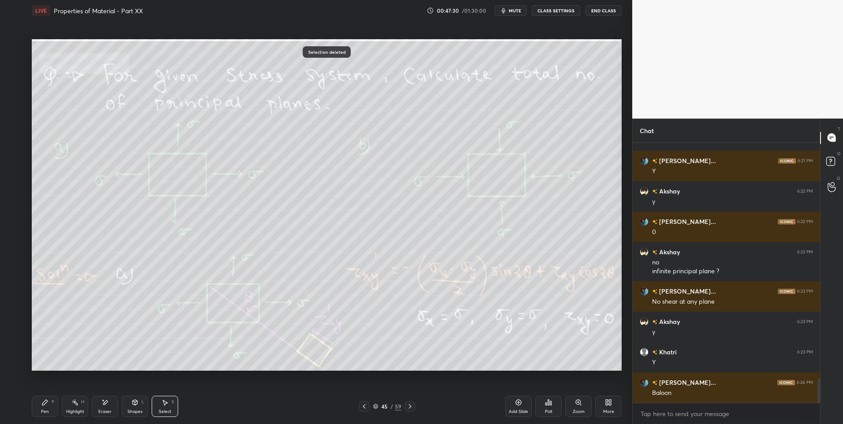
click at [365, 217] on div "0 ° Undo Copy Paste here Duplicate Duplicate to new slide Delete" at bounding box center [327, 205] width 590 height 332
click at [78, 407] on div "Highlight H" at bounding box center [75, 406] width 26 height 21
click at [46, 405] on icon at bounding box center [44, 402] width 7 height 7
click at [13, 151] on div at bounding box center [14, 152] width 7 height 7
click at [73, 401] on icon at bounding box center [74, 402] width 7 height 7
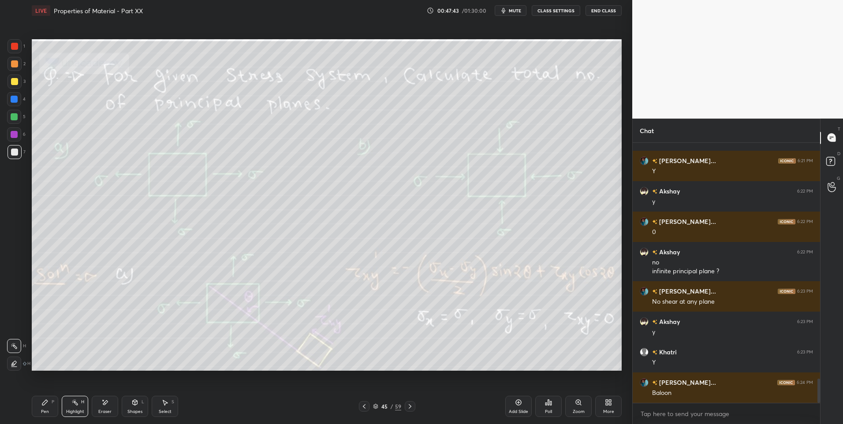
click at [409, 403] on div at bounding box center [410, 406] width 11 height 11
click at [364, 404] on icon at bounding box center [364, 406] width 7 height 7
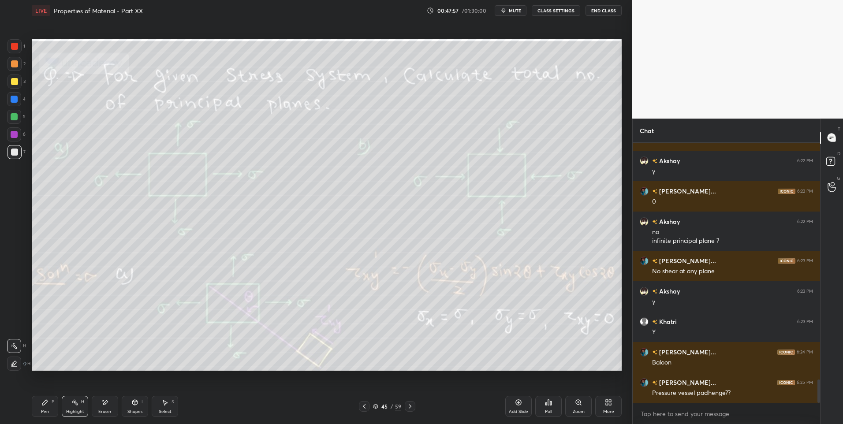
scroll to position [2611, 0]
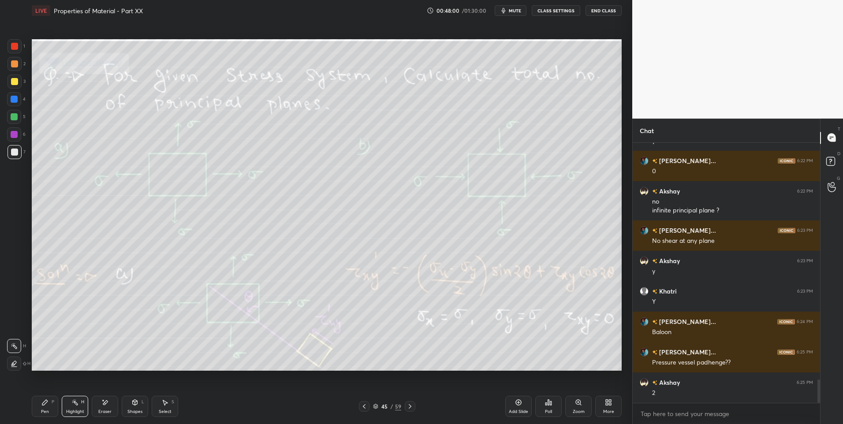
click at [48, 408] on div "Pen P" at bounding box center [45, 406] width 26 height 21
click at [71, 403] on icon at bounding box center [74, 402] width 7 height 7
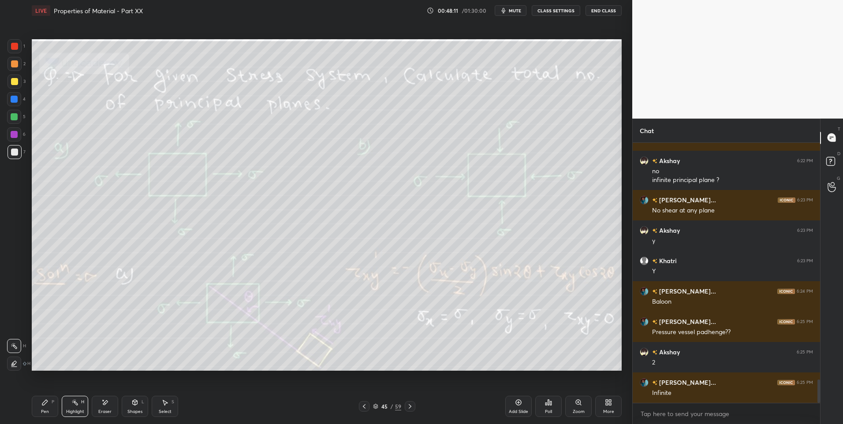
click at [47, 411] on div "Pen" at bounding box center [45, 412] width 8 height 4
click at [69, 406] on div "Highlight H" at bounding box center [75, 406] width 26 height 21
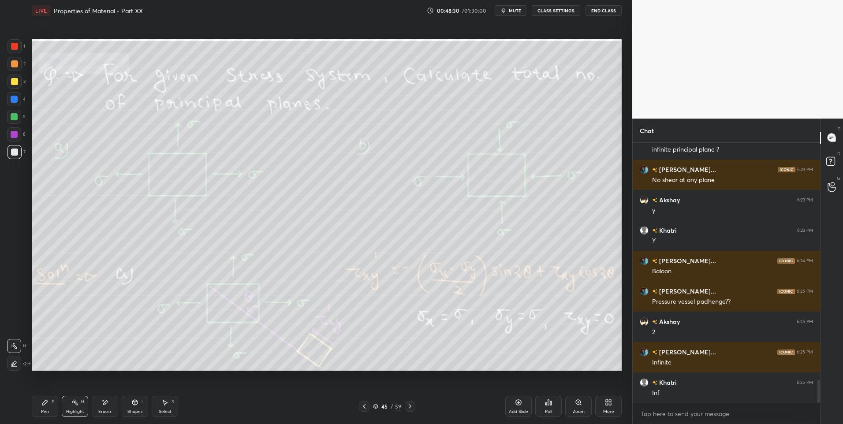
click at [50, 404] on div "Pen P" at bounding box center [45, 406] width 26 height 21
click at [53, 404] on div "P" at bounding box center [53, 402] width 3 height 4
click at [408, 402] on div at bounding box center [410, 406] width 11 height 11
click at [409, 401] on div at bounding box center [410, 406] width 11 height 11
click at [73, 406] on icon at bounding box center [74, 402] width 7 height 7
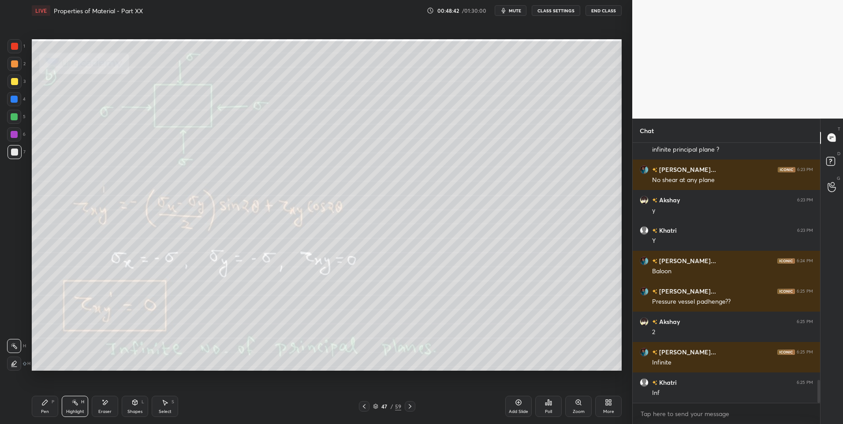
click at [47, 406] on div "Pen P" at bounding box center [45, 406] width 26 height 21
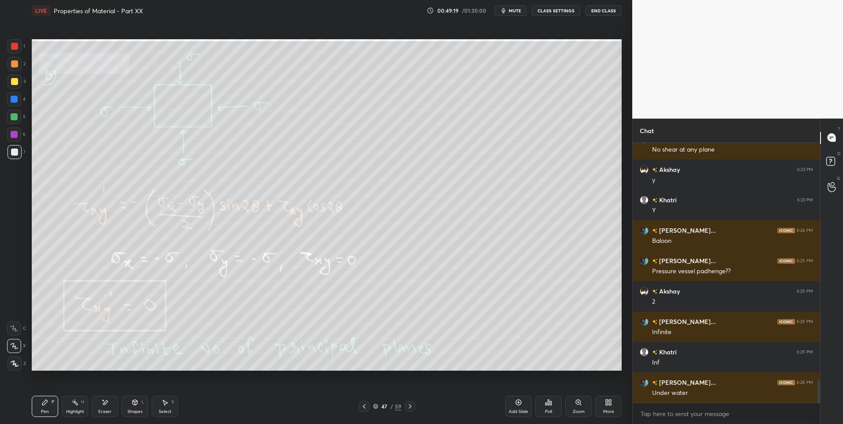
click at [101, 410] on div "Eraser" at bounding box center [104, 412] width 13 height 4
click at [414, 406] on div at bounding box center [410, 406] width 11 height 11
click at [75, 406] on icon at bounding box center [74, 402] width 7 height 7
click at [37, 410] on div "Pen P" at bounding box center [45, 406] width 26 height 21
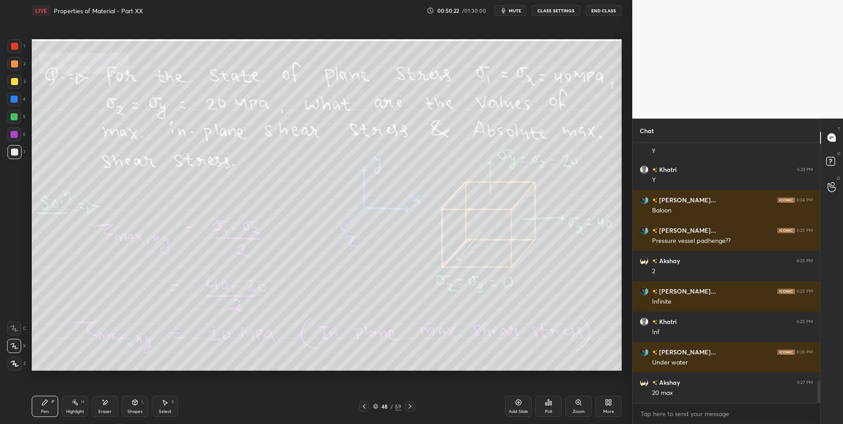
scroll to position [2763, 0]
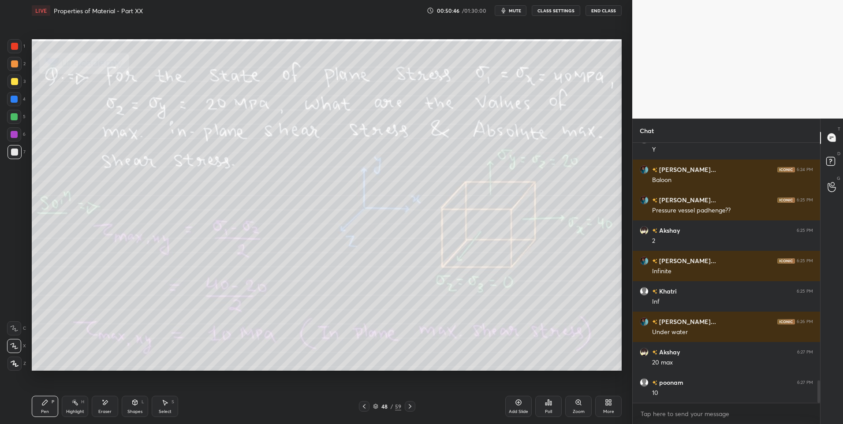
click at [74, 410] on div "Highlight" at bounding box center [75, 412] width 18 height 4
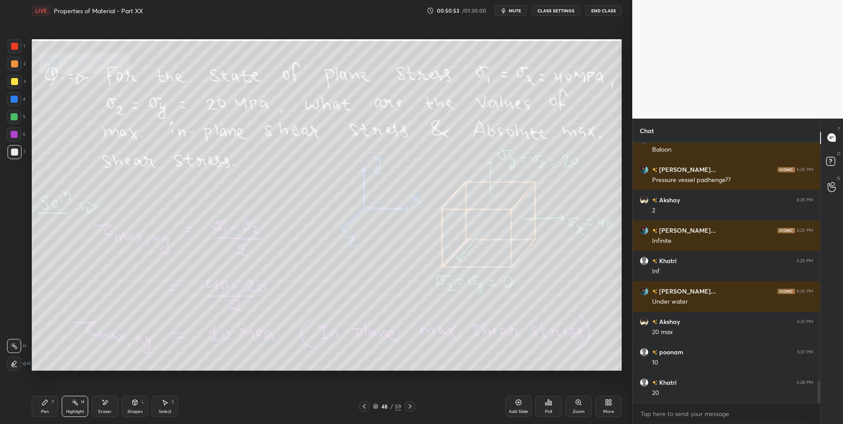
scroll to position [2824, 0]
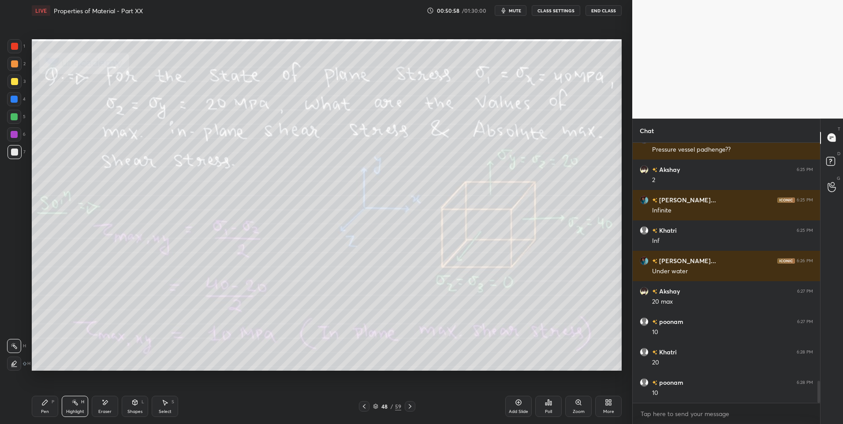
click at [409, 403] on icon at bounding box center [410, 406] width 7 height 7
click at [366, 410] on icon at bounding box center [364, 406] width 7 height 7
click at [50, 403] on div "Pen P" at bounding box center [45, 406] width 26 height 21
click at [55, 403] on div "Pen P" at bounding box center [45, 406] width 26 height 21
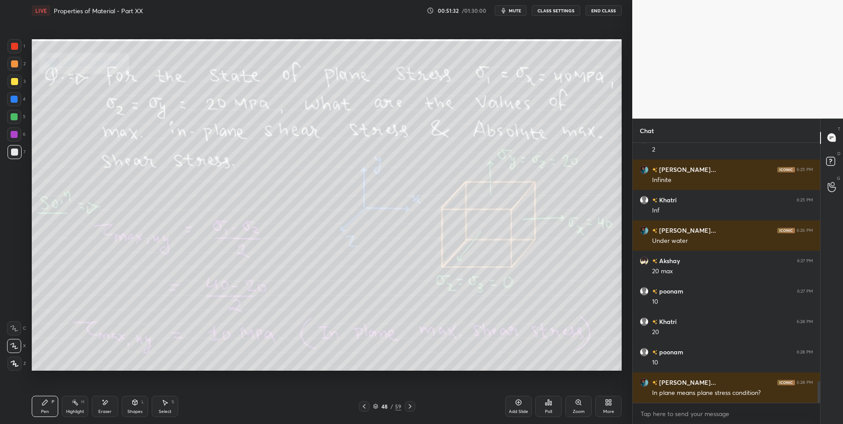
click at [77, 407] on div "Highlight H" at bounding box center [75, 406] width 26 height 21
click at [16, 116] on div at bounding box center [14, 116] width 7 height 7
click at [19, 118] on div at bounding box center [14, 117] width 14 height 14
click at [412, 405] on icon at bounding box center [410, 406] width 7 height 7
click at [411, 407] on icon at bounding box center [410, 406] width 7 height 7
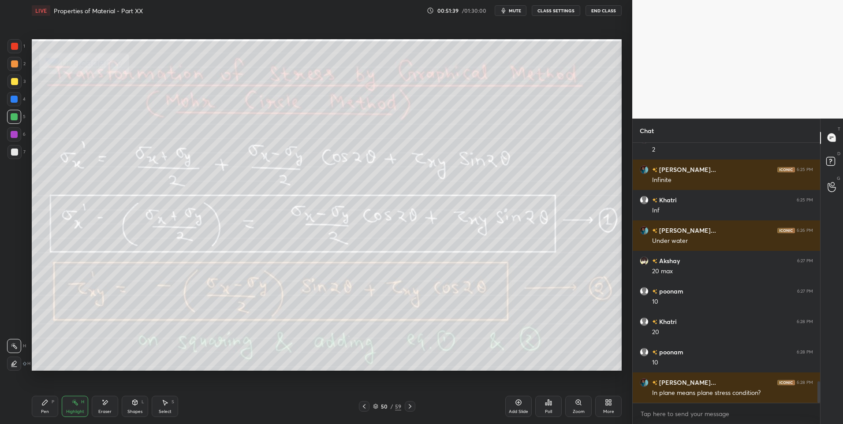
click at [80, 406] on div "Highlight H" at bounding box center [75, 406] width 26 height 21
click at [15, 143] on div "6" at bounding box center [16, 136] width 19 height 18
click at [19, 142] on div "6" at bounding box center [16, 136] width 19 height 18
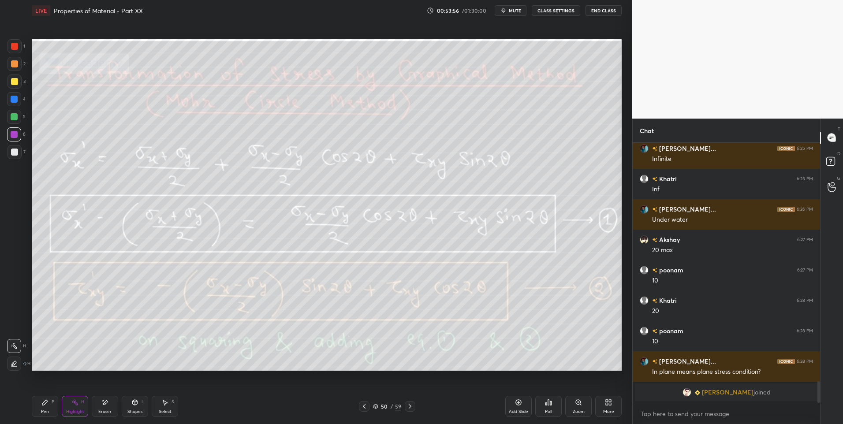
click at [414, 405] on div at bounding box center [410, 406] width 11 height 11
click at [407, 405] on icon at bounding box center [410, 406] width 7 height 7
click at [42, 407] on div "Pen P" at bounding box center [45, 406] width 26 height 21
click at [46, 401] on icon at bounding box center [44, 402] width 5 height 5
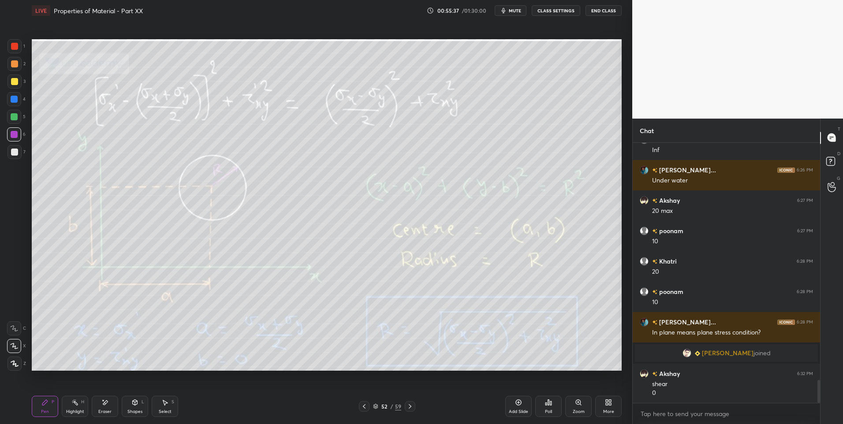
scroll to position [2719, 0]
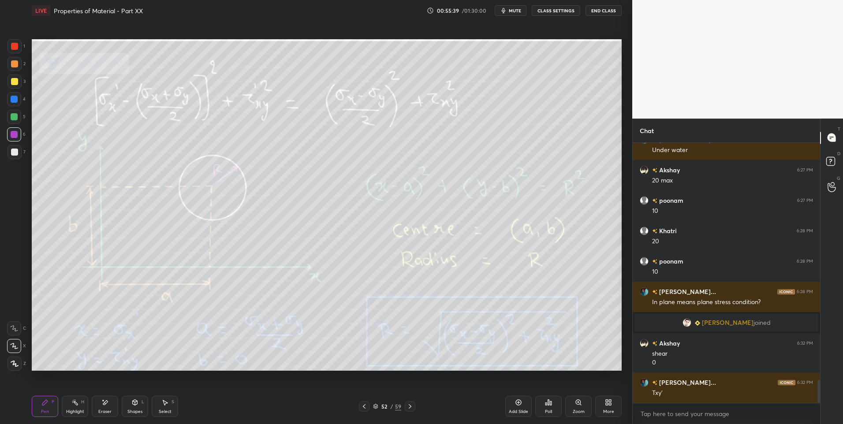
click at [102, 403] on icon at bounding box center [104, 402] width 7 height 7
click at [72, 407] on div "Highlight H" at bounding box center [75, 406] width 26 height 21
click at [74, 407] on div "Highlight H" at bounding box center [75, 406] width 26 height 21
click at [165, 415] on div "Select S" at bounding box center [165, 406] width 26 height 21
click at [167, 403] on icon at bounding box center [165, 402] width 5 height 5
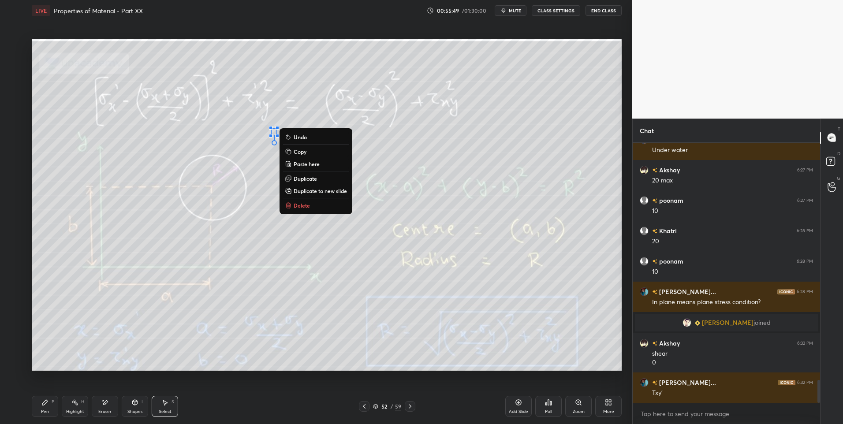
click at [313, 207] on button "Delete" at bounding box center [316, 205] width 66 height 11
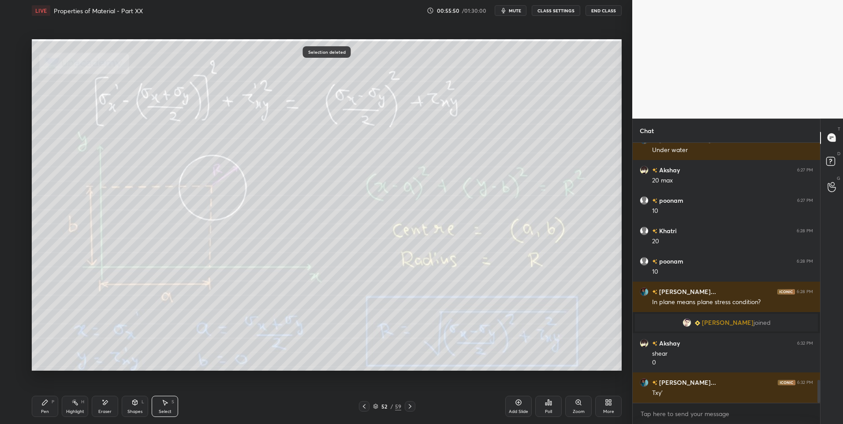
click at [231, 329] on div "0 ° Undo Copy Paste here Duplicate Duplicate to new slide Delete" at bounding box center [327, 205] width 590 height 332
click at [74, 412] on div "Highlight" at bounding box center [75, 412] width 18 height 4
click at [40, 408] on div "Pen P" at bounding box center [45, 406] width 26 height 21
click at [38, 404] on div "Pen P" at bounding box center [45, 406] width 26 height 21
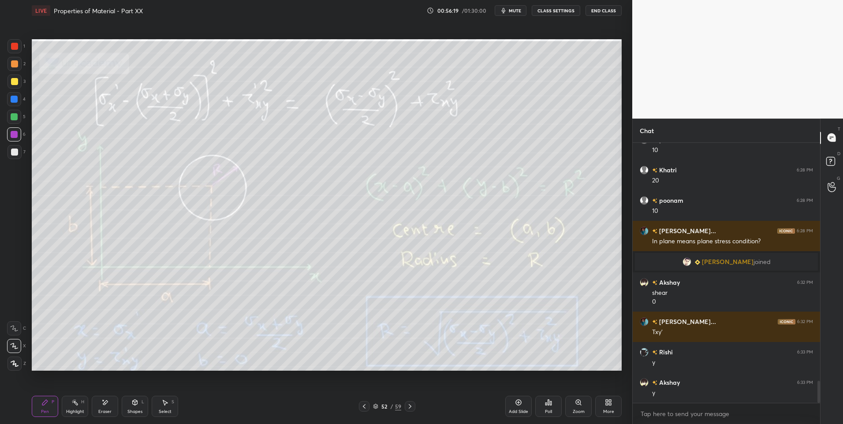
scroll to position [2810, 0]
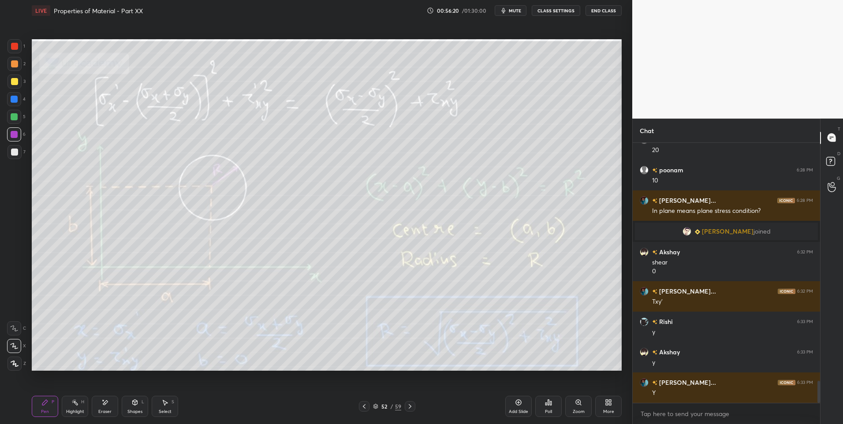
click at [74, 411] on div "Highlight" at bounding box center [75, 412] width 18 height 4
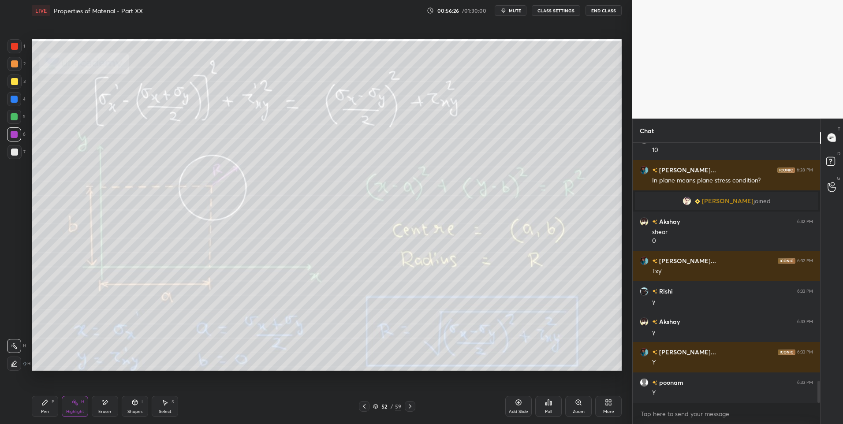
click at [43, 406] on div "Pen P" at bounding box center [45, 406] width 26 height 21
click at [78, 410] on div "Highlight" at bounding box center [75, 412] width 18 height 4
click at [103, 415] on div "Eraser" at bounding box center [105, 406] width 26 height 21
click at [76, 403] on rect at bounding box center [76, 403] width 4 height 4
click at [80, 403] on div "Highlight H" at bounding box center [75, 406] width 26 height 21
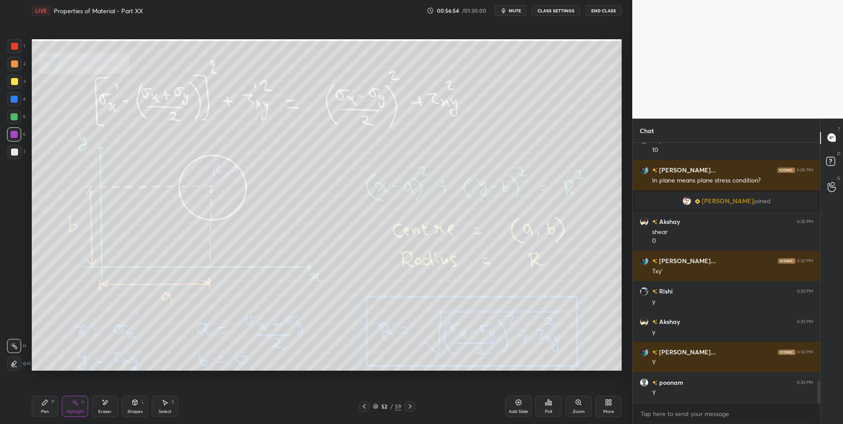
click at [414, 405] on div at bounding box center [410, 406] width 11 height 11
click at [44, 407] on div "Pen P" at bounding box center [45, 406] width 26 height 21
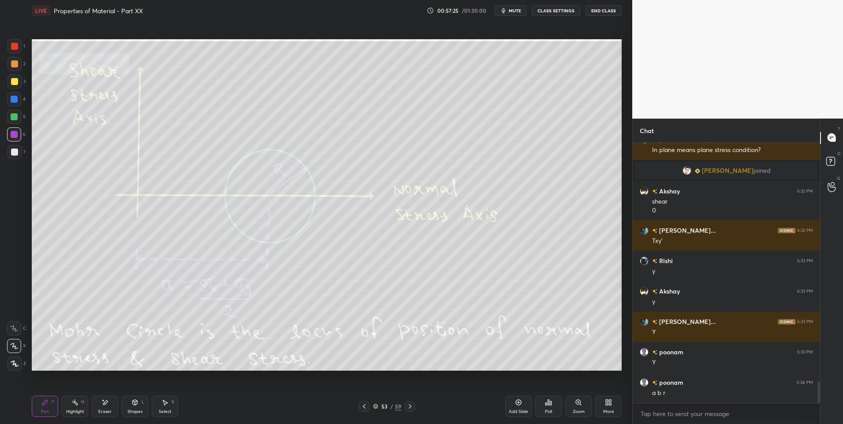
click at [368, 403] on div at bounding box center [364, 406] width 11 height 11
click at [76, 410] on div "Highlight" at bounding box center [75, 412] width 18 height 4
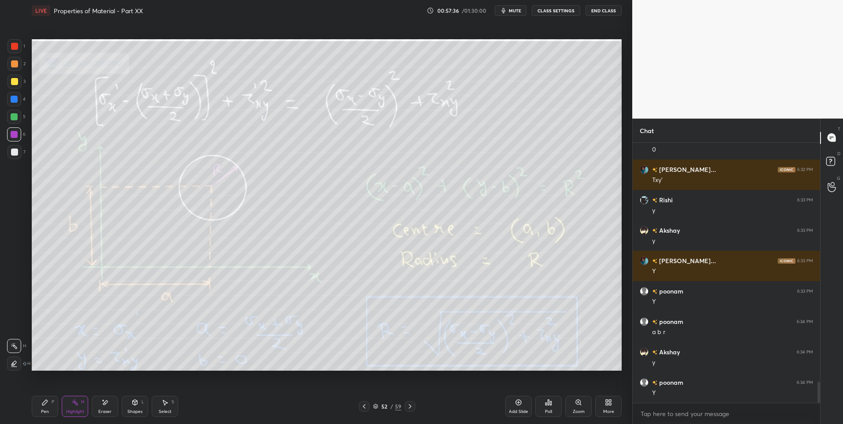
scroll to position [2962, 0]
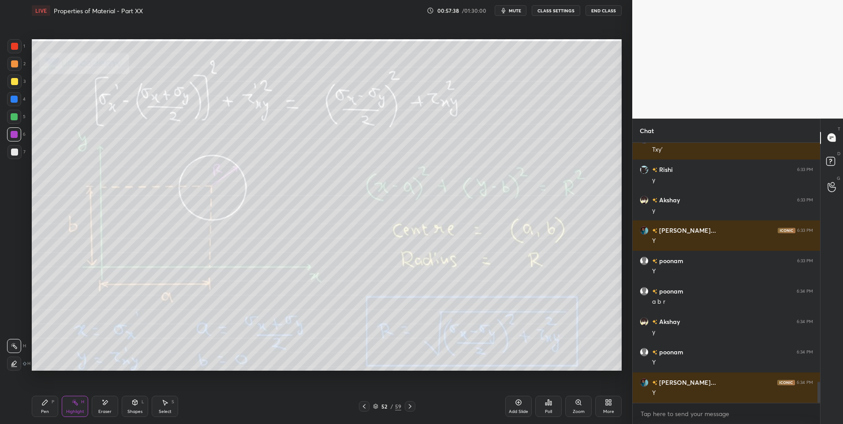
click at [411, 405] on icon at bounding box center [410, 406] width 7 height 7
click at [70, 407] on div "Highlight H" at bounding box center [75, 406] width 26 height 21
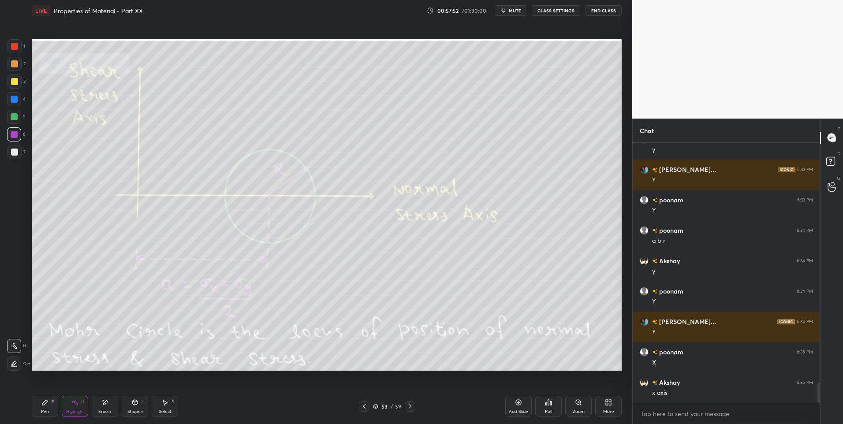
scroll to position [3054, 0]
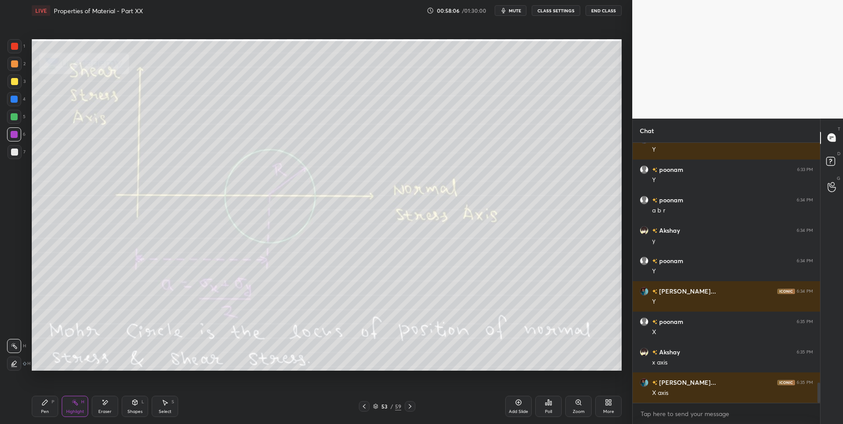
click at [164, 407] on div "Select S" at bounding box center [165, 406] width 26 height 21
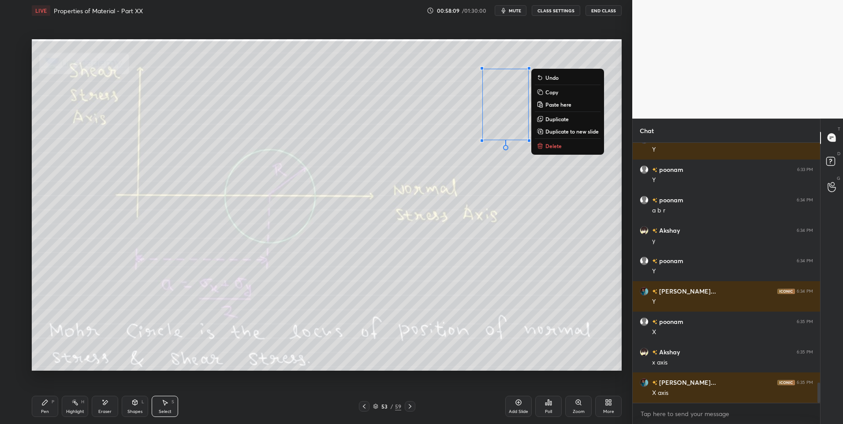
click at [568, 147] on button "Delete" at bounding box center [568, 146] width 66 height 11
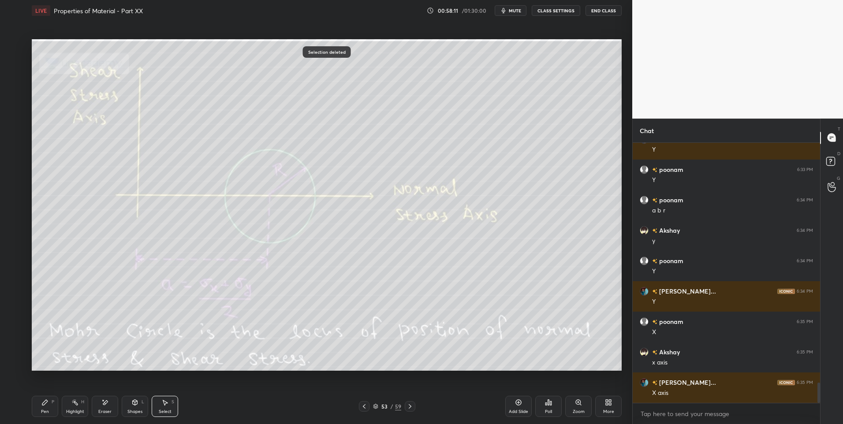
click at [71, 406] on div "Highlight H" at bounding box center [75, 406] width 26 height 21
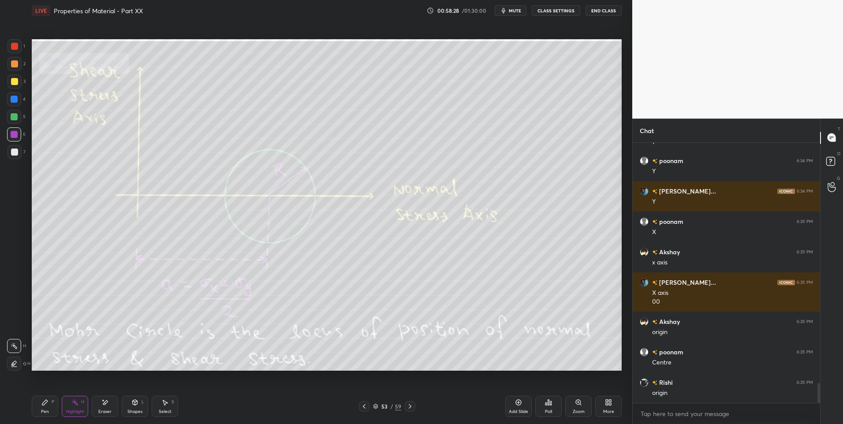
scroll to position [3184, 0]
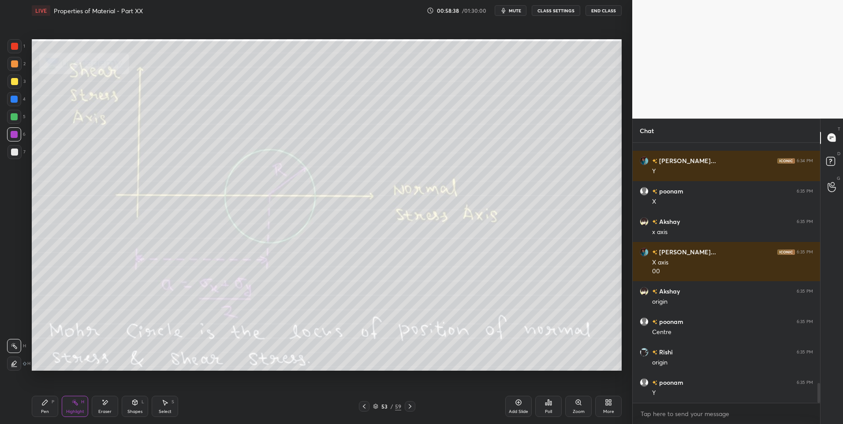
click at [138, 408] on div "Shapes L" at bounding box center [135, 406] width 26 height 21
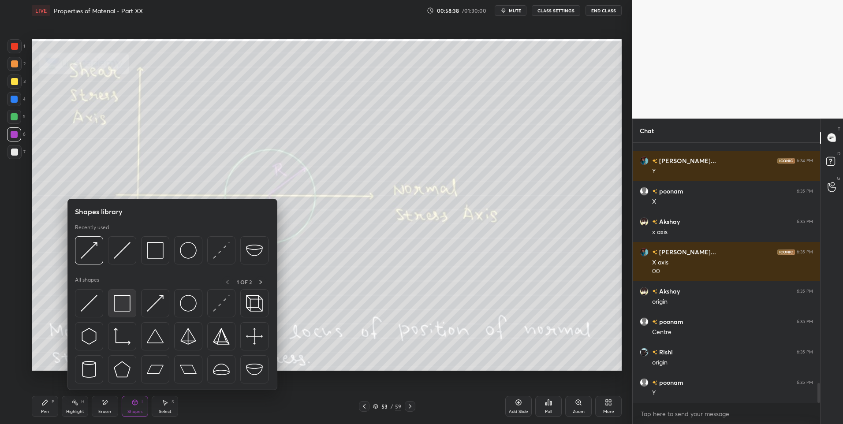
click at [122, 305] on img at bounding box center [122, 303] width 17 height 17
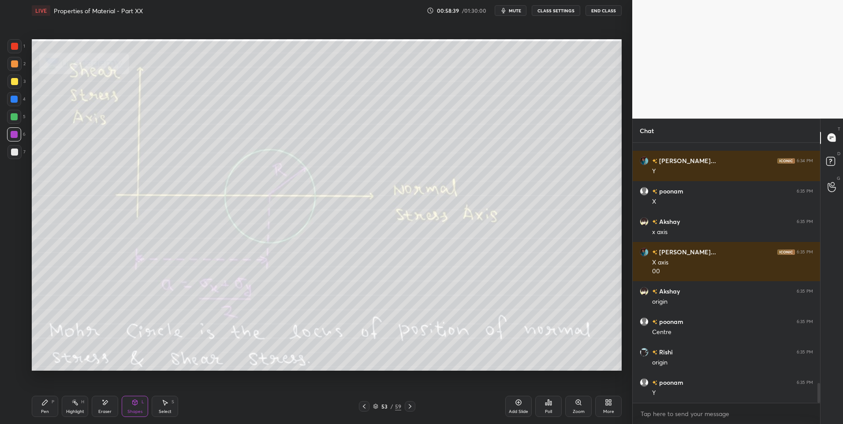
click at [12, 84] on div at bounding box center [14, 81] width 7 height 7
click at [142, 404] on div "L" at bounding box center [143, 402] width 3 height 4
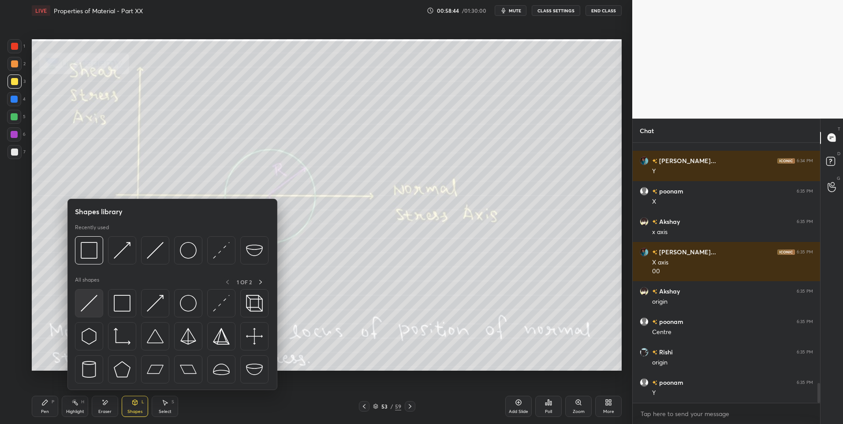
click at [90, 302] on img at bounding box center [89, 303] width 17 height 17
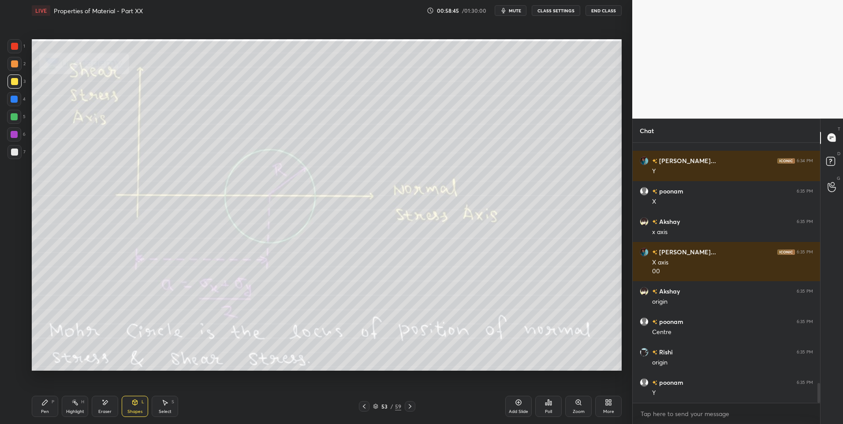
click at [15, 62] on div at bounding box center [14, 63] width 7 height 7
click at [136, 404] on icon at bounding box center [135, 402] width 5 height 5
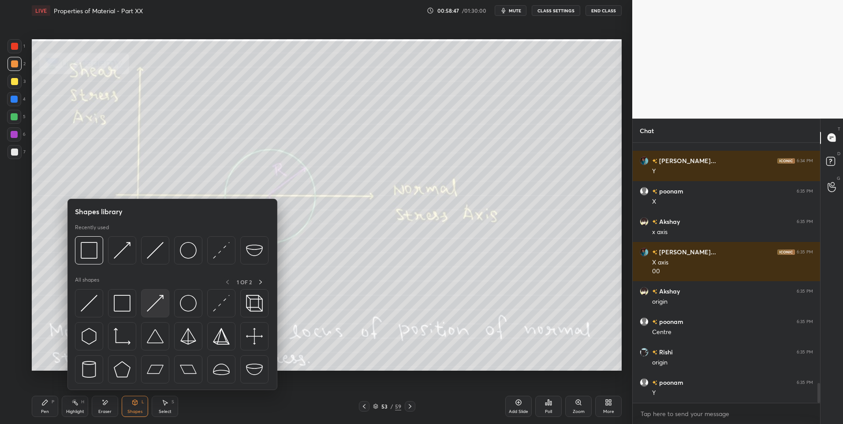
click at [155, 305] on img at bounding box center [155, 303] width 17 height 17
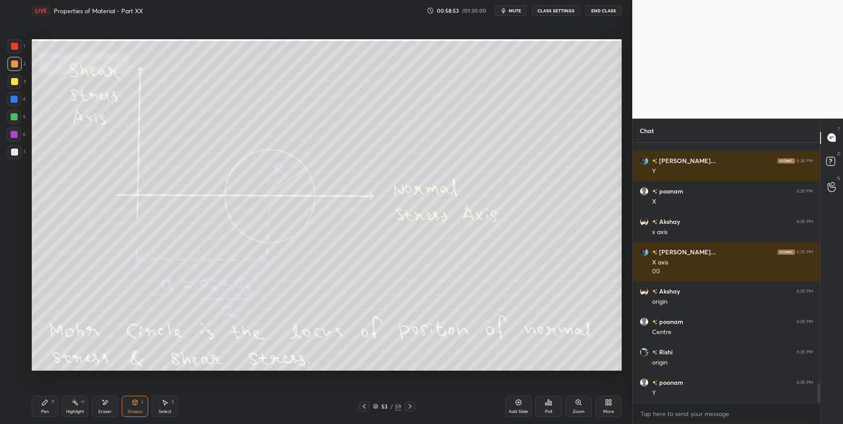
click at [134, 412] on div "Shapes" at bounding box center [134, 412] width 15 height 4
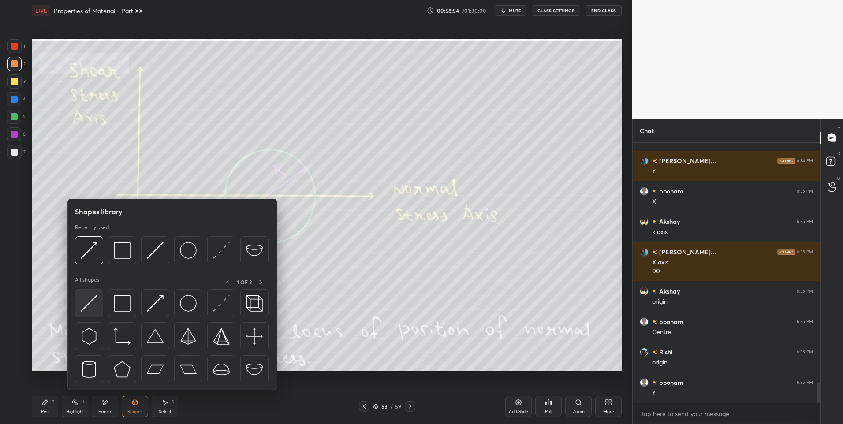
click at [90, 302] on img at bounding box center [89, 303] width 17 height 17
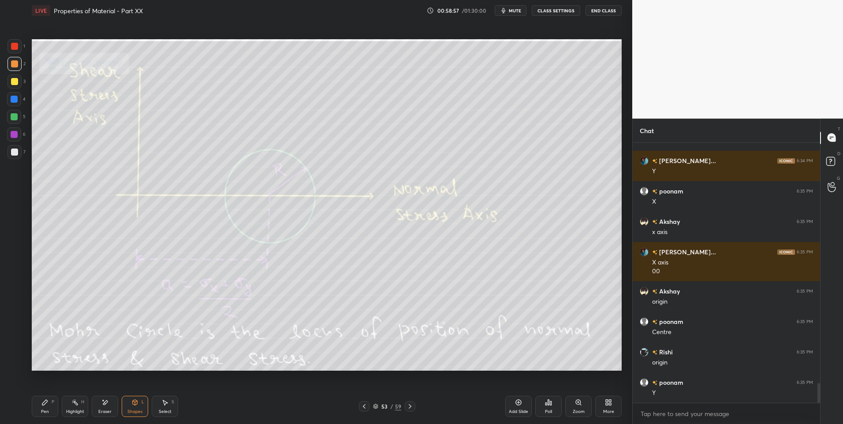
click at [51, 403] on div "Pen P" at bounding box center [45, 406] width 26 height 21
click at [47, 406] on icon at bounding box center [44, 402] width 7 height 7
click at [16, 152] on div at bounding box center [14, 152] width 7 height 7
click at [17, 62] on div at bounding box center [14, 63] width 7 height 7
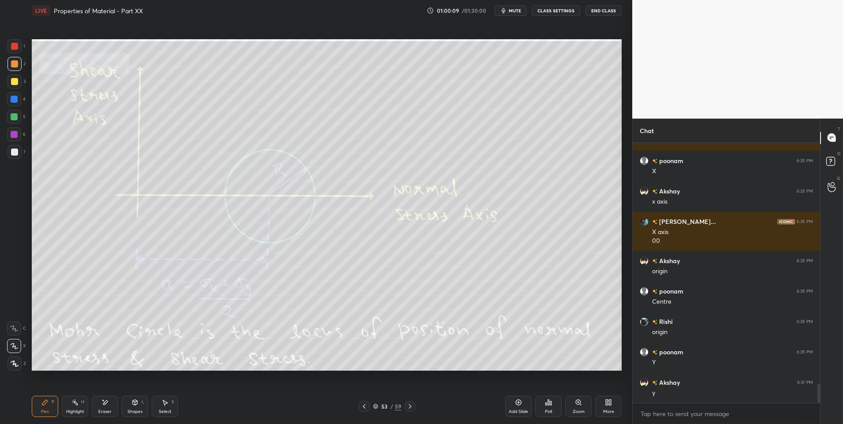
scroll to position [3245, 0]
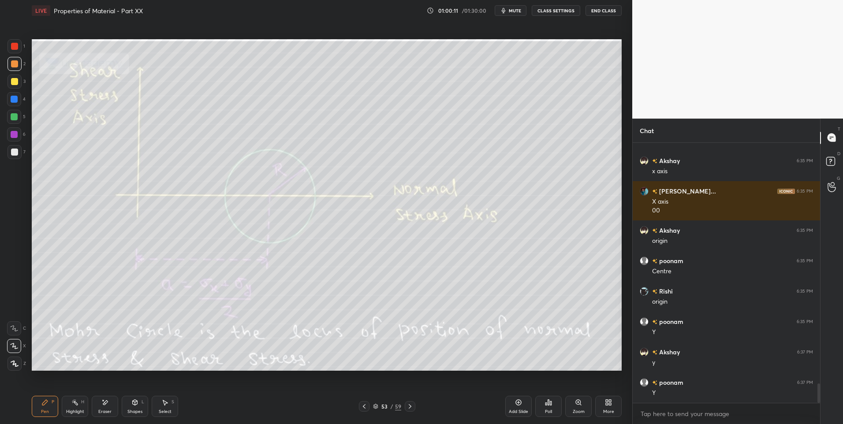
click at [16, 120] on div at bounding box center [14, 117] width 14 height 14
click at [18, 150] on div at bounding box center [14, 152] width 14 height 14
click at [73, 404] on icon at bounding box center [74, 402] width 7 height 7
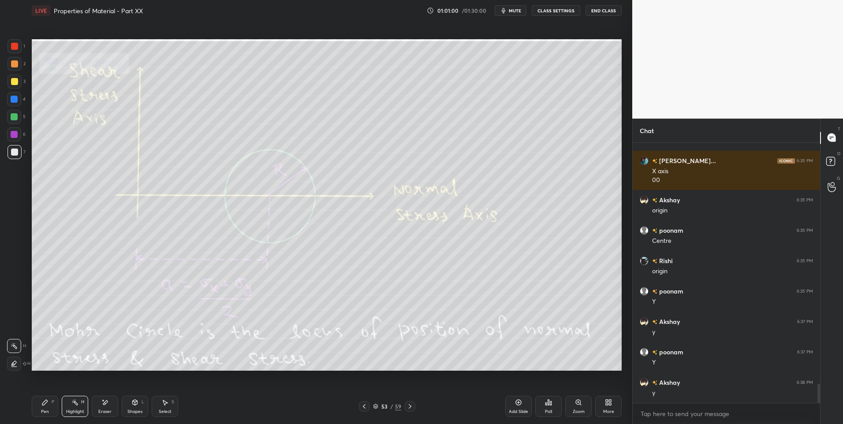
click at [164, 404] on icon at bounding box center [164, 402] width 7 height 7
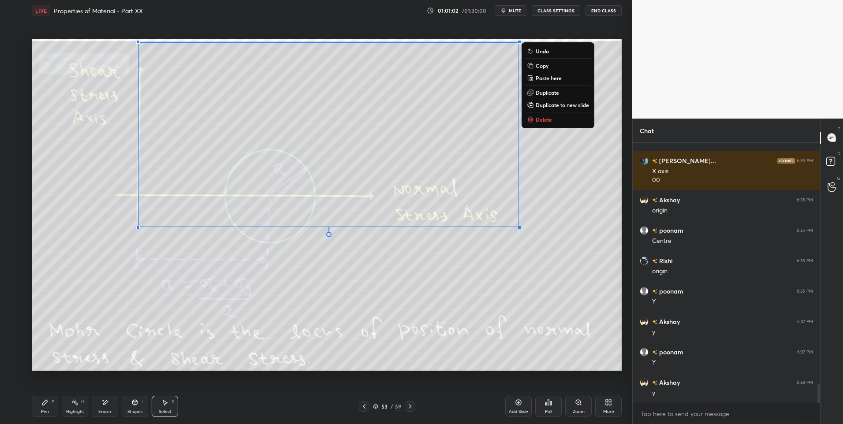
click at [541, 123] on p "Delete" at bounding box center [544, 119] width 16 height 7
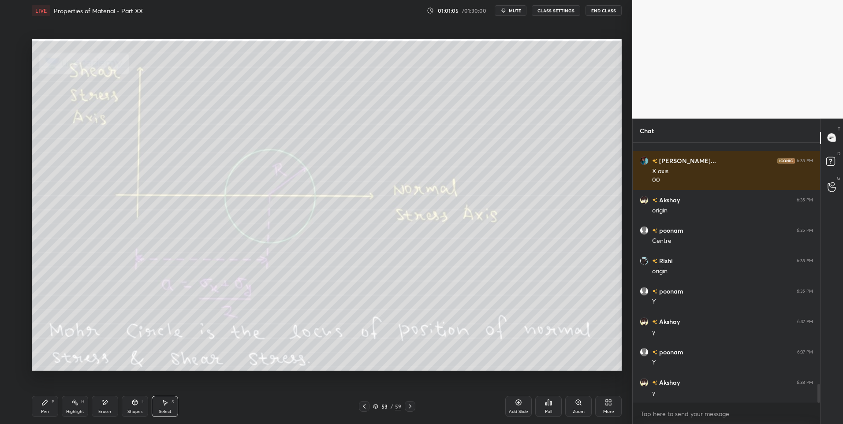
click at [75, 403] on icon at bounding box center [75, 402] width 1 height 1
click at [412, 403] on icon at bounding box center [410, 406] width 7 height 7
click at [44, 402] on icon at bounding box center [44, 402] width 5 height 5
click at [40, 406] on div "Pen P" at bounding box center [45, 406] width 26 height 21
click at [70, 406] on div "Highlight H" at bounding box center [75, 406] width 26 height 21
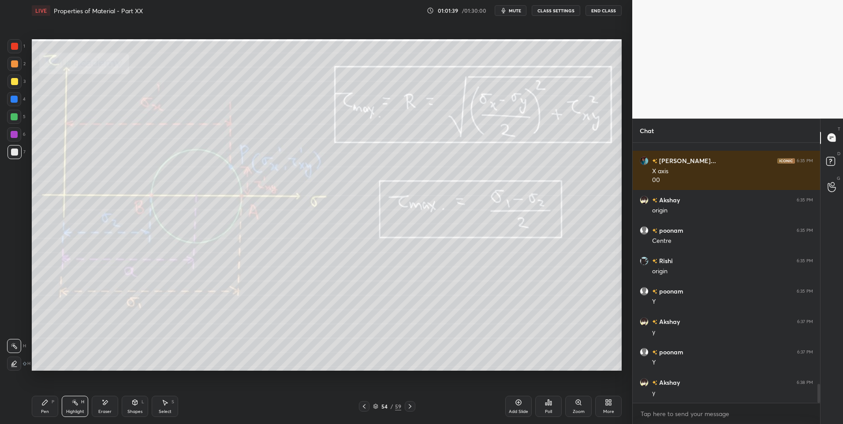
click at [69, 411] on div "Highlight" at bounding box center [75, 412] width 18 height 4
click at [45, 413] on div "Pen" at bounding box center [45, 412] width 8 height 4
click at [82, 407] on div "Highlight H" at bounding box center [75, 406] width 26 height 21
click at [44, 407] on div "Pen P" at bounding box center [45, 406] width 26 height 21
click at [140, 410] on div "Shapes" at bounding box center [134, 412] width 15 height 4
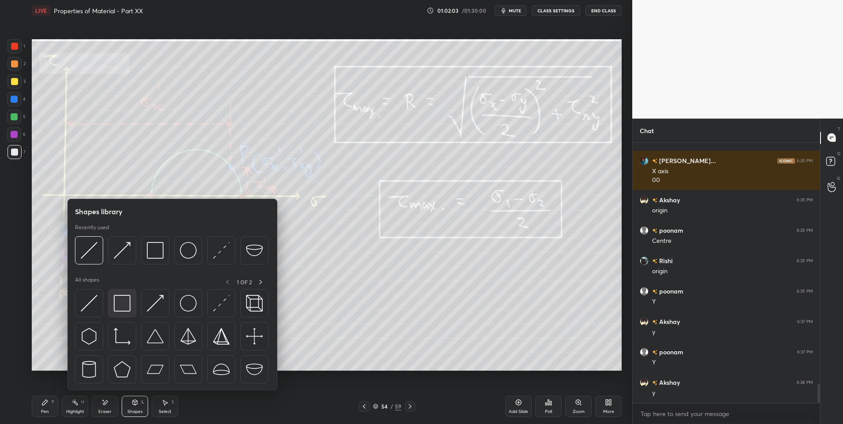
click at [118, 305] on img at bounding box center [122, 303] width 17 height 17
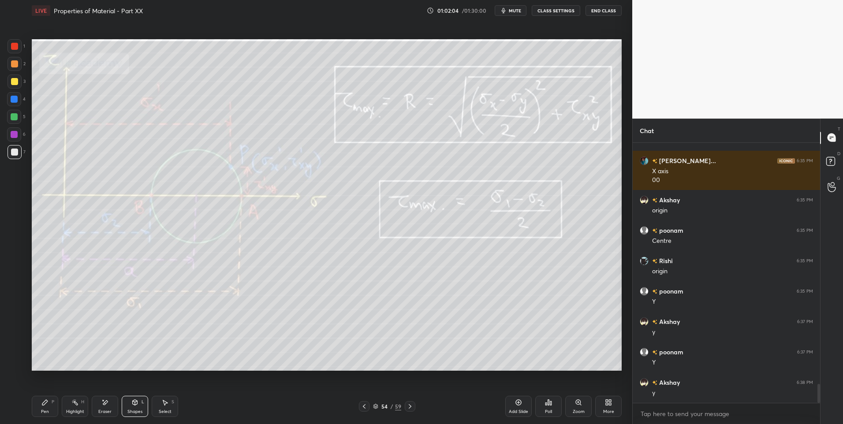
click at [133, 410] on div "Shapes" at bounding box center [134, 412] width 15 height 4
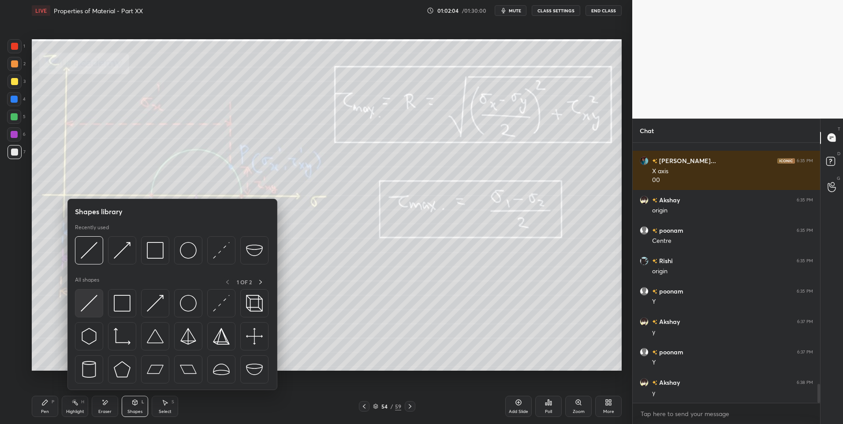
click at [91, 302] on img at bounding box center [89, 303] width 17 height 17
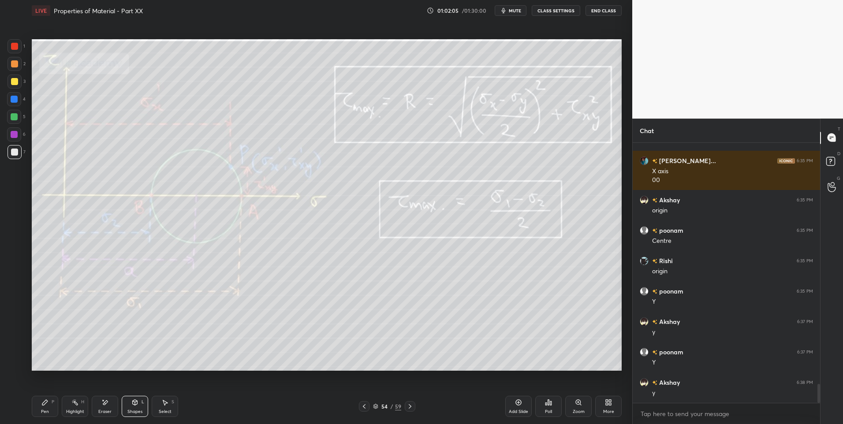
click at [14, 116] on div at bounding box center [14, 116] width 7 height 7
click at [52, 406] on div "Pen P" at bounding box center [45, 406] width 26 height 21
click at [68, 407] on div "Highlight H" at bounding box center [75, 406] width 26 height 21
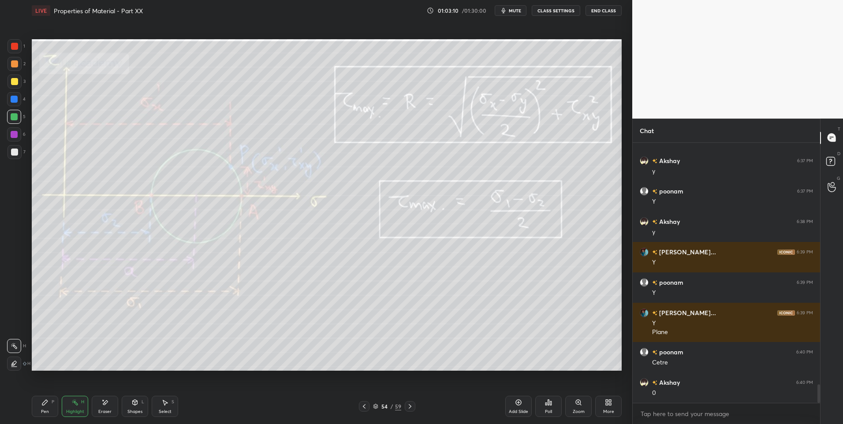
scroll to position [3467, 0]
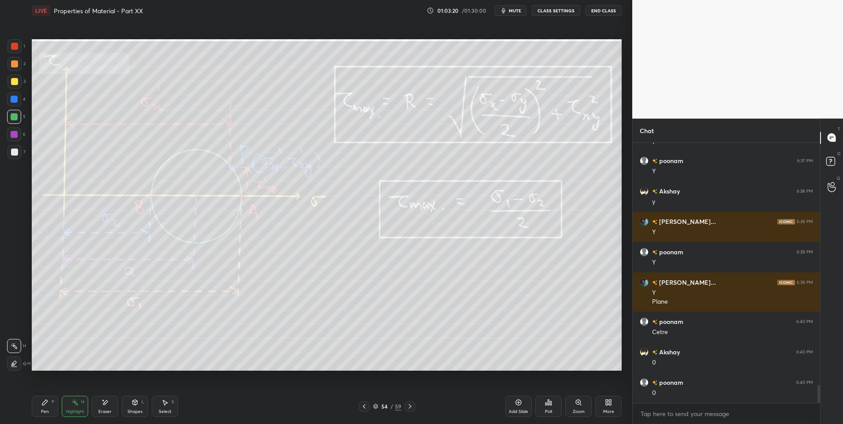
click at [370, 404] on div "54 / 59" at bounding box center [387, 406] width 56 height 11
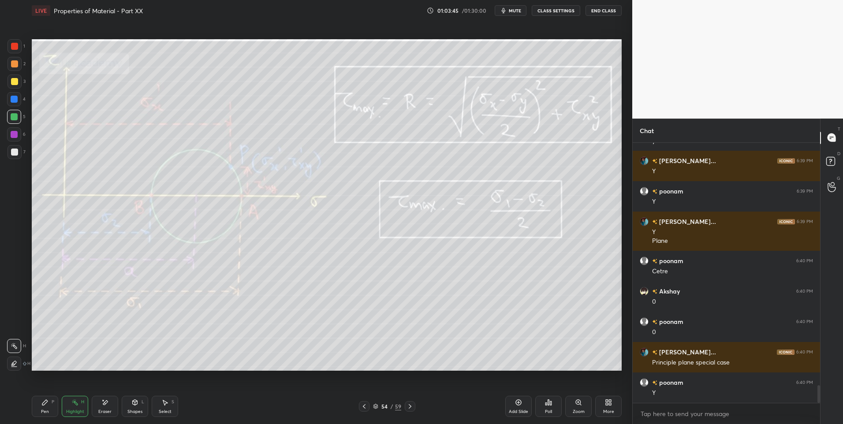
scroll to position [3558, 0]
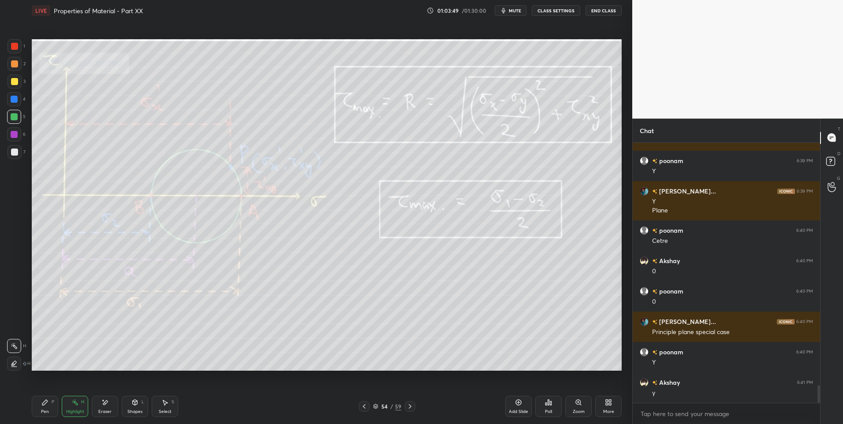
click at [367, 405] on icon at bounding box center [364, 406] width 7 height 7
click at [365, 406] on icon at bounding box center [364, 406] width 7 height 7
click at [364, 404] on icon at bounding box center [364, 406] width 7 height 7
click at [362, 404] on icon at bounding box center [364, 406] width 7 height 7
click at [362, 403] on div at bounding box center [364, 406] width 11 height 11
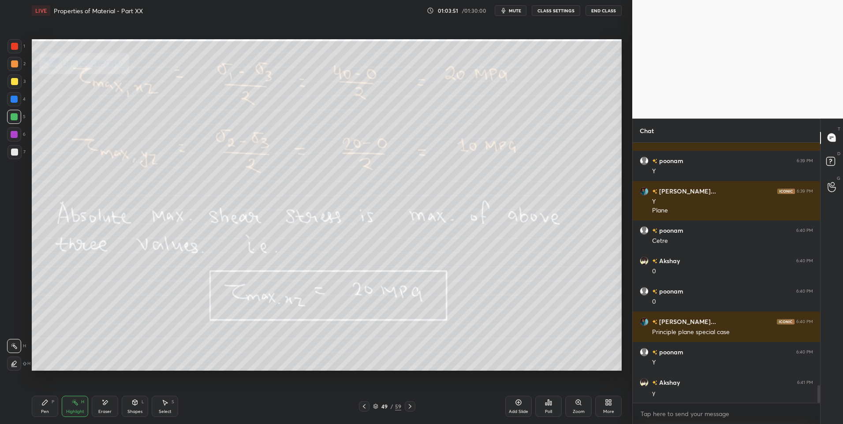
click at [362, 401] on div "Pen P Highlight H Eraser Shapes L Select S 49 / 59 Add Slide Poll Zoom More" at bounding box center [327, 406] width 590 height 35
click at [363, 403] on icon at bounding box center [364, 406] width 7 height 7
click at [365, 408] on icon at bounding box center [364, 406] width 3 height 4
click at [366, 410] on icon at bounding box center [364, 406] width 7 height 7
click at [366, 411] on div at bounding box center [364, 406] width 11 height 11
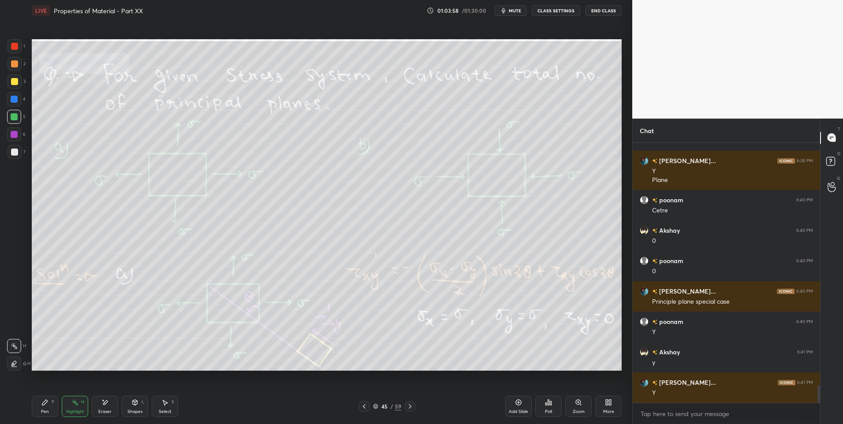
scroll to position [3619, 0]
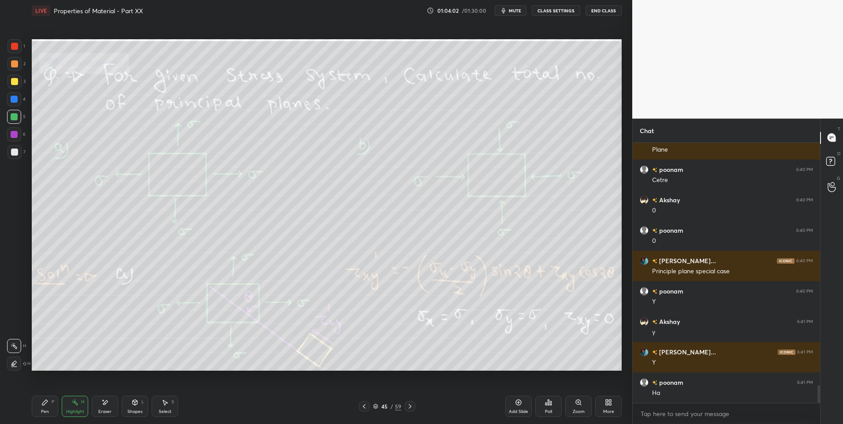
click at [407, 405] on icon at bounding box center [410, 406] width 7 height 7
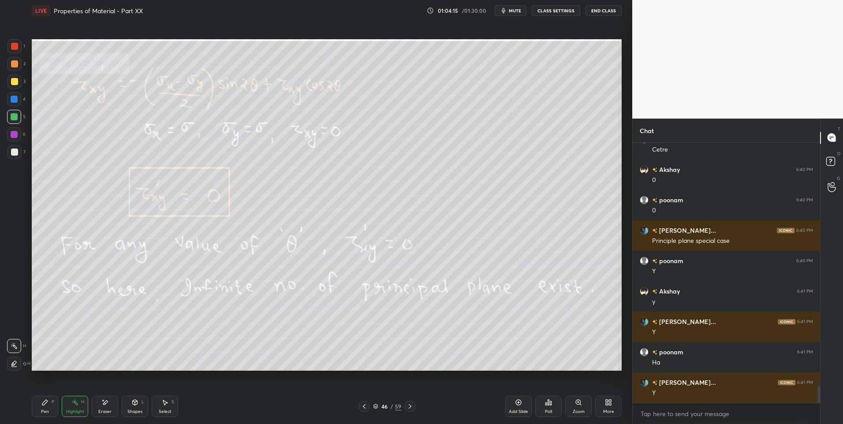
click at [407, 401] on div at bounding box center [410, 406] width 11 height 11
click at [408, 406] on icon at bounding box center [410, 406] width 7 height 7
click at [407, 407] on icon at bounding box center [410, 406] width 7 height 7
click at [407, 406] on icon at bounding box center [410, 406] width 7 height 7
click at [408, 403] on div at bounding box center [410, 406] width 11 height 11
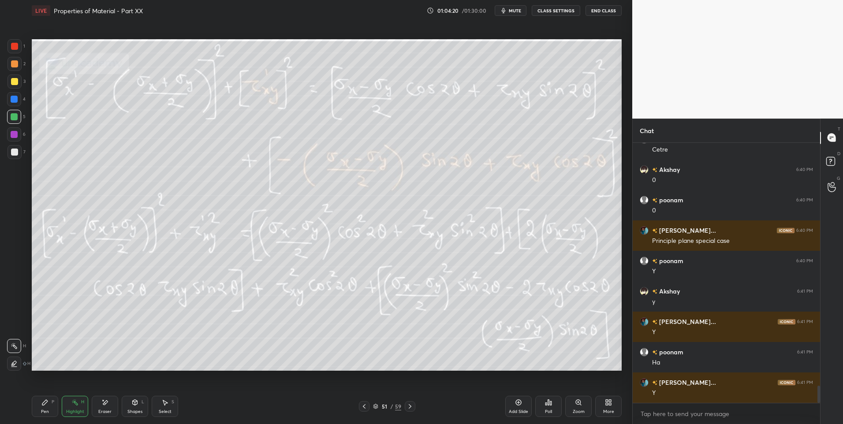
click at [406, 406] on div at bounding box center [410, 406] width 11 height 11
click at [409, 404] on icon at bounding box center [410, 406] width 7 height 7
click at [410, 407] on icon at bounding box center [410, 406] width 3 height 4
click at [365, 408] on icon at bounding box center [364, 406] width 7 height 7
click at [408, 406] on icon at bounding box center [410, 406] width 7 height 7
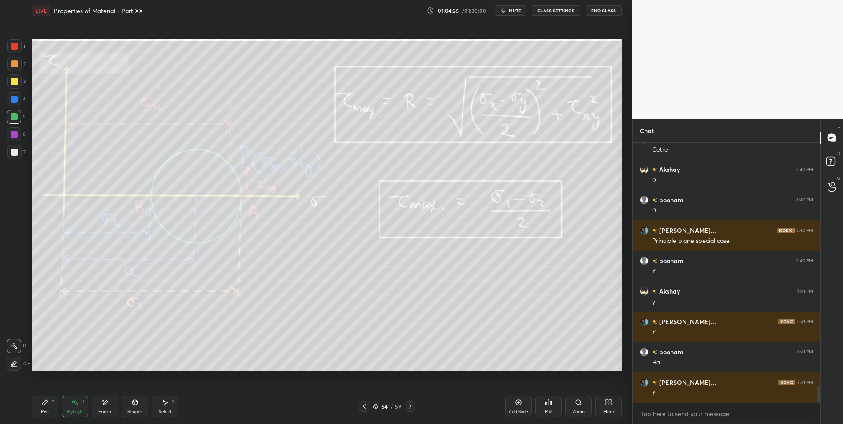
click at [104, 404] on icon at bounding box center [105, 402] width 5 height 4
click at [70, 406] on div "Highlight H" at bounding box center [75, 406] width 26 height 21
click at [72, 410] on div "Highlight" at bounding box center [75, 412] width 18 height 4
click at [364, 403] on icon at bounding box center [364, 406] width 7 height 7
click at [363, 408] on icon at bounding box center [364, 406] width 7 height 7
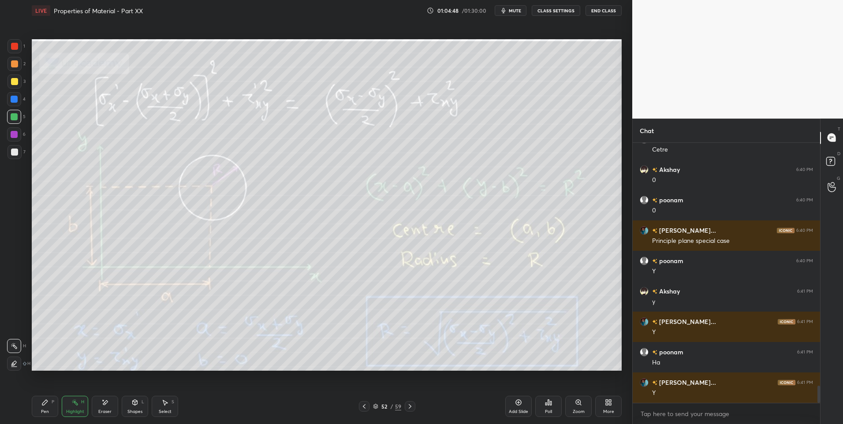
click at [407, 406] on icon at bounding box center [410, 406] width 7 height 7
click at [413, 408] on icon at bounding box center [410, 406] width 7 height 7
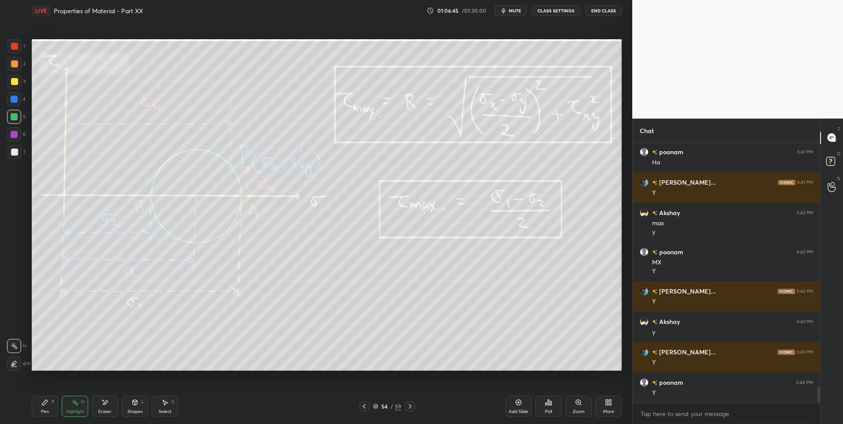
scroll to position [3880, 0]
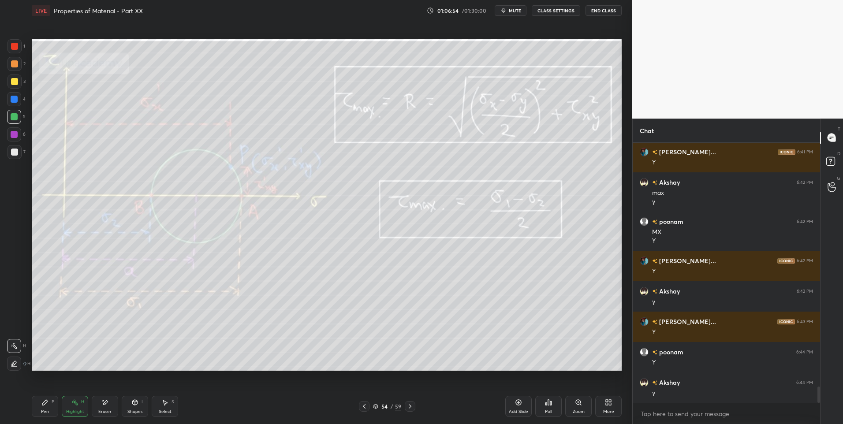
click at [41, 405] on icon at bounding box center [44, 402] width 7 height 7
click at [40, 406] on div "Pen P" at bounding box center [45, 406] width 26 height 21
click at [75, 404] on icon at bounding box center [74, 402] width 7 height 7
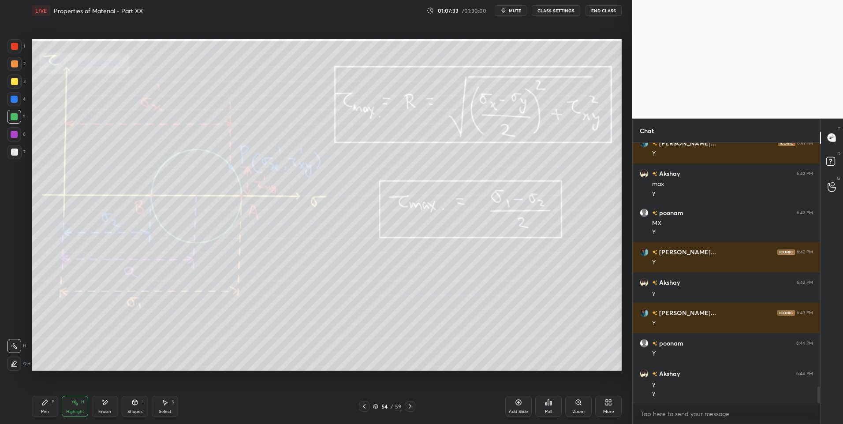
click at [44, 403] on icon at bounding box center [44, 402] width 5 height 5
click at [17, 135] on div at bounding box center [14, 134] width 7 height 7
click at [74, 410] on div "Highlight" at bounding box center [75, 412] width 18 height 4
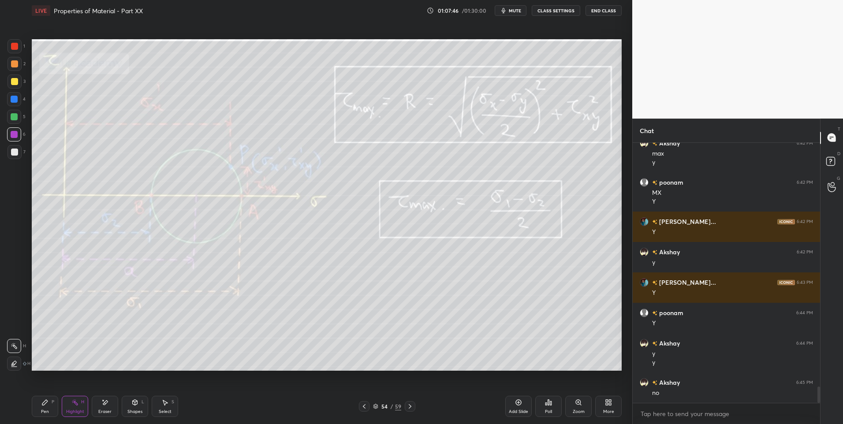
scroll to position [3950, 0]
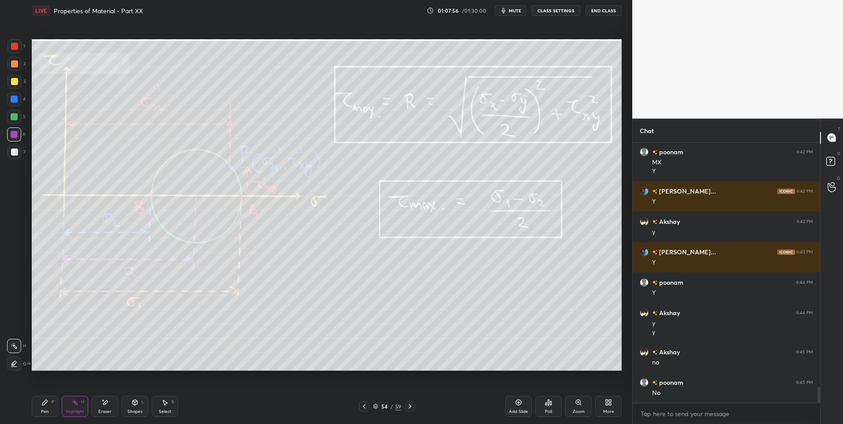
click at [45, 404] on icon at bounding box center [44, 402] width 5 height 5
click at [17, 82] on div at bounding box center [14, 81] width 7 height 7
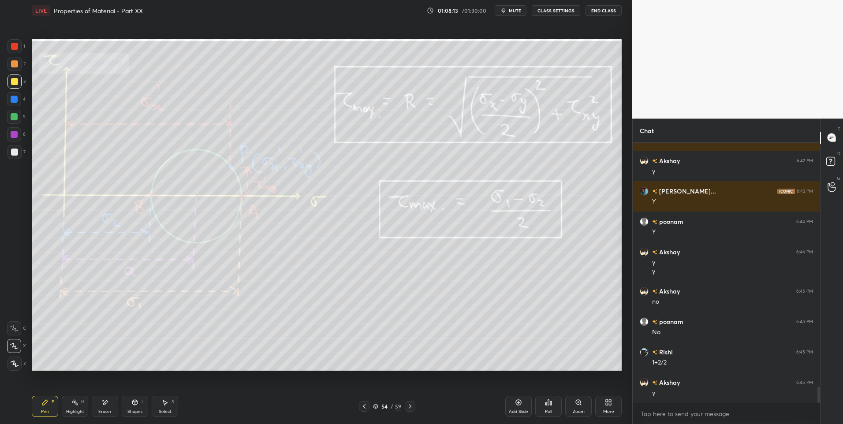
scroll to position [4041, 0]
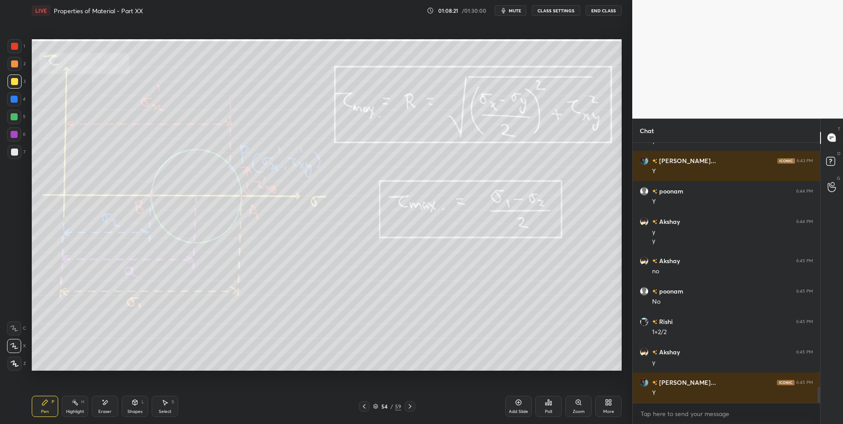
click at [79, 403] on div "Highlight H" at bounding box center [75, 406] width 26 height 21
click at [84, 401] on div "Highlight H" at bounding box center [75, 406] width 26 height 21
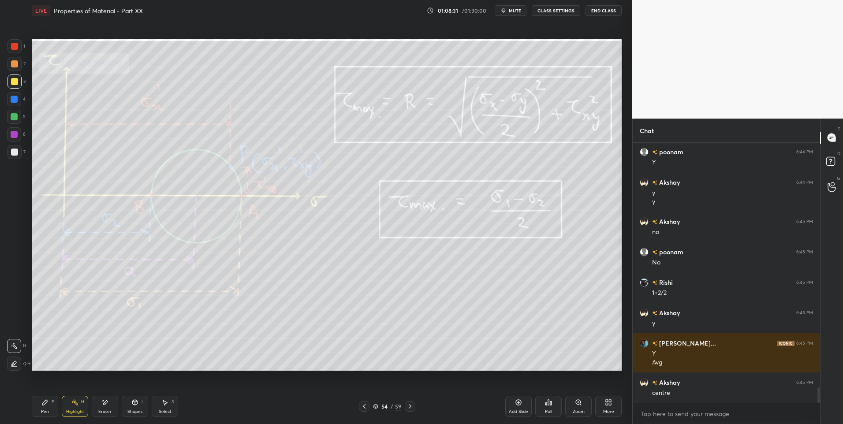
scroll to position [4111, 0]
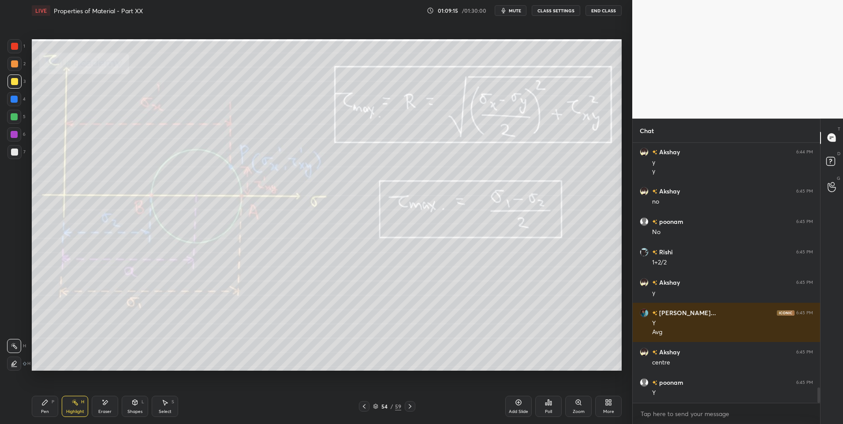
click at [166, 405] on icon at bounding box center [164, 402] width 7 height 7
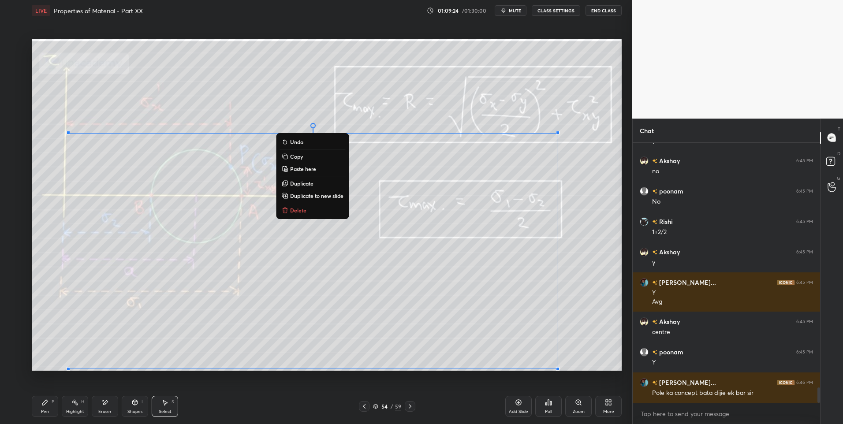
click at [309, 209] on button "Delete" at bounding box center [313, 210] width 66 height 11
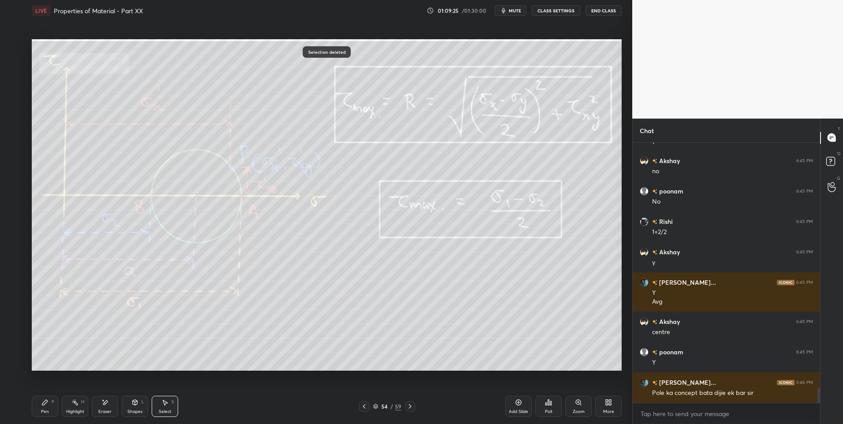
click at [295, 235] on div "0 ° Undo Copy Paste here Duplicate Duplicate to new slide Delete" at bounding box center [327, 205] width 590 height 332
click at [78, 407] on div "Highlight H" at bounding box center [75, 406] width 26 height 21
click at [17, 136] on div at bounding box center [14, 134] width 7 height 7
click at [407, 405] on icon at bounding box center [410, 406] width 7 height 7
click at [17, 87] on div at bounding box center [14, 82] width 14 height 14
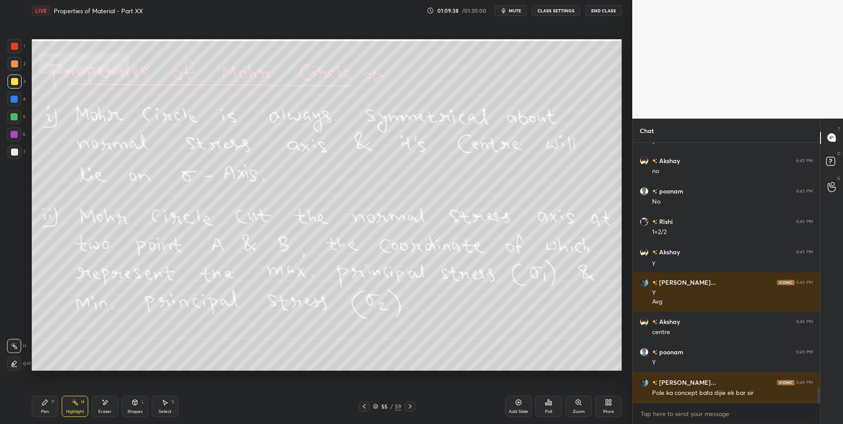
scroll to position [4150, 0]
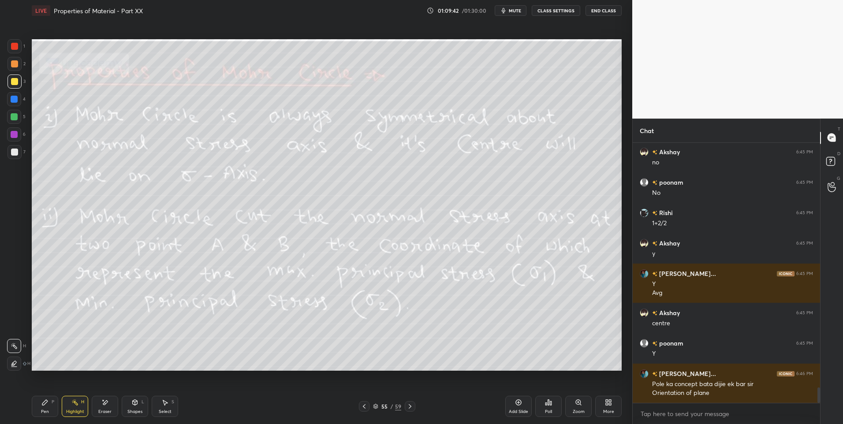
click at [363, 407] on icon at bounding box center [364, 406] width 7 height 7
click at [412, 404] on icon at bounding box center [410, 406] width 7 height 7
click at [368, 408] on div at bounding box center [364, 406] width 11 height 11
click at [408, 404] on icon at bounding box center [410, 406] width 7 height 7
click at [410, 405] on icon at bounding box center [410, 406] width 7 height 7
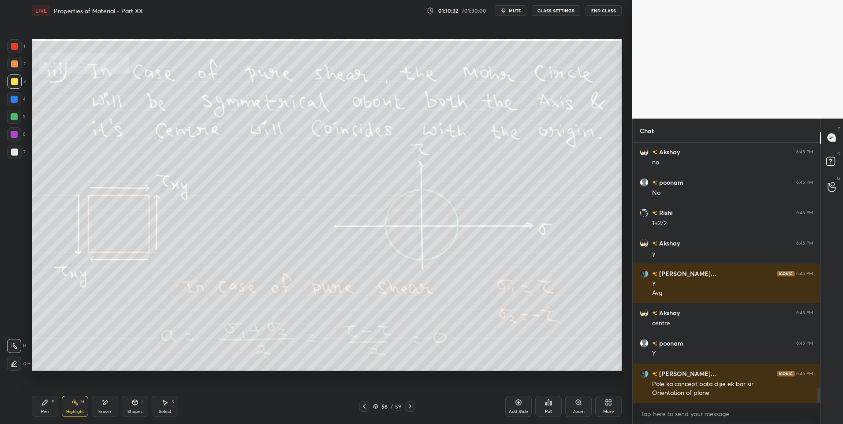
click at [45, 410] on div "Pen" at bounding box center [45, 412] width 8 height 4
click at [46, 407] on div "Pen P" at bounding box center [45, 406] width 26 height 21
click at [72, 404] on icon at bounding box center [74, 402] width 7 height 7
click at [361, 407] on icon at bounding box center [364, 406] width 7 height 7
click at [366, 406] on icon at bounding box center [364, 406] width 7 height 7
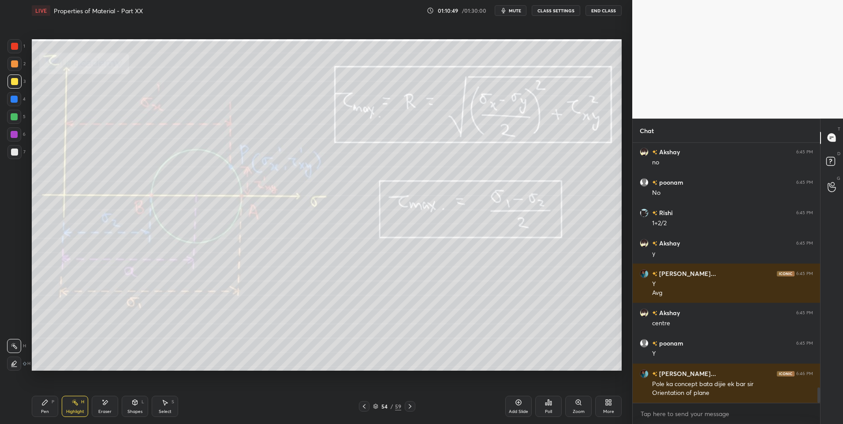
click at [368, 404] on div at bounding box center [364, 406] width 11 height 11
click at [369, 407] on div at bounding box center [364, 406] width 11 height 11
click at [408, 407] on icon at bounding box center [410, 406] width 7 height 7
click at [407, 409] on icon at bounding box center [410, 406] width 7 height 7
click at [405, 409] on div at bounding box center [410, 406] width 11 height 11
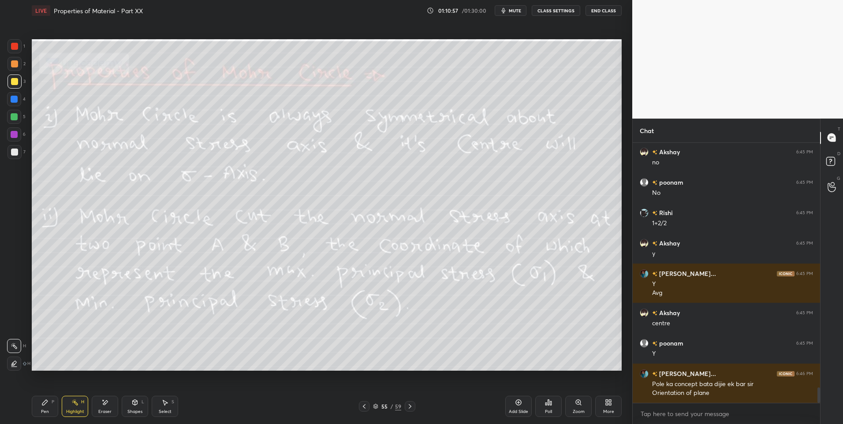
click at [406, 411] on div at bounding box center [410, 406] width 11 height 11
click at [45, 403] on icon at bounding box center [44, 402] width 5 height 5
click at [52, 403] on div "P" at bounding box center [53, 402] width 3 height 4
click at [13, 134] on div at bounding box center [14, 134] width 7 height 7
click at [77, 408] on div "Highlight H" at bounding box center [75, 406] width 26 height 21
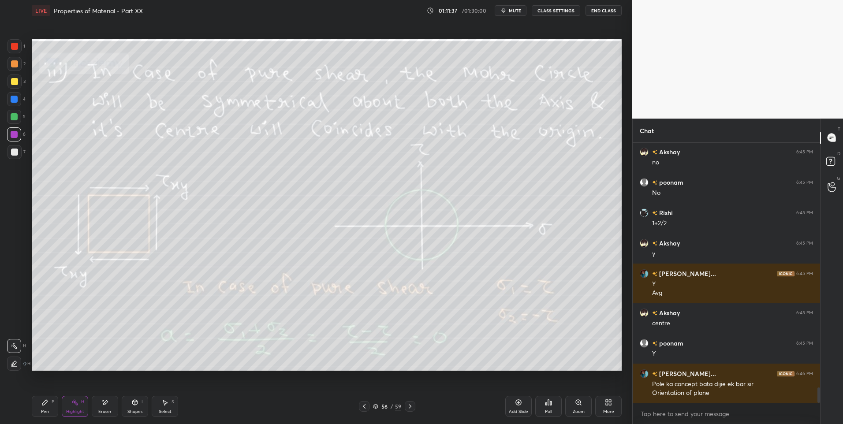
click at [49, 404] on div "Pen P" at bounding box center [45, 406] width 26 height 21
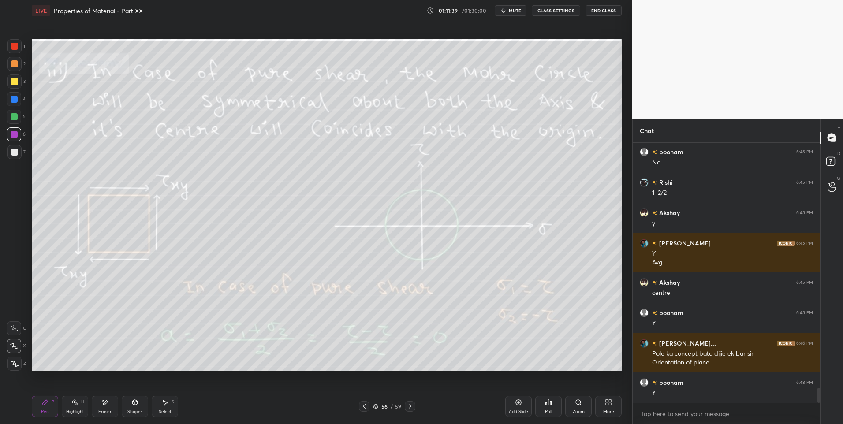
scroll to position [4211, 0]
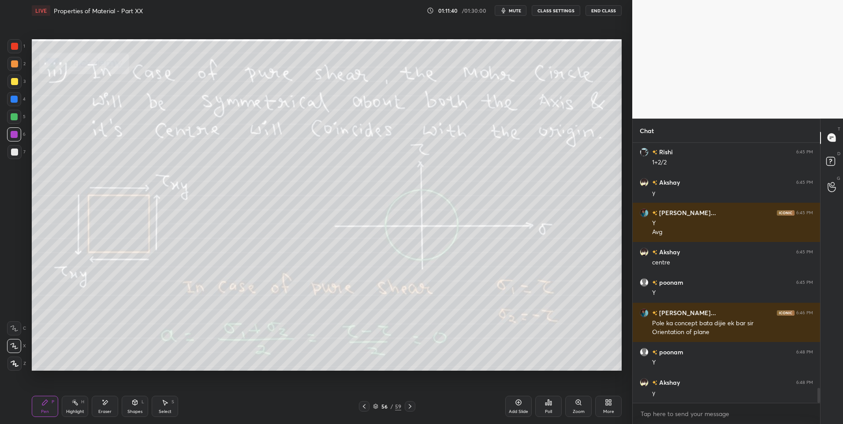
click at [81, 406] on div "Highlight H" at bounding box center [75, 406] width 26 height 21
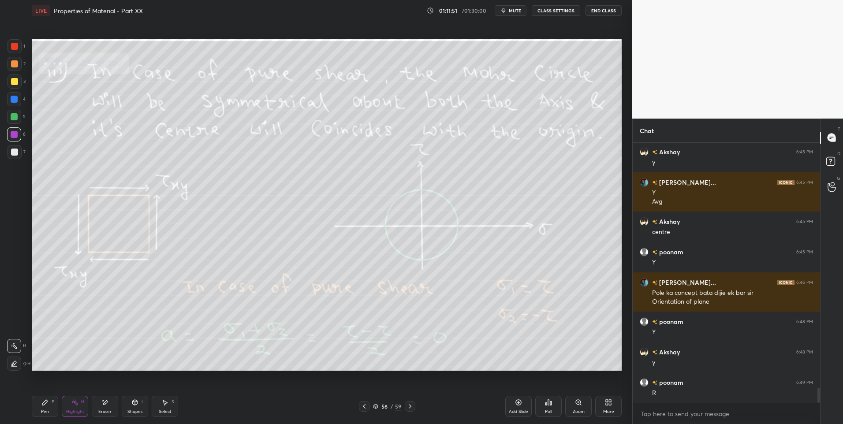
click at [47, 405] on icon at bounding box center [44, 402] width 7 height 7
click at [22, 113] on div "5" at bounding box center [16, 117] width 19 height 14
click at [71, 408] on div "Highlight H" at bounding box center [75, 406] width 26 height 21
click at [39, 413] on div "Pen P" at bounding box center [45, 406] width 26 height 21
click at [67, 411] on div "Highlight" at bounding box center [75, 412] width 18 height 4
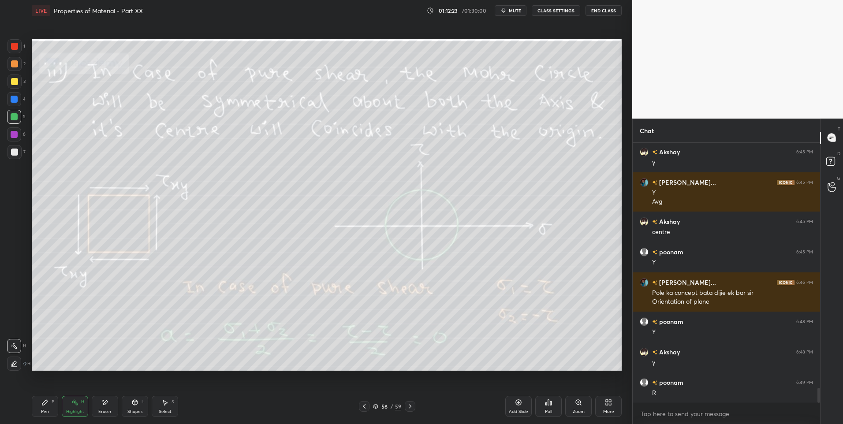
click at [42, 410] on div "Pen" at bounding box center [45, 412] width 8 height 4
click at [70, 406] on div "Highlight H" at bounding box center [75, 406] width 26 height 21
click at [38, 409] on div "Pen P" at bounding box center [45, 406] width 26 height 21
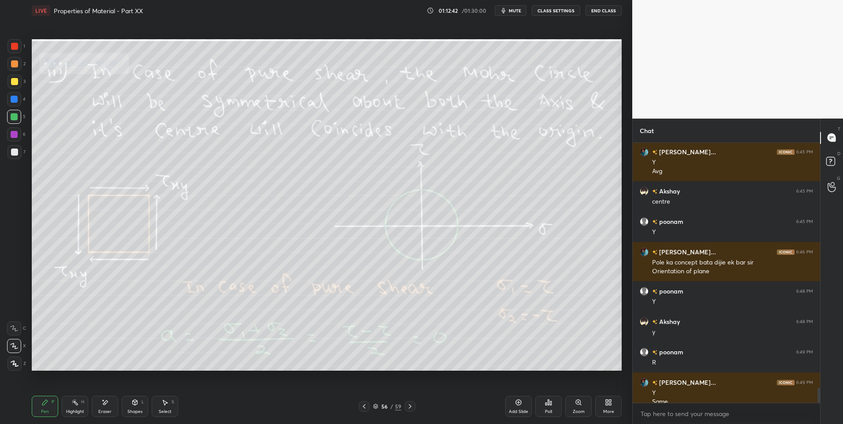
scroll to position [4280, 0]
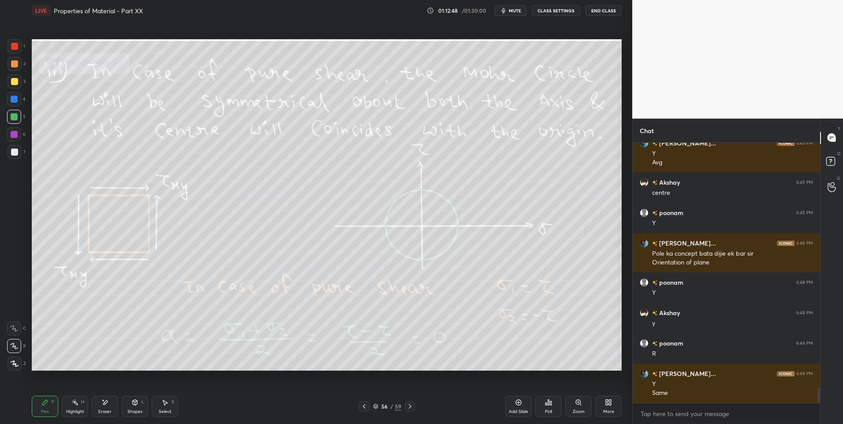
click at [71, 411] on div "Highlight" at bounding box center [75, 412] width 18 height 4
click at [53, 404] on div "P" at bounding box center [53, 402] width 3 height 4
click at [74, 404] on icon at bounding box center [74, 402] width 7 height 7
click at [165, 406] on icon at bounding box center [165, 402] width 5 height 5
click at [45, 279] on div "0 ° Undo Copy Paste here Duplicate Duplicate to new slide Delete" at bounding box center [327, 205] width 590 height 332
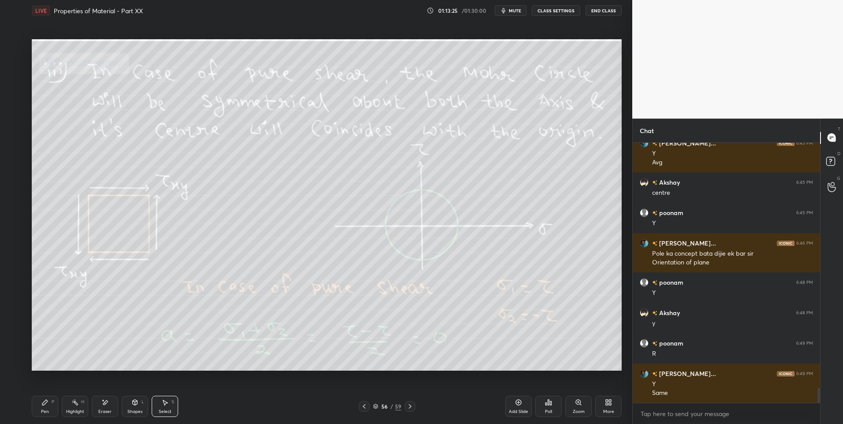
click at [407, 406] on icon at bounding box center [410, 406] width 7 height 7
click at [71, 404] on icon at bounding box center [74, 402] width 7 height 7
click at [48, 411] on div "Pen" at bounding box center [45, 412] width 8 height 4
click at [18, 153] on div at bounding box center [14, 152] width 7 height 7
click at [366, 405] on icon at bounding box center [364, 406] width 7 height 7
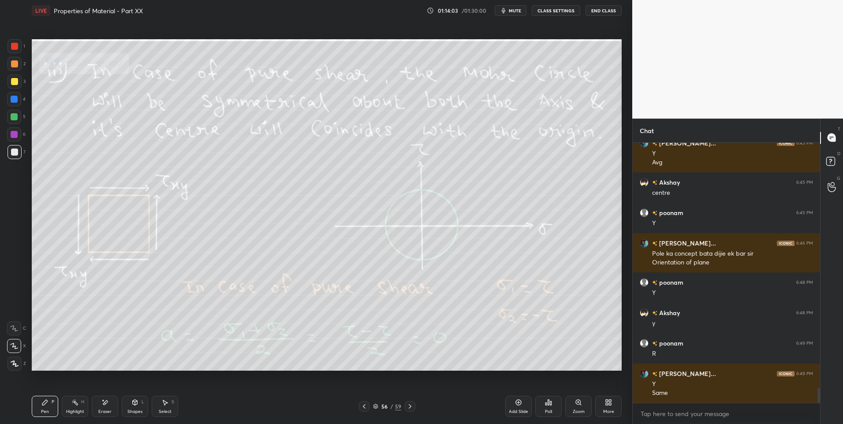
click at [366, 408] on icon at bounding box center [364, 406] width 7 height 7
click at [365, 407] on icon at bounding box center [364, 406] width 7 height 7
click at [366, 407] on icon at bounding box center [364, 406] width 7 height 7
click at [366, 409] on icon at bounding box center [364, 406] width 7 height 7
click at [408, 409] on icon at bounding box center [410, 406] width 7 height 7
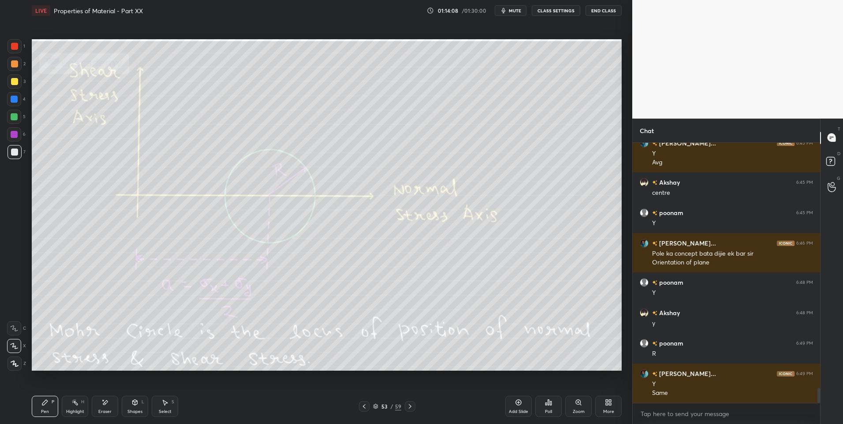
click at [406, 411] on div at bounding box center [410, 406] width 11 height 11
click at [407, 410] on div at bounding box center [410, 406] width 11 height 11
click at [407, 411] on div at bounding box center [410, 406] width 11 height 11
click at [407, 412] on div "Pen P Highlight H Eraser Shapes L Select S 56 / 59 Add Slide Poll Zoom More" at bounding box center [327, 406] width 590 height 35
click at [411, 409] on icon at bounding box center [410, 406] width 7 height 7
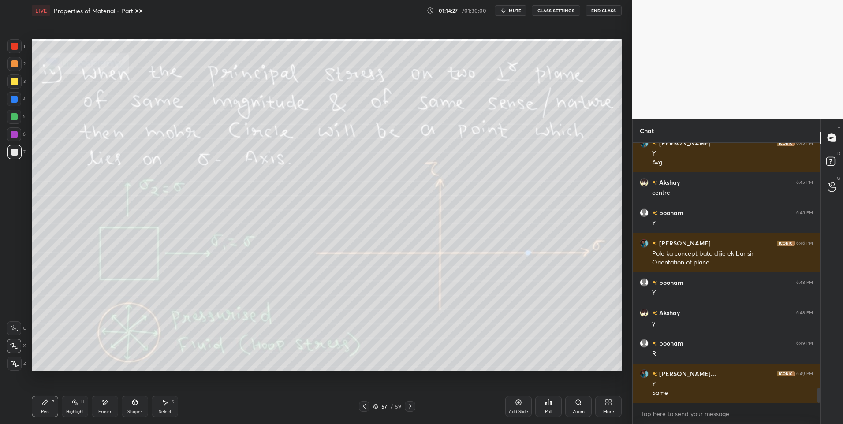
click at [78, 402] on div "Highlight H" at bounding box center [75, 406] width 26 height 21
click at [44, 404] on icon at bounding box center [44, 402] width 5 height 5
click at [45, 400] on icon at bounding box center [44, 402] width 7 height 7
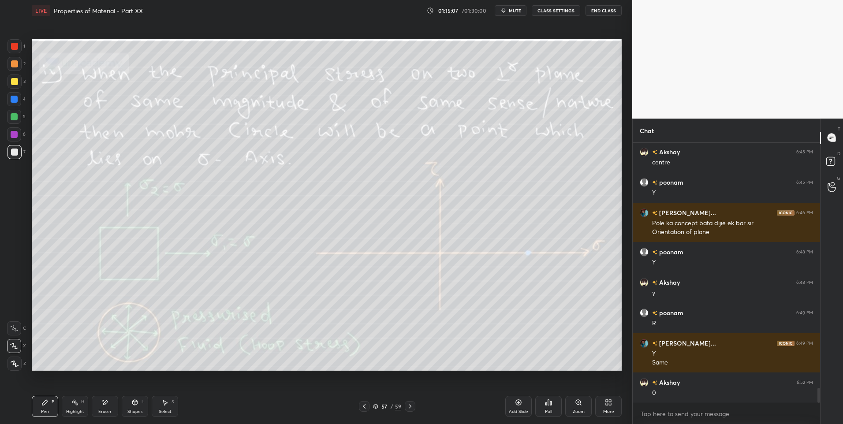
click at [106, 410] on div "Eraser" at bounding box center [104, 412] width 13 height 4
click at [16, 328] on icon at bounding box center [14, 328] width 7 height 7
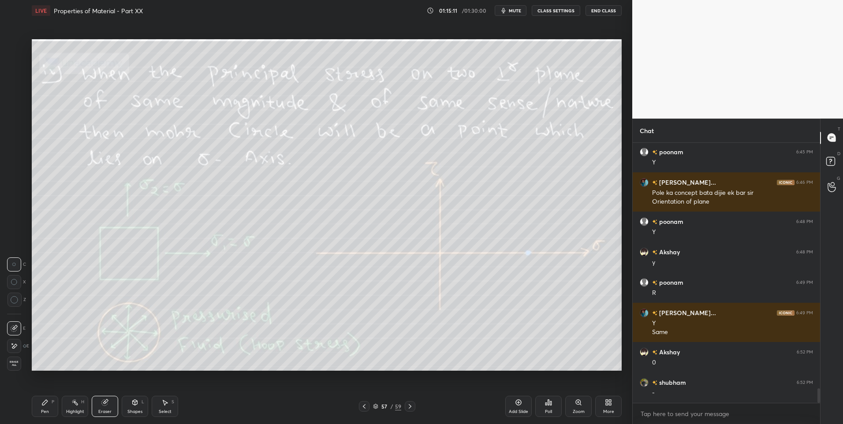
scroll to position [4372, 0]
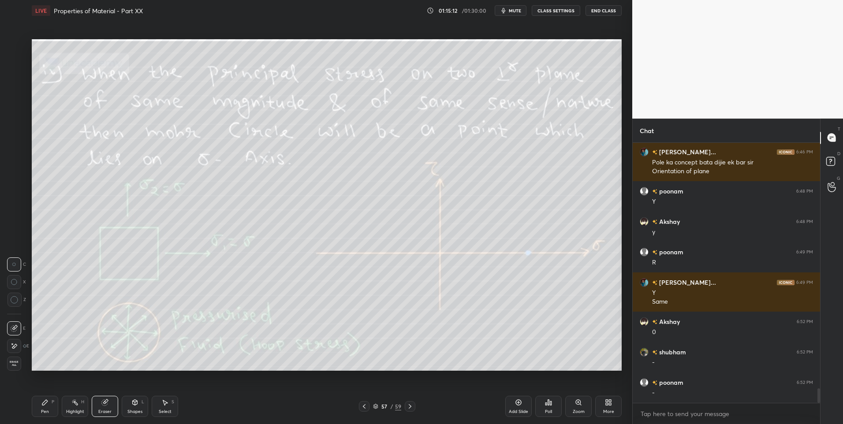
click at [56, 409] on div "Pen P" at bounding box center [45, 406] width 26 height 21
click at [51, 410] on div "Pen P" at bounding box center [45, 406] width 26 height 21
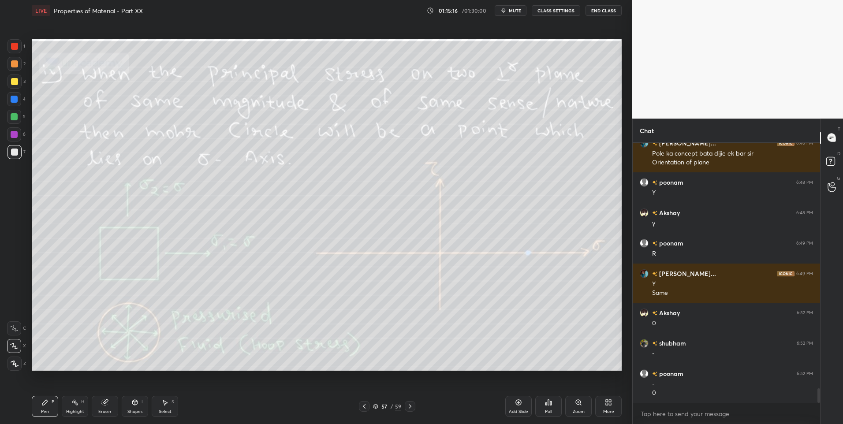
scroll to position [4411, 0]
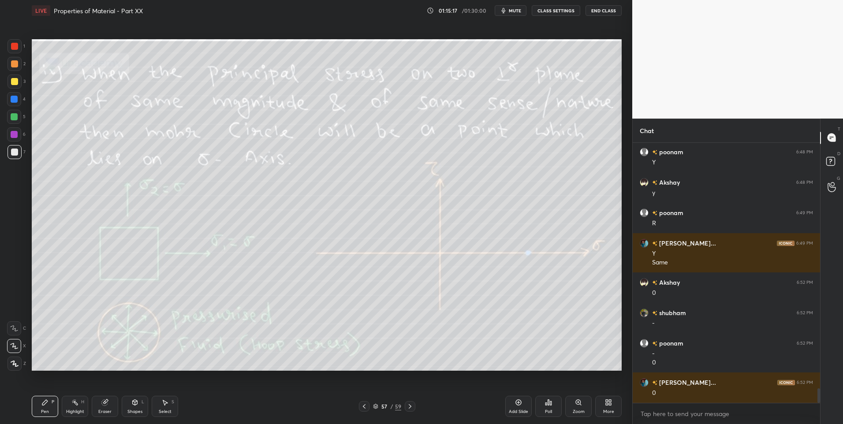
click at [108, 407] on div "Eraser" at bounding box center [105, 406] width 26 height 21
click at [63, 407] on div "Highlight H" at bounding box center [75, 406] width 26 height 21
click at [55, 409] on div "Pen P" at bounding box center [45, 406] width 26 height 21
click at [49, 411] on div "Pen P" at bounding box center [45, 406] width 26 height 21
click at [71, 406] on div "Highlight H" at bounding box center [75, 406] width 26 height 21
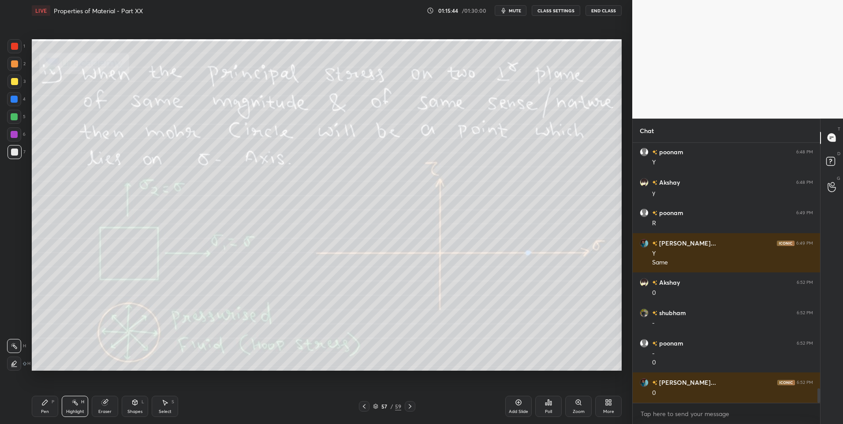
click at [410, 406] on icon at bounding box center [410, 406] width 3 height 4
click at [42, 404] on icon at bounding box center [44, 402] width 5 height 5
click at [44, 407] on div "Pen P" at bounding box center [45, 406] width 26 height 21
click at [10, 82] on div at bounding box center [14, 82] width 14 height 14
click at [76, 410] on div "Highlight" at bounding box center [75, 412] width 18 height 4
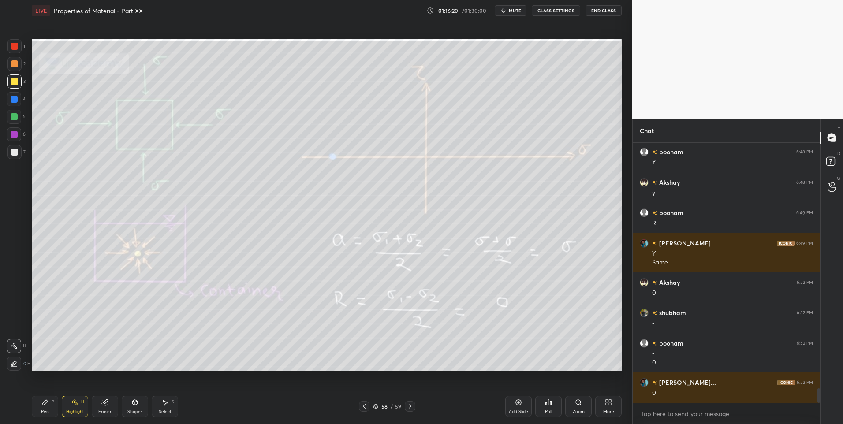
scroll to position [4441, 0]
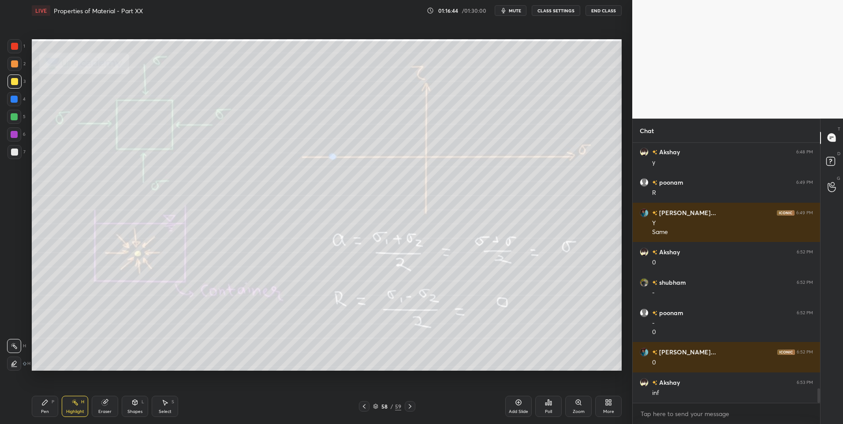
click at [409, 405] on icon at bounding box center [410, 406] width 3 height 4
click at [411, 403] on icon at bounding box center [410, 406] width 7 height 7
click at [76, 414] on div "Highlight" at bounding box center [75, 412] width 18 height 4
click at [41, 410] on div "Pen" at bounding box center [45, 412] width 8 height 4
click at [610, 408] on div "More" at bounding box center [608, 406] width 26 height 21
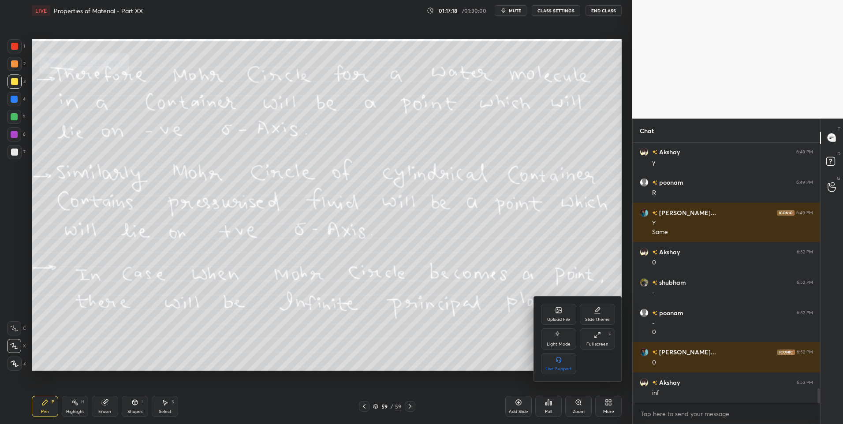
click at [554, 321] on div "Upload File" at bounding box center [558, 319] width 23 height 4
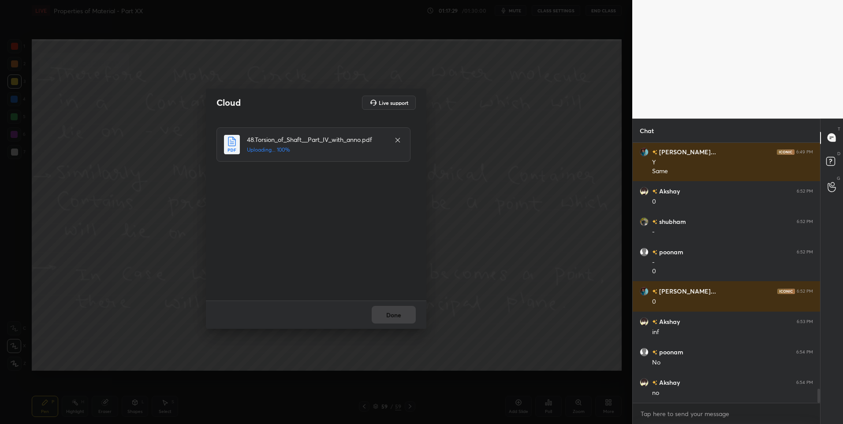
scroll to position [4533, 0]
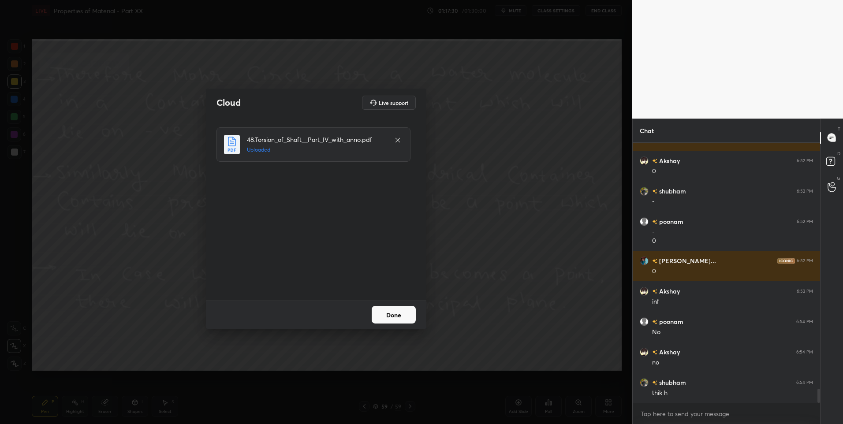
click at [397, 314] on button "Done" at bounding box center [394, 315] width 44 height 18
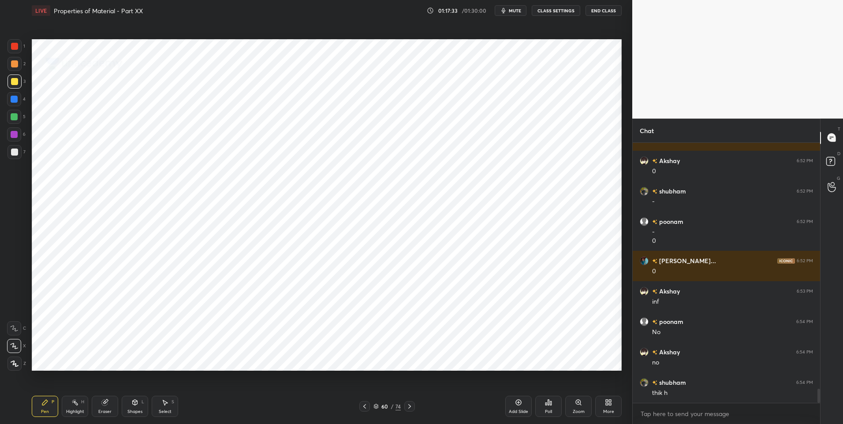
click at [410, 406] on icon at bounding box center [409, 406] width 7 height 7
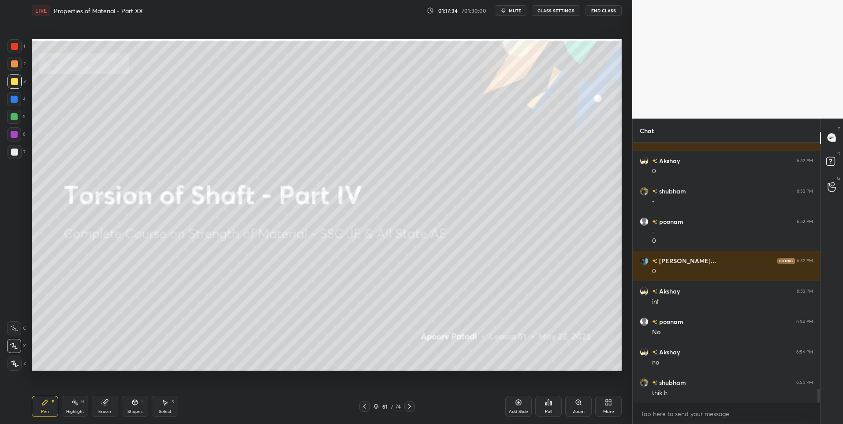
click at [407, 408] on icon at bounding box center [409, 406] width 7 height 7
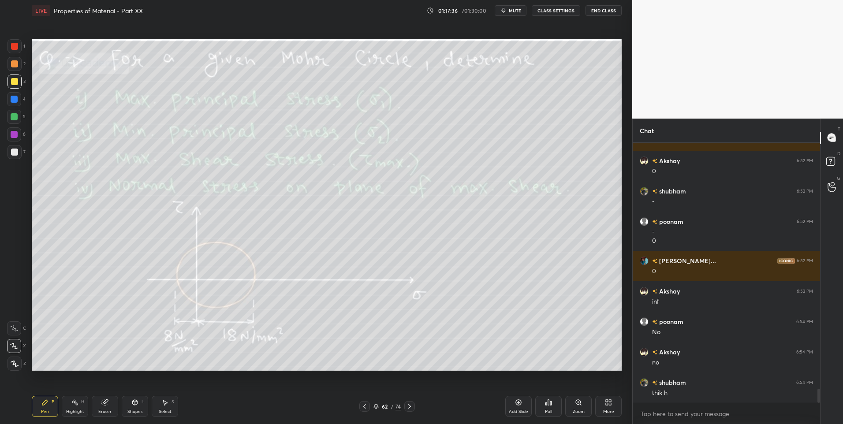
click at [78, 410] on div "Highlight" at bounding box center [75, 412] width 18 height 4
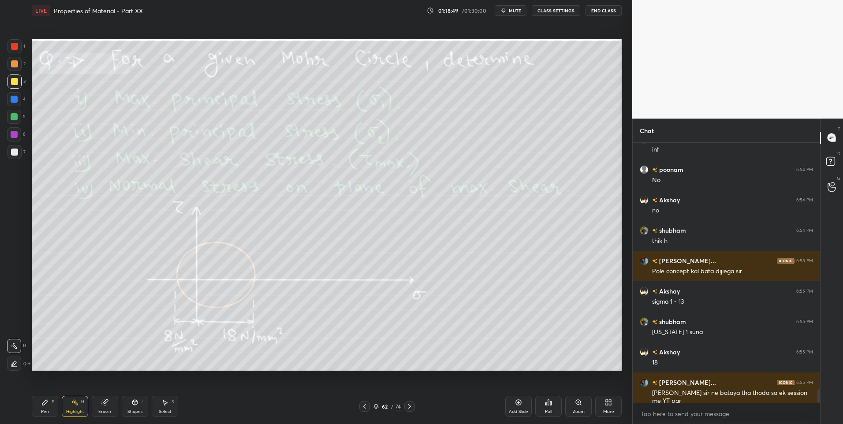
scroll to position [4731, 0]
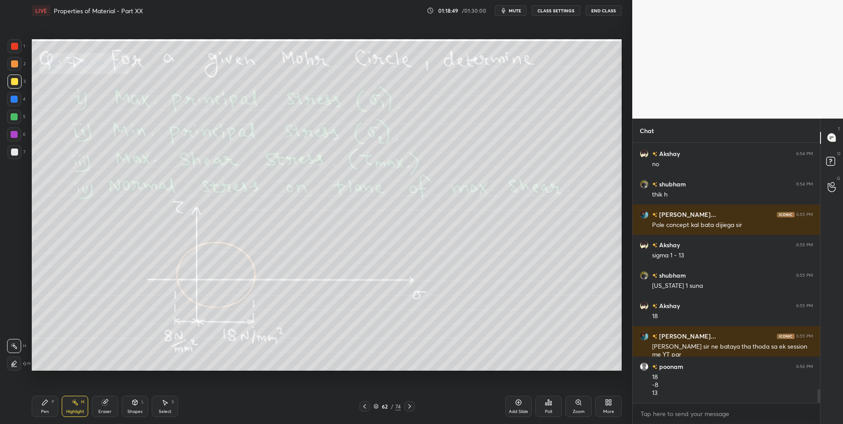
click at [52, 401] on div "P" at bounding box center [53, 402] width 3 height 4
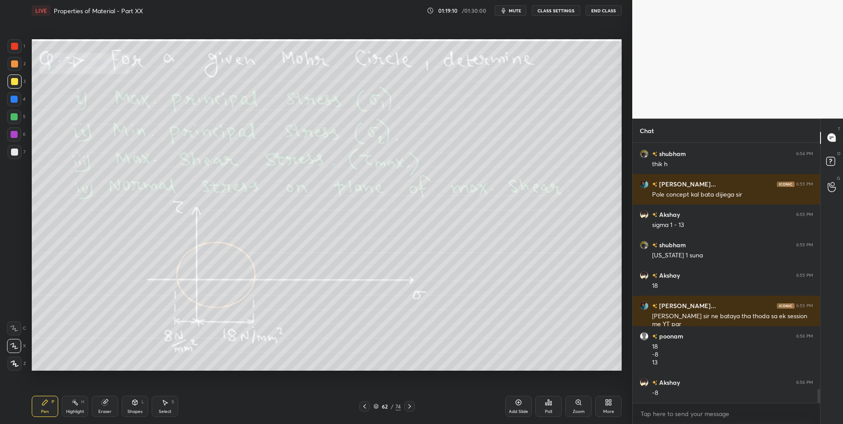
click at [16, 153] on div at bounding box center [14, 152] width 7 height 7
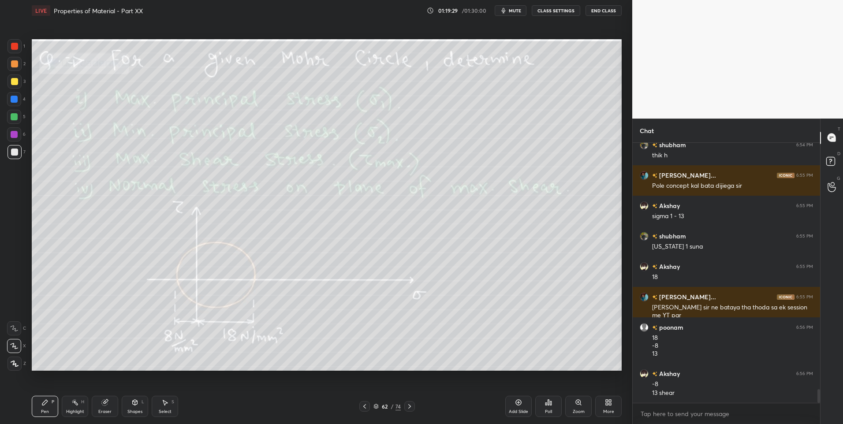
click at [111, 407] on div "Eraser" at bounding box center [105, 406] width 26 height 21
click at [14, 345] on icon at bounding box center [14, 346] width 7 height 7
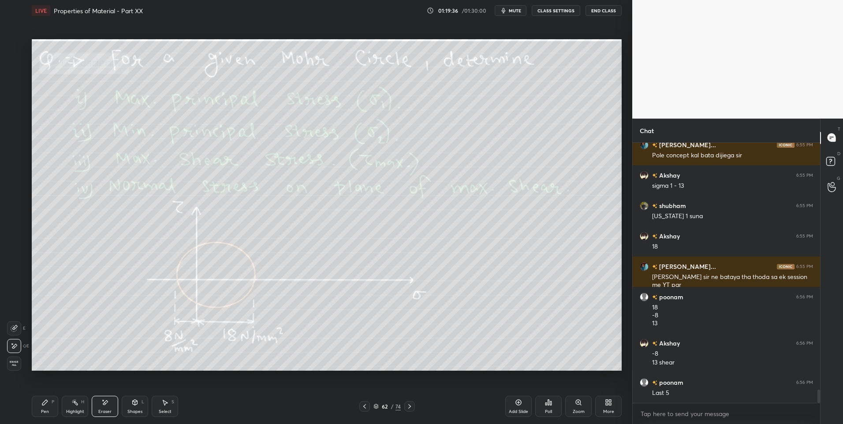
click at [48, 411] on div "Pen" at bounding box center [45, 412] width 8 height 4
click at [17, 82] on div at bounding box center [14, 81] width 7 height 7
click at [80, 413] on div "Highlight" at bounding box center [75, 412] width 18 height 4
click at [42, 408] on div "Pen P" at bounding box center [45, 406] width 26 height 21
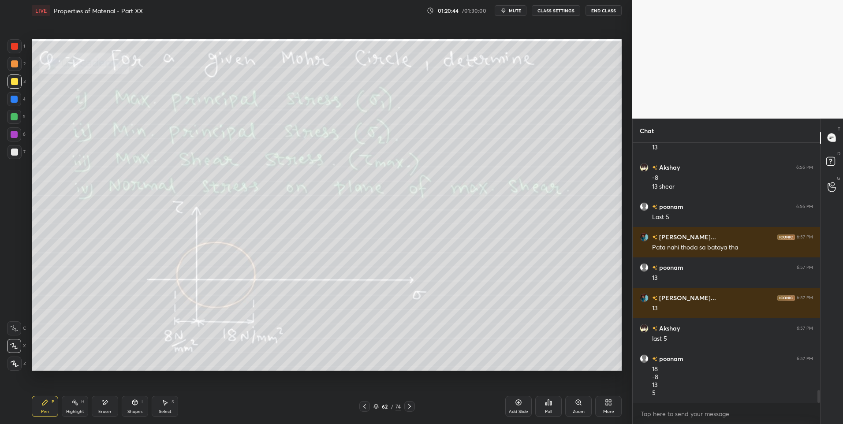
scroll to position [5007, 0]
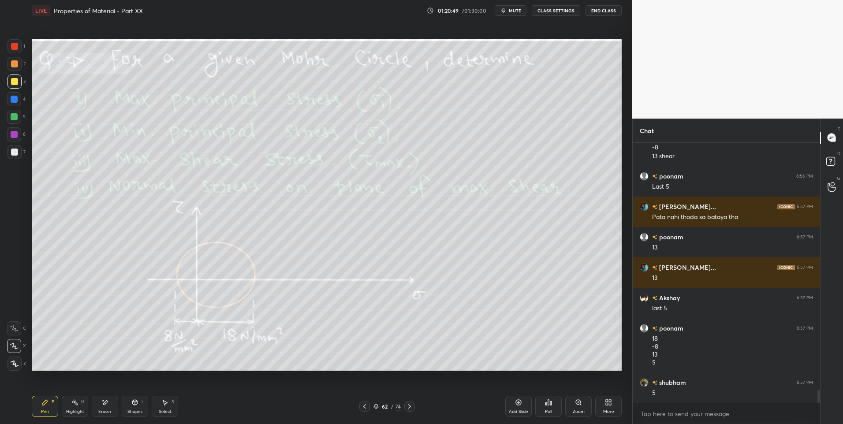
click at [413, 405] on icon at bounding box center [409, 406] width 7 height 7
click at [409, 405] on icon at bounding box center [409, 406] width 3 height 4
click at [13, 116] on div at bounding box center [14, 116] width 7 height 7
click at [409, 407] on icon at bounding box center [409, 406] width 3 height 4
click at [75, 407] on div "Highlight H" at bounding box center [75, 406] width 26 height 21
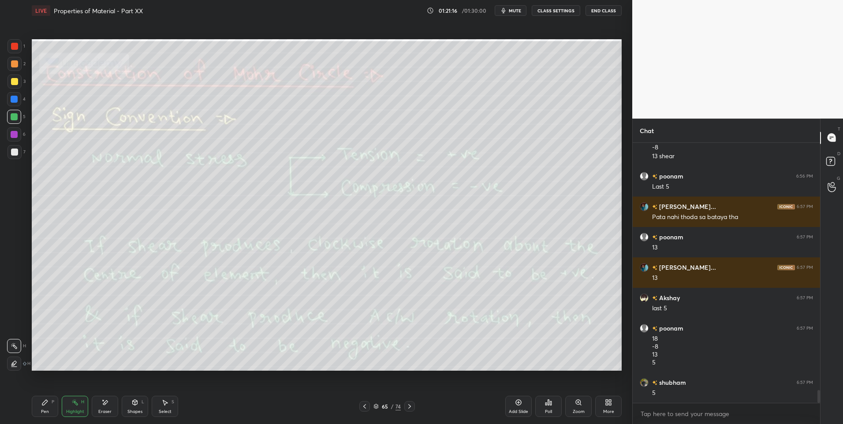
click at [47, 407] on div "Pen P" at bounding box center [45, 406] width 26 height 21
click at [13, 152] on div at bounding box center [14, 152] width 7 height 7
click at [79, 407] on div "Highlight H" at bounding box center [75, 406] width 26 height 21
click at [46, 408] on div "Pen P" at bounding box center [45, 406] width 26 height 21
click at [108, 410] on div "Eraser" at bounding box center [104, 412] width 13 height 4
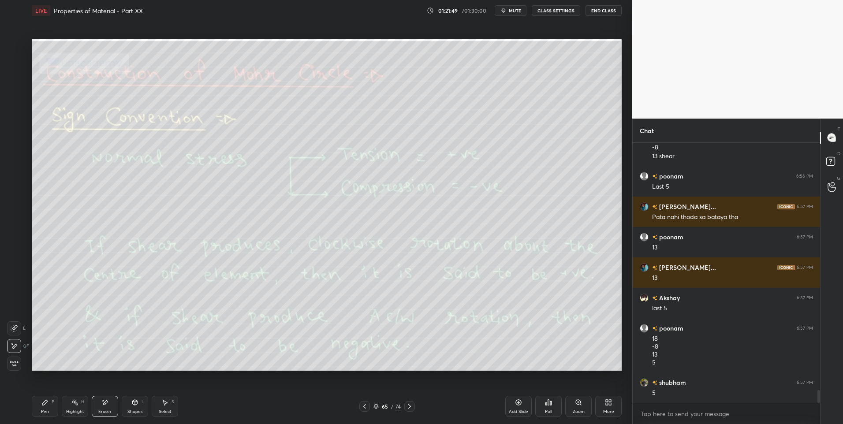
click at [68, 410] on div "Highlight" at bounding box center [75, 412] width 18 height 4
click at [70, 406] on div "Highlight H" at bounding box center [75, 406] width 26 height 21
click at [139, 405] on div "Shapes L" at bounding box center [135, 406] width 26 height 21
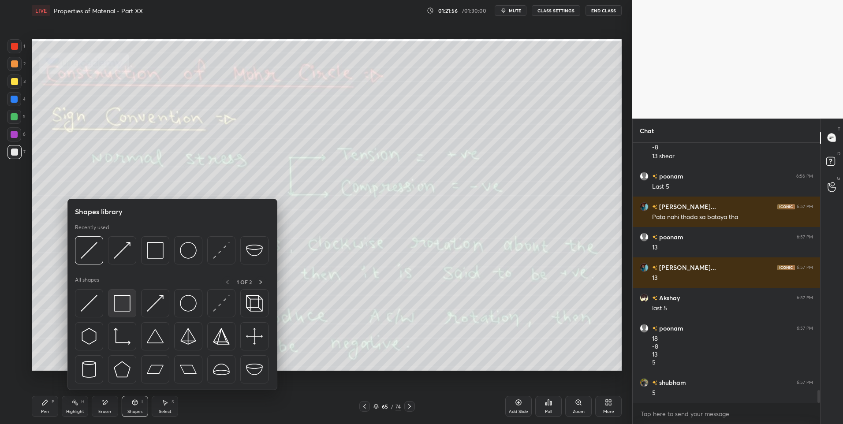
click at [122, 305] on img at bounding box center [122, 303] width 17 height 17
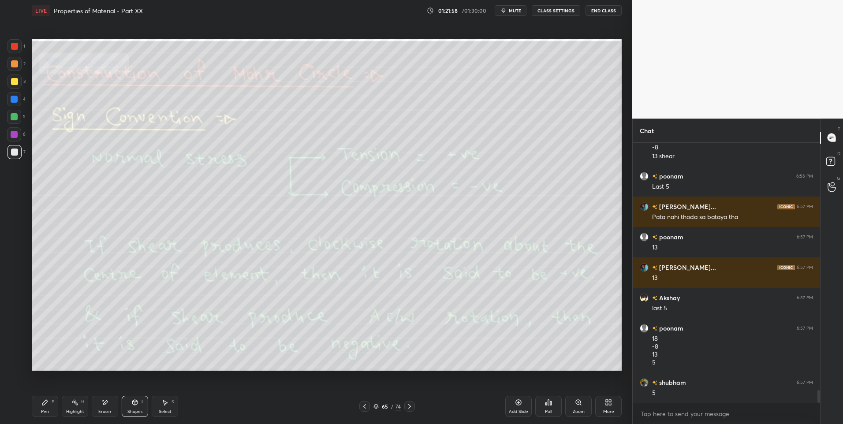
click at [140, 407] on div "Shapes L" at bounding box center [135, 406] width 26 height 21
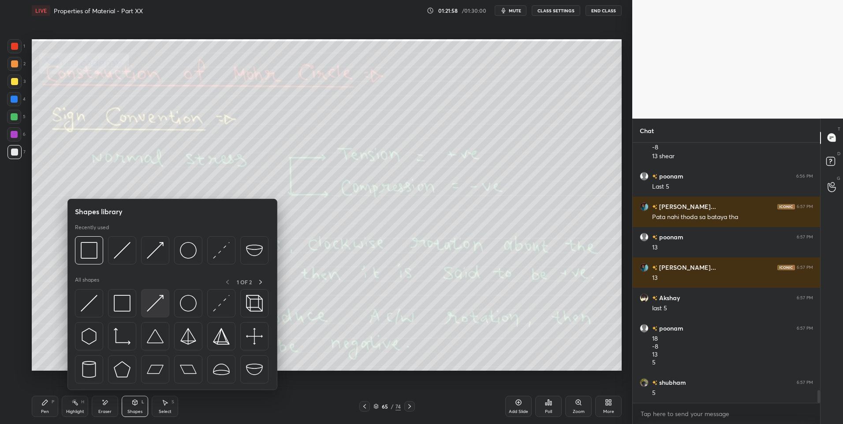
click at [149, 305] on img at bounding box center [155, 303] width 17 height 17
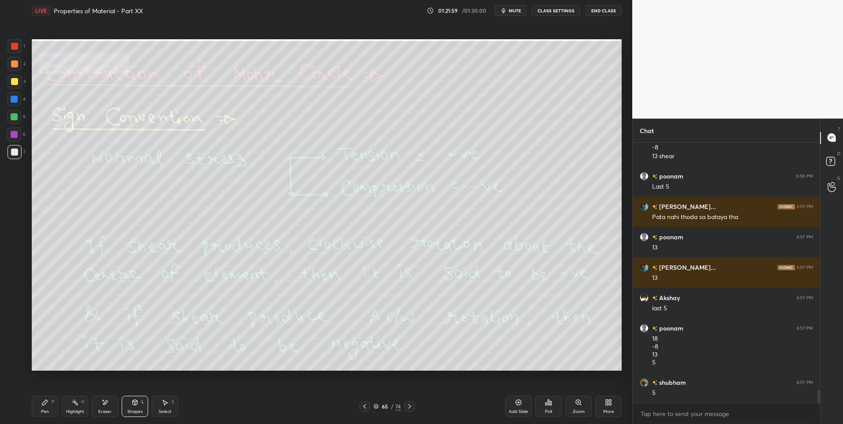
click at [14, 82] on div at bounding box center [14, 81] width 7 height 7
click at [17, 120] on div at bounding box center [14, 117] width 14 height 14
click at [44, 408] on div "Pen P" at bounding box center [45, 406] width 26 height 21
click at [78, 405] on rect at bounding box center [76, 403] width 4 height 4
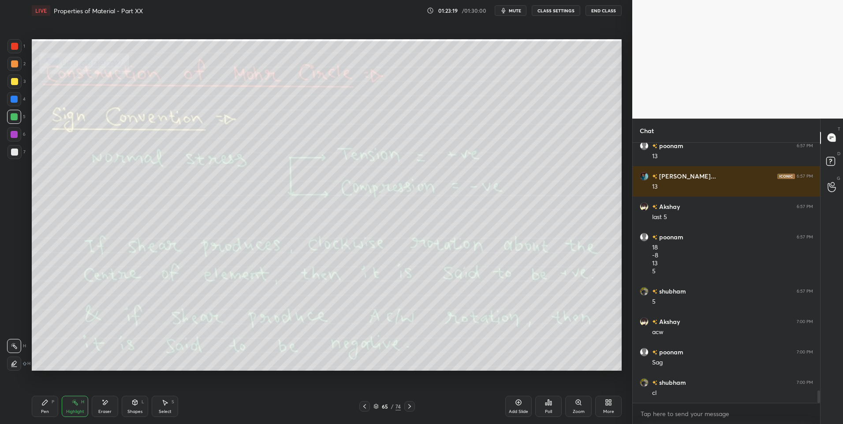
scroll to position [5129, 0]
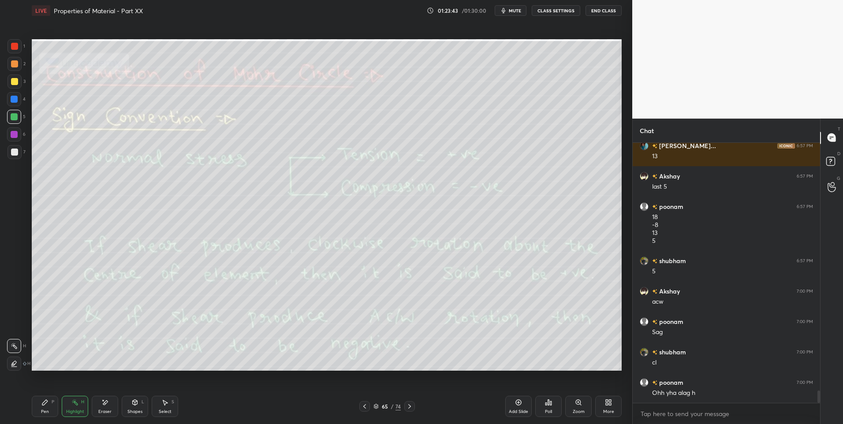
click at [161, 403] on div "Select S" at bounding box center [165, 406] width 26 height 21
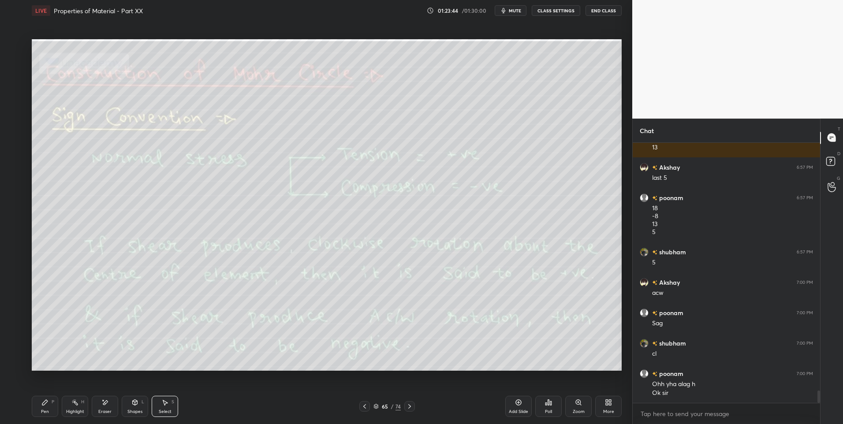
click at [321, 171] on div "0 ° Undo Copy Paste here Duplicate Duplicate to new slide Delete" at bounding box center [327, 205] width 590 height 332
click at [71, 410] on div "Highlight" at bounding box center [75, 412] width 18 height 4
click at [69, 412] on div "Highlight" at bounding box center [75, 412] width 18 height 4
click at [410, 408] on icon at bounding box center [409, 406] width 7 height 7
click at [410, 407] on icon at bounding box center [409, 406] width 7 height 7
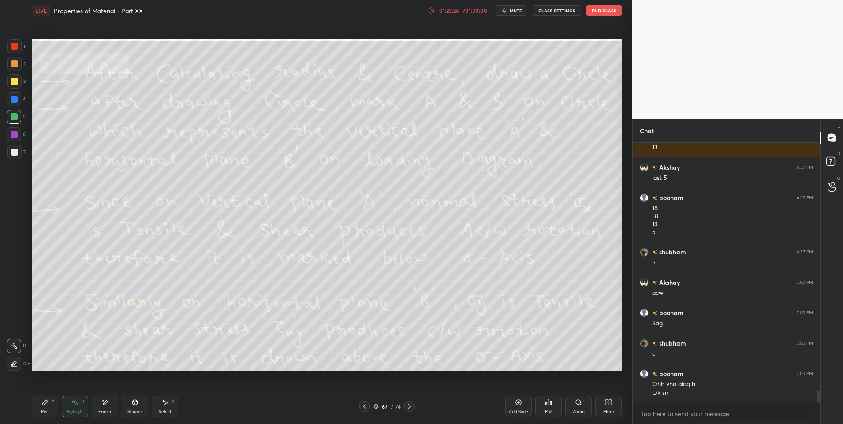
click at [362, 405] on icon at bounding box center [364, 406] width 7 height 7
click at [513, 400] on div "Add Slide" at bounding box center [518, 406] width 26 height 21
click at [141, 405] on div "Shapes L" at bounding box center [135, 406] width 26 height 21
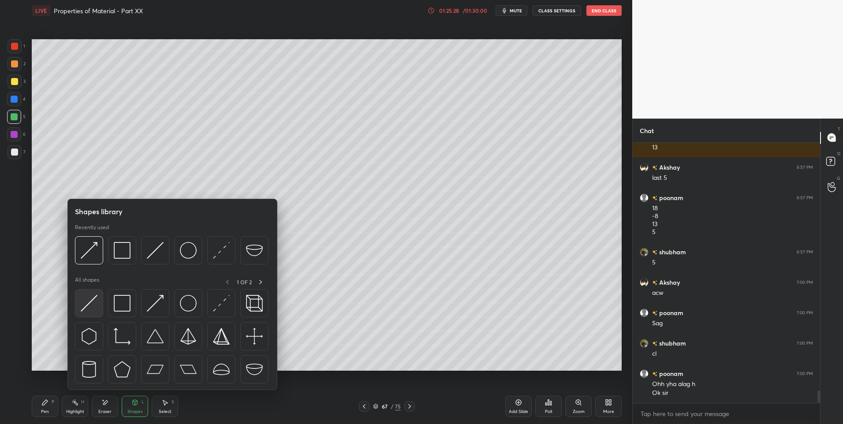
click at [89, 303] on img at bounding box center [89, 303] width 17 height 17
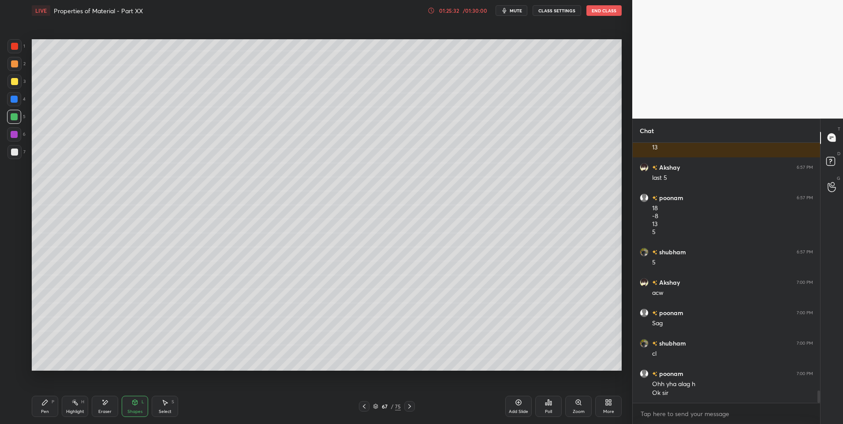
click at [142, 407] on div "Shapes L" at bounding box center [135, 406] width 26 height 21
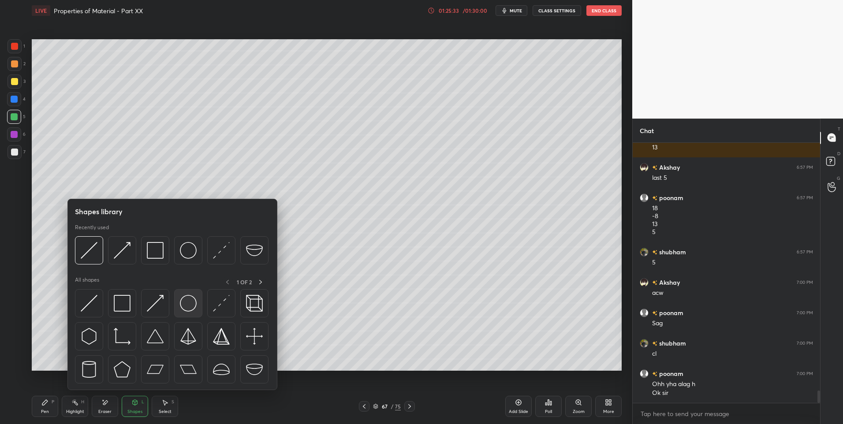
click at [190, 304] on img at bounding box center [188, 303] width 17 height 17
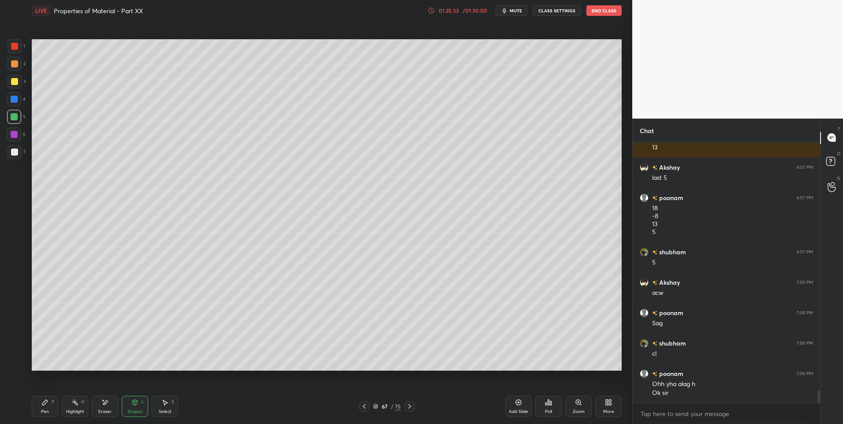
click at [21, 155] on div at bounding box center [14, 152] width 14 height 14
click at [42, 407] on div "Pen P" at bounding box center [45, 406] width 26 height 21
click at [18, 67] on div at bounding box center [14, 64] width 14 height 14
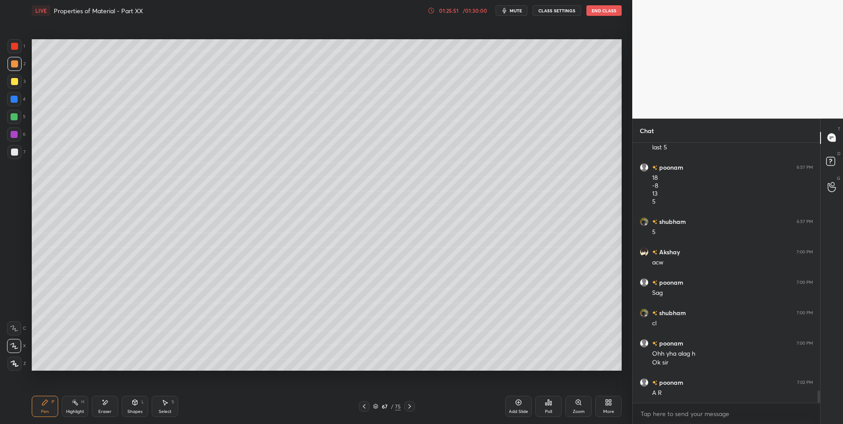
click at [69, 403] on div "Highlight H" at bounding box center [75, 406] width 26 height 21
click at [410, 408] on icon at bounding box center [409, 406] width 7 height 7
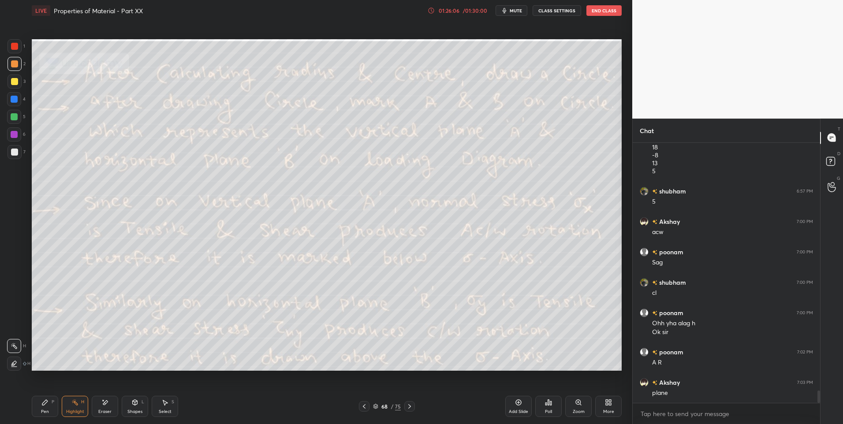
click at [366, 404] on icon at bounding box center [364, 406] width 7 height 7
click at [416, 405] on div "66 / 75" at bounding box center [387, 406] width 237 height 11
click at [411, 407] on icon at bounding box center [409, 406] width 7 height 7
click at [410, 407] on icon at bounding box center [409, 406] width 7 height 7
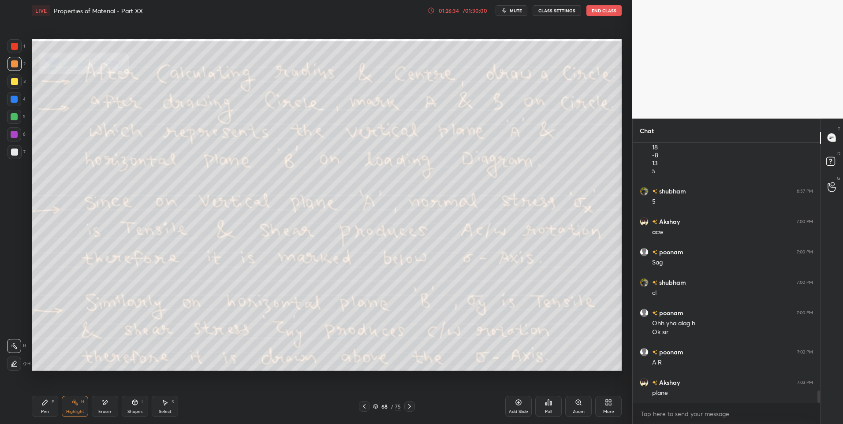
click at [361, 407] on icon at bounding box center [364, 406] width 7 height 7
click at [367, 403] on icon at bounding box center [364, 406] width 7 height 7
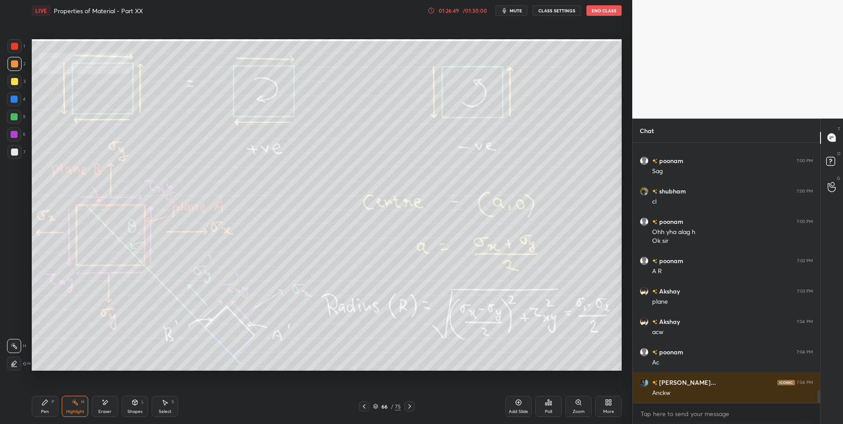
click at [411, 404] on icon at bounding box center [409, 406] width 7 height 7
click at [132, 408] on div "Shapes L" at bounding box center [135, 406] width 26 height 21
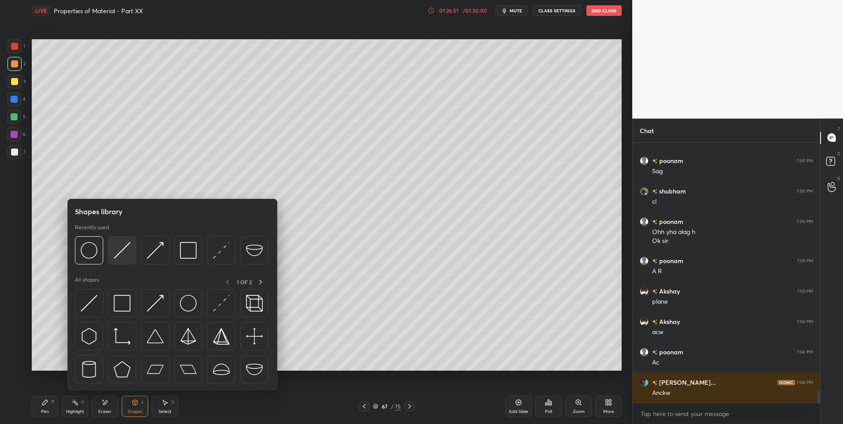
click at [122, 254] on img at bounding box center [122, 250] width 17 height 17
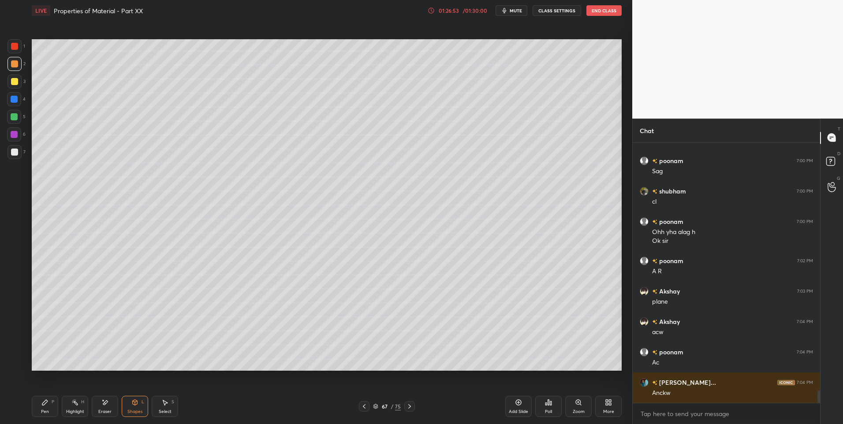
click at [13, 62] on div at bounding box center [14, 63] width 7 height 7
click at [14, 116] on div at bounding box center [14, 116] width 7 height 7
click at [13, 136] on div at bounding box center [14, 134] width 7 height 7
click at [76, 406] on icon at bounding box center [74, 402] width 7 height 7
click at [367, 407] on icon at bounding box center [364, 406] width 7 height 7
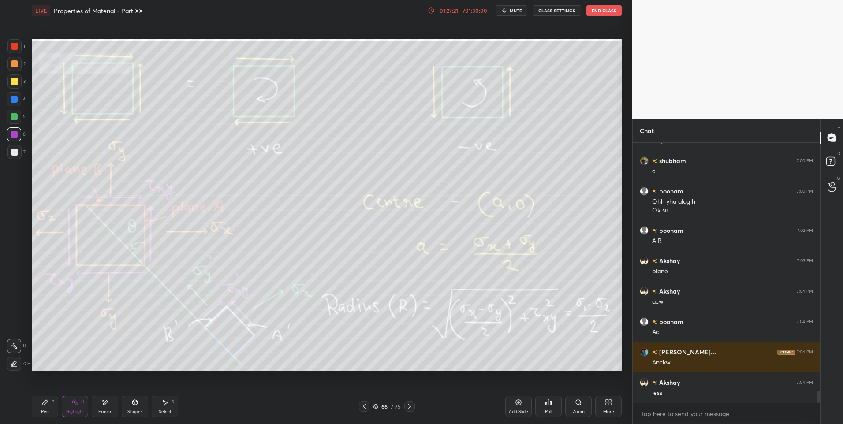
scroll to position [5351, 0]
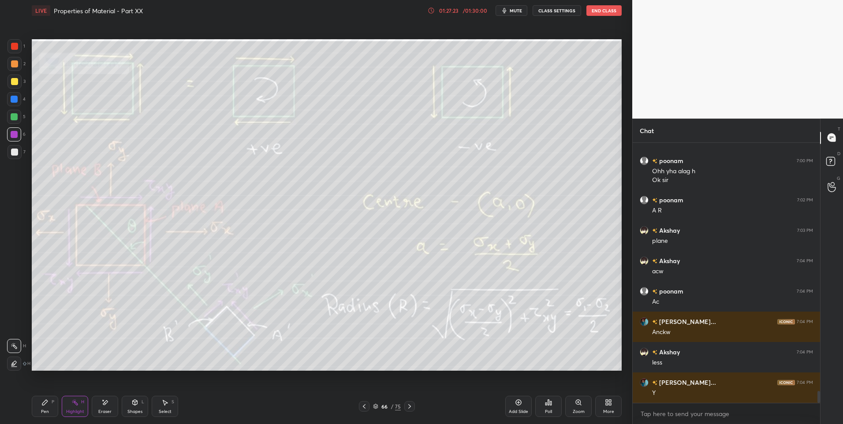
click at [414, 405] on div at bounding box center [409, 406] width 11 height 11
click at [363, 407] on icon at bounding box center [364, 406] width 7 height 7
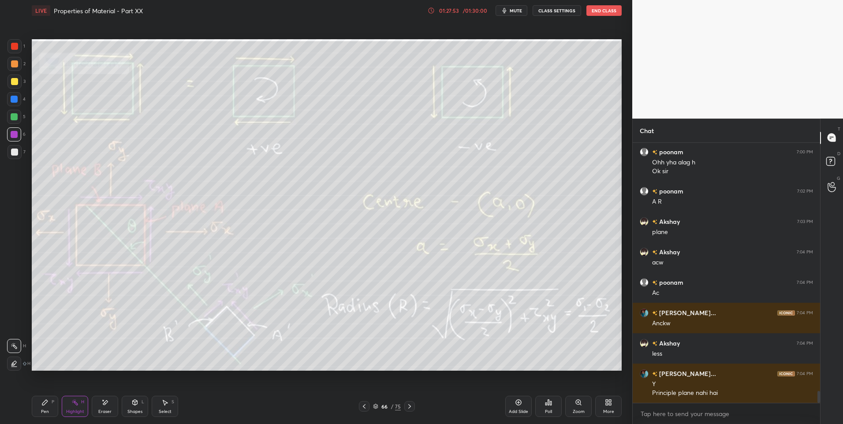
click at [413, 406] on div at bounding box center [409, 406] width 11 height 11
click at [137, 410] on div "Shapes" at bounding box center [134, 412] width 15 height 4
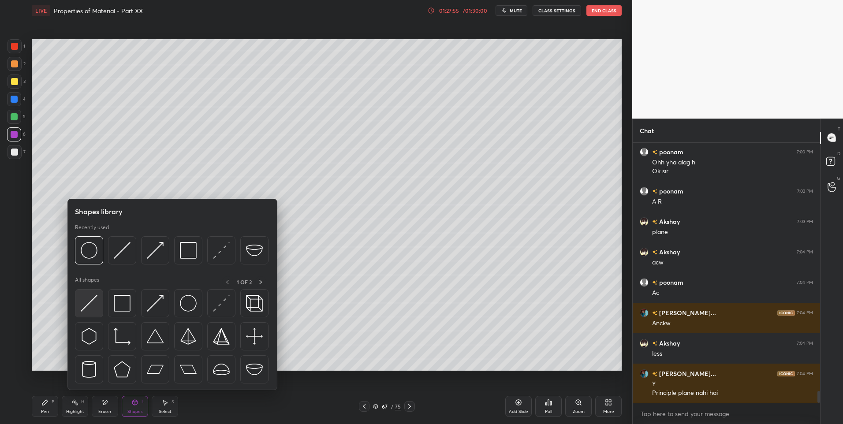
click at [91, 297] on img at bounding box center [89, 303] width 17 height 17
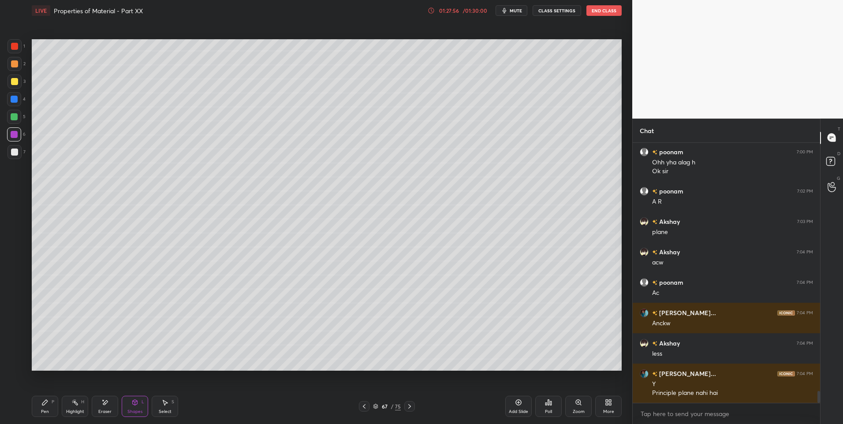
click at [10, 62] on div at bounding box center [14, 64] width 14 height 14
click at [63, 401] on div "Highlight H" at bounding box center [75, 406] width 26 height 21
click at [43, 407] on div "Pen P" at bounding box center [45, 406] width 26 height 21
click at [135, 414] on div "Shapes" at bounding box center [134, 412] width 15 height 4
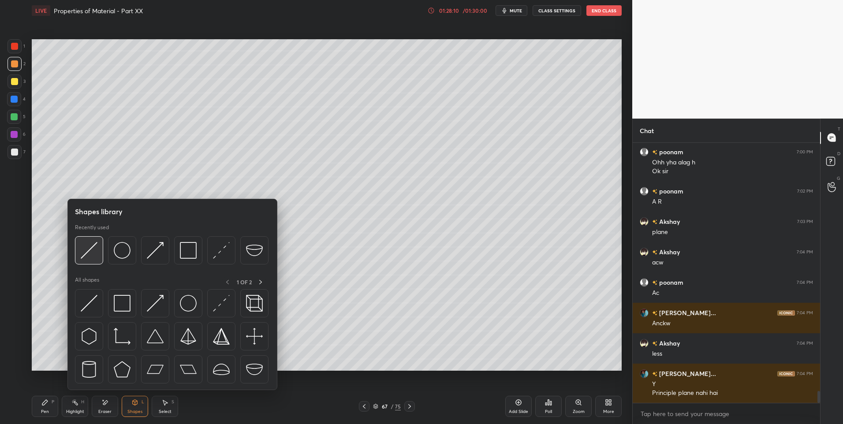
click at [87, 252] on img at bounding box center [89, 250] width 17 height 17
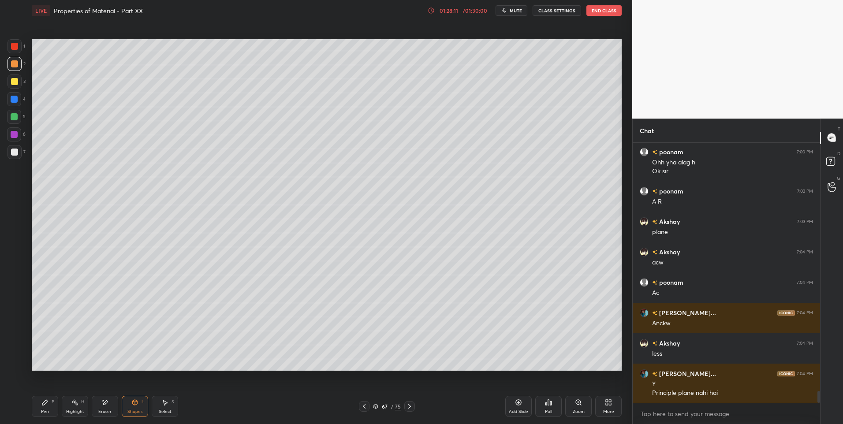
click at [17, 136] on div at bounding box center [14, 134] width 7 height 7
click at [37, 412] on div "Pen P" at bounding box center [45, 406] width 26 height 21
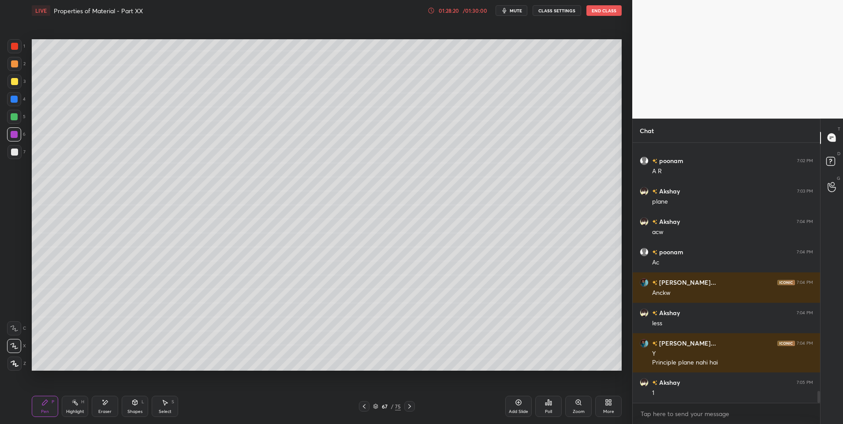
click at [127, 404] on div "Shapes L" at bounding box center [135, 406] width 26 height 21
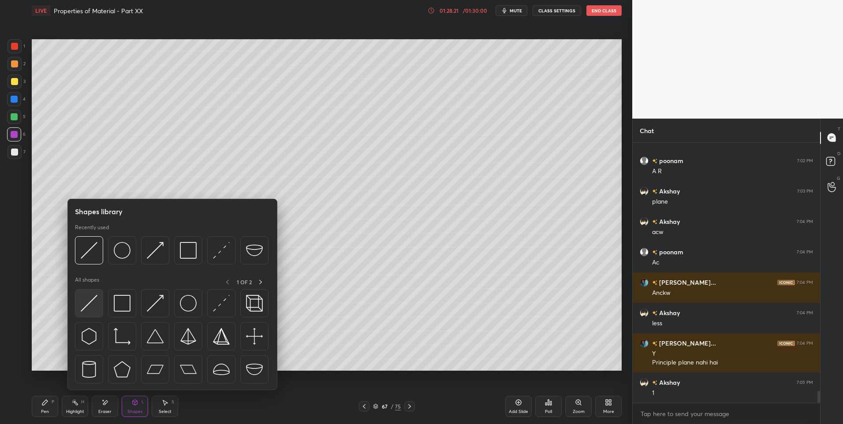
click at [96, 299] on img at bounding box center [89, 303] width 17 height 17
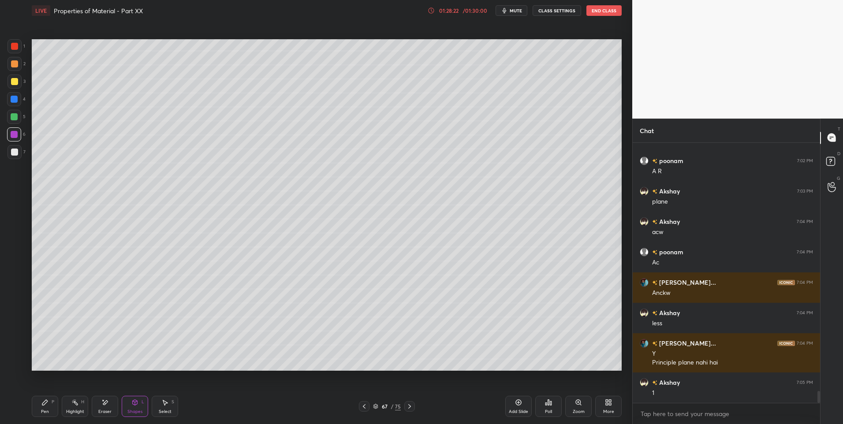
scroll to position [5420, 0]
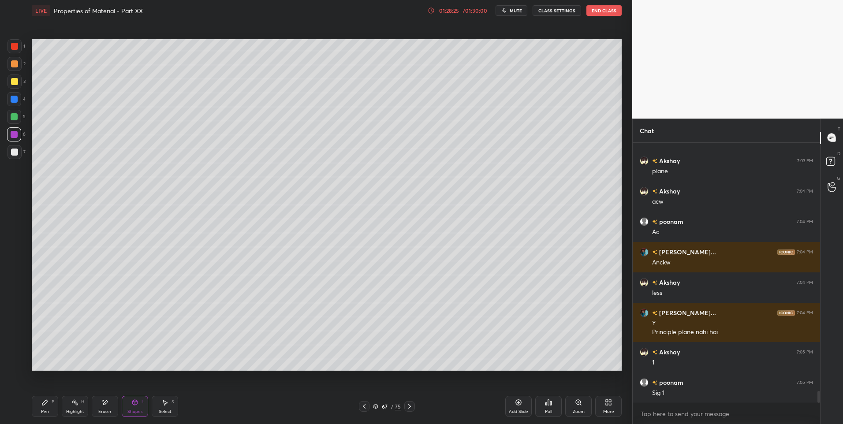
click at [42, 408] on div "Pen P" at bounding box center [45, 406] width 26 height 21
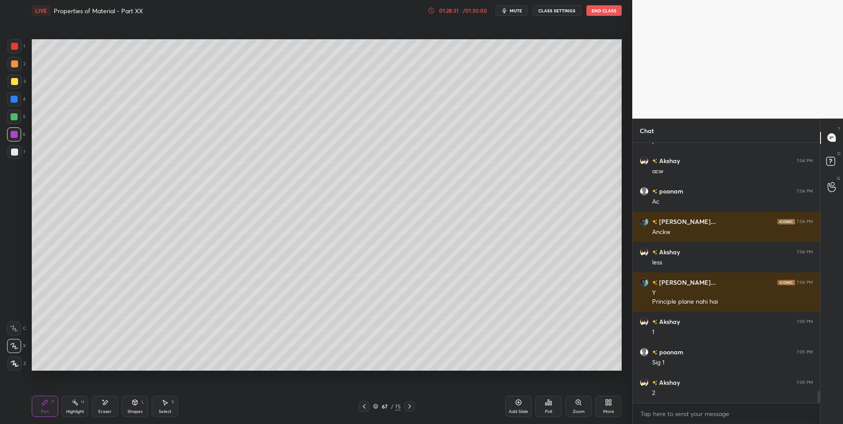
click at [132, 410] on div "Shapes" at bounding box center [134, 412] width 15 height 4
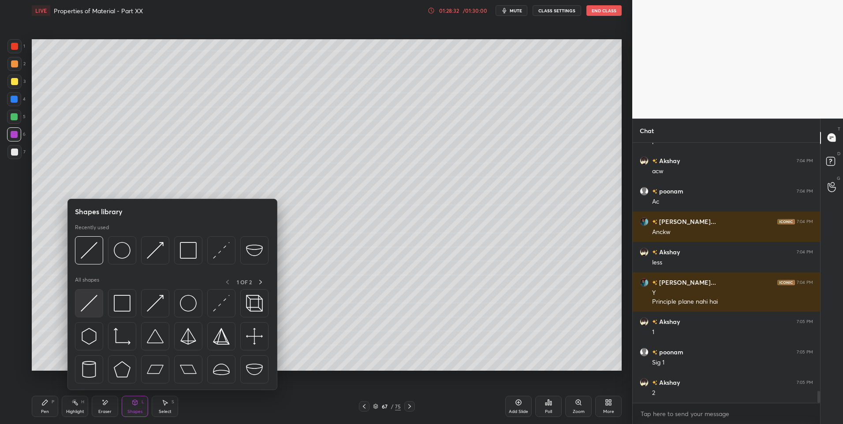
click at [93, 303] on img at bounding box center [89, 303] width 17 height 17
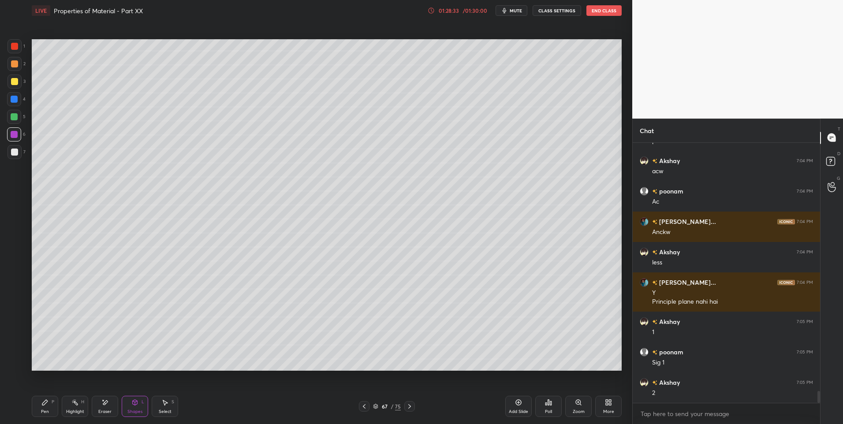
click at [70, 410] on div "Highlight" at bounding box center [75, 412] width 18 height 4
click at [135, 407] on div "Shapes L" at bounding box center [135, 406] width 26 height 21
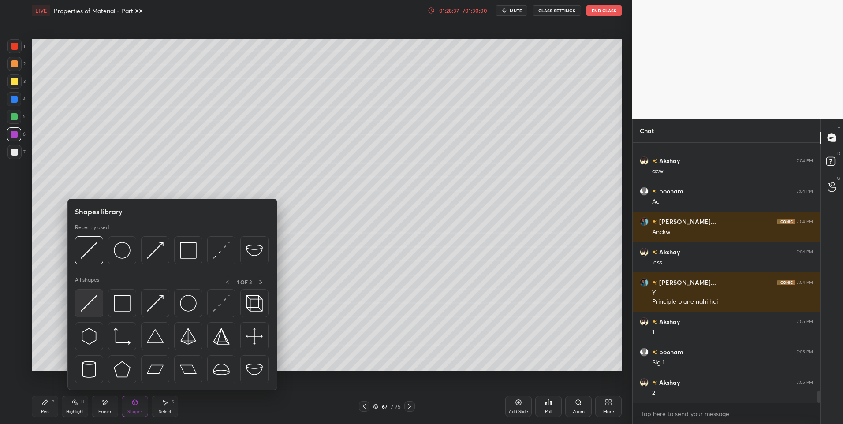
click at [99, 306] on div at bounding box center [89, 303] width 28 height 28
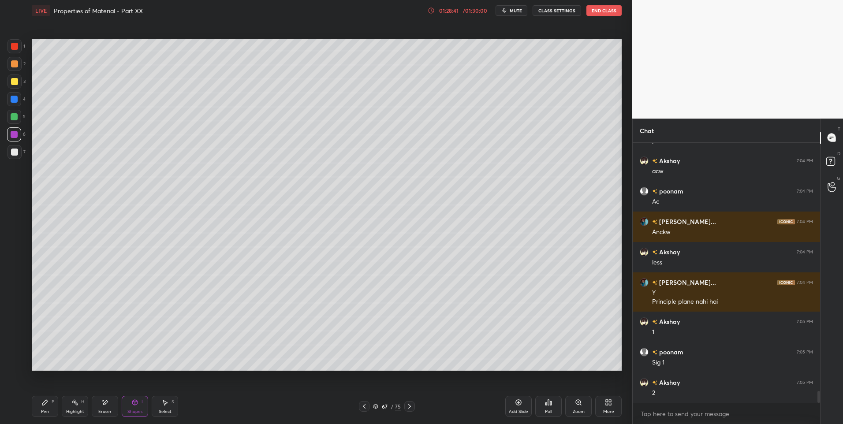
click at [364, 406] on icon at bounding box center [364, 406] width 3 height 4
click at [364, 407] on icon at bounding box center [364, 406] width 3 height 4
click at [407, 403] on icon at bounding box center [409, 406] width 7 height 7
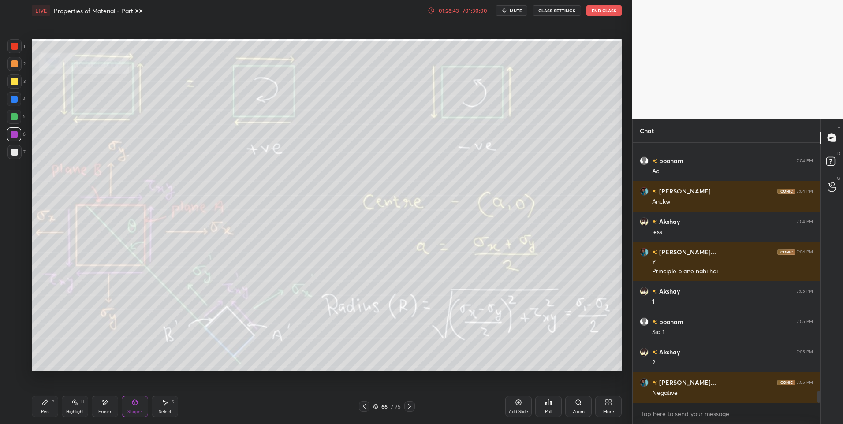
click at [79, 407] on div "Highlight H" at bounding box center [75, 406] width 26 height 21
click at [78, 406] on div "Highlight H" at bounding box center [75, 406] width 26 height 21
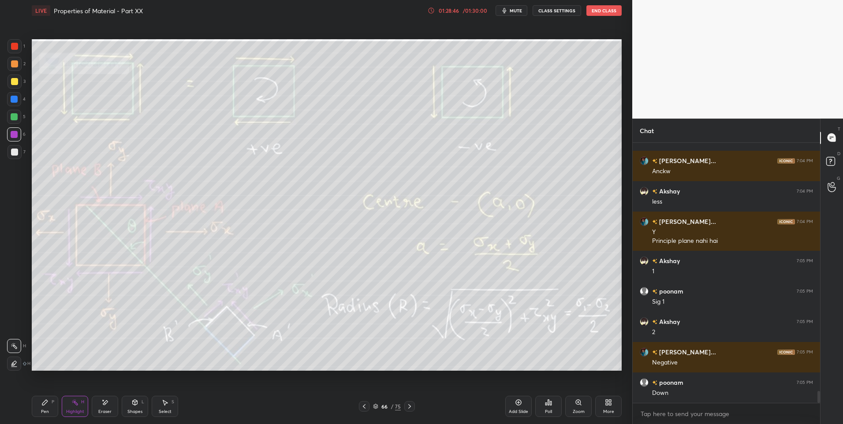
click at [411, 402] on div at bounding box center [409, 406] width 11 height 11
click at [138, 405] on icon at bounding box center [134, 402] width 7 height 7
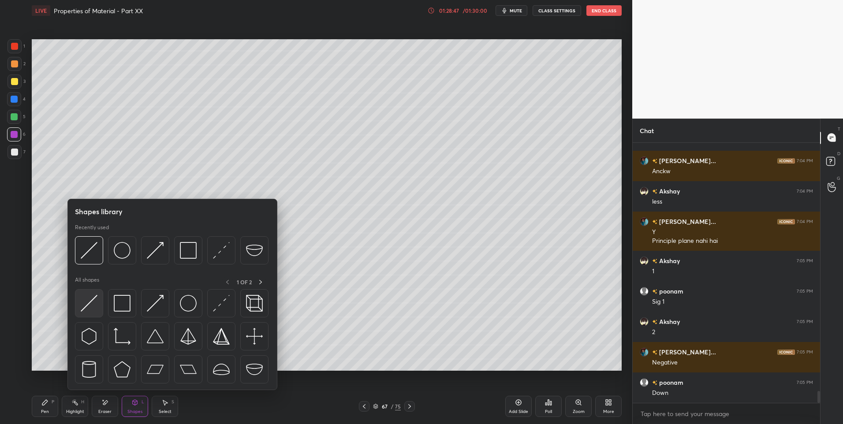
click at [84, 300] on img at bounding box center [89, 303] width 17 height 17
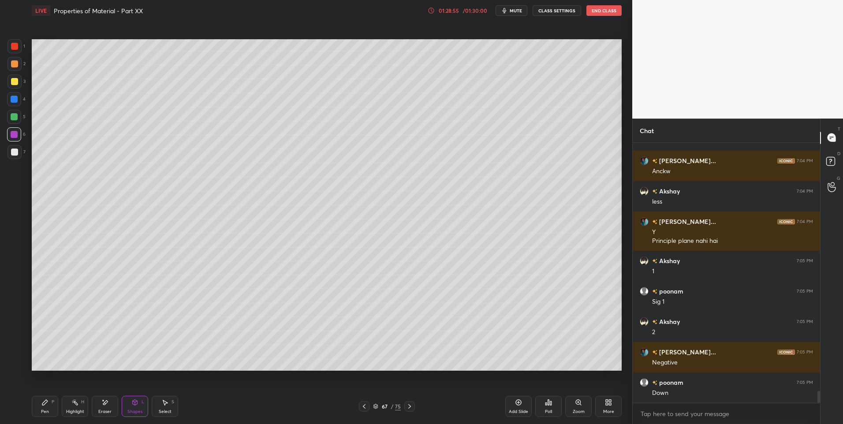
click at [41, 404] on icon at bounding box center [44, 402] width 7 height 7
click at [43, 404] on icon at bounding box center [44, 402] width 5 height 5
click at [131, 408] on div "Shapes L" at bounding box center [135, 406] width 26 height 21
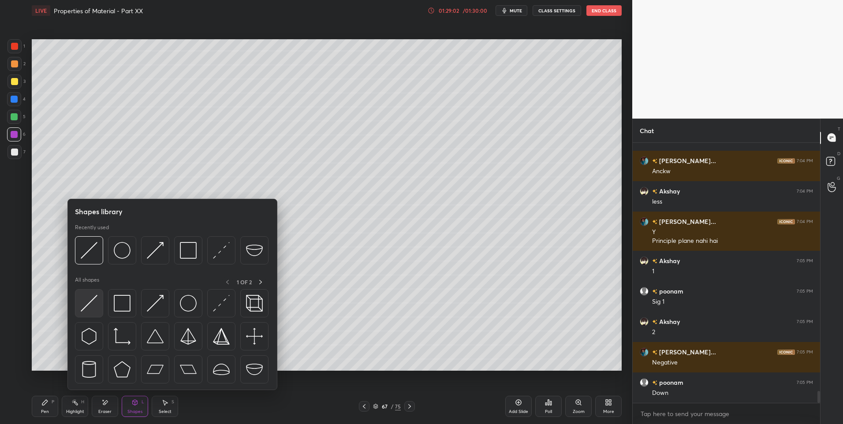
click at [88, 304] on img at bounding box center [89, 303] width 17 height 17
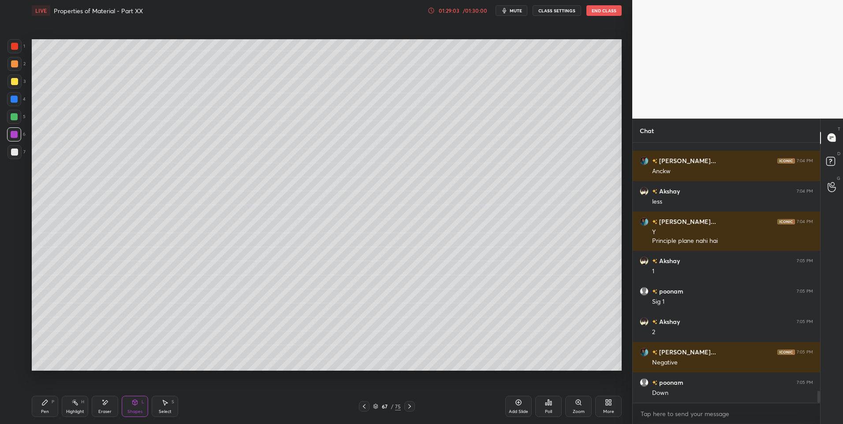
click at [76, 408] on div "Highlight H" at bounding box center [75, 406] width 26 height 21
click at [110, 406] on div "Eraser" at bounding box center [105, 406] width 26 height 21
click at [73, 403] on icon at bounding box center [74, 402] width 7 height 7
click at [409, 407] on icon at bounding box center [409, 406] width 7 height 7
click at [362, 409] on icon at bounding box center [364, 406] width 7 height 7
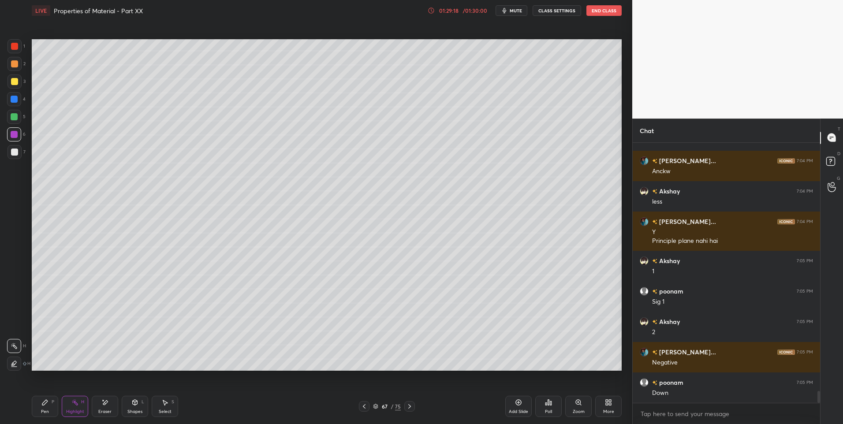
click at [364, 408] on icon at bounding box center [364, 406] width 7 height 7
click at [410, 406] on icon at bounding box center [409, 406] width 7 height 7
click at [105, 408] on div "Eraser" at bounding box center [105, 406] width 26 height 21
click at [49, 407] on div "Pen P" at bounding box center [45, 406] width 26 height 21
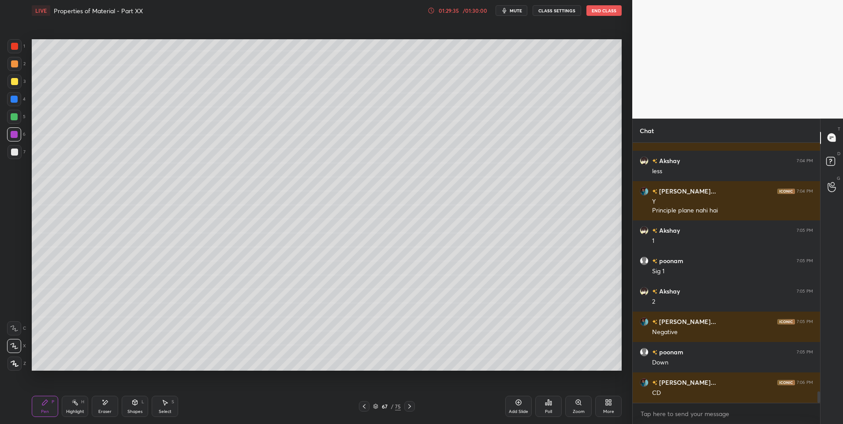
click at [363, 408] on icon at bounding box center [364, 406] width 7 height 7
click at [412, 407] on icon at bounding box center [409, 406] width 7 height 7
click at [16, 83] on div at bounding box center [14, 81] width 7 height 7
click at [72, 410] on div "Highlight" at bounding box center [75, 412] width 18 height 4
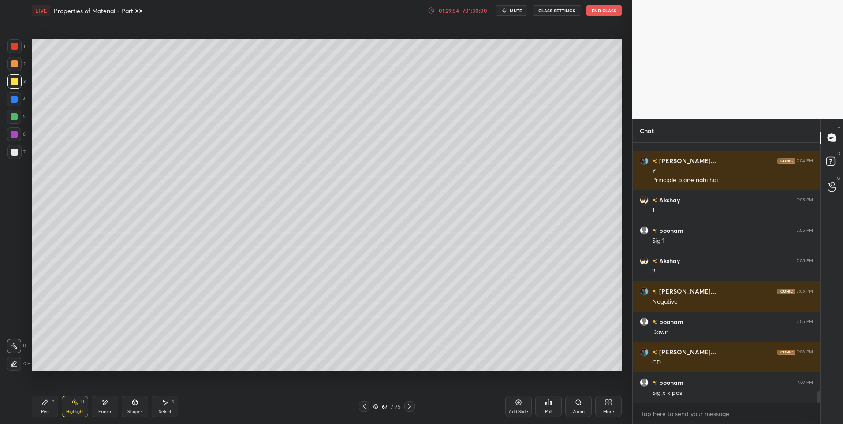
click at [43, 410] on div "Pen" at bounding box center [45, 412] width 8 height 4
click at [47, 407] on div "Pen P" at bounding box center [45, 406] width 26 height 21
click at [70, 410] on div "Highlight" at bounding box center [75, 412] width 18 height 4
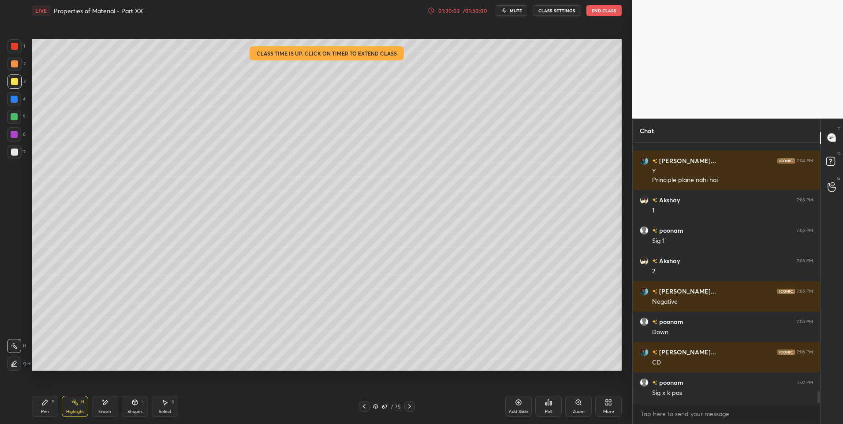
click at [367, 405] on icon at bounding box center [364, 406] width 7 height 7
click at [367, 407] on icon at bounding box center [364, 406] width 7 height 7
click at [409, 404] on icon at bounding box center [409, 406] width 7 height 7
click at [410, 407] on icon at bounding box center [409, 406] width 3 height 4
click at [135, 407] on div "Shapes L" at bounding box center [135, 406] width 26 height 21
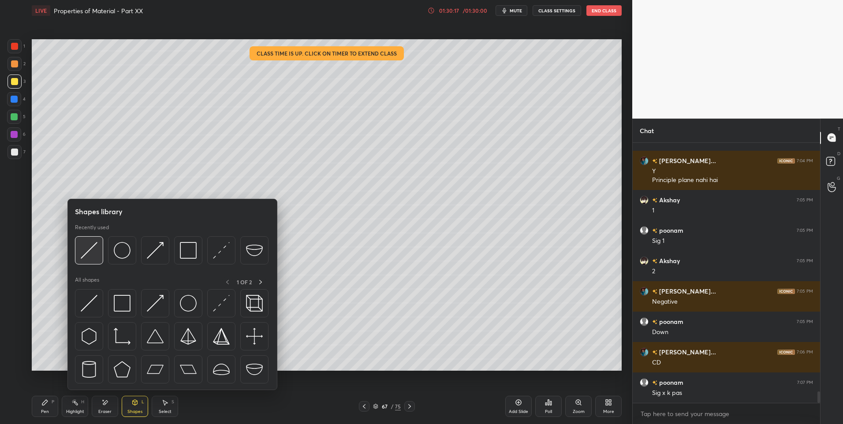
click at [90, 255] on img at bounding box center [89, 250] width 17 height 17
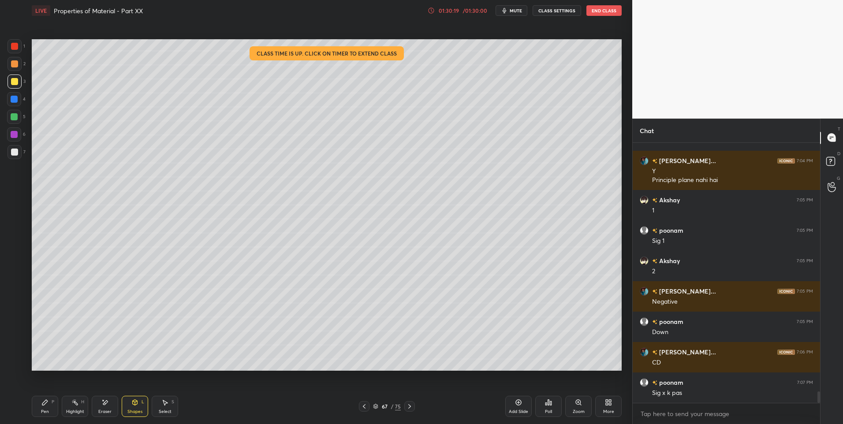
click at [14, 64] on div at bounding box center [14, 63] width 7 height 7
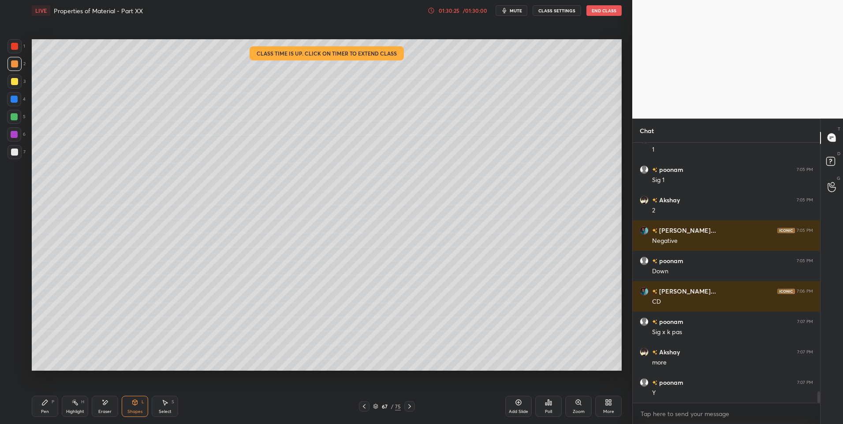
scroll to position [5664, 0]
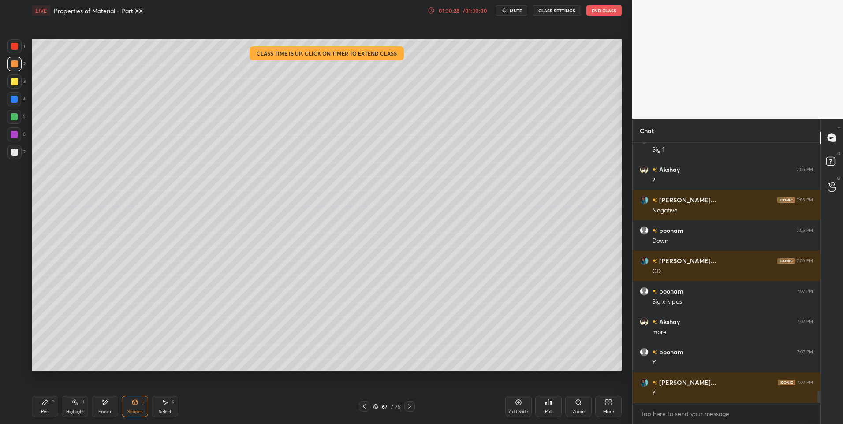
click at [49, 408] on div "Pen P" at bounding box center [45, 406] width 26 height 21
click at [134, 405] on icon at bounding box center [135, 402] width 5 height 5
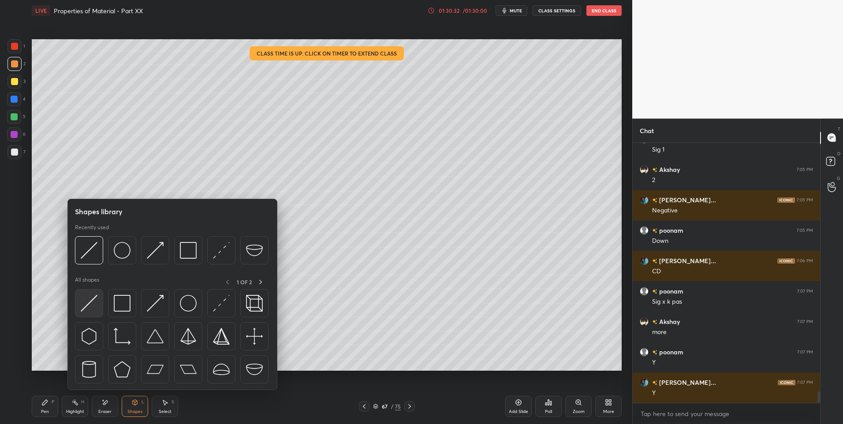
click at [85, 298] on img at bounding box center [89, 303] width 17 height 17
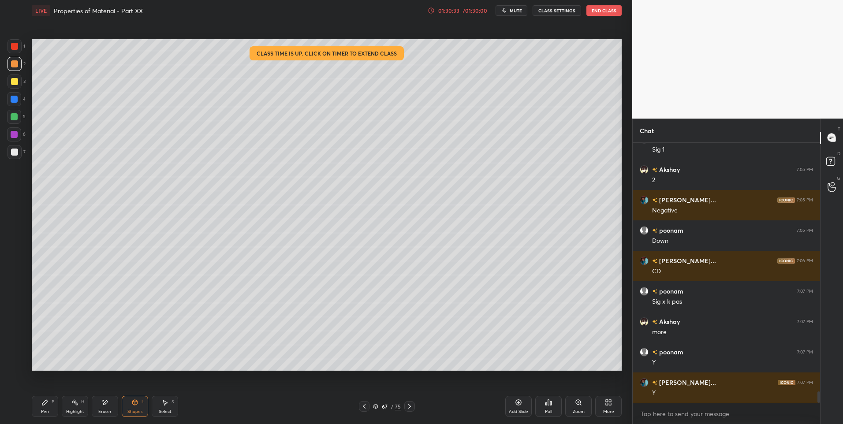
click at [361, 406] on icon at bounding box center [364, 406] width 7 height 7
click at [71, 402] on div "Highlight H" at bounding box center [75, 406] width 26 height 21
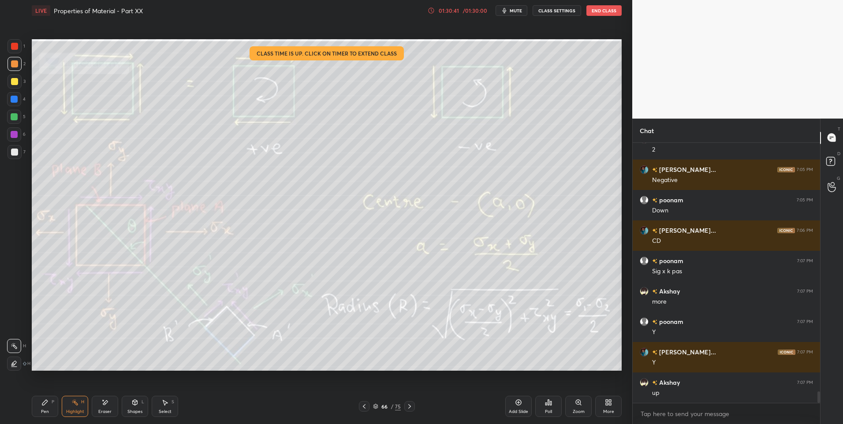
click at [411, 403] on icon at bounding box center [409, 406] width 7 height 7
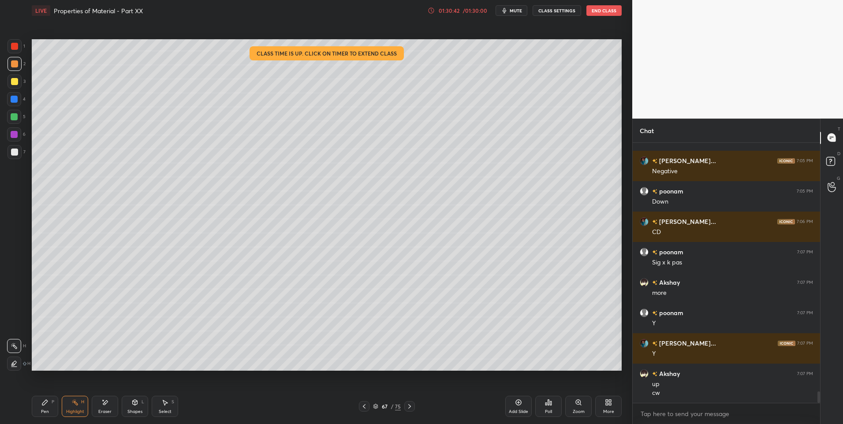
click at [138, 410] on div "Shapes" at bounding box center [134, 412] width 15 height 4
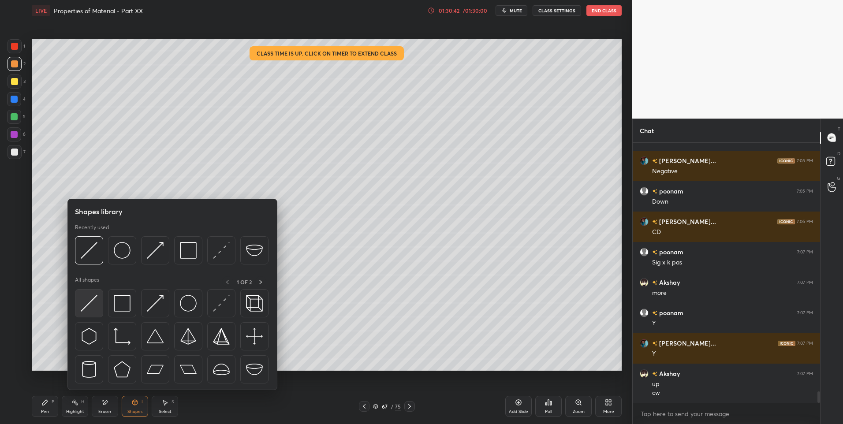
click at [87, 306] on img at bounding box center [89, 303] width 17 height 17
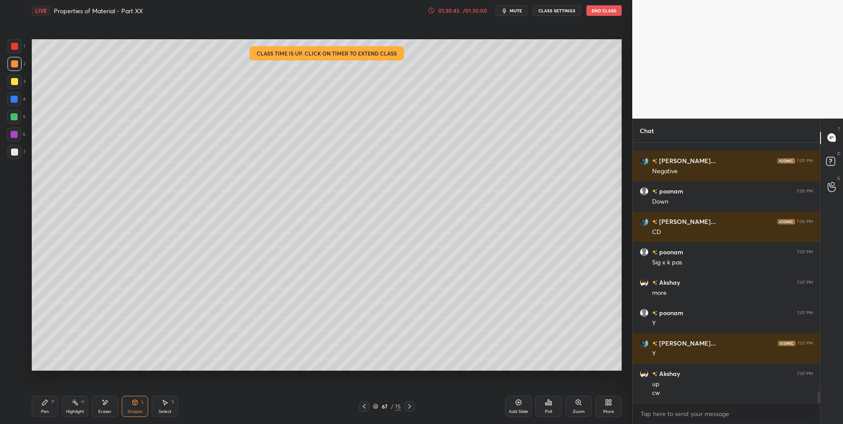
scroll to position [5733, 0]
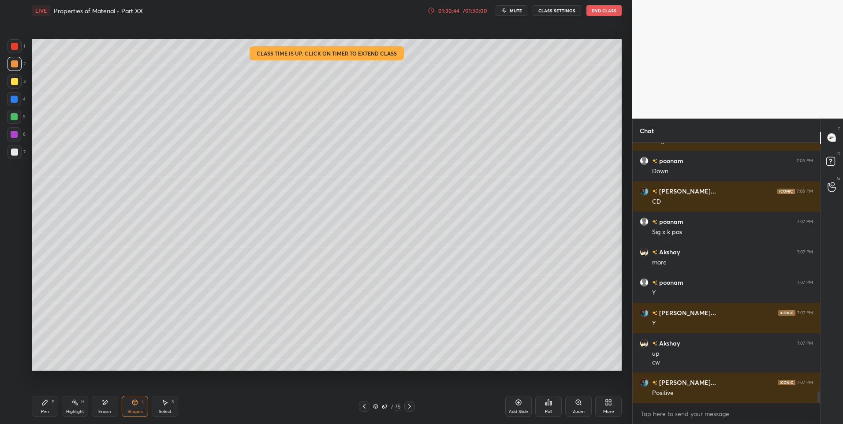
click at [15, 131] on div at bounding box center [14, 134] width 7 height 7
click at [39, 408] on div "Pen P" at bounding box center [45, 406] width 26 height 21
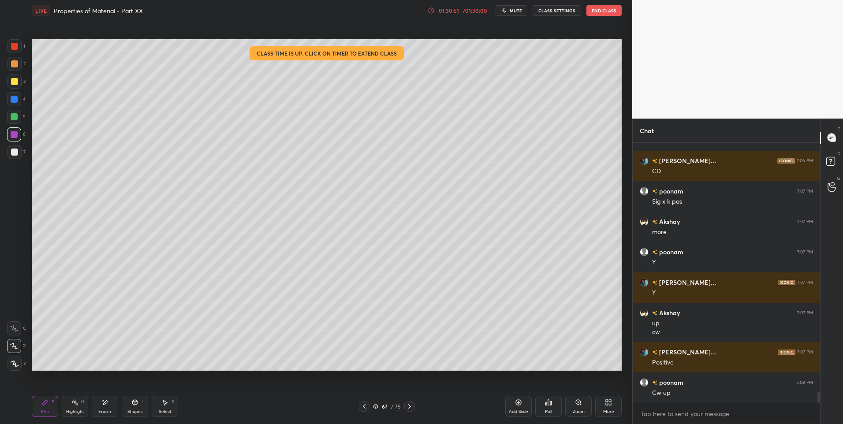
scroll to position [239, 185]
click at [16, 82] on div at bounding box center [14, 81] width 7 height 7
click at [71, 399] on icon at bounding box center [74, 402] width 7 height 7
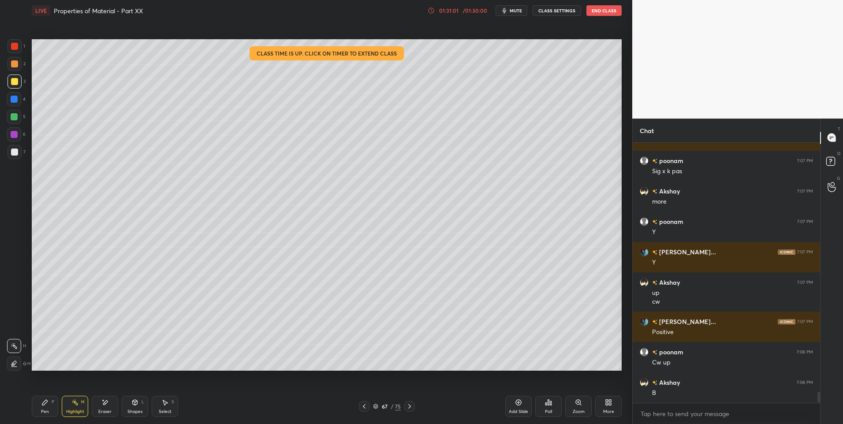
scroll to position [5794, 0]
click at [131, 406] on div "Shapes L" at bounding box center [135, 406] width 26 height 21
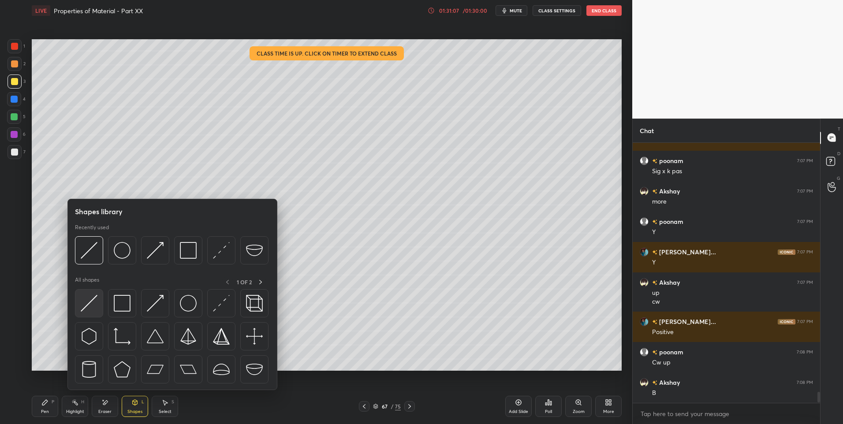
click at [84, 305] on img at bounding box center [89, 303] width 17 height 17
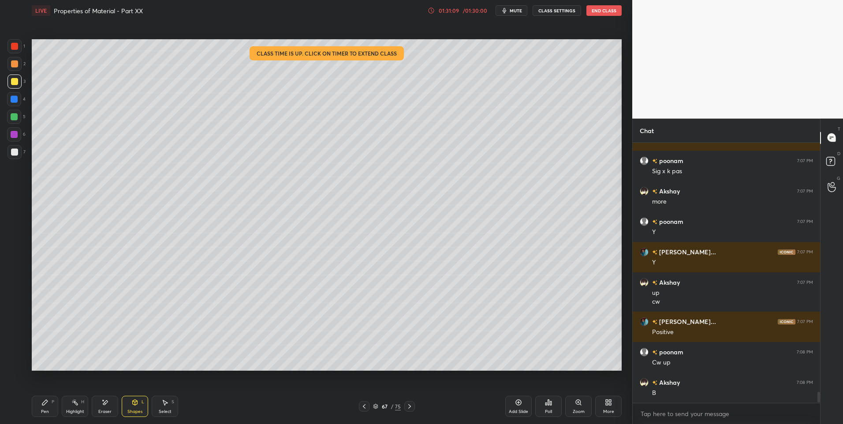
click at [410, 406] on icon at bounding box center [409, 406] width 3 height 4
click at [74, 406] on icon at bounding box center [74, 402] width 7 height 7
click at [411, 405] on icon at bounding box center [409, 406] width 7 height 7
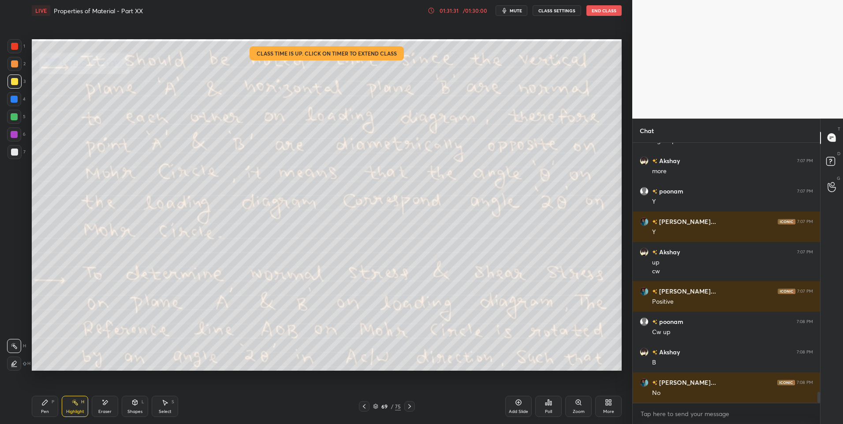
click at [411, 408] on icon at bounding box center [409, 406] width 7 height 7
click at [411, 406] on icon at bounding box center [409, 406] width 7 height 7
click at [411, 407] on icon at bounding box center [409, 406] width 7 height 7
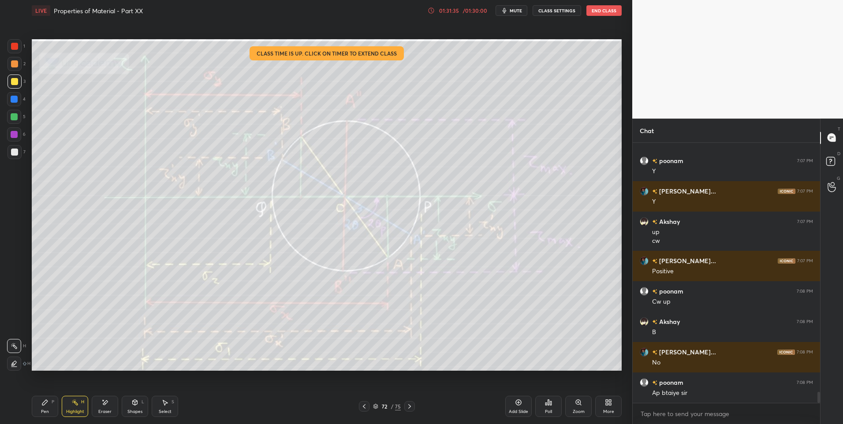
click at [365, 407] on icon at bounding box center [364, 406] width 7 height 7
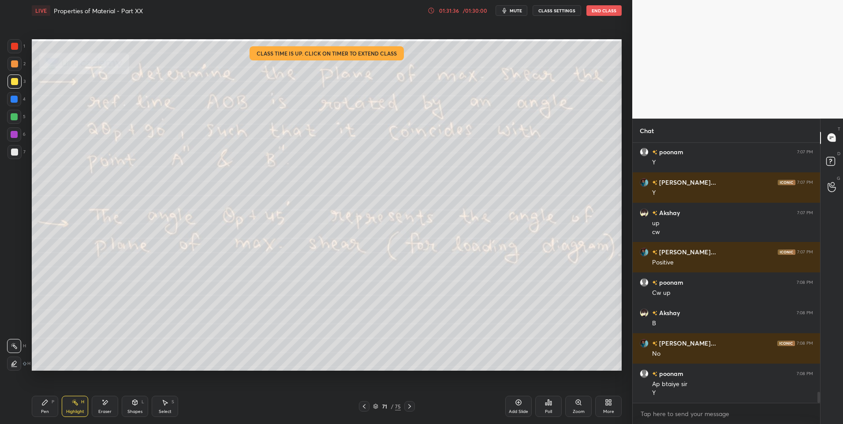
click at [365, 407] on icon at bounding box center [364, 406] width 7 height 7
click at [367, 409] on icon at bounding box center [364, 406] width 7 height 7
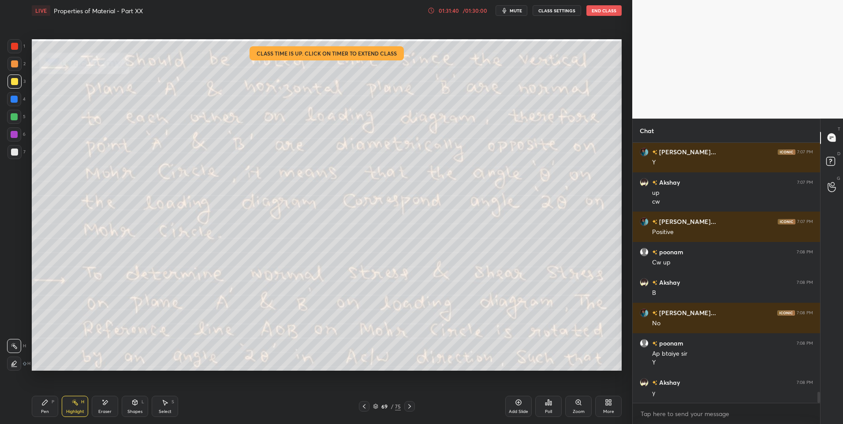
scroll to position [5925, 0]
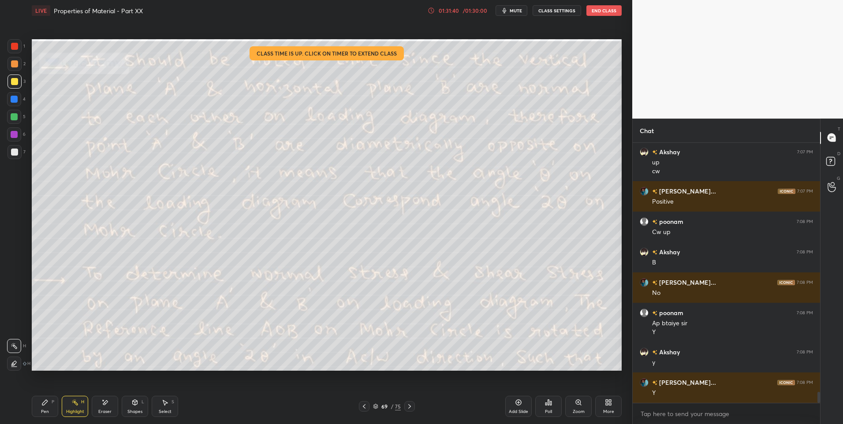
click at [365, 409] on icon at bounding box center [364, 406] width 7 height 7
click at [407, 404] on icon at bounding box center [409, 406] width 7 height 7
click at [409, 407] on icon at bounding box center [409, 406] width 7 height 7
click at [410, 405] on icon at bounding box center [409, 406] width 7 height 7
click at [408, 406] on icon at bounding box center [409, 406] width 7 height 7
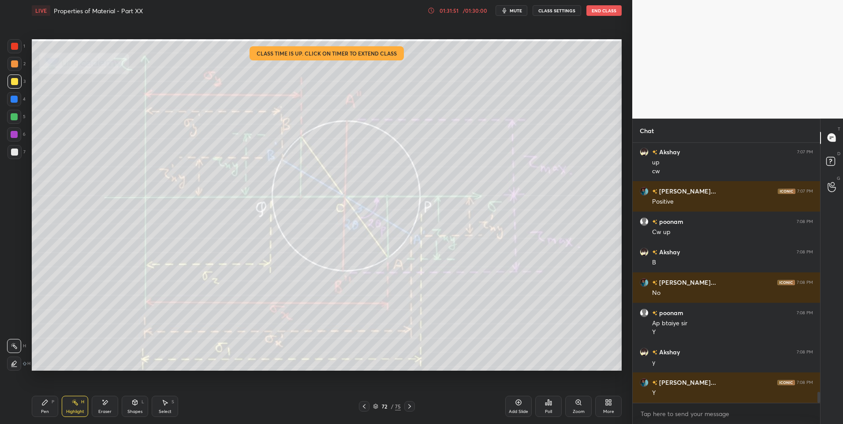
click at [362, 406] on icon at bounding box center [364, 406] width 7 height 7
click at [361, 410] on icon at bounding box center [364, 406] width 7 height 7
click at [361, 407] on icon at bounding box center [364, 406] width 7 height 7
click at [360, 407] on div at bounding box center [364, 406] width 11 height 11
click at [363, 407] on icon at bounding box center [364, 406] width 7 height 7
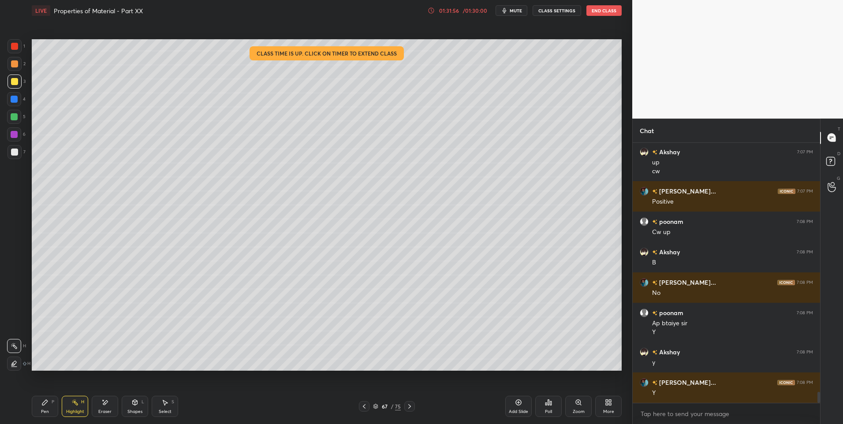
click at [408, 403] on icon at bounding box center [409, 406] width 7 height 7
click at [410, 405] on icon at bounding box center [409, 406] width 7 height 7
click at [471, 10] on div "/ 01:30:00" at bounding box center [474, 10] width 27 height 5
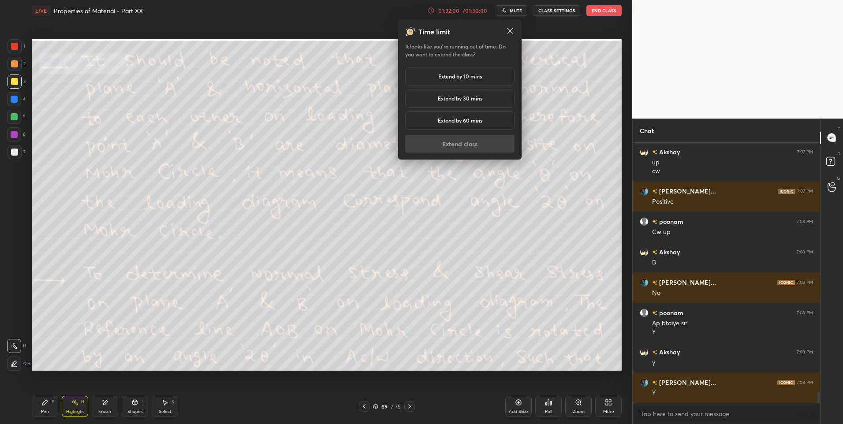
click at [459, 76] on h5 "Extend by 10 mins" at bounding box center [460, 76] width 44 height 8
click at [459, 143] on button "Extend class" at bounding box center [459, 144] width 109 height 18
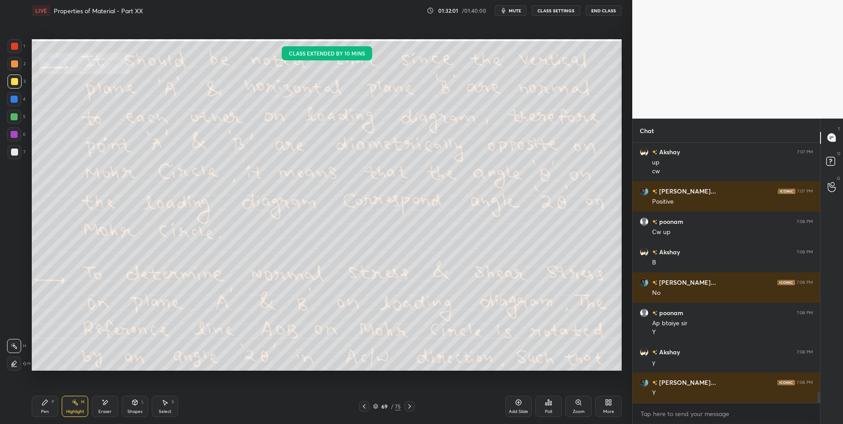
scroll to position [5955, 0]
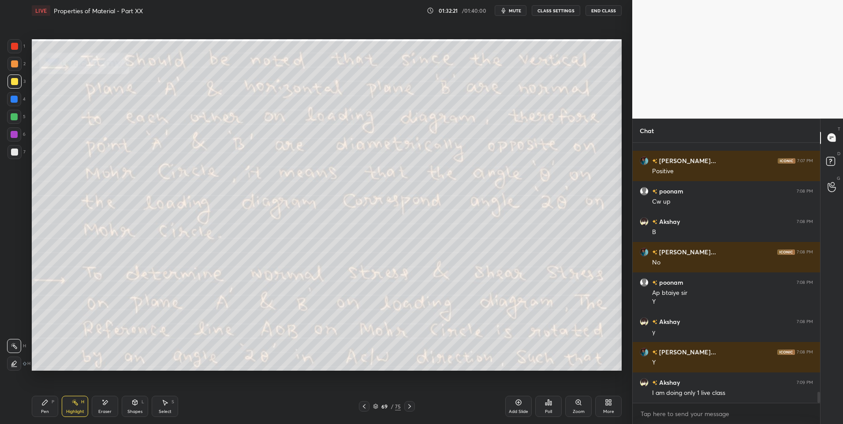
click at [364, 405] on icon at bounding box center [364, 406] width 7 height 7
click at [365, 407] on icon at bounding box center [364, 406] width 7 height 7
click at [134, 405] on icon at bounding box center [134, 402] width 7 height 7
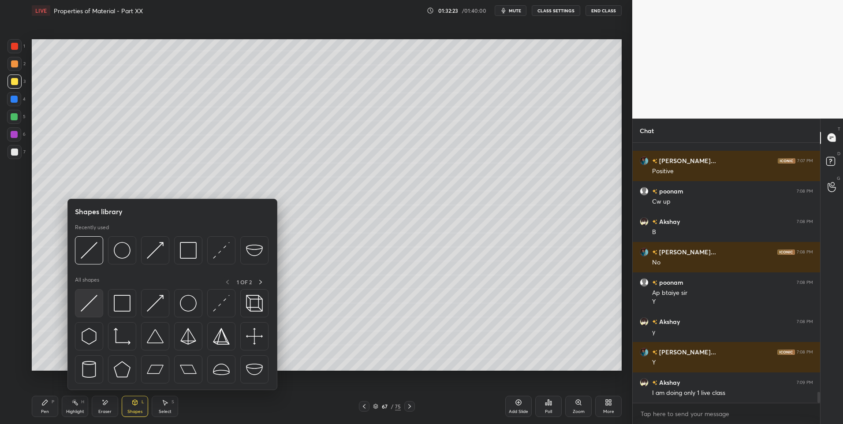
click at [87, 305] on img at bounding box center [89, 303] width 17 height 17
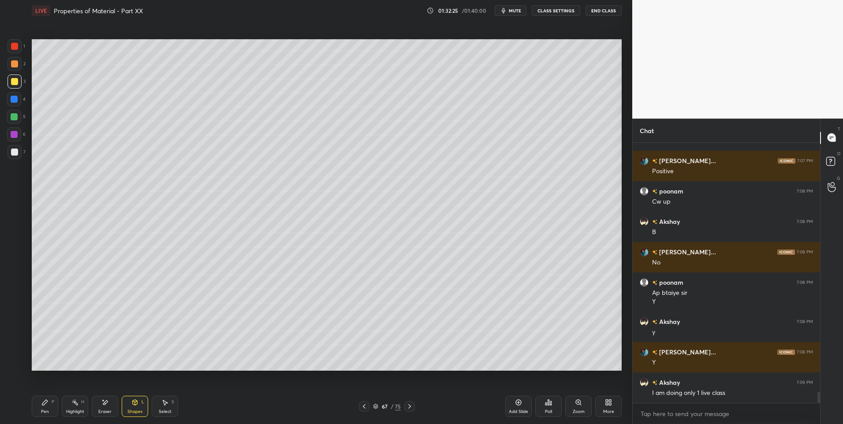
click at [19, 119] on div at bounding box center [14, 117] width 14 height 14
click at [84, 403] on div "Highlight H" at bounding box center [75, 406] width 26 height 21
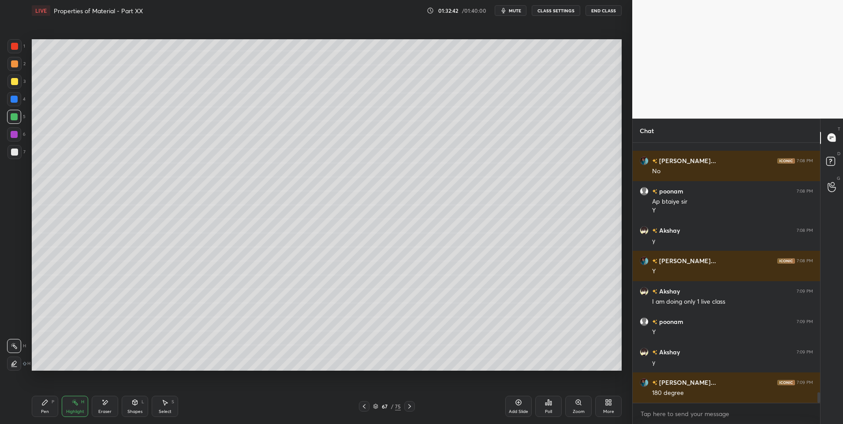
scroll to position [6077, 0]
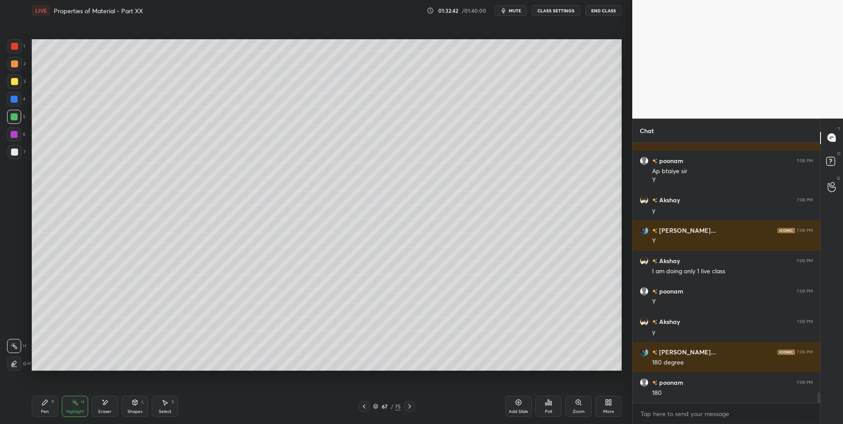
click at [365, 406] on icon at bounding box center [364, 406] width 7 height 7
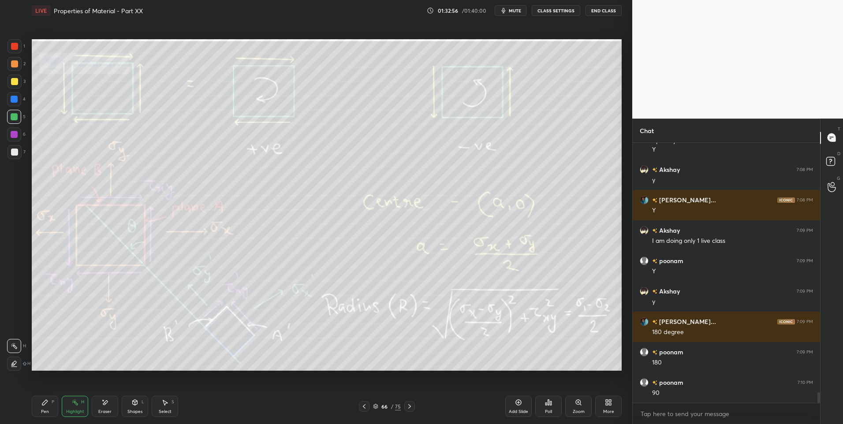
click at [410, 406] on icon at bounding box center [409, 406] width 7 height 7
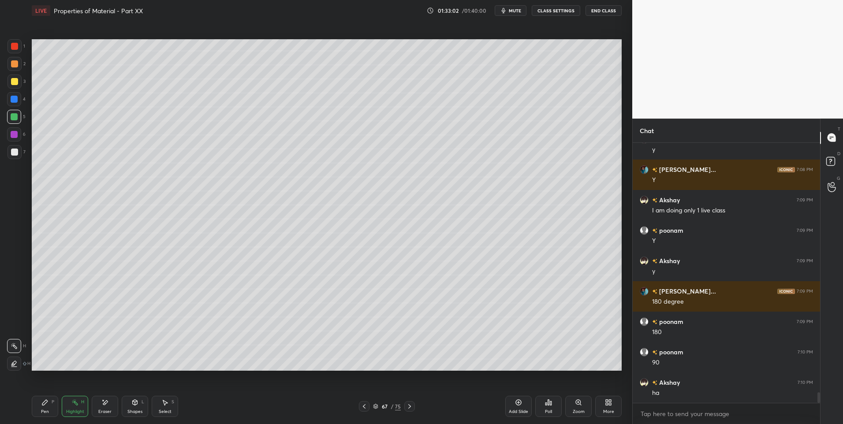
scroll to position [6168, 0]
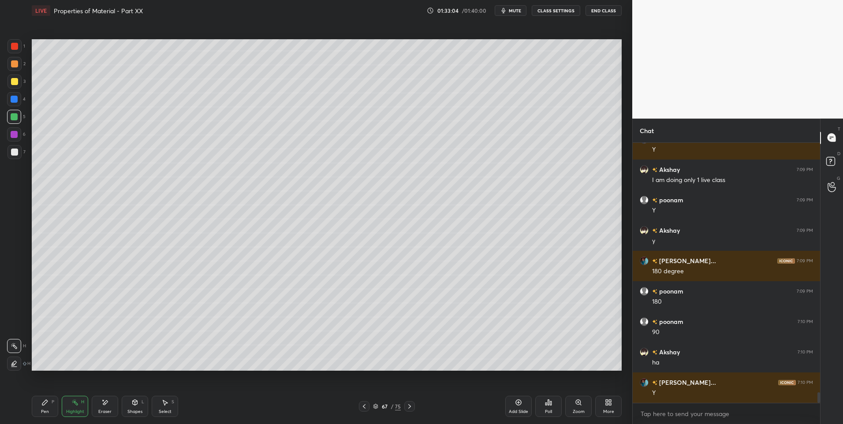
click at [366, 406] on icon at bounding box center [364, 406] width 7 height 7
click at [49, 396] on div "Pen P" at bounding box center [45, 406] width 26 height 21
click at [71, 406] on div "Highlight H" at bounding box center [75, 406] width 26 height 21
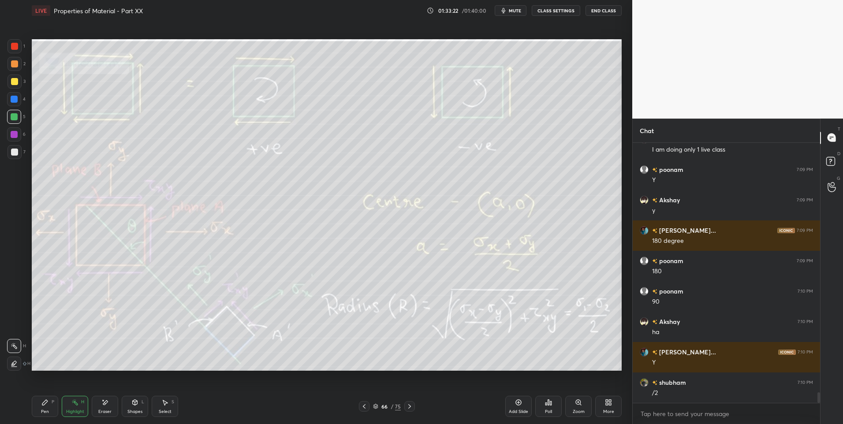
scroll to position [6229, 0]
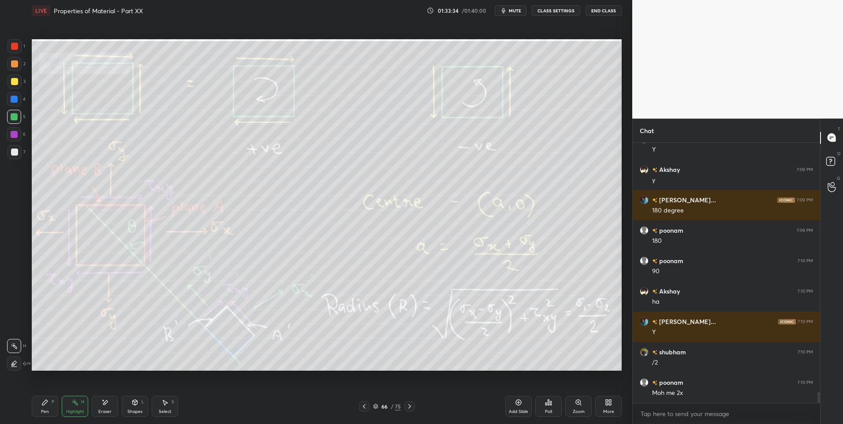
click at [411, 405] on icon at bounding box center [409, 406] width 7 height 7
click at [411, 407] on icon at bounding box center [409, 406] width 3 height 4
click at [411, 406] on icon at bounding box center [409, 406] width 7 height 7
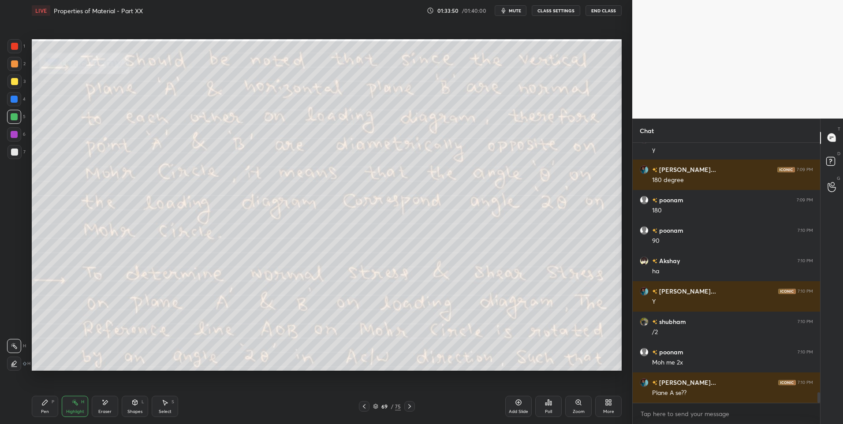
click at [414, 406] on div at bounding box center [409, 406] width 11 height 11
click at [360, 407] on div at bounding box center [364, 406] width 11 height 11
click at [361, 410] on div at bounding box center [364, 406] width 11 height 11
click at [362, 406] on icon at bounding box center [364, 406] width 7 height 7
click at [368, 404] on div at bounding box center [364, 406] width 11 height 11
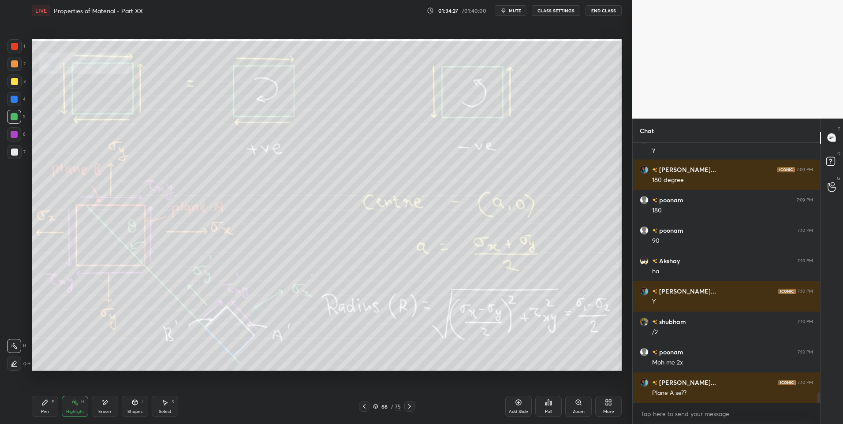
scroll to position [6290, 0]
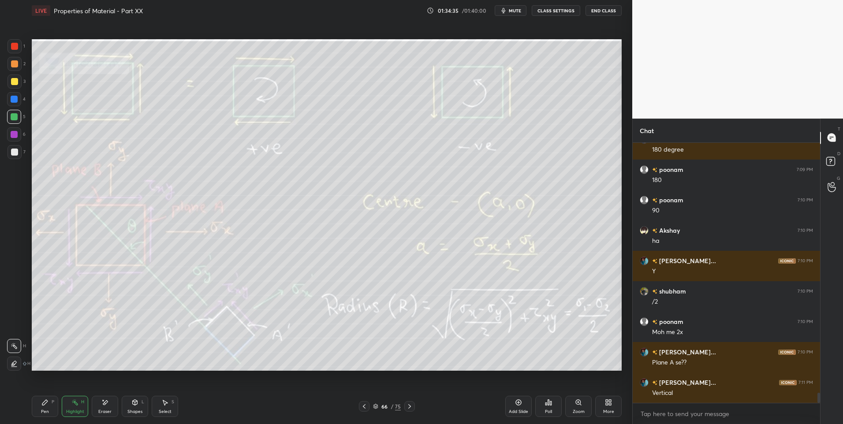
click at [410, 407] on icon at bounding box center [409, 406] width 7 height 7
click at [410, 409] on icon at bounding box center [409, 406] width 7 height 7
click at [365, 407] on icon at bounding box center [364, 406] width 7 height 7
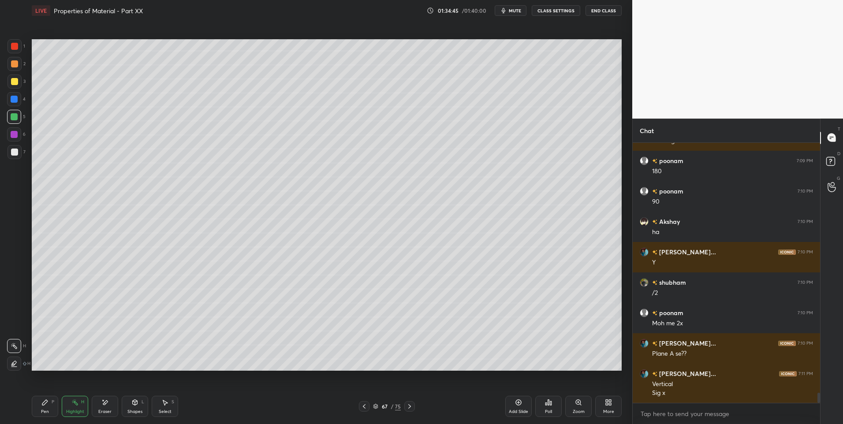
click at [42, 407] on div "Pen P" at bounding box center [45, 406] width 26 height 21
click at [16, 136] on div at bounding box center [14, 134] width 7 height 7
click at [15, 84] on div at bounding box center [14, 81] width 7 height 7
click at [362, 406] on icon at bounding box center [364, 406] width 7 height 7
click at [69, 403] on div "Highlight H" at bounding box center [75, 406] width 26 height 21
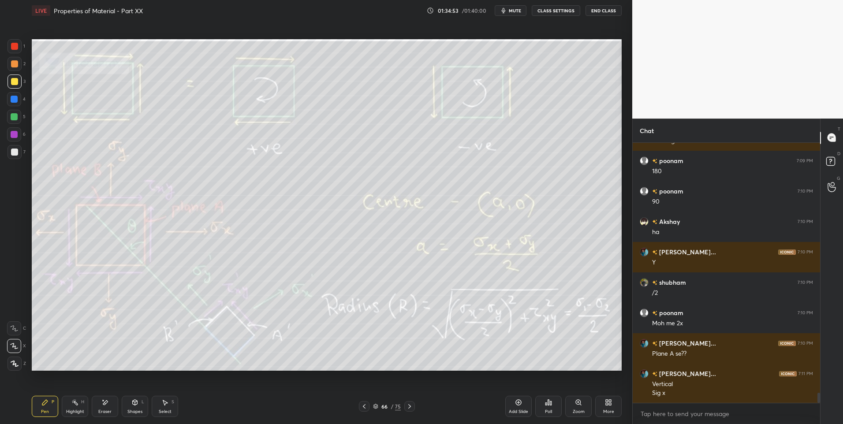
scroll to position [6329, 0]
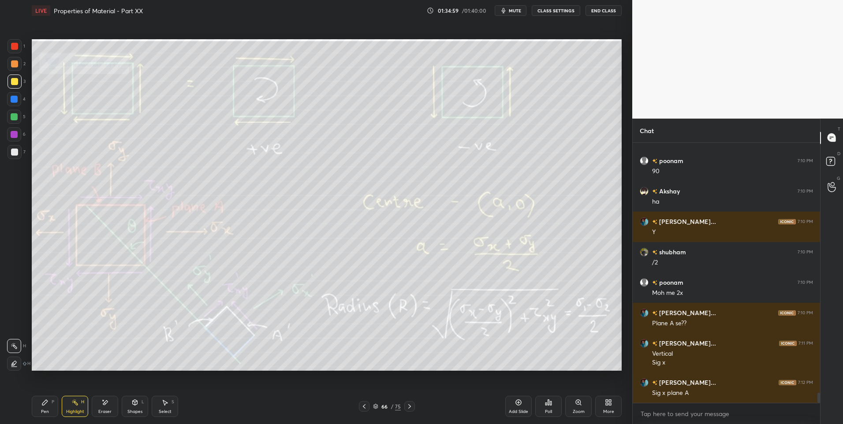
click at [409, 406] on icon at bounding box center [409, 406] width 7 height 7
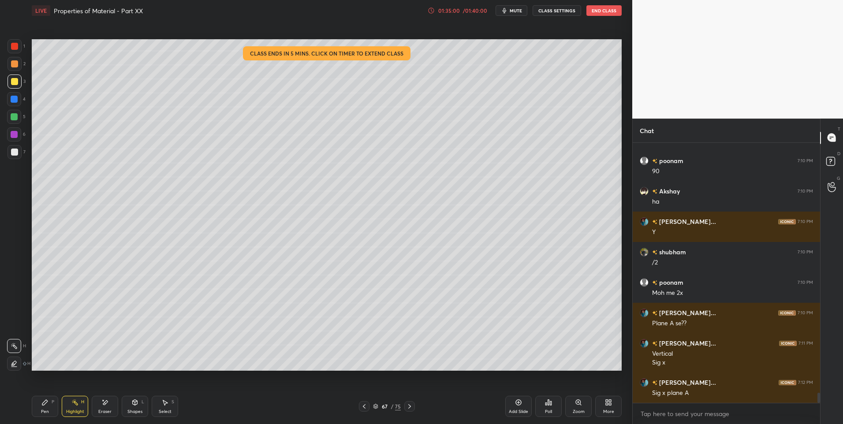
click at [41, 406] on div "Pen P" at bounding box center [45, 406] width 26 height 21
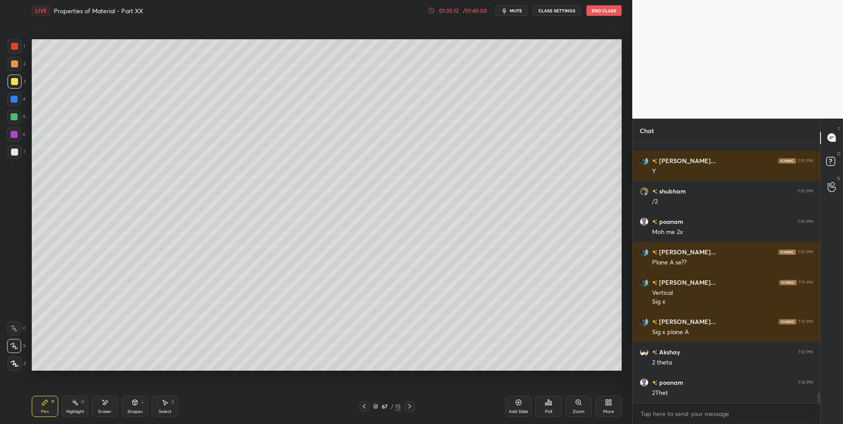
scroll to position [6420, 0]
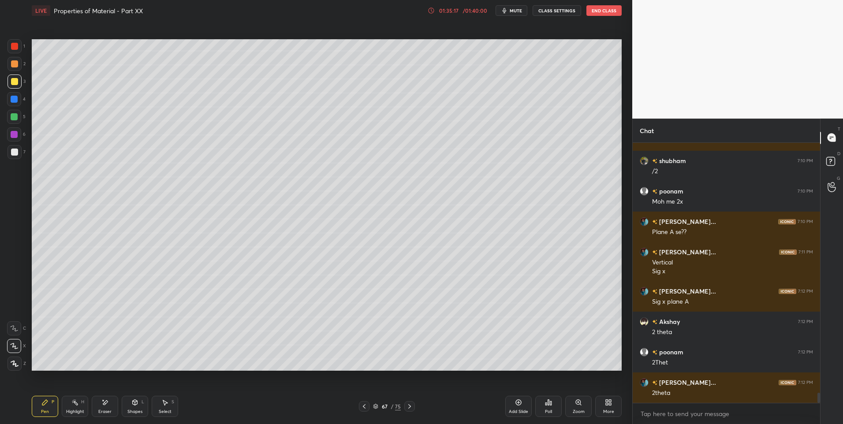
click at [137, 404] on icon at bounding box center [135, 402] width 5 height 5
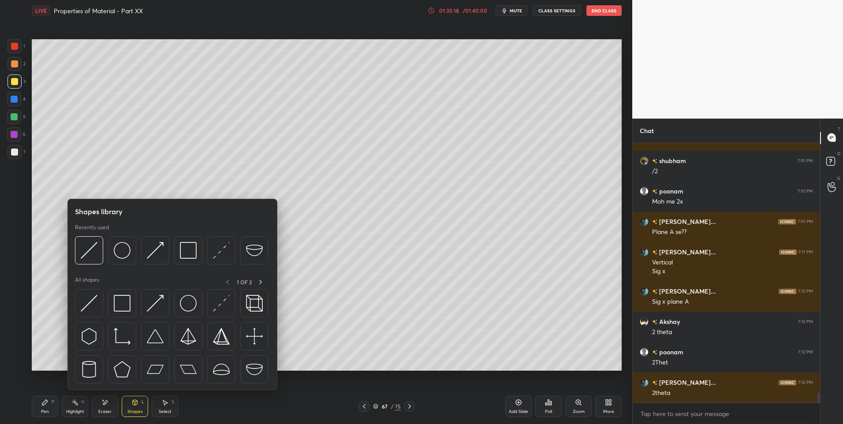
scroll to position [6451, 0]
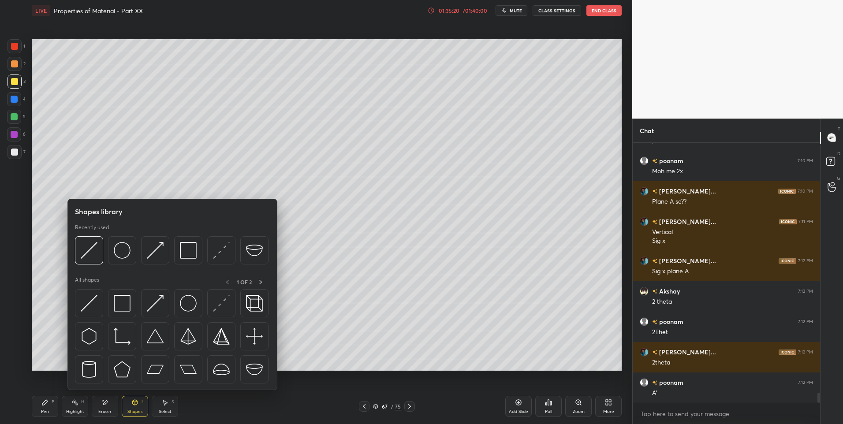
click at [46, 403] on icon at bounding box center [44, 402] width 5 height 5
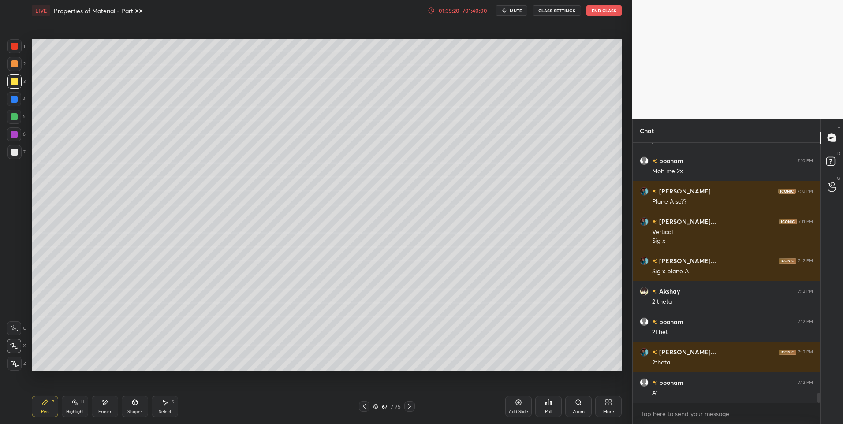
click at [14, 99] on div at bounding box center [14, 99] width 7 height 7
click at [363, 408] on icon at bounding box center [364, 406] width 7 height 7
click at [366, 408] on icon at bounding box center [364, 406] width 7 height 7
click at [408, 405] on icon at bounding box center [409, 406] width 7 height 7
click at [64, 411] on div "Highlight H" at bounding box center [75, 406] width 26 height 21
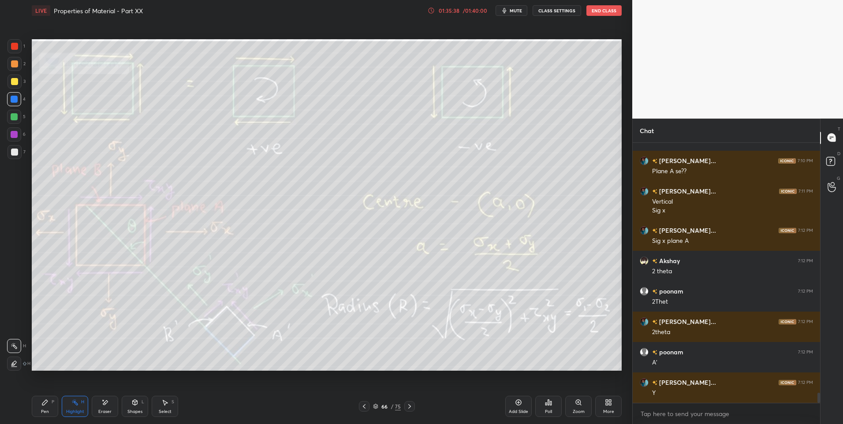
scroll to position [6512, 0]
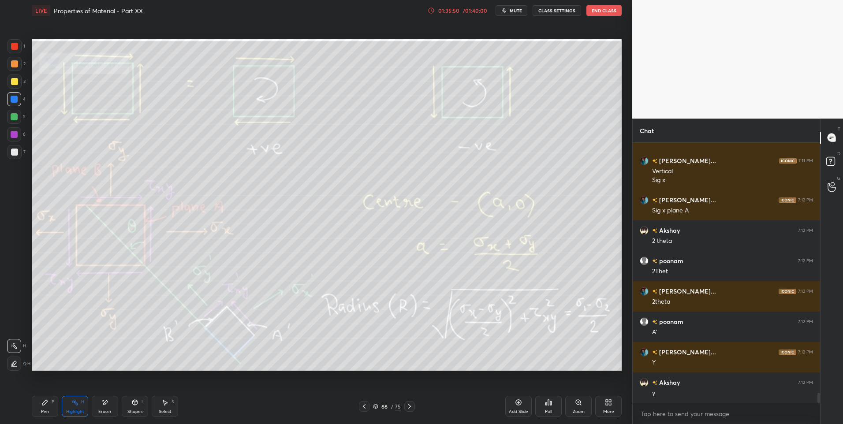
click at [407, 408] on icon at bounding box center [409, 406] width 7 height 7
click at [128, 408] on div "Shapes L" at bounding box center [135, 406] width 26 height 21
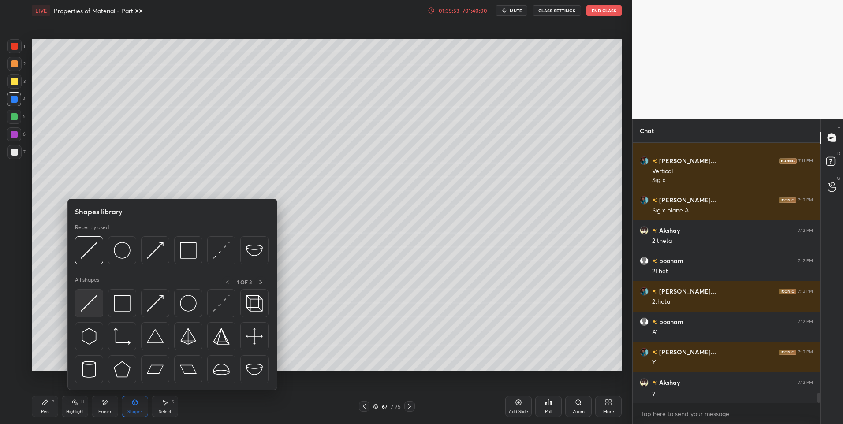
click at [90, 310] on img at bounding box center [89, 303] width 17 height 17
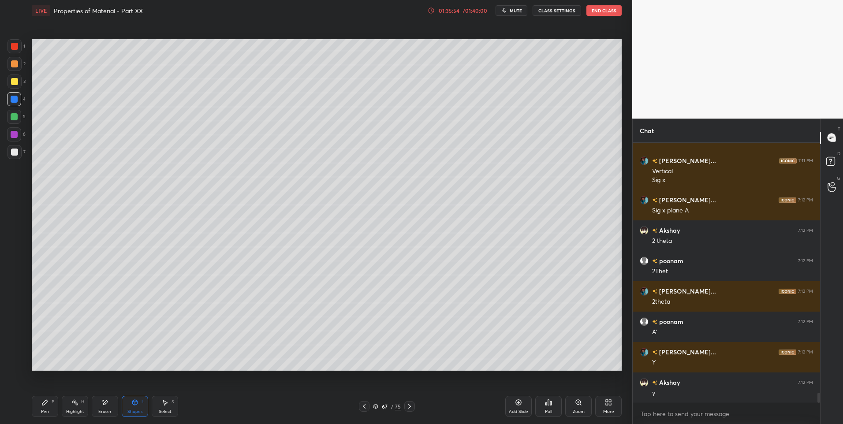
scroll to position [6542, 0]
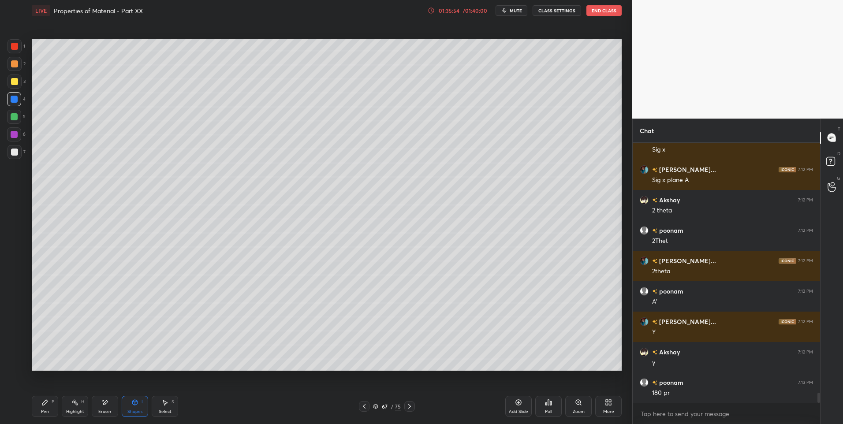
click at [14, 84] on div at bounding box center [14, 81] width 7 height 7
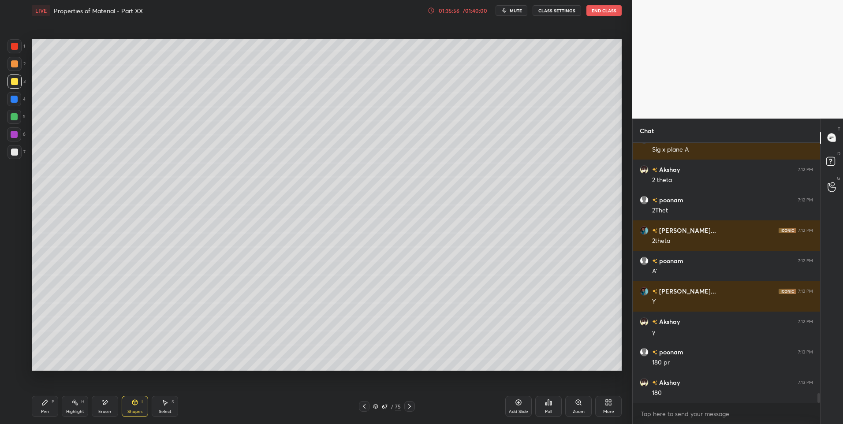
scroll to position [6603, 0]
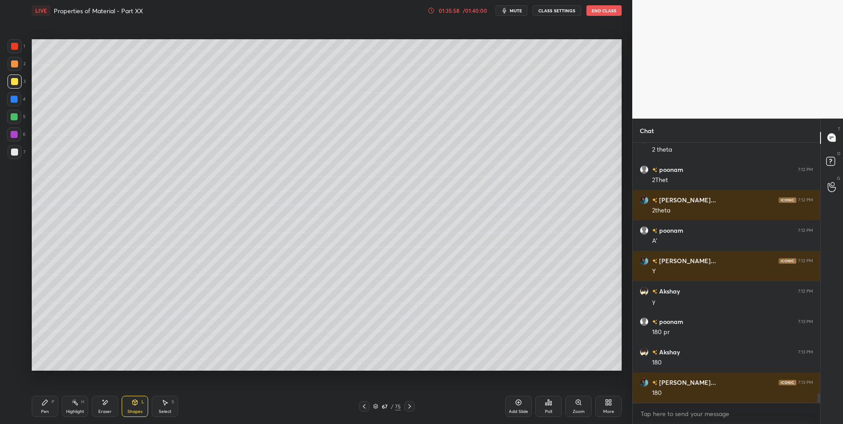
click at [47, 400] on icon at bounding box center [44, 402] width 7 height 7
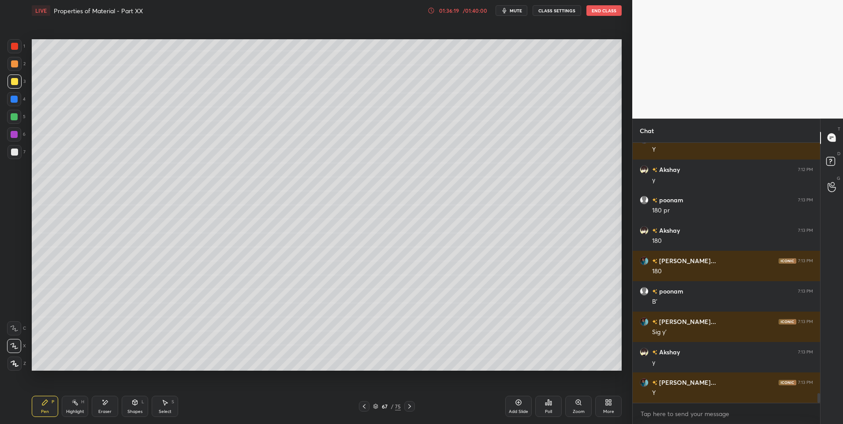
scroll to position [6755, 0]
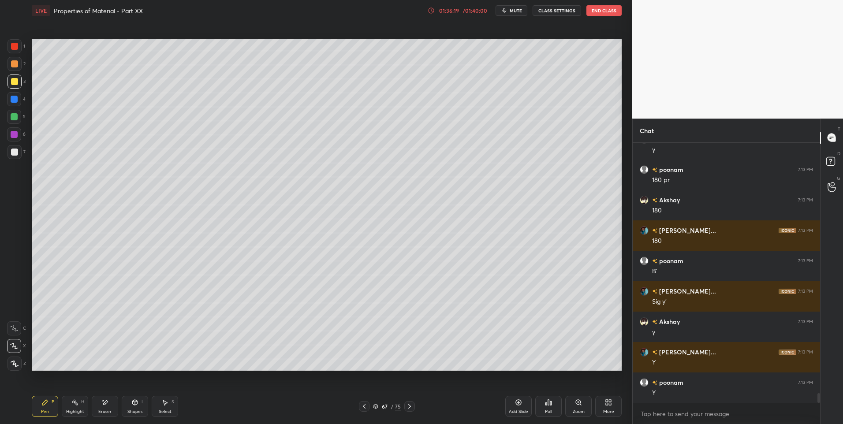
click at [67, 408] on div "Highlight H" at bounding box center [75, 406] width 26 height 21
click at [411, 404] on icon at bounding box center [409, 406] width 7 height 7
click at [411, 405] on icon at bounding box center [409, 406] width 7 height 7
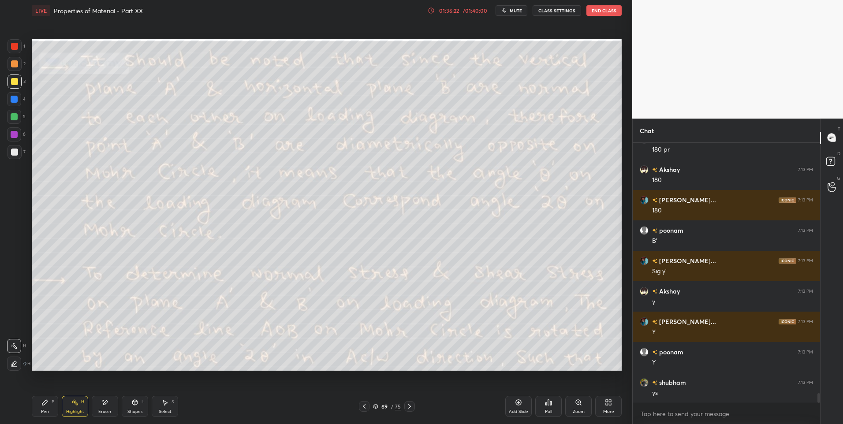
click at [412, 406] on icon at bounding box center [409, 406] width 7 height 7
click at [362, 406] on icon at bounding box center [364, 406] width 7 height 7
click at [361, 410] on div at bounding box center [364, 406] width 11 height 11
click at [362, 405] on icon at bounding box center [364, 406] width 7 height 7
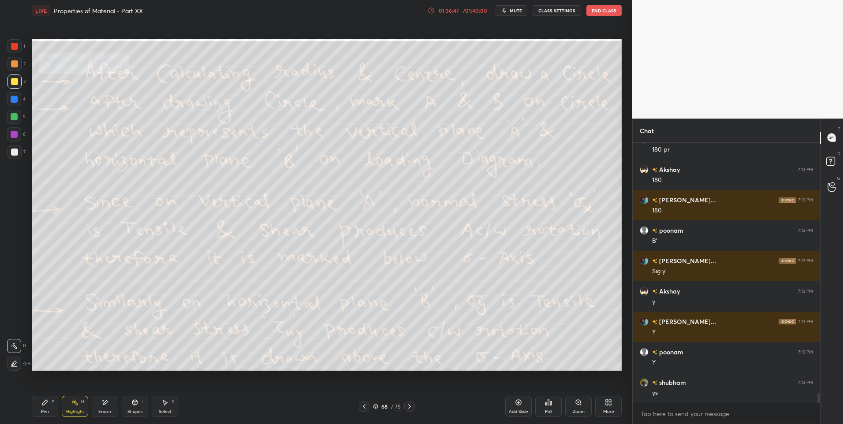
click at [362, 406] on icon at bounding box center [364, 406] width 7 height 7
click at [78, 404] on rect at bounding box center [76, 403] width 4 height 4
click at [61, 407] on div "Pen P Highlight H Eraser Shapes L Select S" at bounding box center [150, 406] width 237 height 21
click at [47, 407] on div "Pen P" at bounding box center [45, 406] width 26 height 21
click at [16, 45] on div at bounding box center [14, 46] width 7 height 7
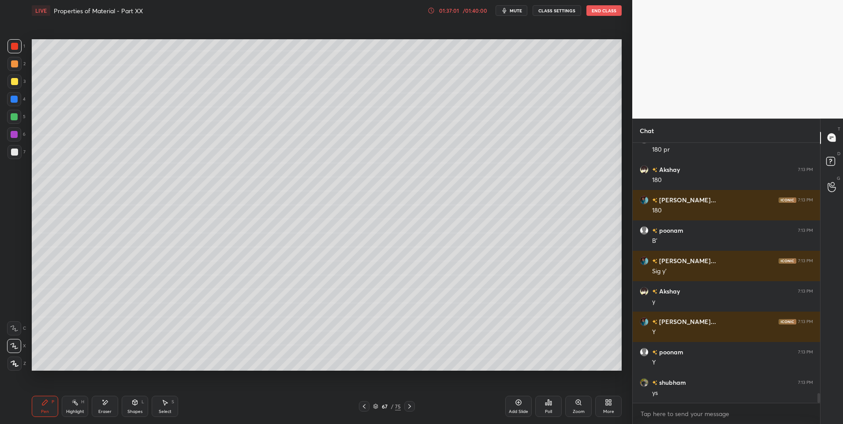
click at [75, 405] on icon at bounding box center [74, 402] width 7 height 7
click at [39, 409] on div "Pen P" at bounding box center [45, 406] width 26 height 21
click at [70, 407] on div "Highlight H" at bounding box center [75, 406] width 26 height 21
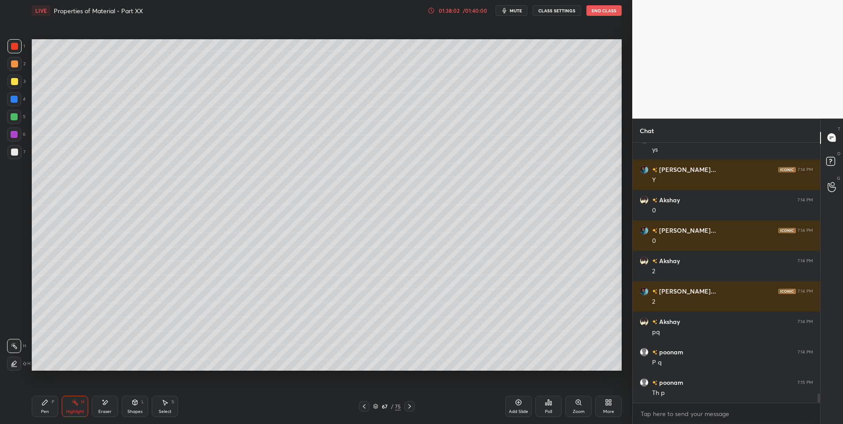
scroll to position [7038, 0]
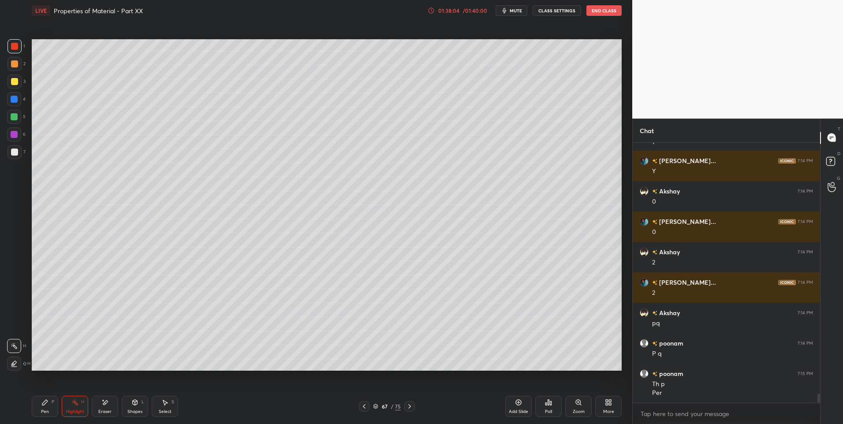
click at [408, 407] on icon at bounding box center [409, 406] width 7 height 7
click at [407, 406] on icon at bounding box center [409, 406] width 7 height 7
click at [407, 411] on div at bounding box center [409, 406] width 11 height 11
click at [410, 409] on icon at bounding box center [409, 406] width 7 height 7
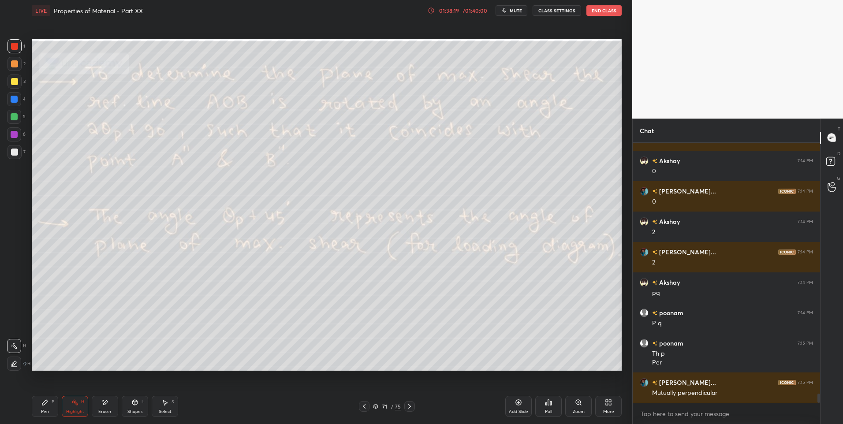
click at [367, 405] on icon at bounding box center [364, 406] width 7 height 7
click at [366, 406] on icon at bounding box center [364, 406] width 7 height 7
click at [366, 409] on icon at bounding box center [364, 406] width 7 height 7
click at [365, 409] on icon at bounding box center [364, 406] width 7 height 7
click at [42, 404] on icon at bounding box center [44, 402] width 5 height 5
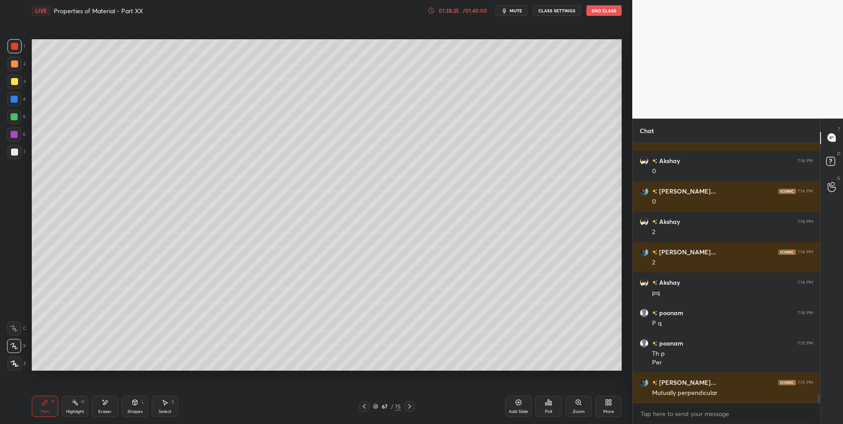
click at [13, 117] on div at bounding box center [14, 116] width 7 height 7
click at [51, 407] on div "Pen P" at bounding box center [45, 406] width 26 height 21
click at [15, 132] on div at bounding box center [14, 134] width 7 height 7
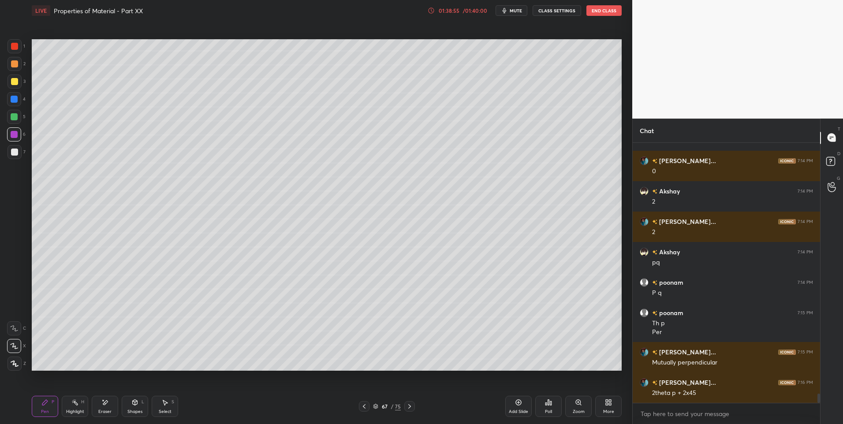
click at [74, 411] on div "Highlight" at bounding box center [75, 412] width 18 height 4
click at [76, 410] on div "Highlight" at bounding box center [75, 412] width 18 height 4
click at [46, 404] on icon at bounding box center [44, 402] width 7 height 7
click at [78, 402] on div "Highlight H" at bounding box center [75, 406] width 26 height 21
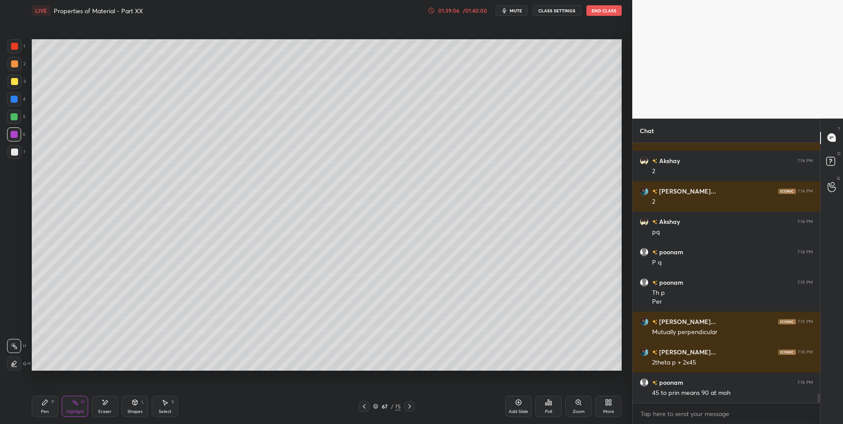
click at [36, 406] on div "Pen P" at bounding box center [45, 406] width 26 height 21
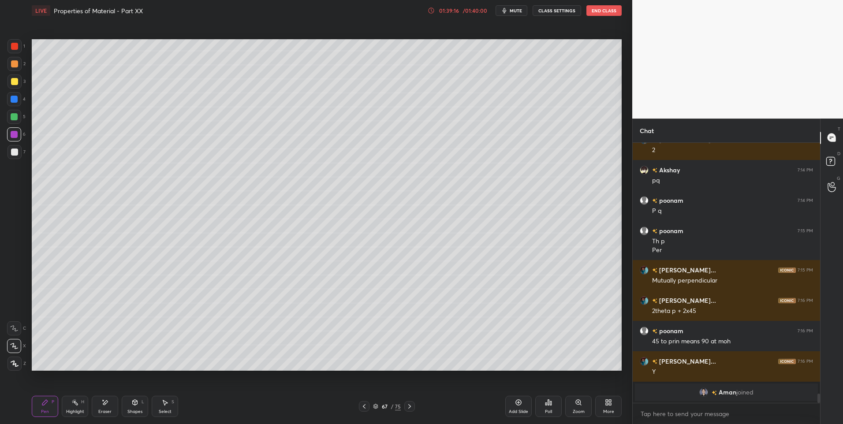
scroll to position [5833, 0]
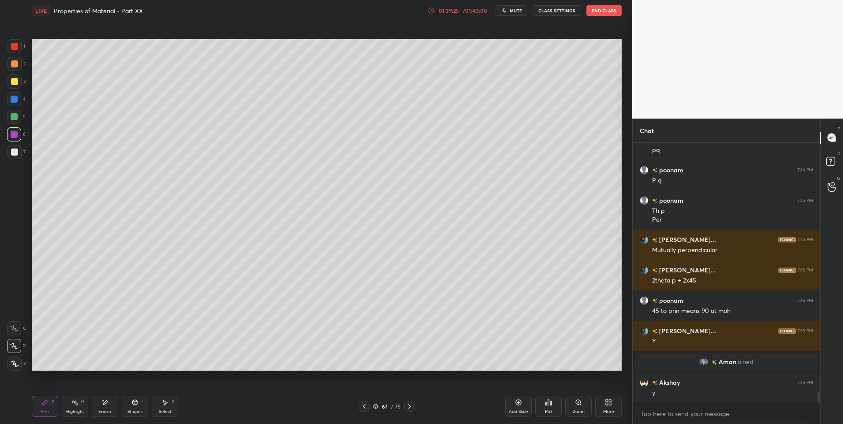
click at [16, 153] on div at bounding box center [14, 152] width 7 height 7
click at [67, 410] on div "Highlight" at bounding box center [75, 412] width 18 height 4
click at [70, 411] on div "Highlight" at bounding box center [75, 412] width 18 height 4
click at [409, 408] on icon at bounding box center [409, 406] width 3 height 4
click at [409, 407] on icon at bounding box center [409, 406] width 7 height 7
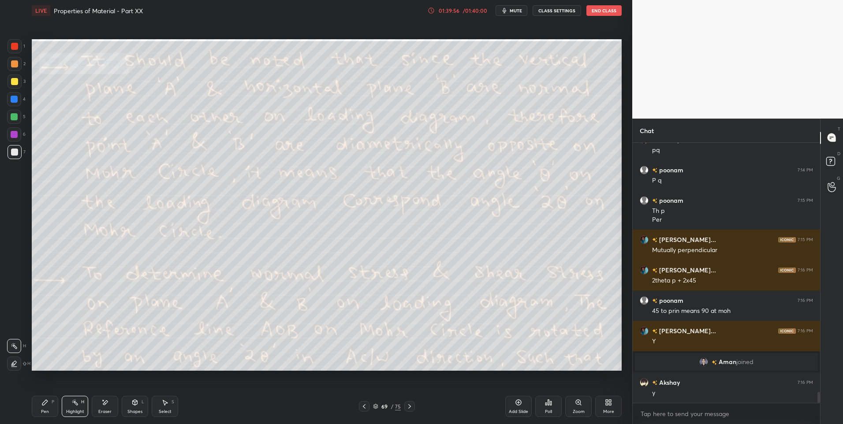
click at [410, 407] on icon at bounding box center [409, 406] width 7 height 7
click at [412, 407] on icon at bounding box center [409, 406] width 7 height 7
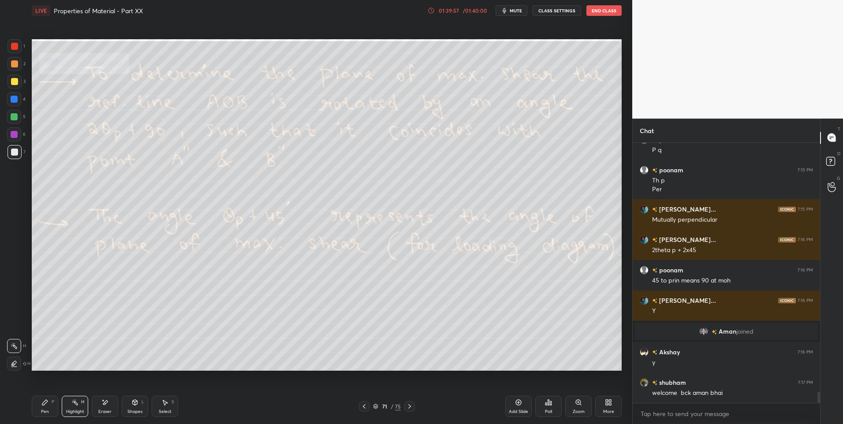
click at [411, 407] on icon at bounding box center [409, 406] width 7 height 7
click at [364, 404] on icon at bounding box center [364, 406] width 7 height 7
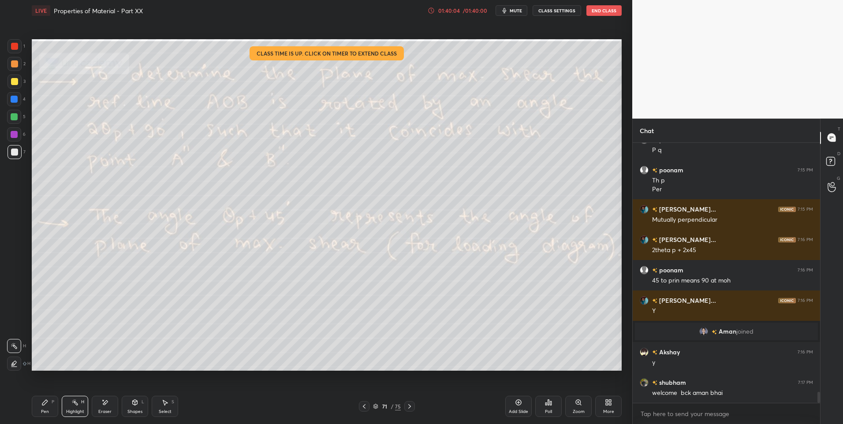
click at [405, 403] on div at bounding box center [409, 406] width 11 height 11
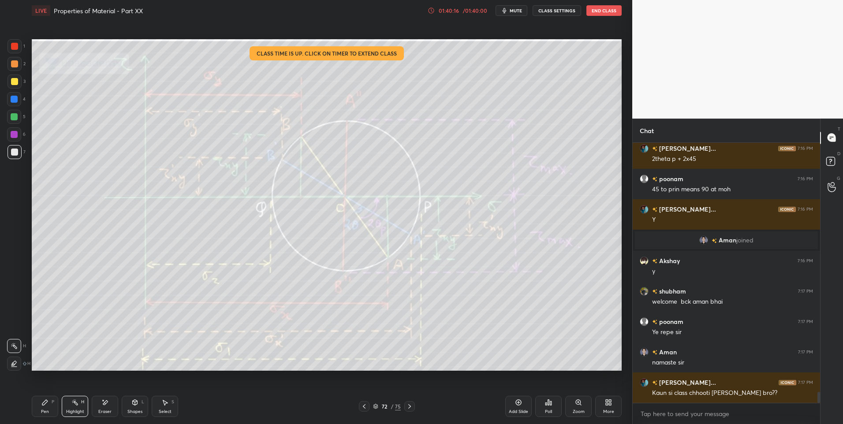
scroll to position [5985, 0]
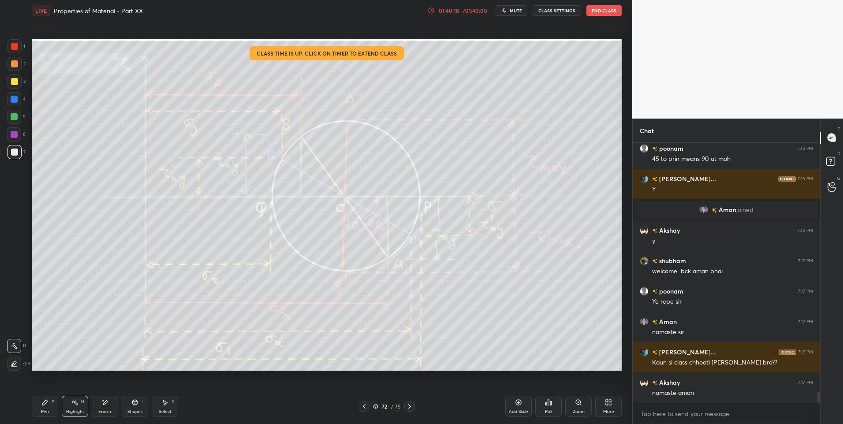
click at [364, 405] on icon at bounding box center [364, 406] width 7 height 7
click at [363, 406] on icon at bounding box center [364, 406] width 7 height 7
click at [365, 407] on icon at bounding box center [364, 406] width 7 height 7
click at [363, 406] on icon at bounding box center [364, 406] width 3 height 4
click at [364, 407] on icon at bounding box center [364, 406] width 7 height 7
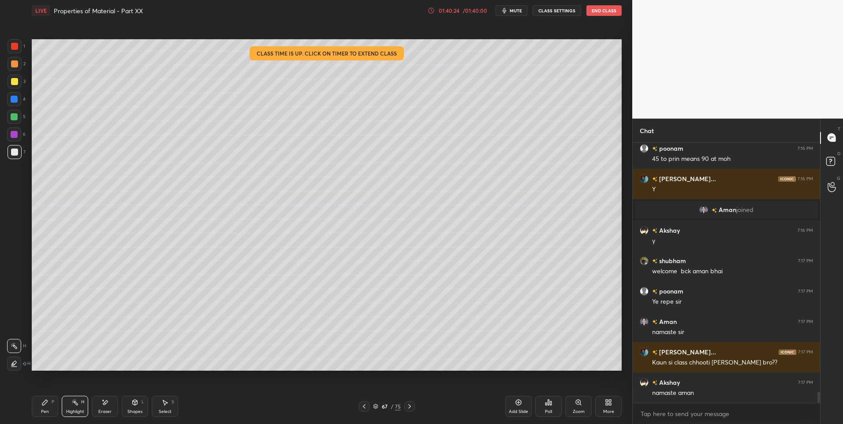
click at [45, 406] on icon at bounding box center [44, 402] width 7 height 7
click at [73, 406] on icon at bounding box center [74, 402] width 7 height 7
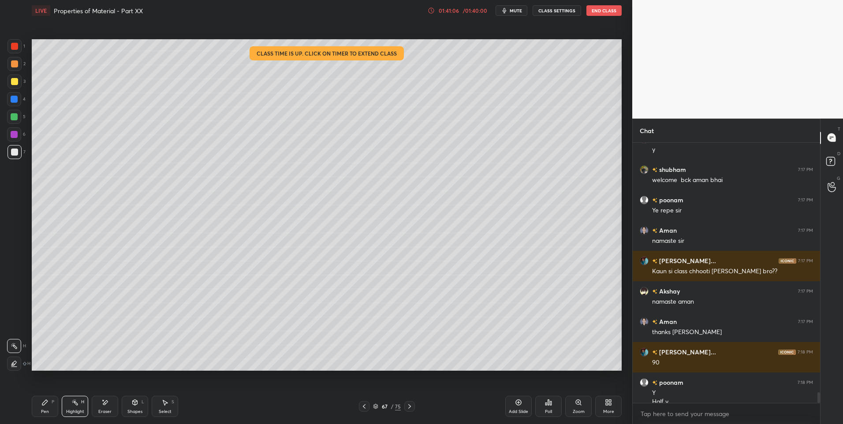
scroll to position [6085, 0]
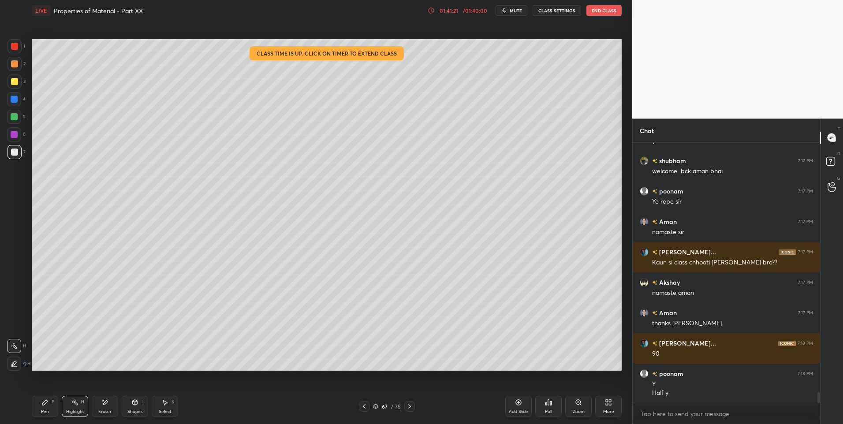
click at [72, 400] on icon at bounding box center [74, 402] width 7 height 7
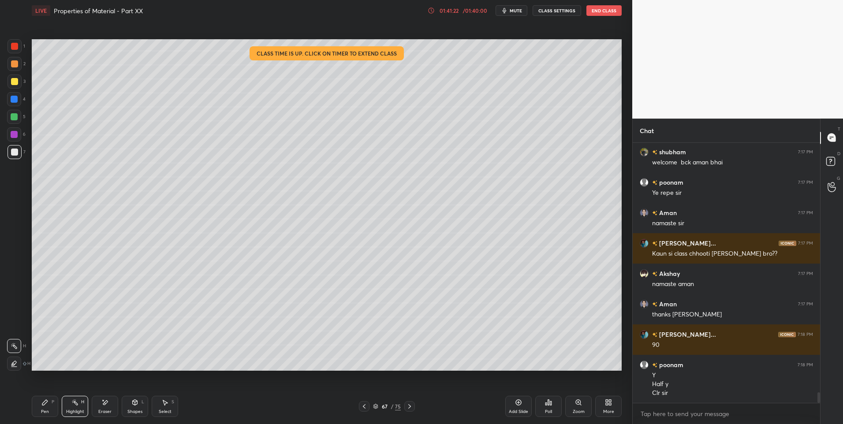
click at [406, 410] on icon at bounding box center [409, 406] width 7 height 7
click at [409, 409] on icon at bounding box center [409, 406] width 7 height 7
click at [408, 407] on icon at bounding box center [409, 406] width 7 height 7
click at [410, 406] on icon at bounding box center [409, 406] width 3 height 4
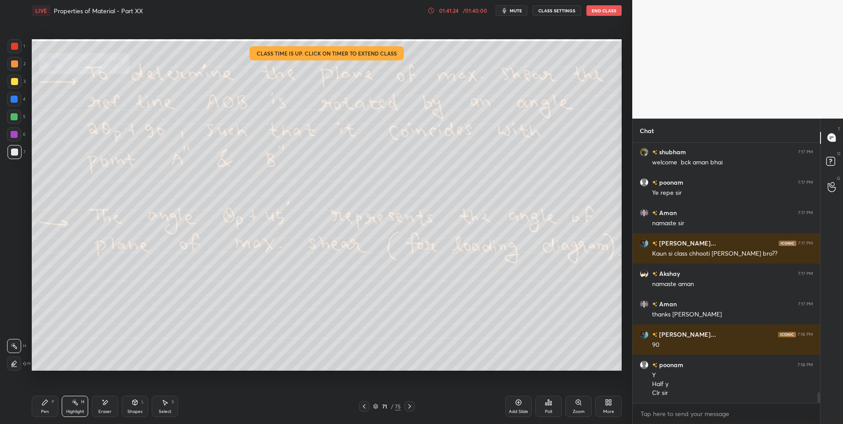
click at [408, 405] on icon at bounding box center [409, 406] width 7 height 7
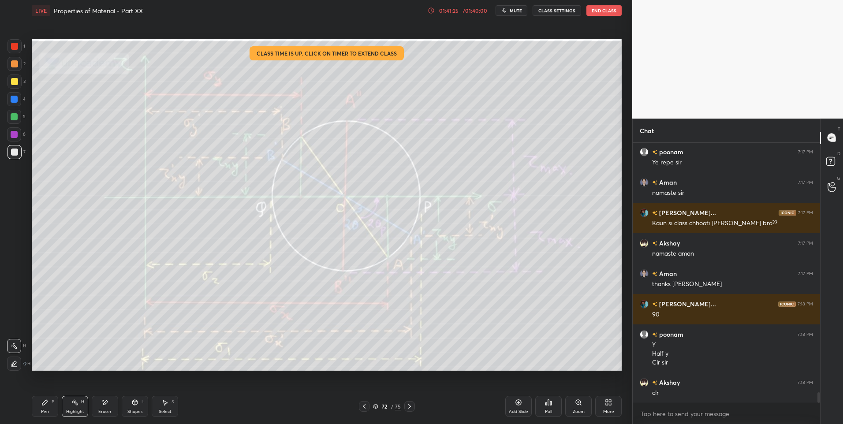
click at [412, 407] on icon at bounding box center [409, 406] width 7 height 7
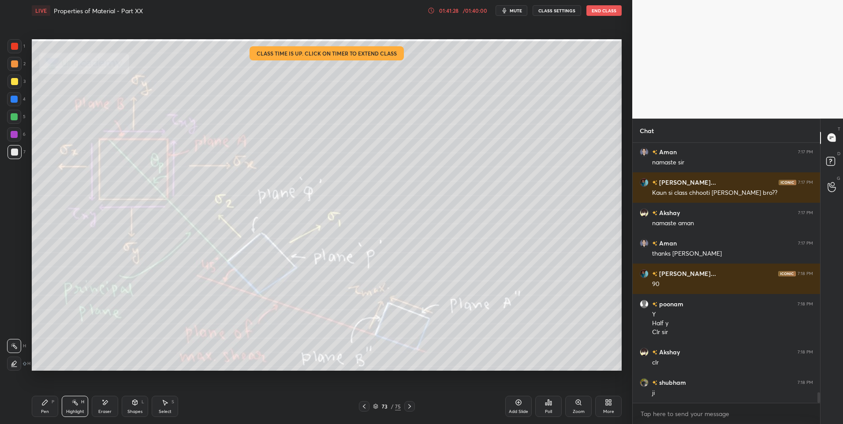
click at [362, 411] on div at bounding box center [364, 406] width 11 height 11
click at [408, 409] on icon at bounding box center [409, 406] width 7 height 7
click at [365, 405] on icon at bounding box center [364, 406] width 3 height 4
click at [411, 407] on icon at bounding box center [409, 406] width 7 height 7
click at [363, 408] on icon at bounding box center [364, 406] width 7 height 7
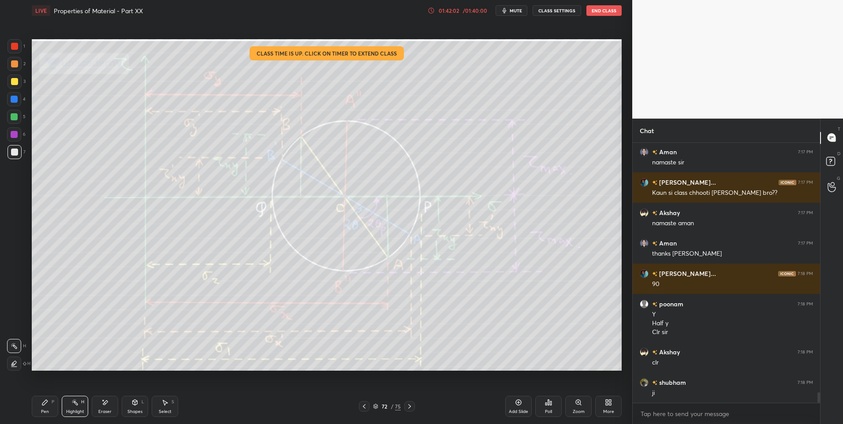
click at [412, 405] on icon at bounding box center [409, 406] width 7 height 7
click at [409, 406] on icon at bounding box center [409, 406] width 7 height 7
click at [362, 405] on icon at bounding box center [364, 406] width 7 height 7
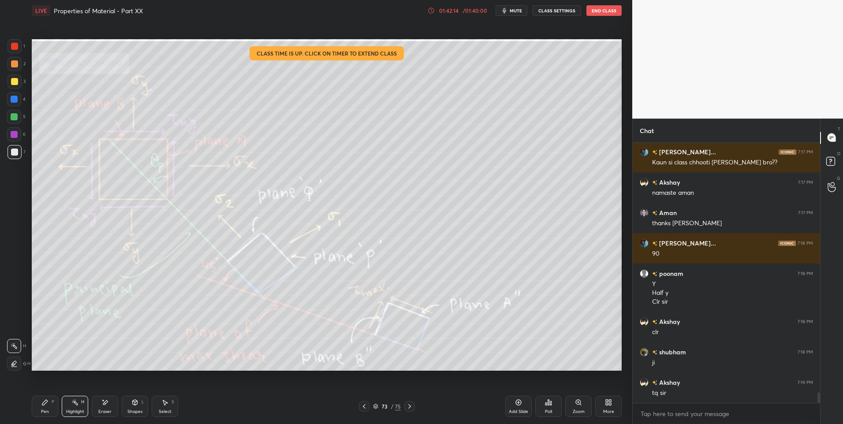
click at [12, 46] on div at bounding box center [14, 46] width 7 height 7
click at [19, 47] on div at bounding box center [14, 46] width 14 height 14
click at [601, 8] on button "End Class" at bounding box center [603, 10] width 35 height 11
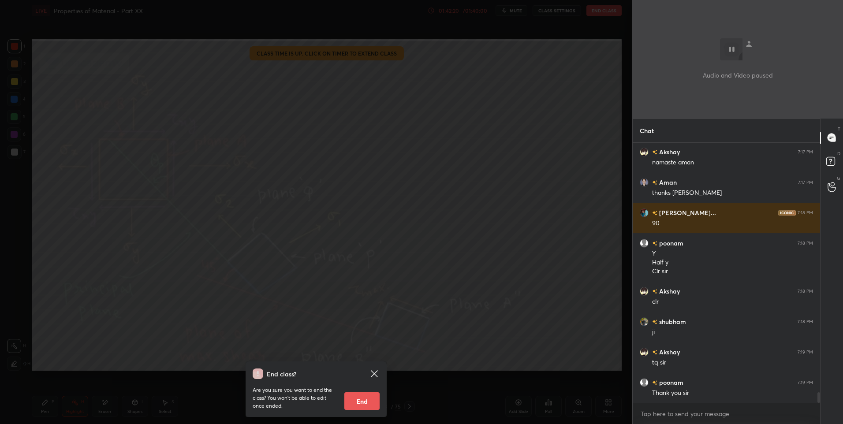
scroll to position [6246, 0]
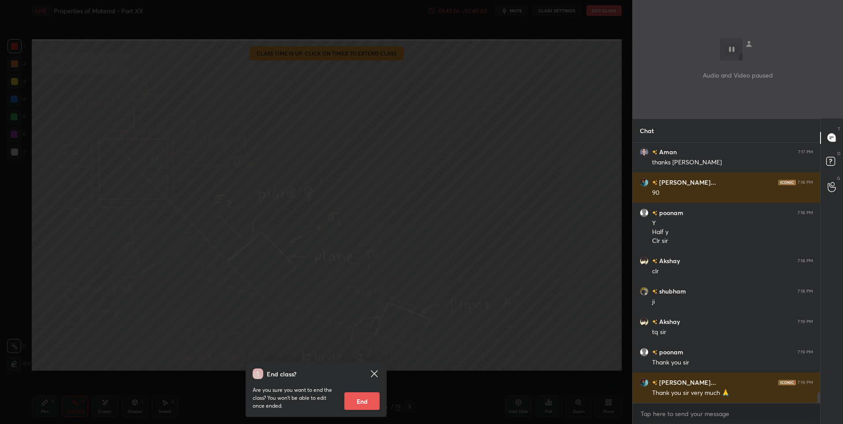
click at [364, 405] on button "End" at bounding box center [361, 401] width 35 height 18
type textarea "x"
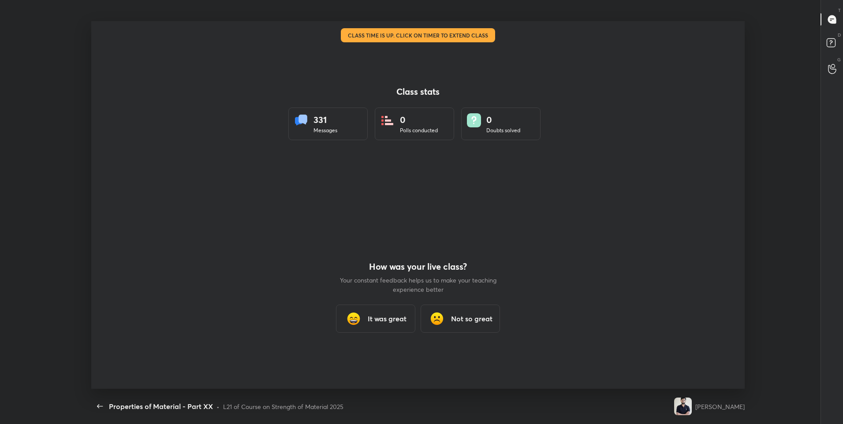
scroll to position [0, 0]
click at [370, 321] on h3 "It was great" at bounding box center [387, 319] width 39 height 11
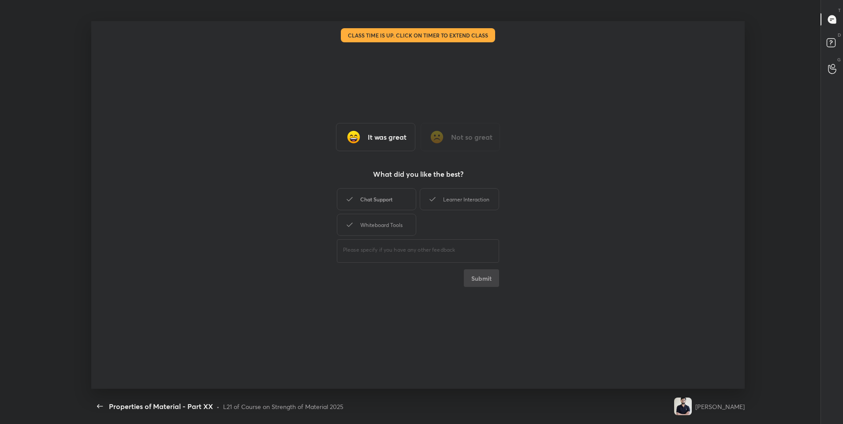
click at [378, 200] on div "Chat Support" at bounding box center [376, 199] width 79 height 22
click at [527, 197] on div "It was great Not so great What did you like the best? Chat Support Learner Inte…" at bounding box center [418, 205] width 654 height 368
click at [462, 206] on div "Learner Interaction" at bounding box center [459, 199] width 79 height 22
drag, startPoint x: 406, startPoint y: 221, endPoint x: 448, endPoint y: 258, distance: 55.6
click at [406, 222] on div "Whiteboard Tools" at bounding box center [376, 225] width 79 height 22
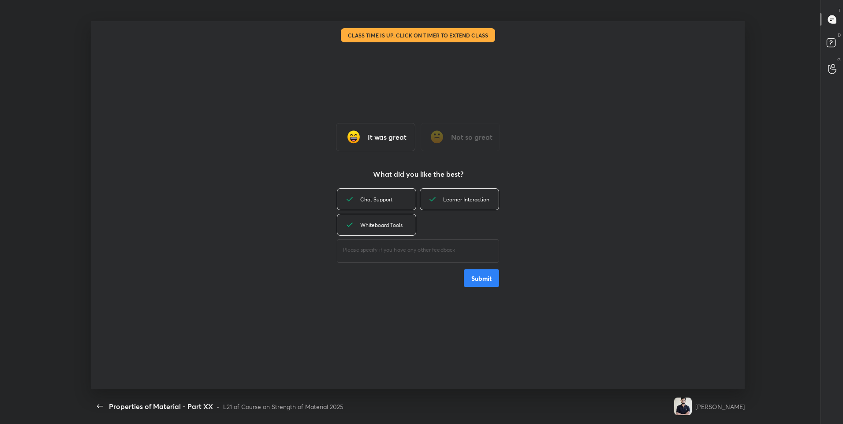
click at [486, 280] on button "Submit" at bounding box center [481, 278] width 35 height 18
